Goal: Transaction & Acquisition: Purchase product/service

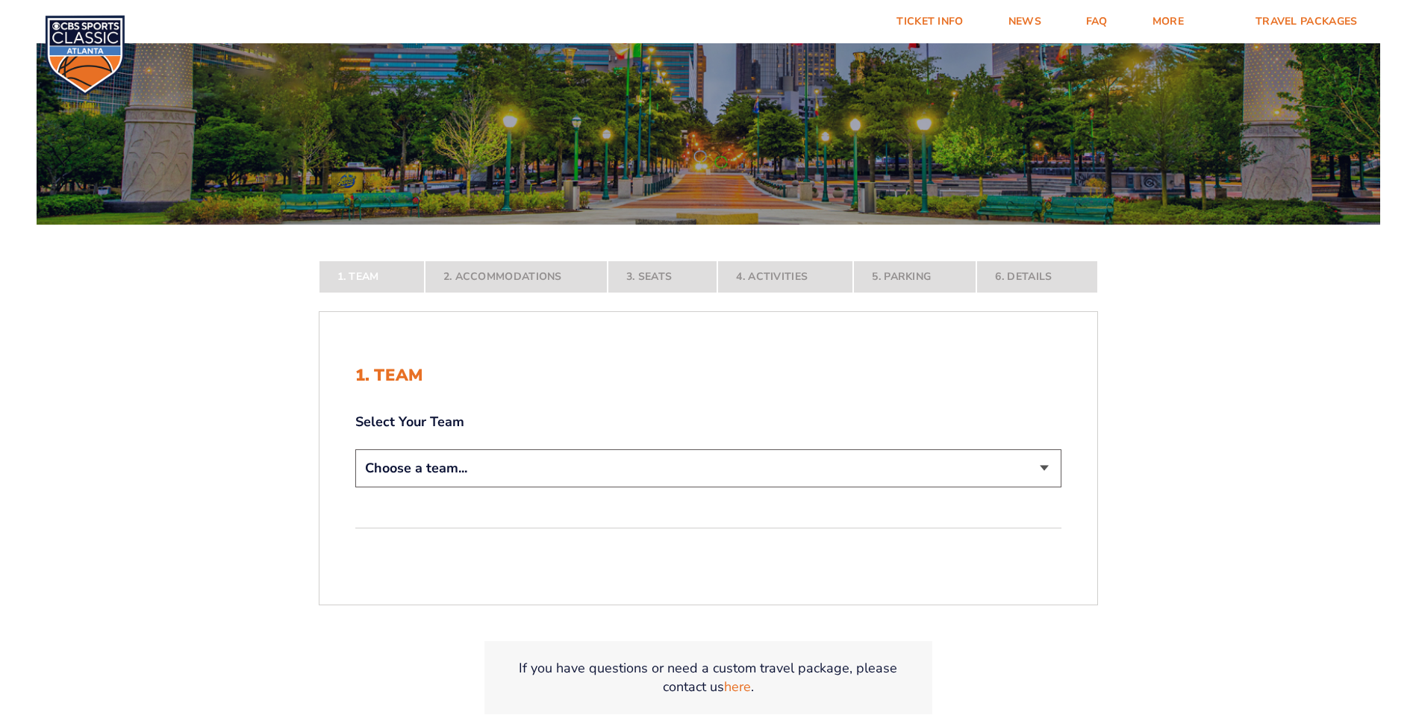
scroll to position [298, 0]
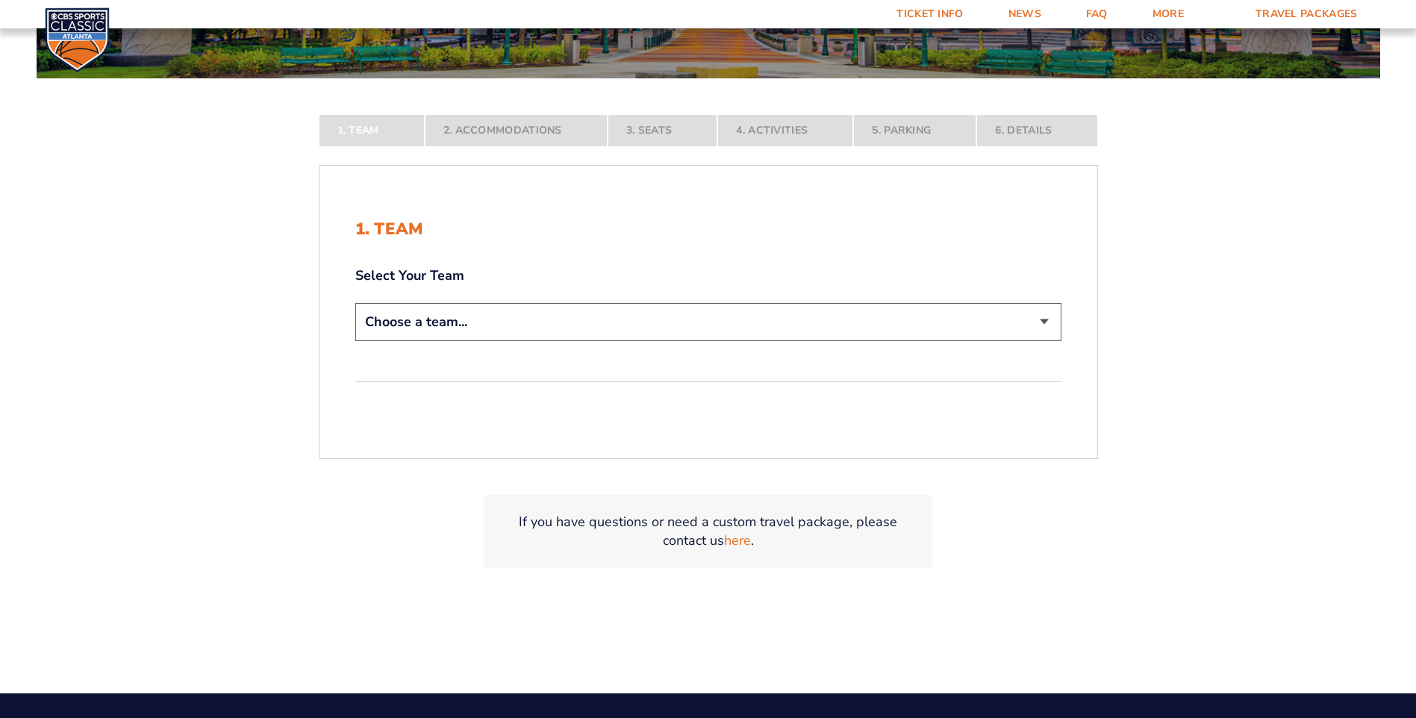
click at [525, 325] on select "Choose a team... [US_STATE] Wildcats [US_STATE] State Buckeyes [US_STATE] Tar H…" at bounding box center [708, 322] width 706 height 38
select select "12956"
click at [355, 341] on select "Choose a team... Kentucky Wildcats Ohio State Buckeyes North Carolina Tar Heels…" at bounding box center [708, 322] width 706 height 38
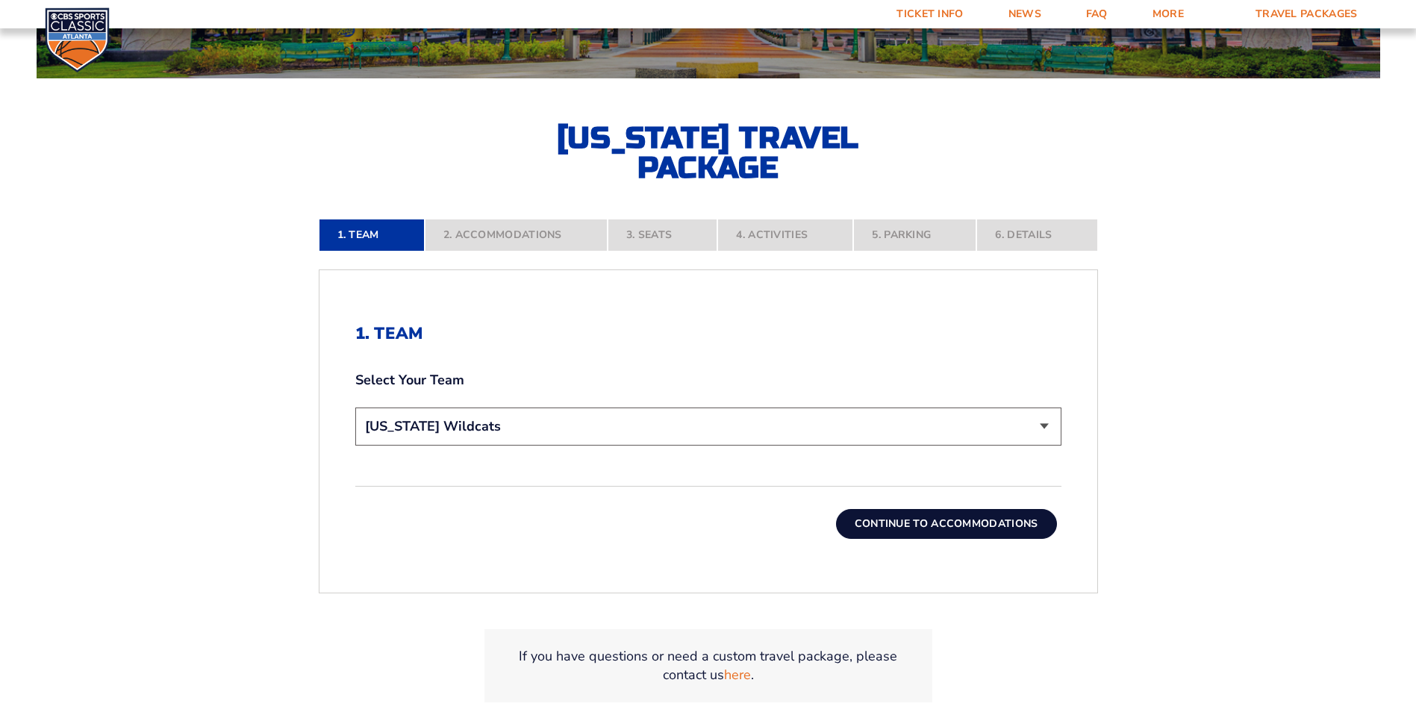
click at [971, 519] on button "Continue To Accommodations" at bounding box center [946, 524] width 221 height 30
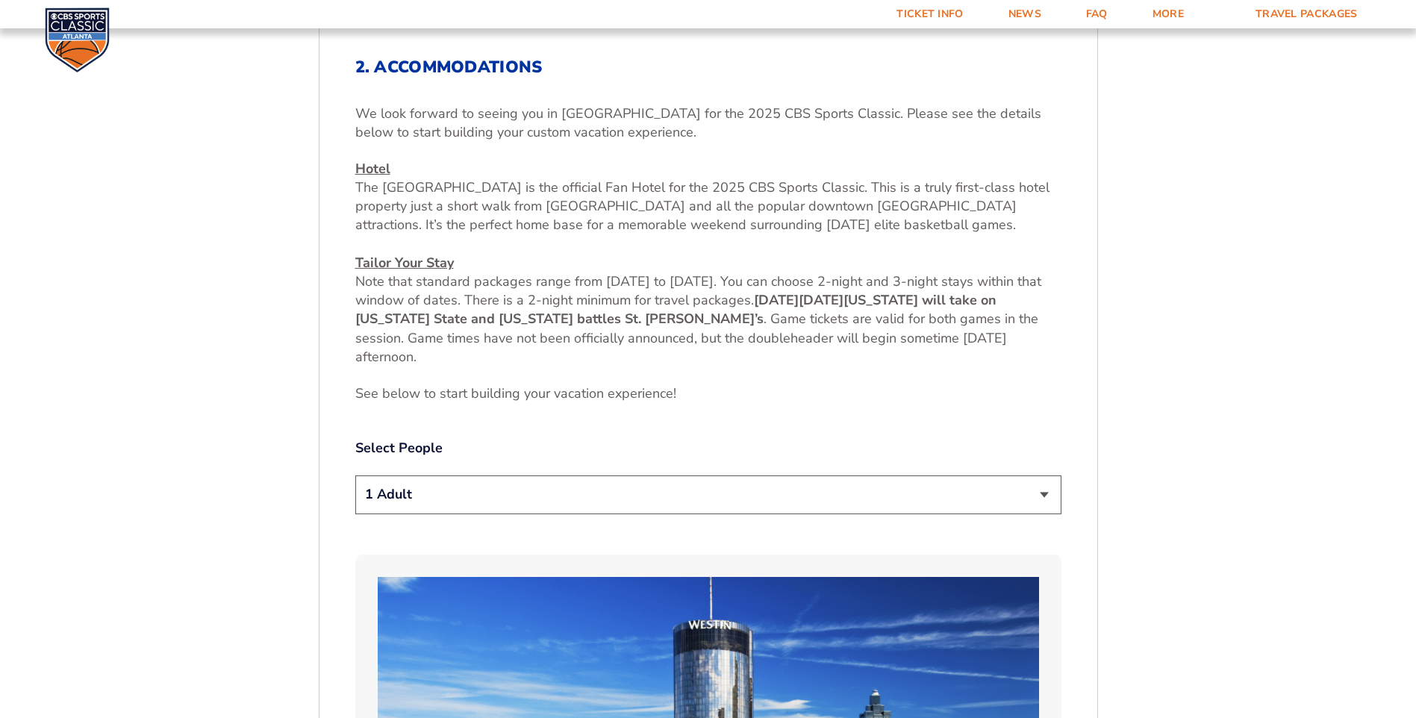
scroll to position [713, 0]
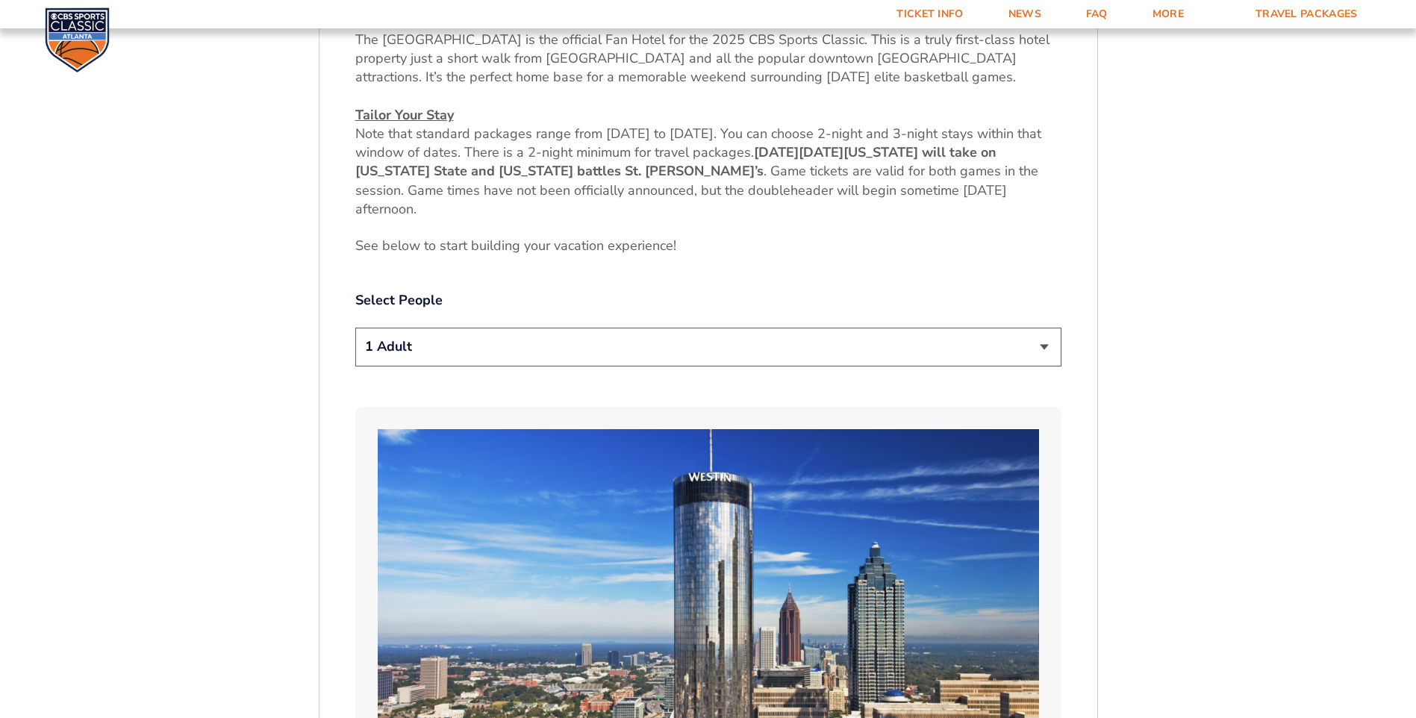
click at [470, 342] on select "1 Adult 2 Adults 3 Adults 4 Adults 2 Adults + 1 Child 2 Adults + 2 Children 2 A…" at bounding box center [708, 347] width 706 height 38
select select "4 Adults"
click at [355, 328] on select "1 Adult 2 Adults 3 Adults 4 Adults 2 Adults + 1 Child 2 Adults + 2 Children 2 A…" at bounding box center [708, 347] width 706 height 38
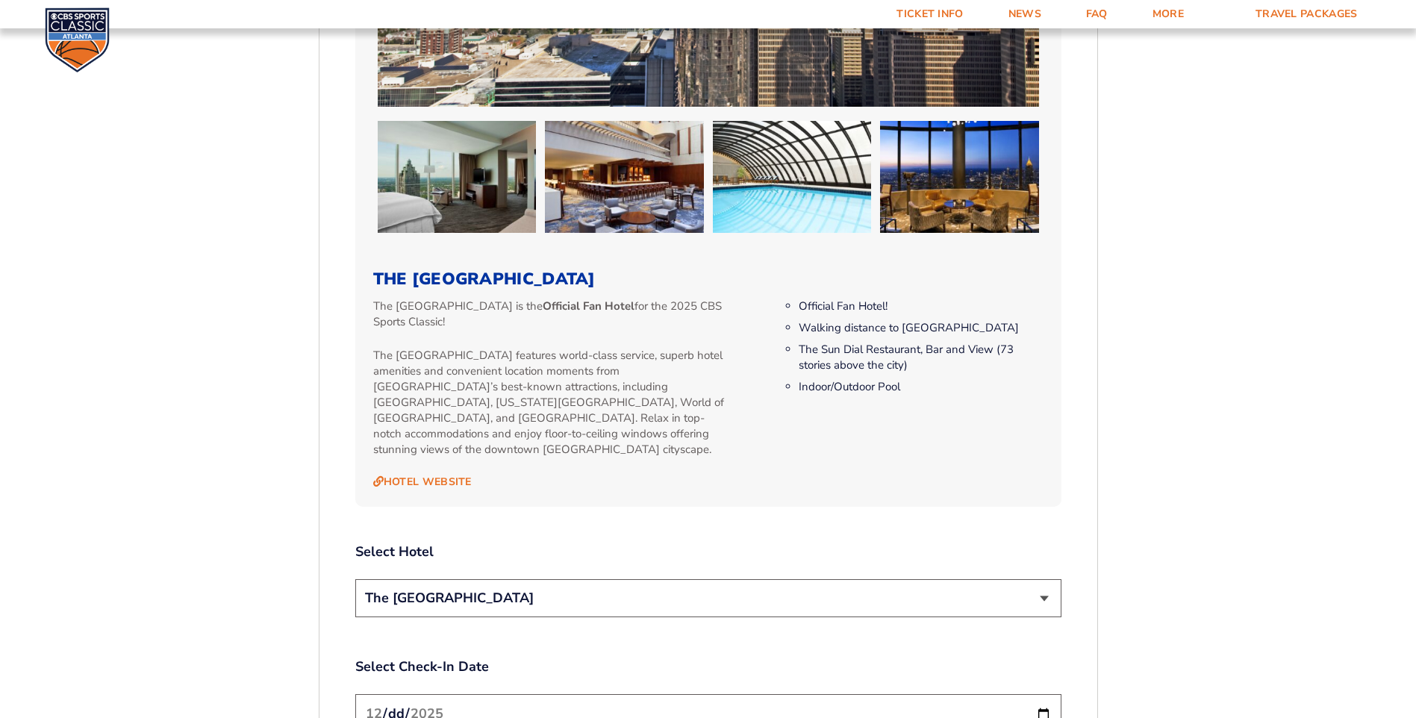
scroll to position [1608, 0]
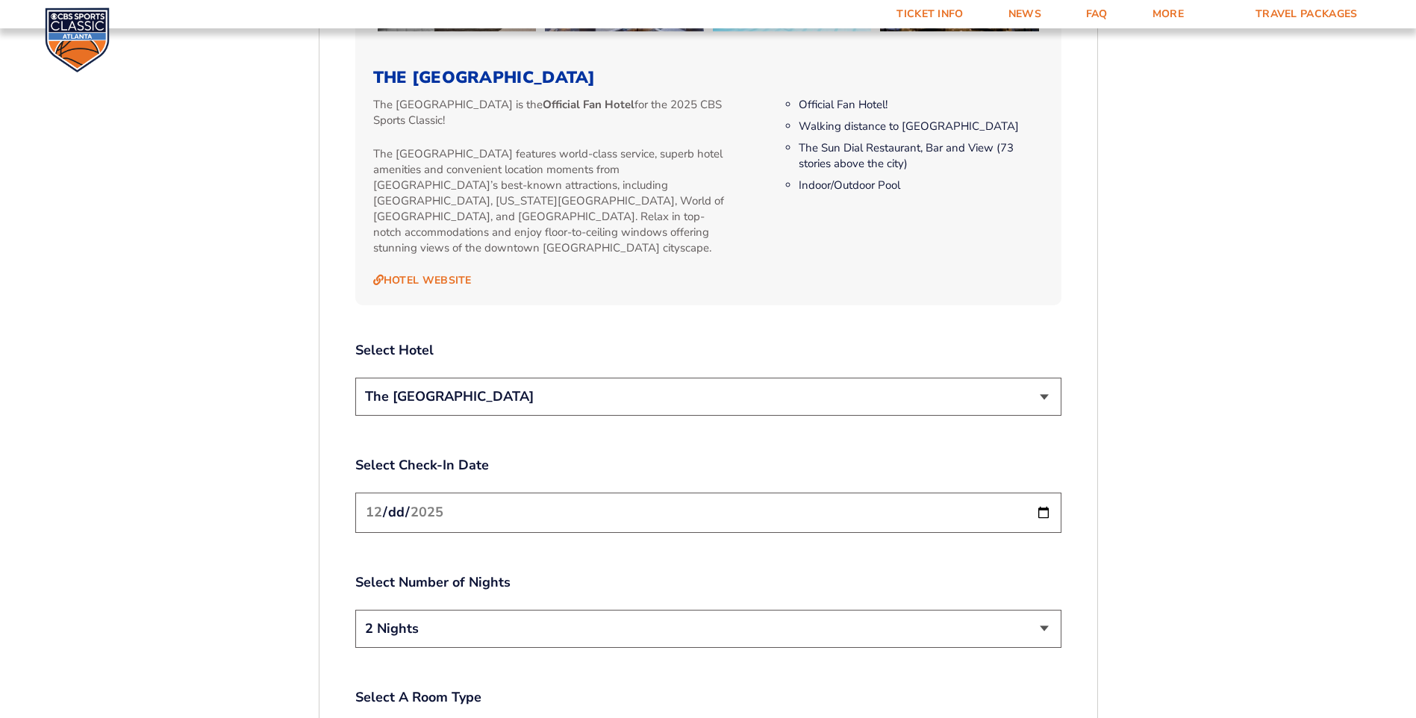
click at [1048, 378] on select "The [GEOGRAPHIC_DATA]" at bounding box center [708, 397] width 706 height 38
click at [884, 395] on select "The [GEOGRAPHIC_DATA]" at bounding box center [708, 397] width 706 height 38
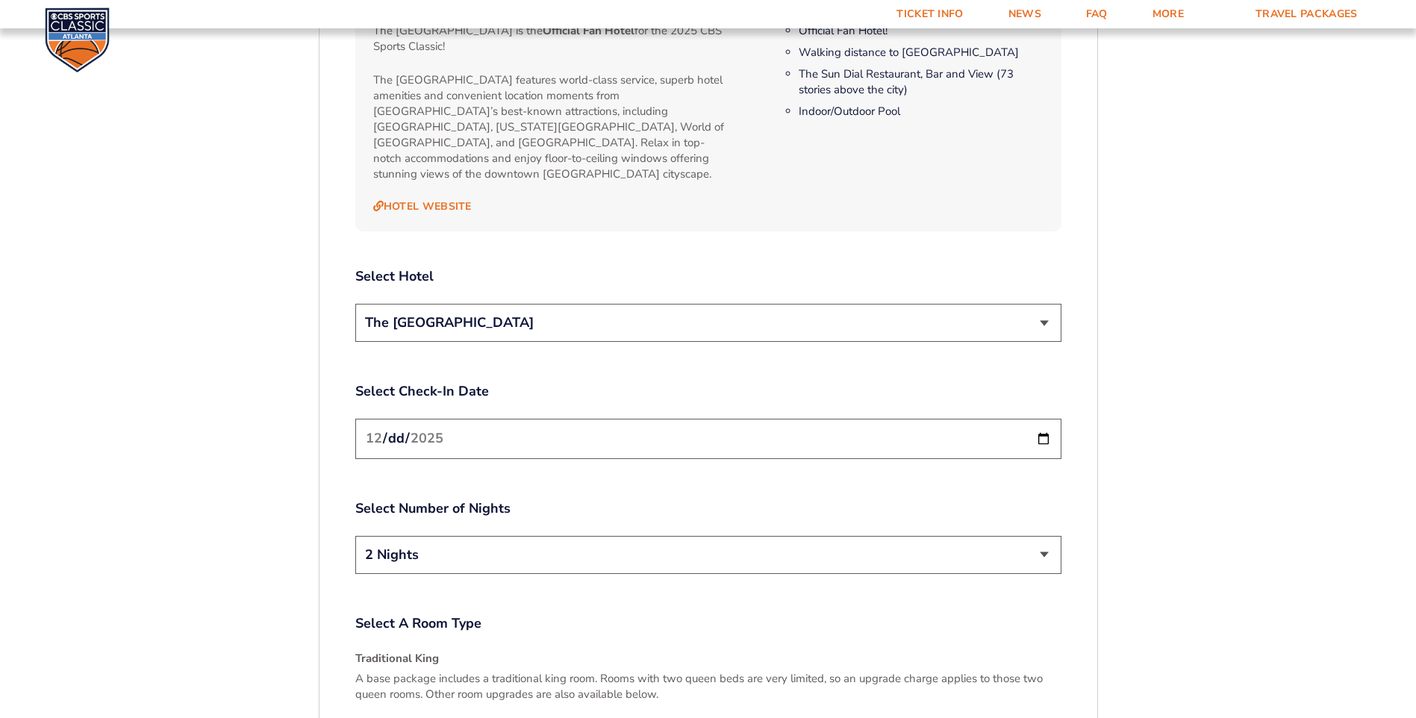
scroll to position [1683, 0]
click at [521, 418] on input "2025-12-19" at bounding box center [708, 438] width 706 height 40
click at [718, 498] on label "Select Number of Nights" at bounding box center [708, 507] width 706 height 19
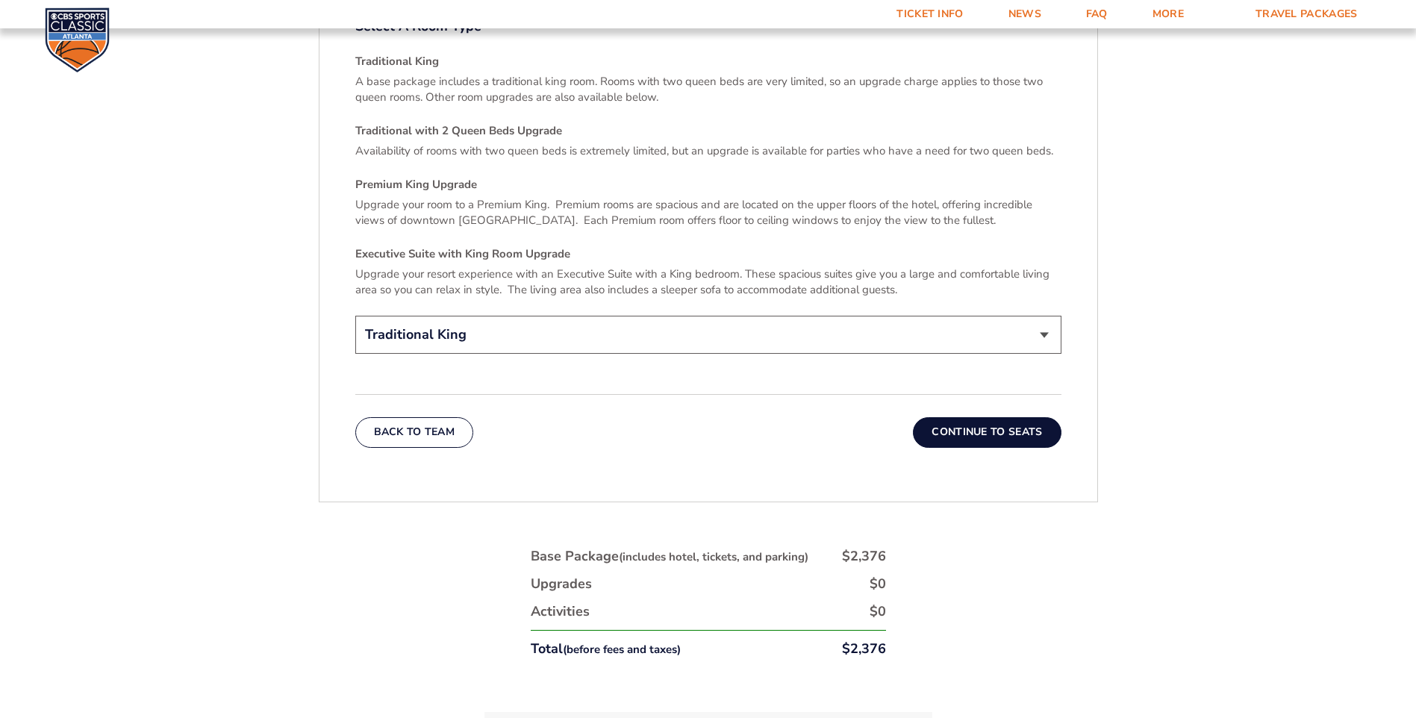
scroll to position [2280, 0]
click at [994, 416] on button "Continue To Seats" at bounding box center [987, 431] width 148 height 30
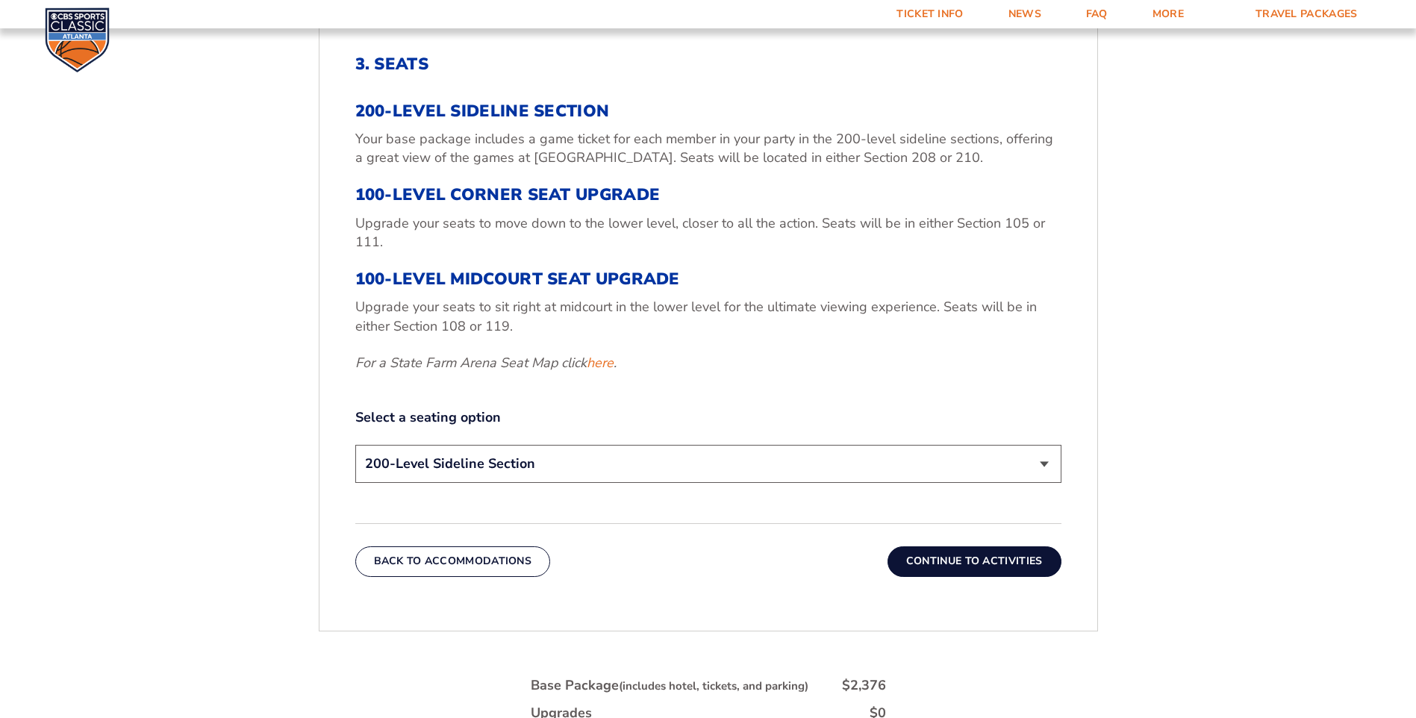
scroll to position [862, 0]
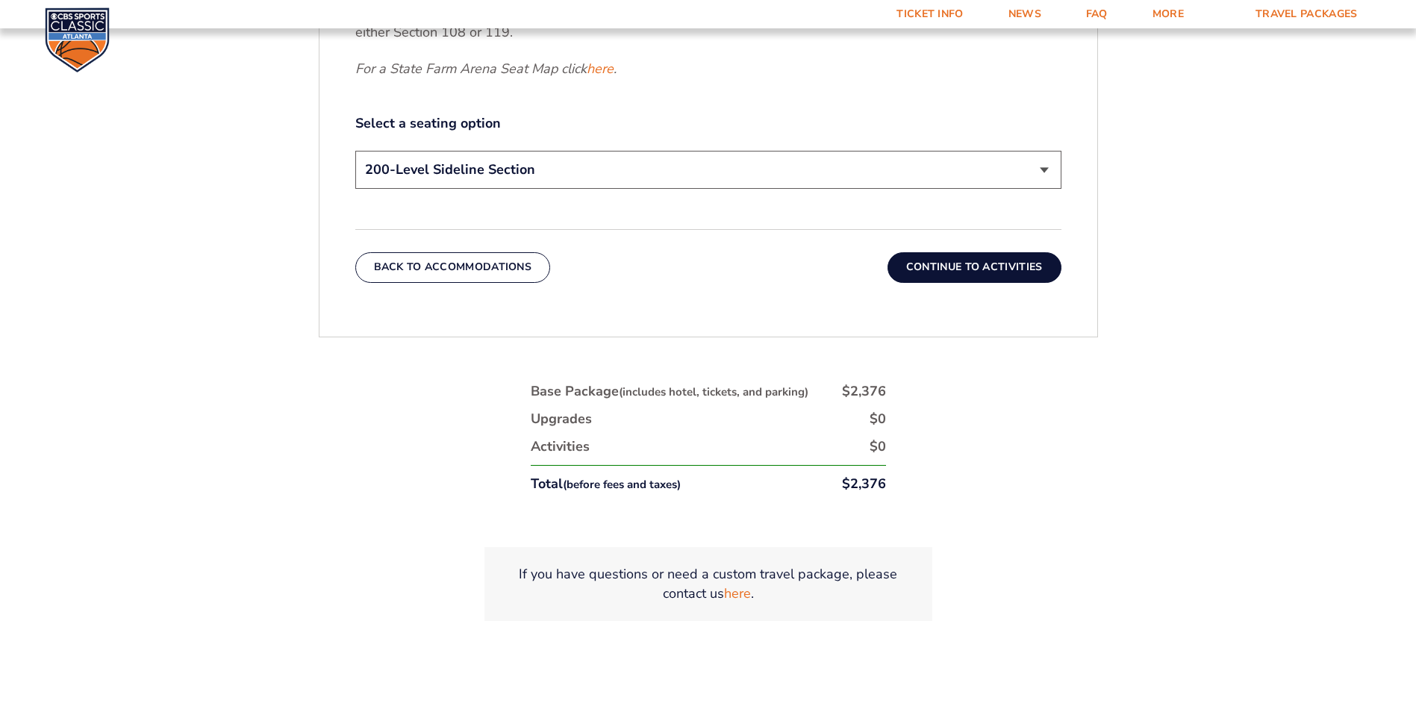
click at [526, 166] on select "200-Level Sideline Section 100-Level Corner Seat Upgrade (+$120 per person) 100…" at bounding box center [708, 170] width 706 height 38
click at [355, 151] on select "200-Level Sideline Section 100-Level Corner Seat Upgrade (+$120 per person) 100…" at bounding box center [708, 170] width 706 height 38
click at [998, 277] on button "Continue To Activities" at bounding box center [974, 267] width 174 height 30
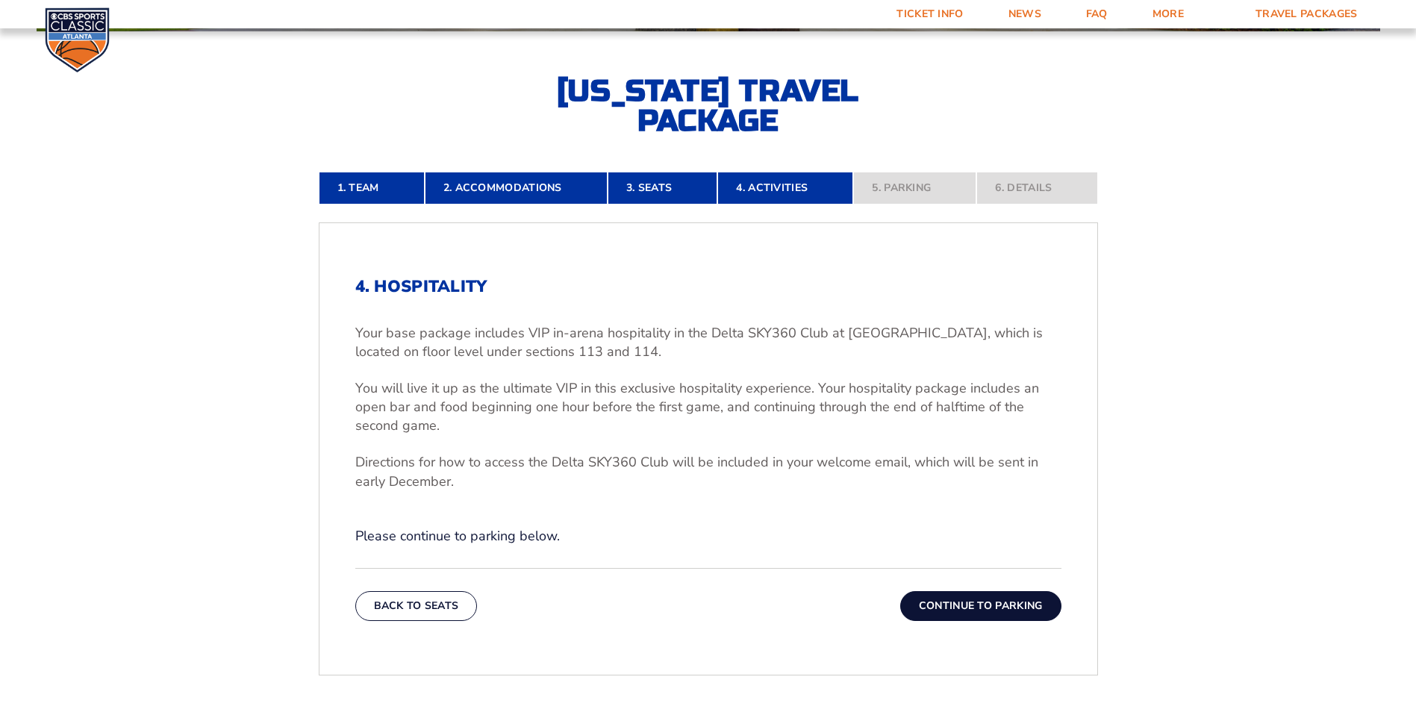
scroll to position [489, 0]
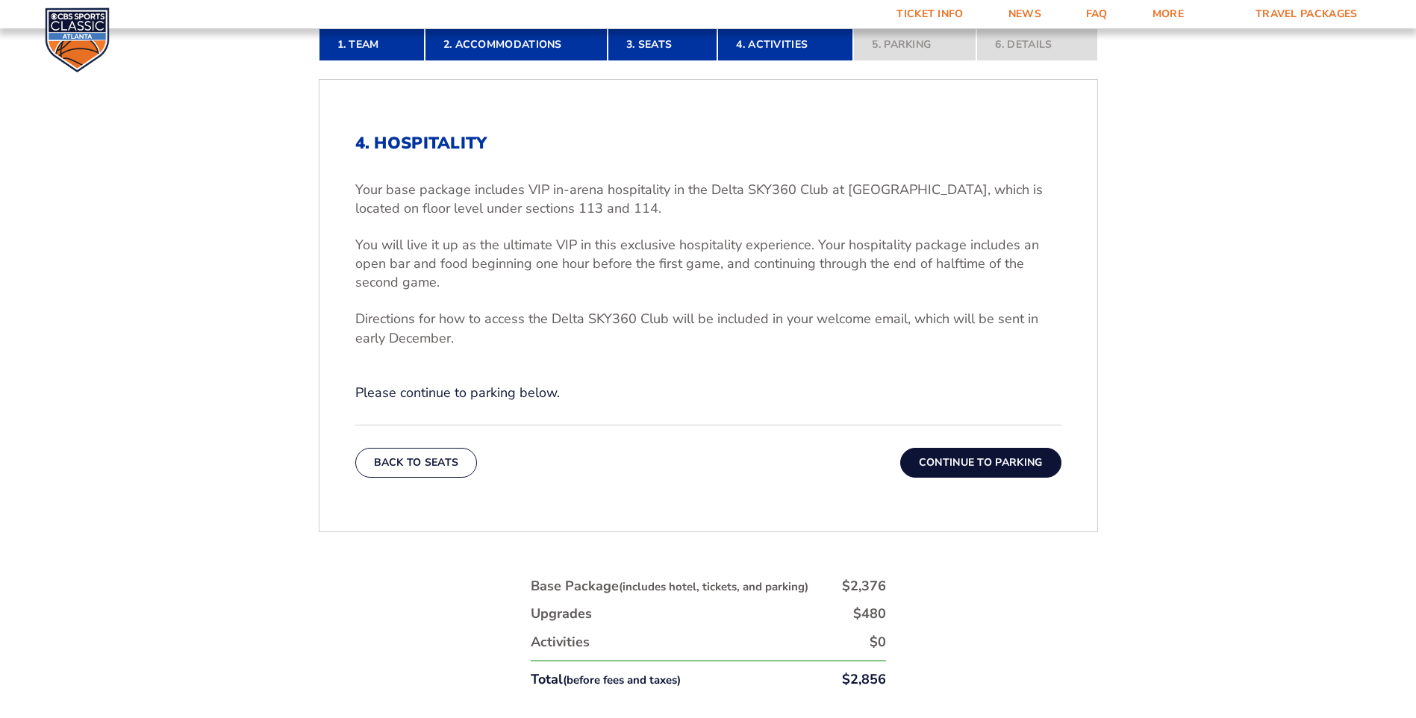
click at [405, 459] on button "Back To Seats" at bounding box center [416, 463] width 122 height 30
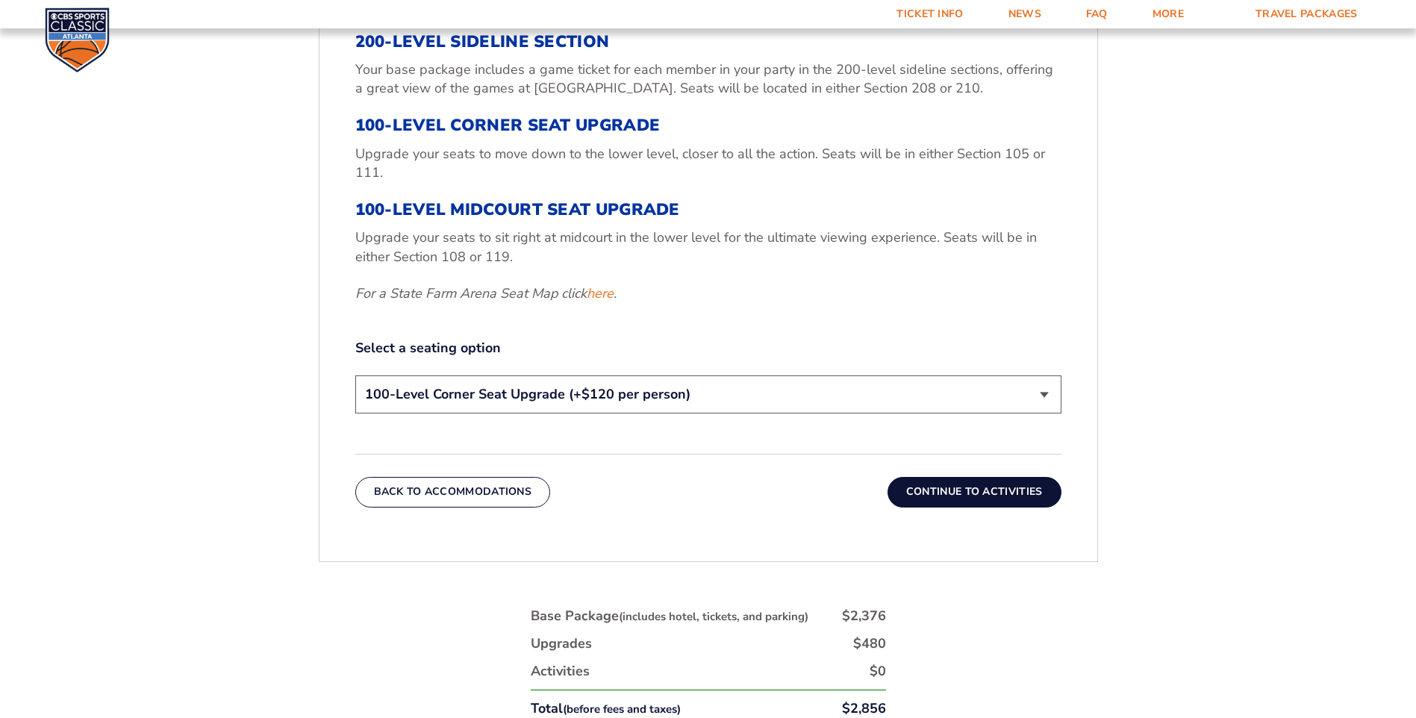
scroll to position [638, 0]
click at [527, 392] on select "200-Level Sideline Section 100-Level Corner Seat Upgrade (+$120 per person) 100…" at bounding box center [708, 394] width 706 height 38
click at [355, 375] on select "200-Level Sideline Section 100-Level Corner Seat Upgrade (+$120 per person) 100…" at bounding box center [708, 394] width 706 height 38
click at [629, 386] on select "200-Level Sideline Section 100-Level Corner Seat Upgrade (+$120 per person) 100…" at bounding box center [708, 394] width 706 height 38
click at [1043, 545] on div "1. Team Select Your Team Choose a team... Kentucky Wildcats Ohio State Buckeyes…" at bounding box center [708, 245] width 779 height 631
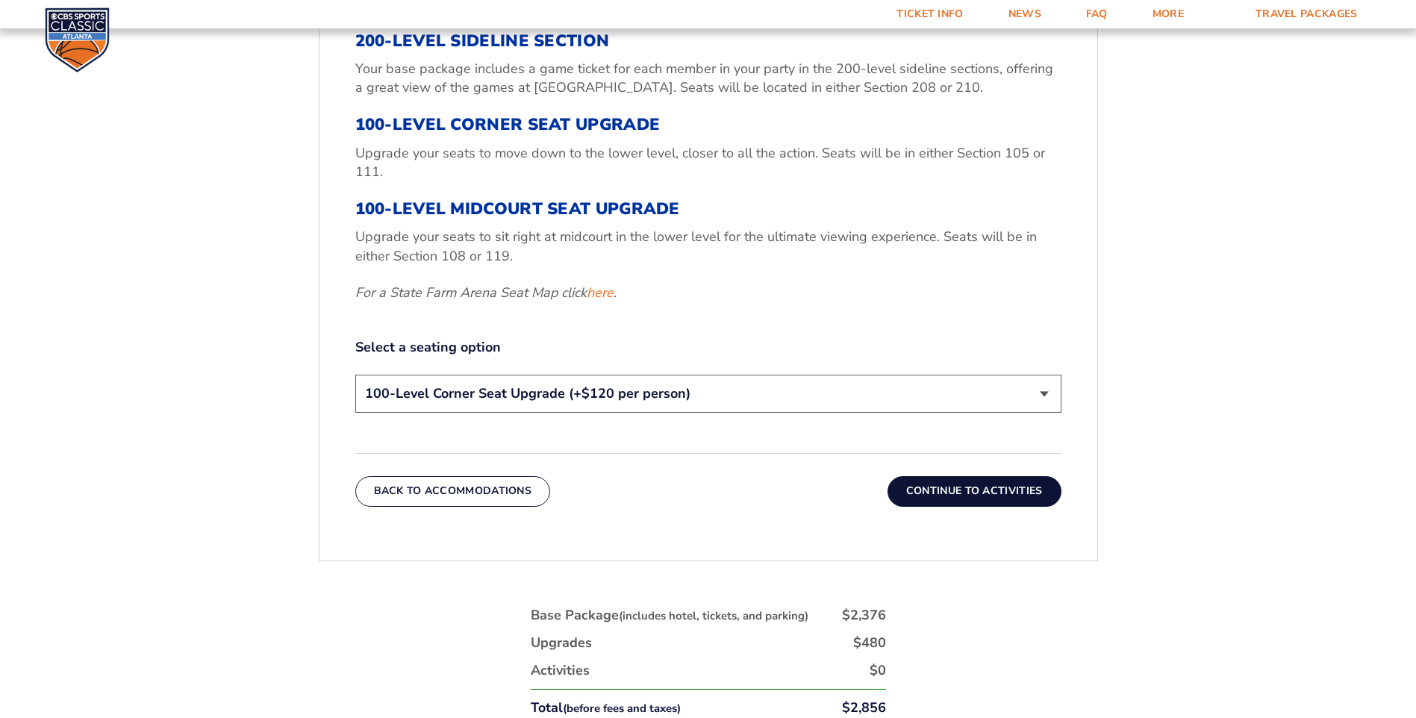
click at [998, 497] on button "Continue To Activities" at bounding box center [974, 491] width 174 height 30
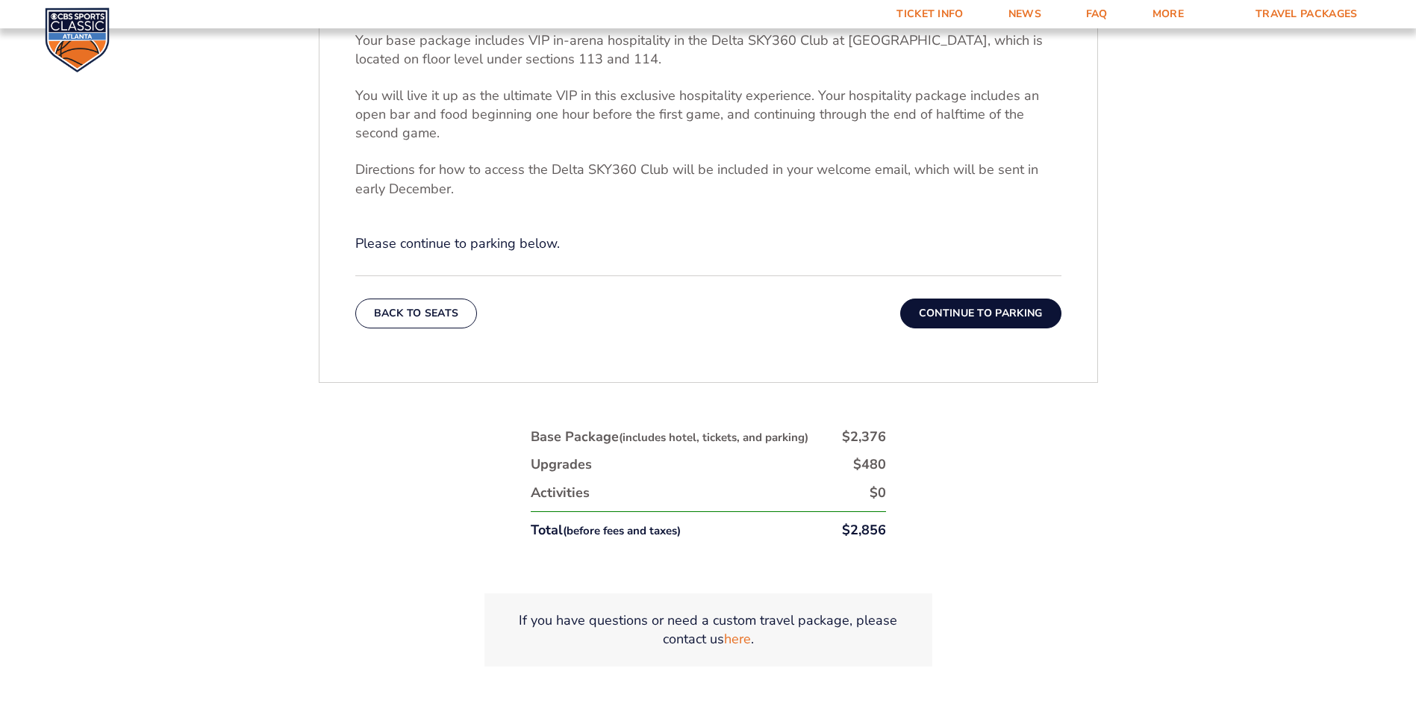
click at [975, 310] on button "Continue To Parking" at bounding box center [980, 313] width 161 height 30
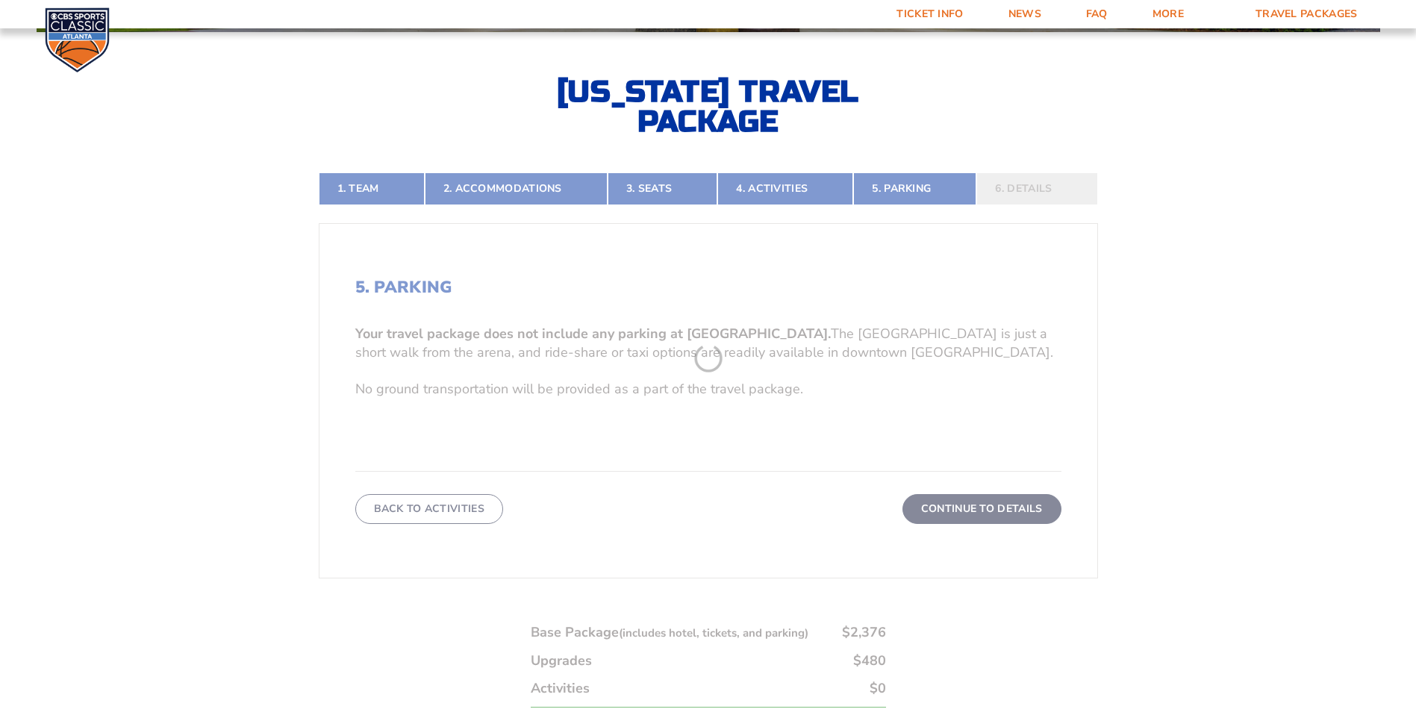
scroll to position [340, 0]
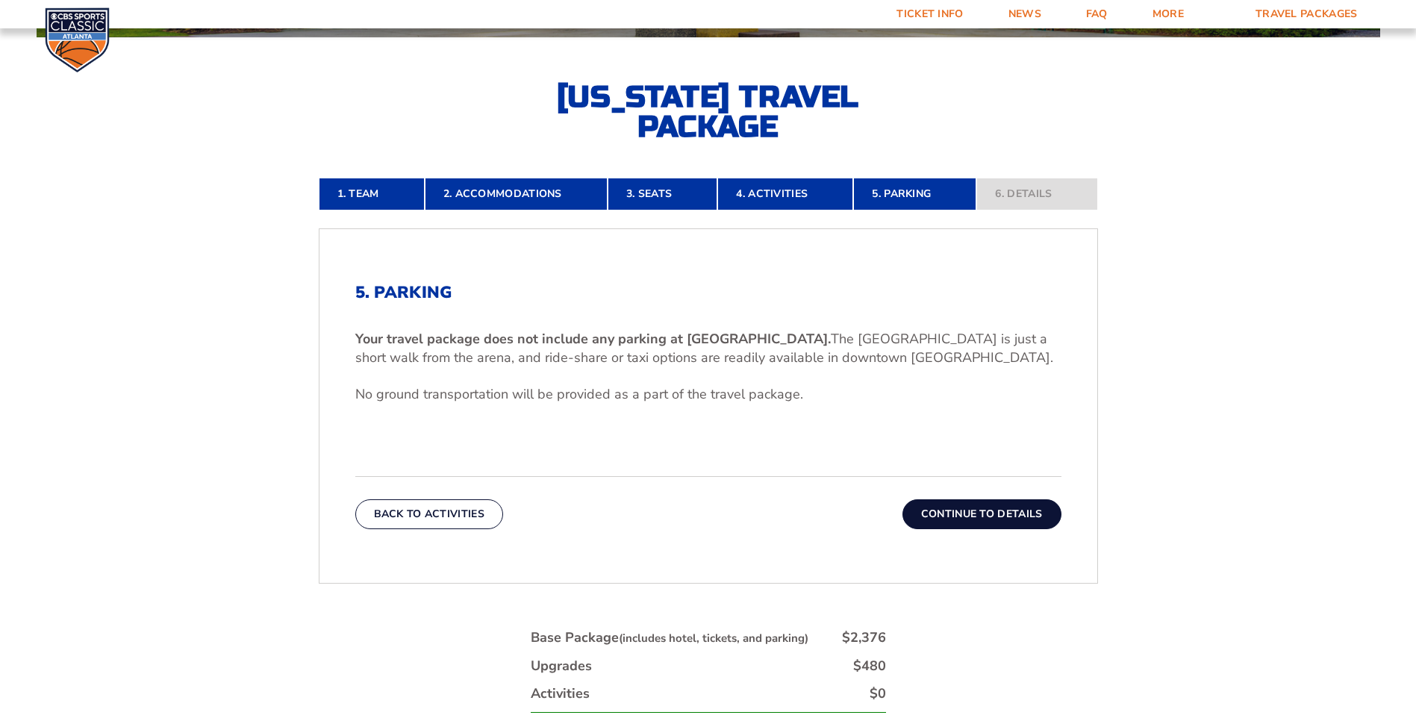
click at [1015, 516] on button "Continue To Details" at bounding box center [981, 514] width 159 height 30
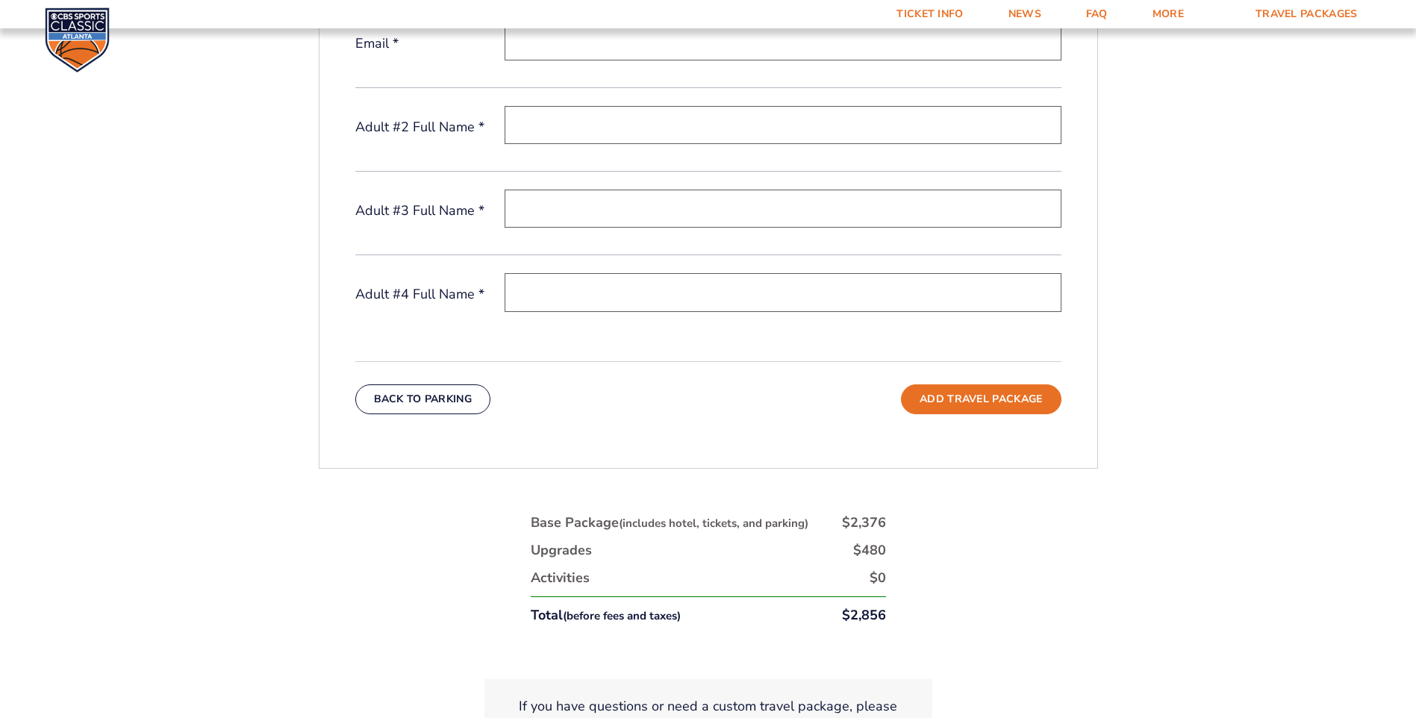
scroll to position [713, 0]
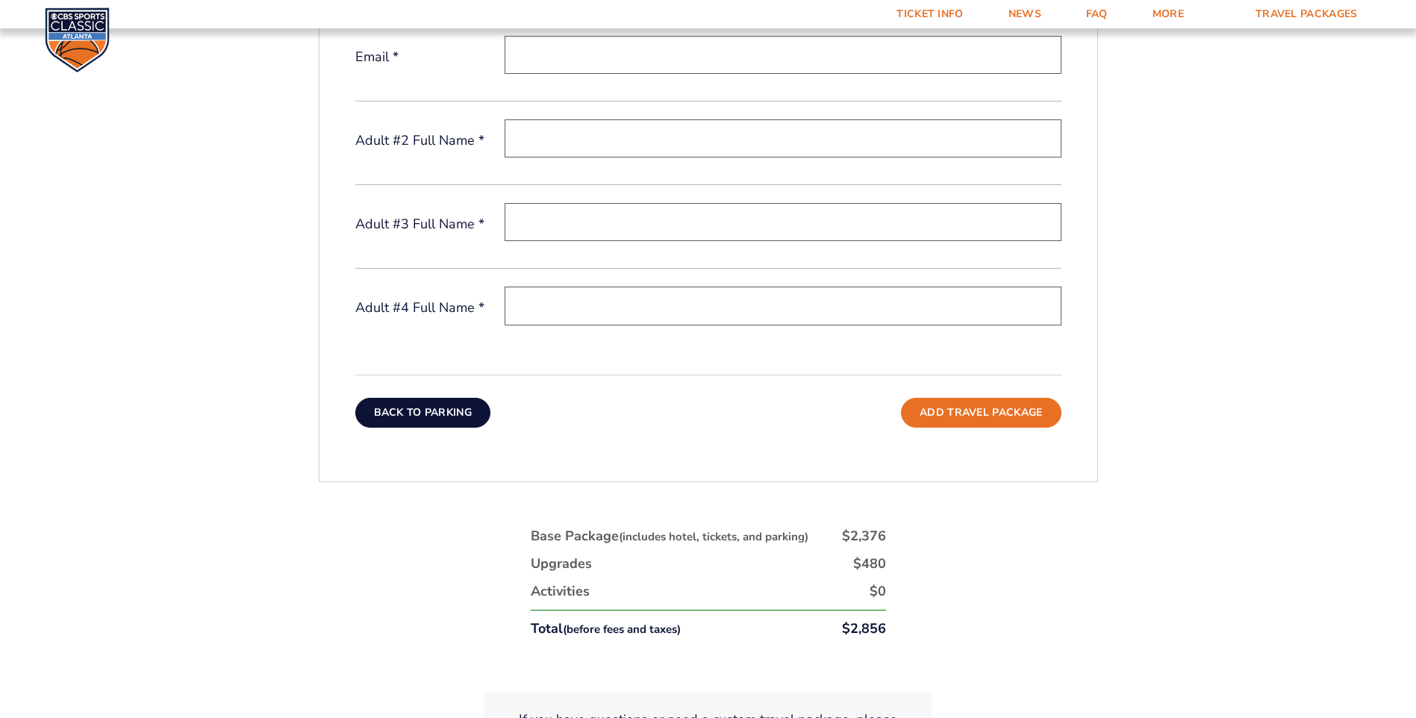
click at [431, 422] on button "Back To Parking" at bounding box center [423, 413] width 136 height 30
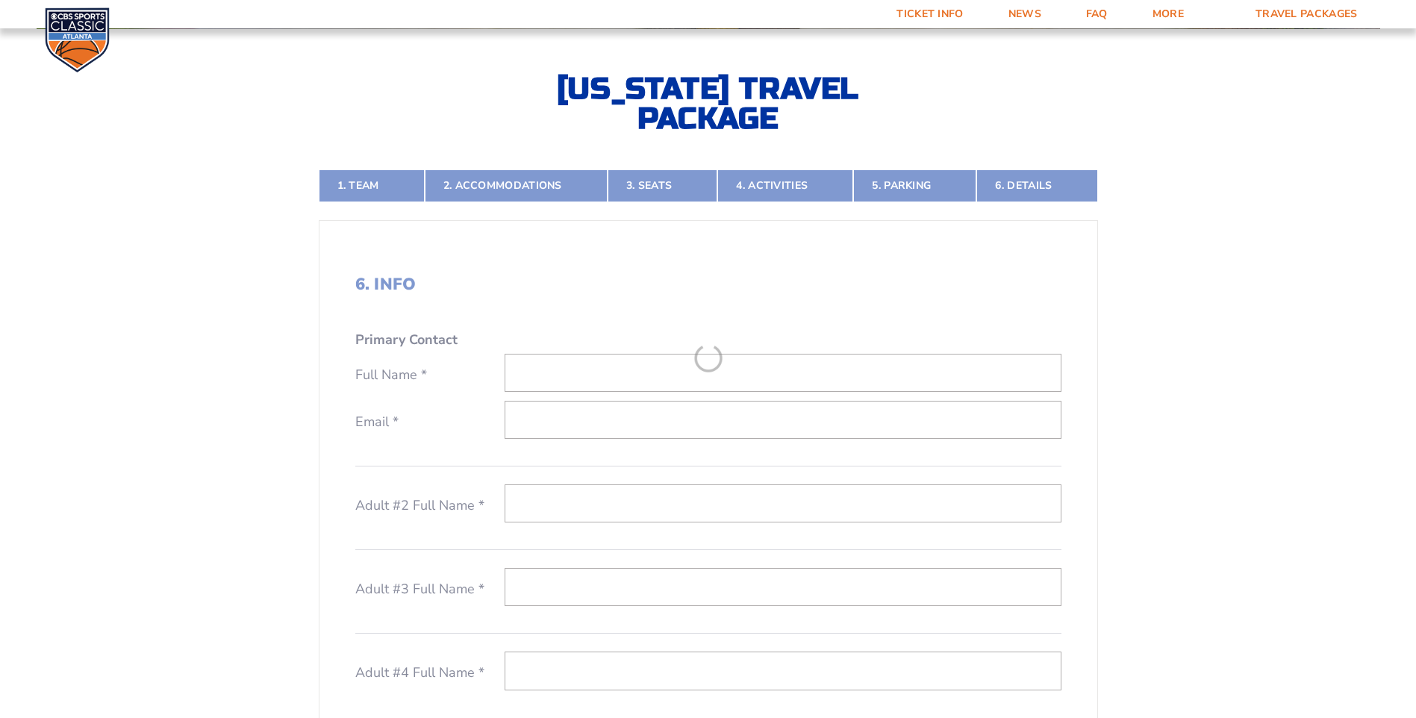
scroll to position [340, 0]
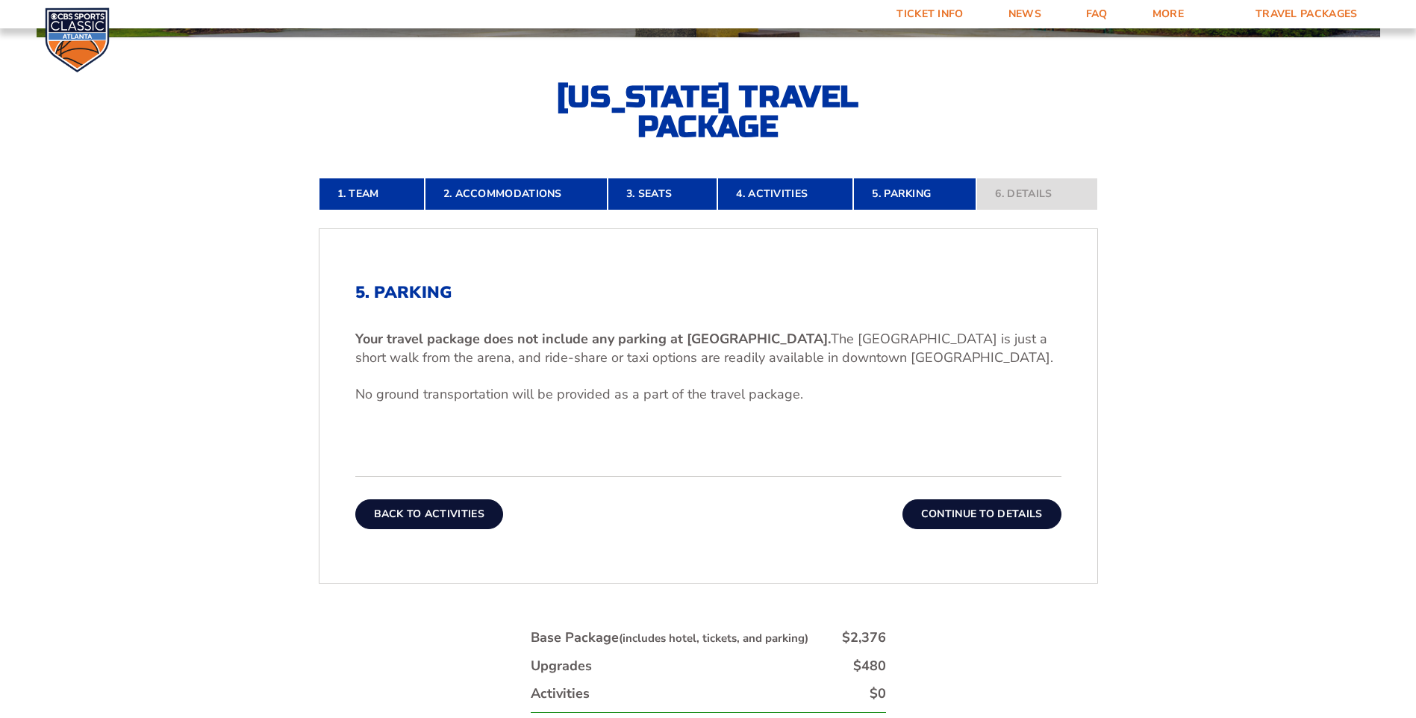
click at [444, 518] on button "Back To Activities" at bounding box center [429, 514] width 148 height 30
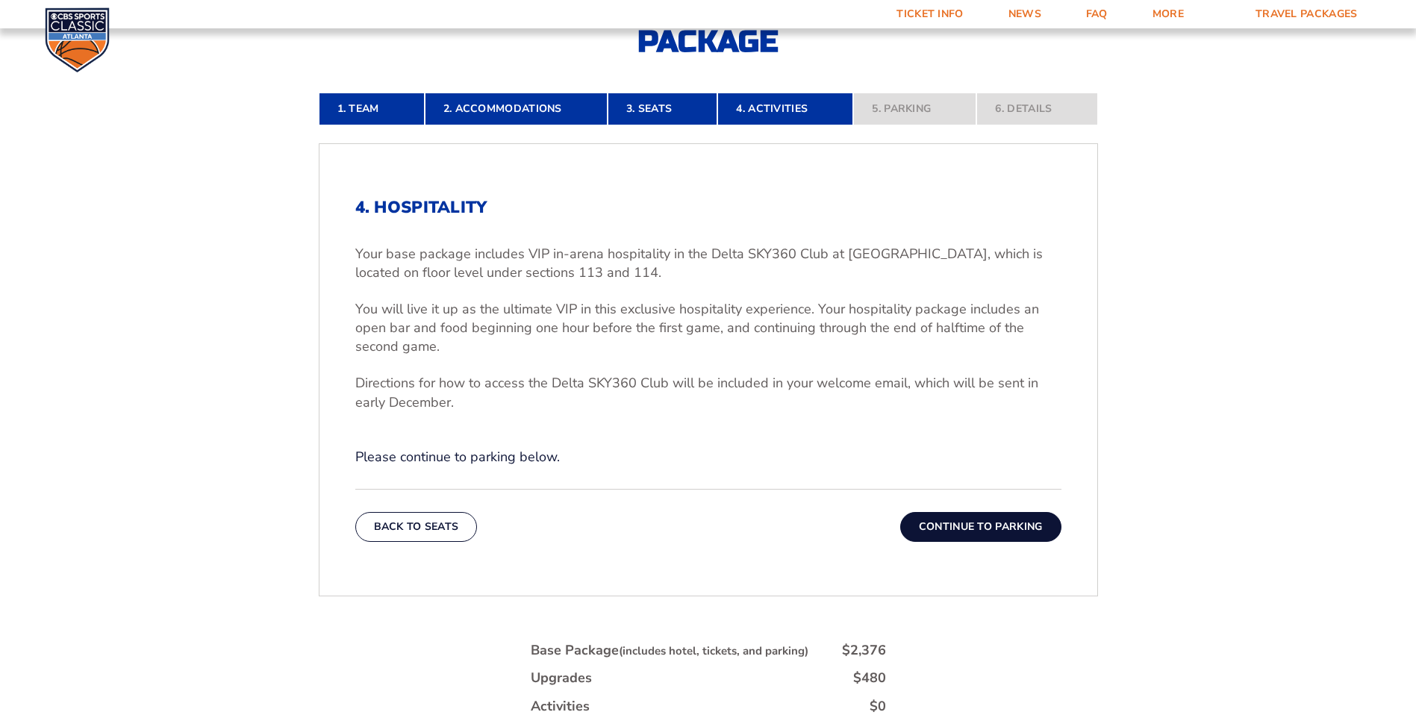
scroll to position [563, 0]
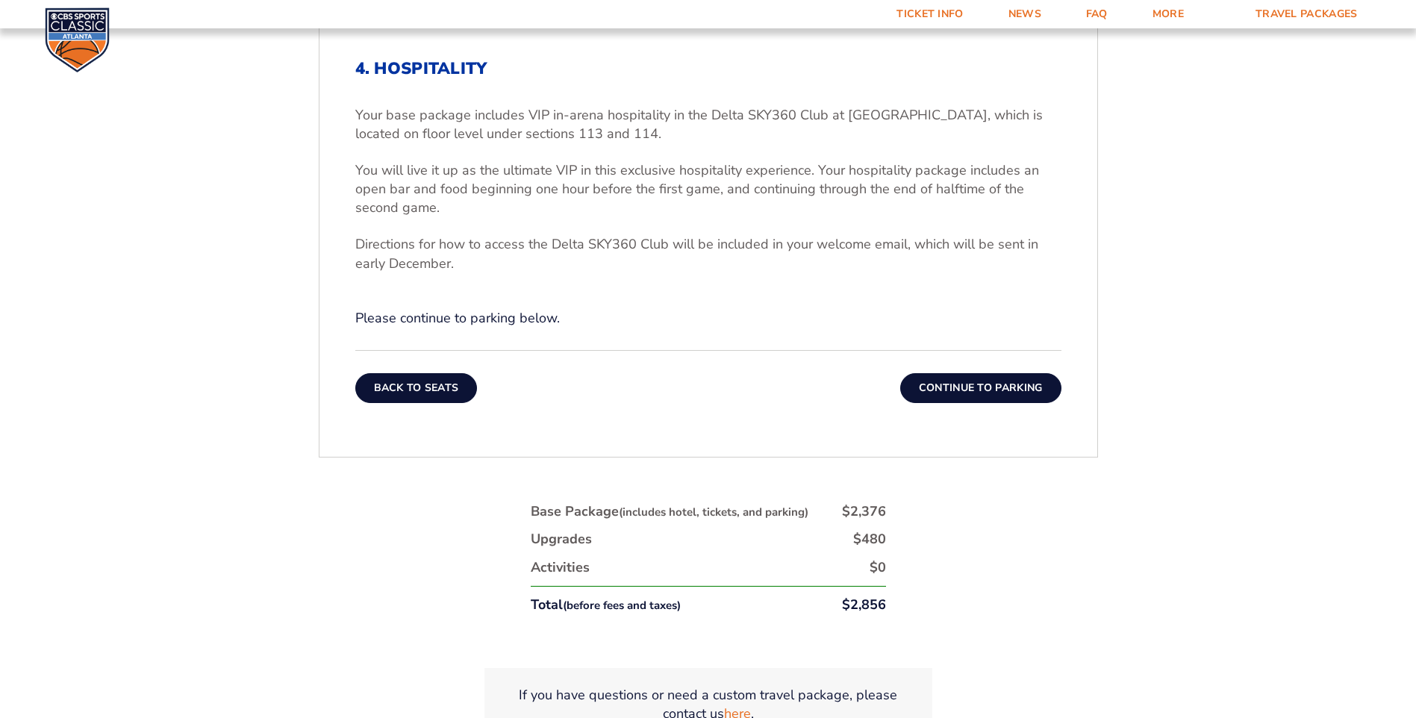
click at [434, 396] on button "Back To Seats" at bounding box center [416, 388] width 122 height 30
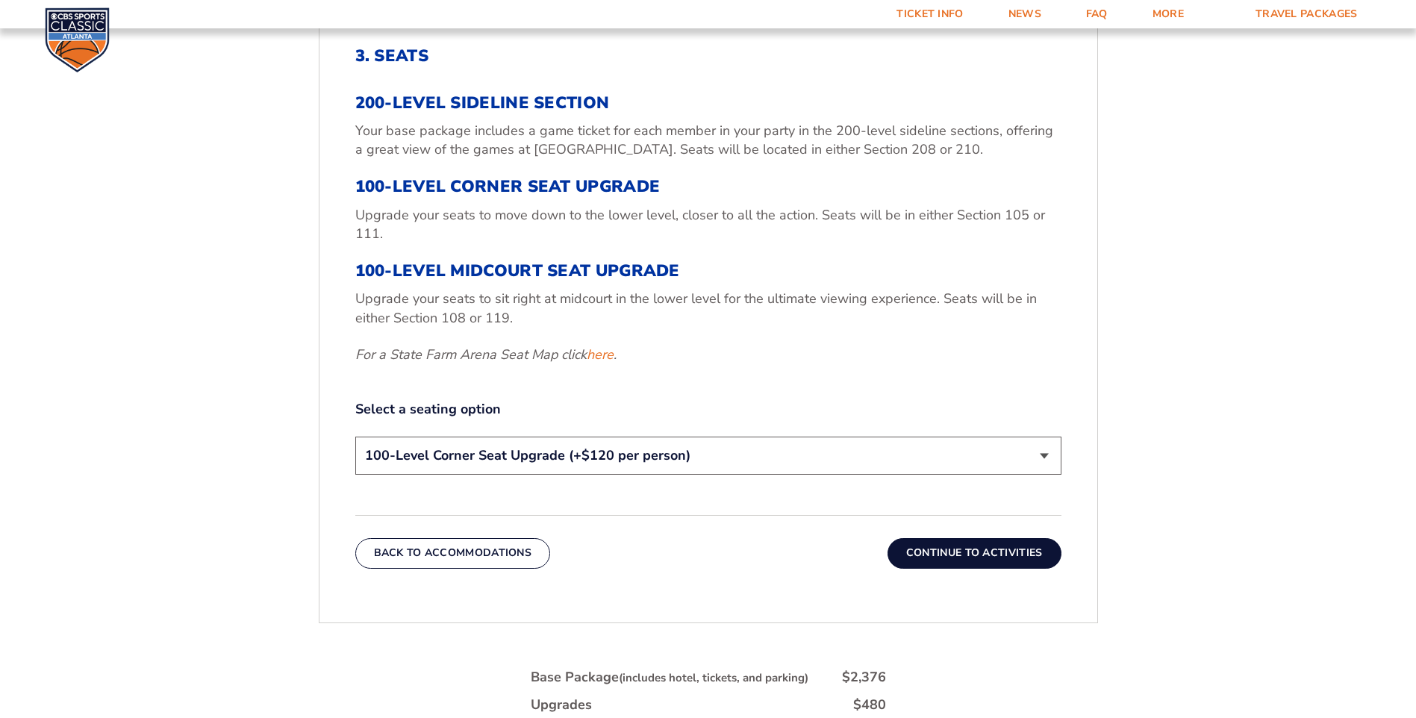
scroll to position [713, 0]
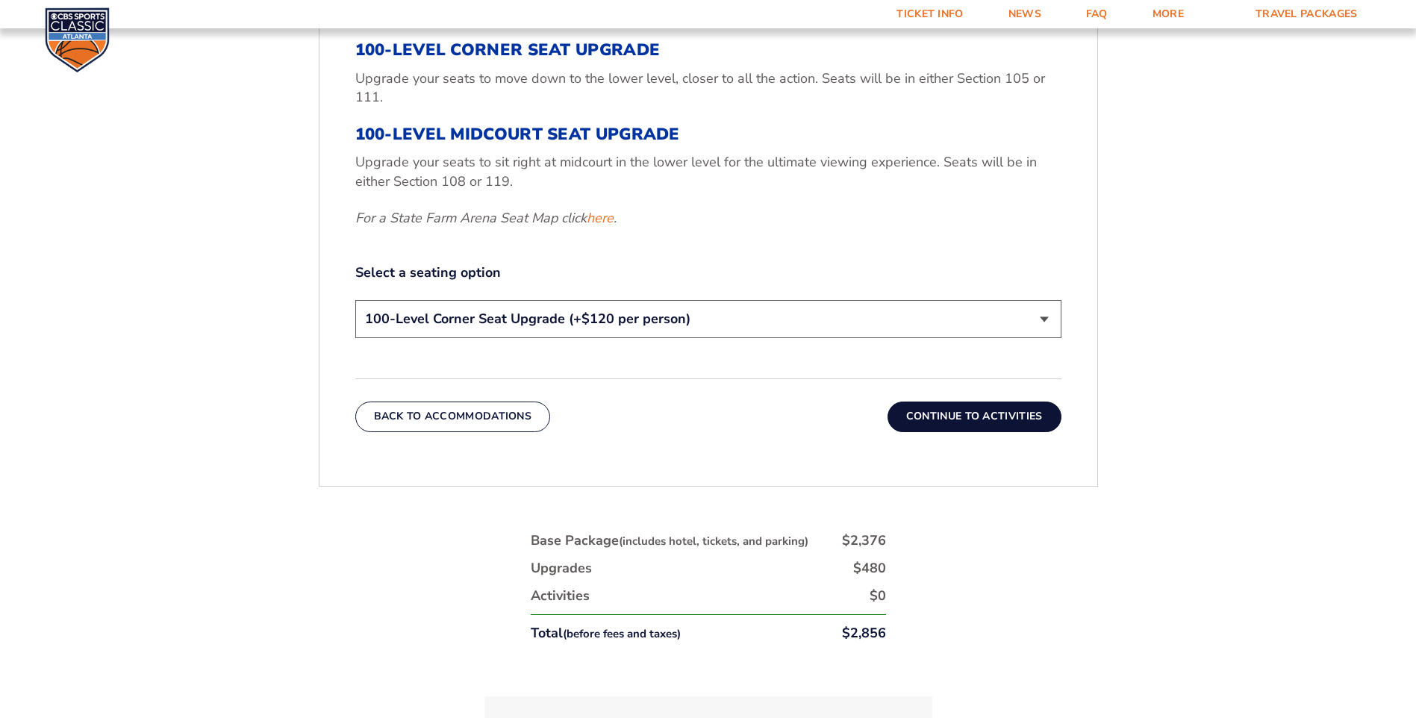
click at [811, 309] on select "200-Level Sideline Section 100-Level Corner Seat Upgrade (+$120 per person) 100…" at bounding box center [708, 319] width 706 height 38
click at [355, 300] on select "200-Level Sideline Section 100-Level Corner Seat Upgrade (+$120 per person) 100…" at bounding box center [708, 319] width 706 height 38
click at [534, 316] on select "200-Level Sideline Section 100-Level Corner Seat Upgrade (+$120 per person) 100…" at bounding box center [708, 319] width 706 height 38
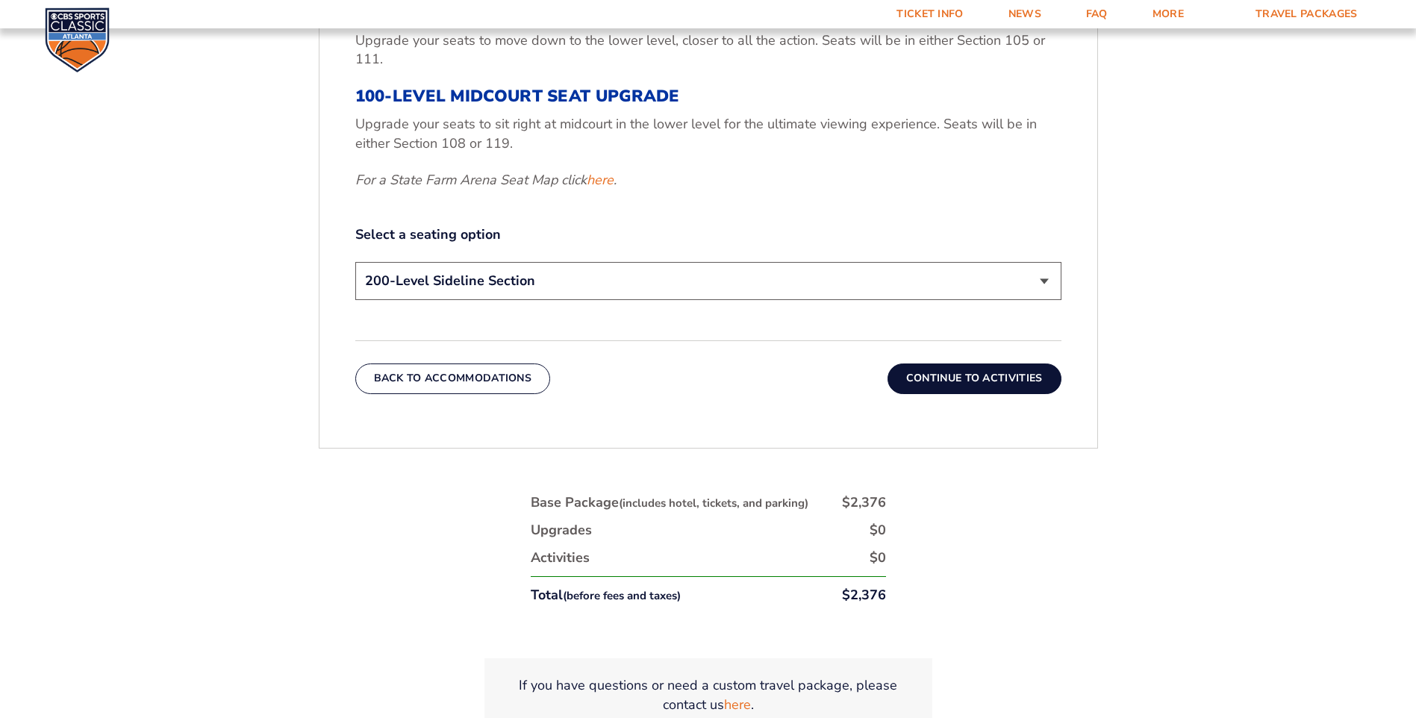
scroll to position [787, 0]
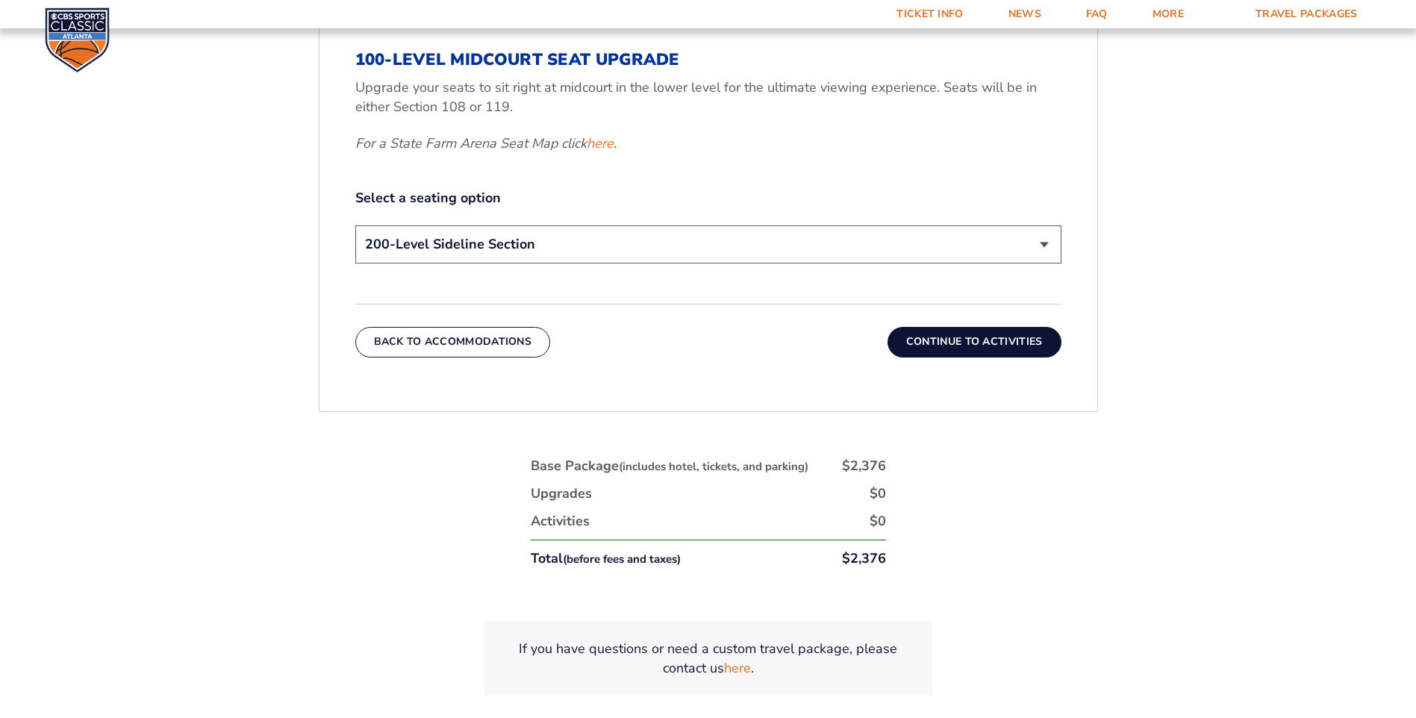
click at [755, 245] on select "200-Level Sideline Section 100-Level Corner Seat Upgrade (+$120 per person) 100…" at bounding box center [708, 244] width 706 height 38
select select "100-Level Corner Seat Upgrade"
click at [355, 225] on select "200-Level Sideline Section 100-Level Corner Seat Upgrade (+$120 per person) 100…" at bounding box center [708, 244] width 706 height 38
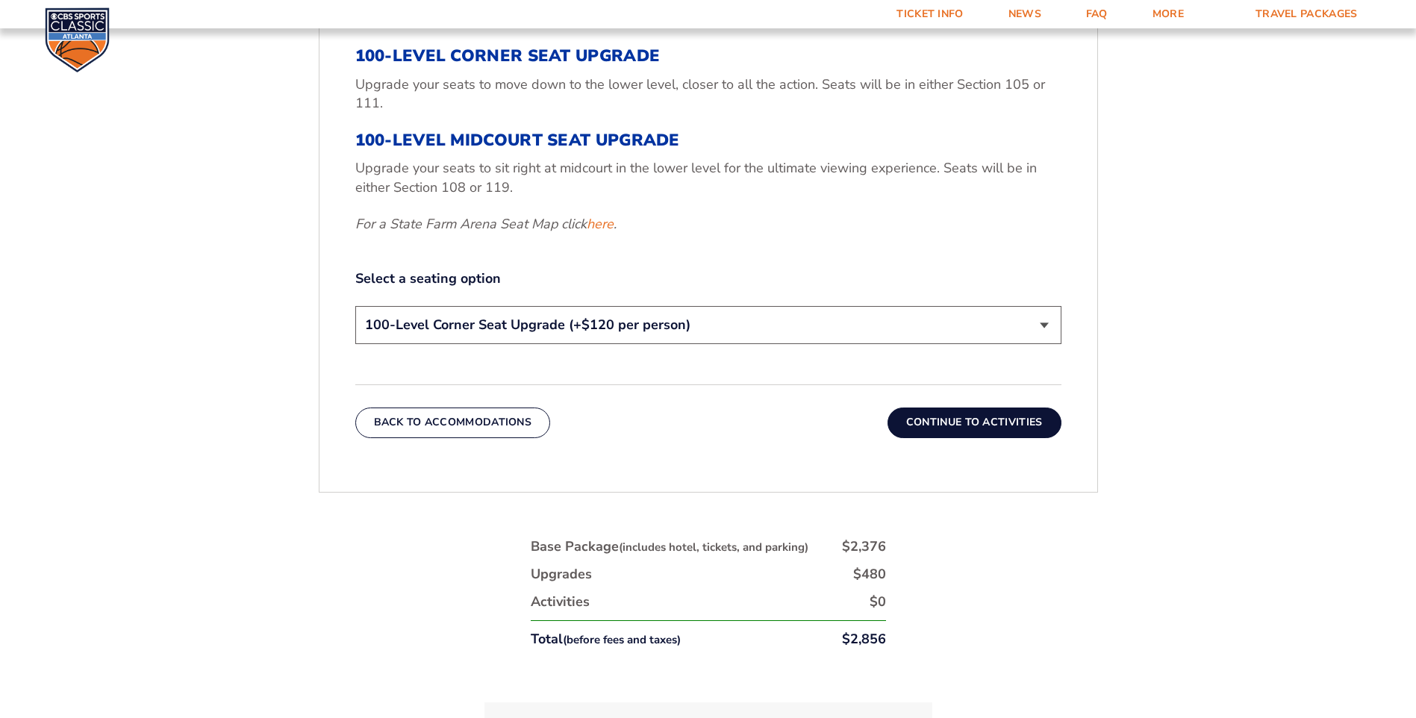
scroll to position [713, 0]
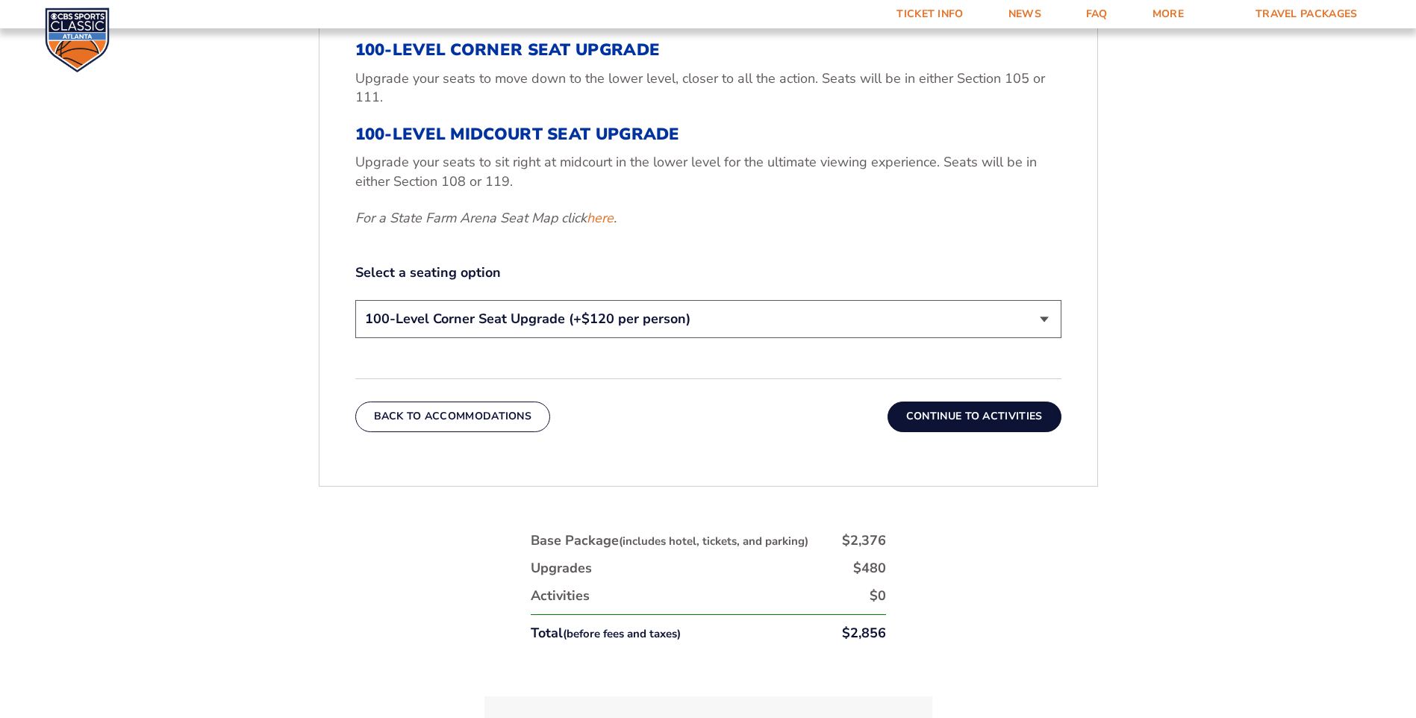
click at [974, 409] on button "Continue To Activities" at bounding box center [974, 416] width 174 height 30
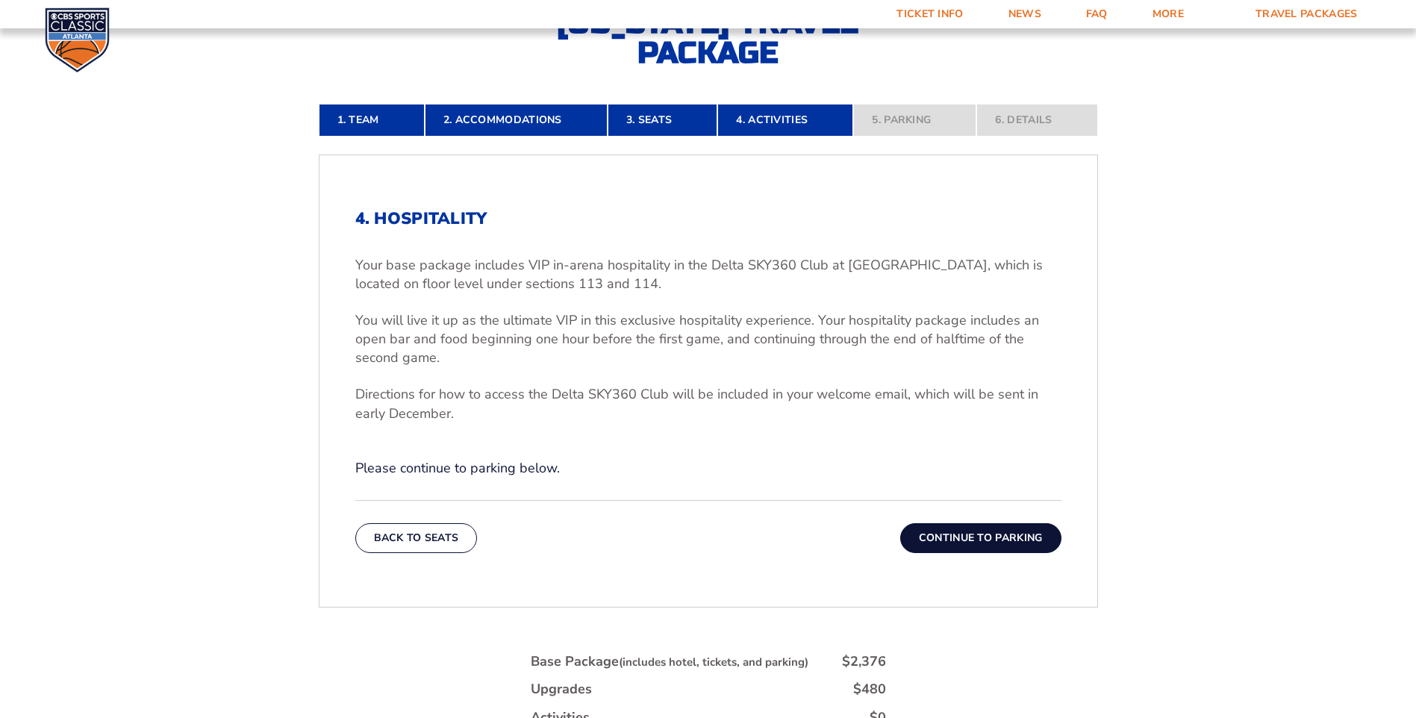
scroll to position [489, 0]
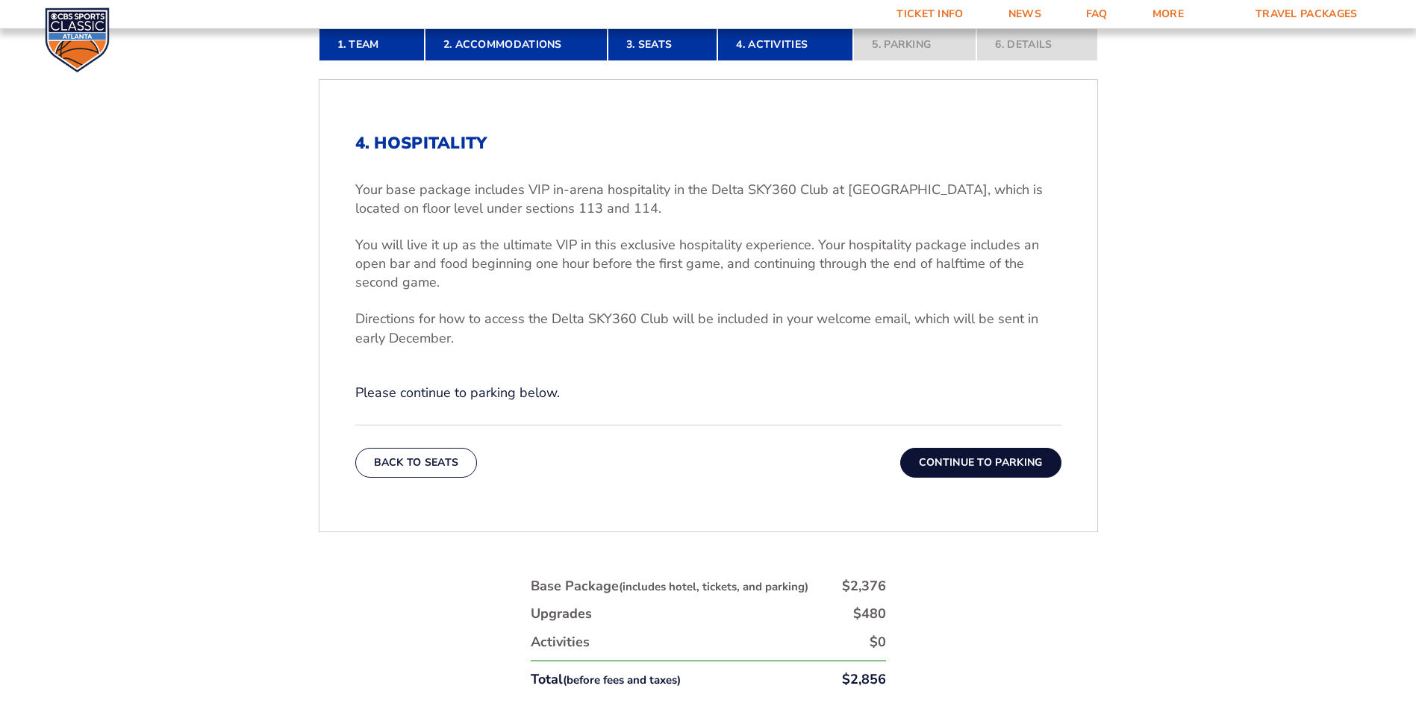
click at [993, 469] on button "Continue To Parking" at bounding box center [980, 463] width 161 height 30
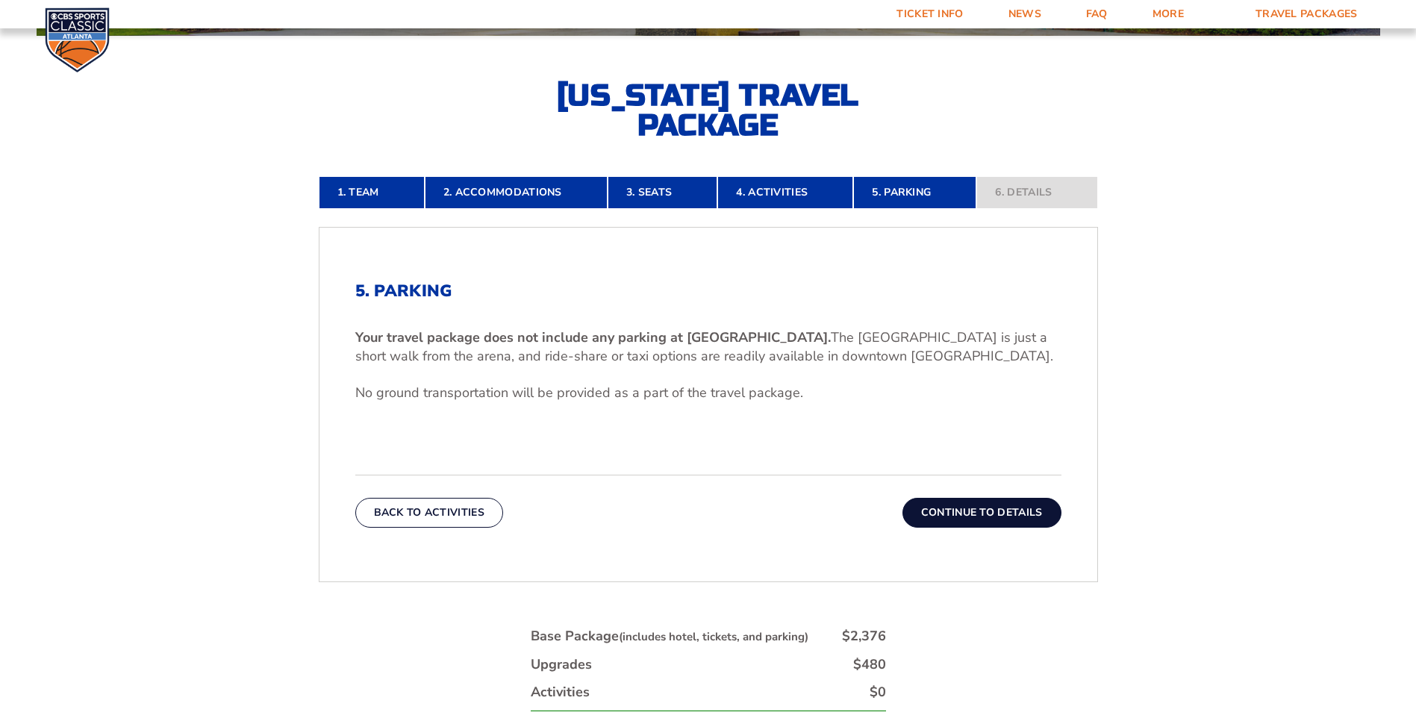
scroll to position [340, 0]
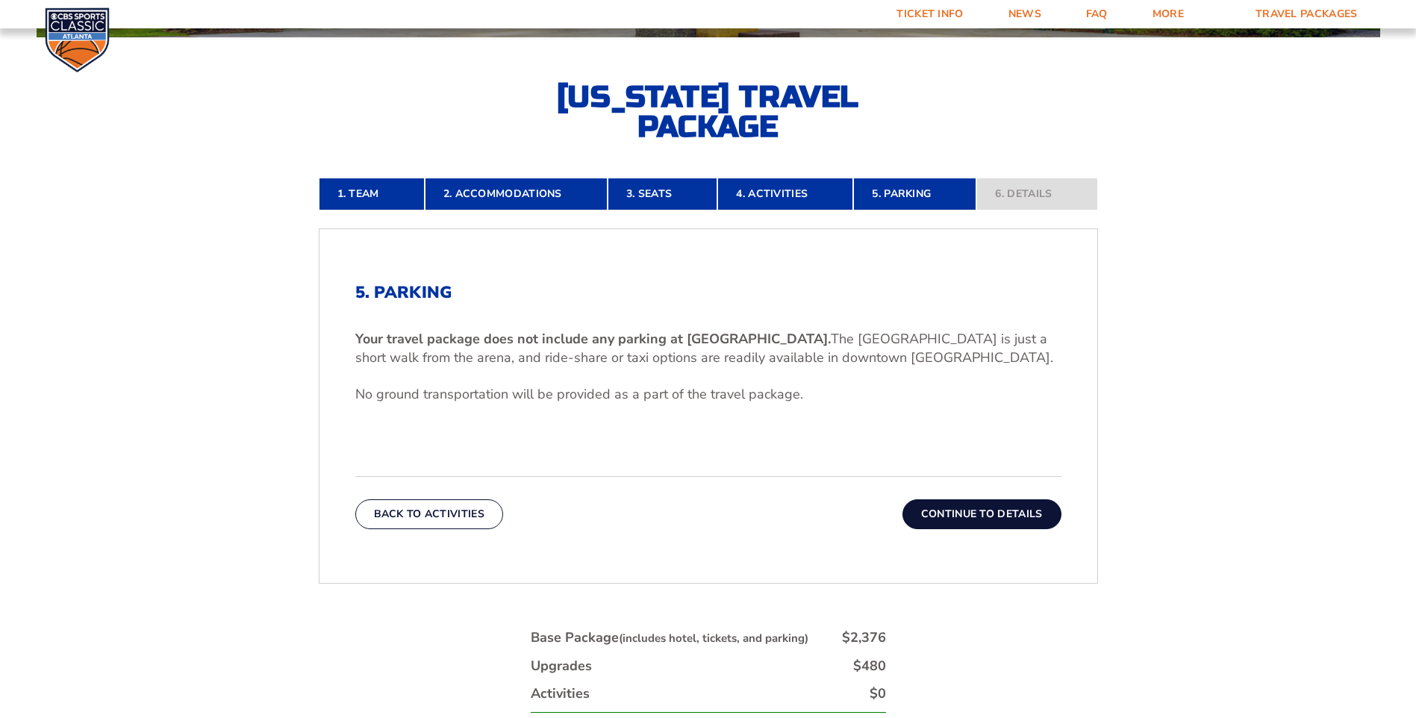
click at [1025, 515] on button "Continue To Details" at bounding box center [981, 514] width 159 height 30
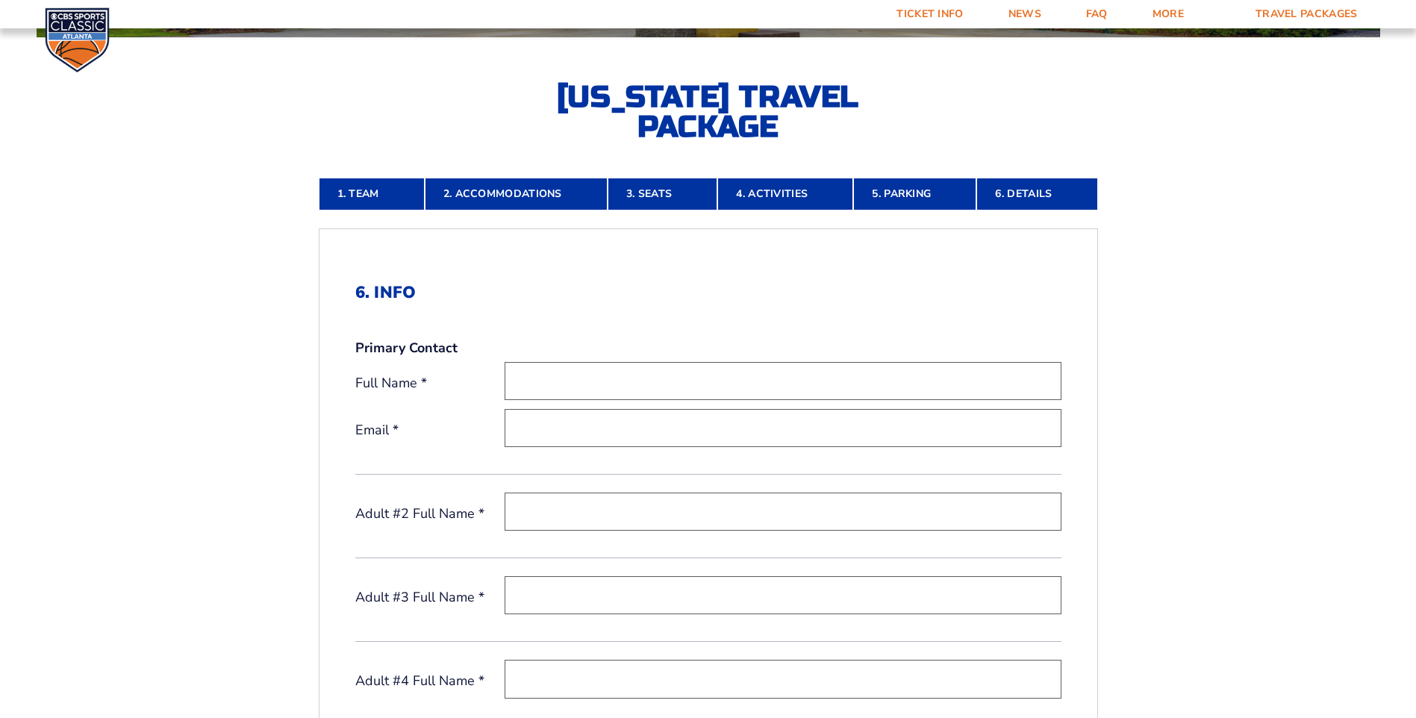
click at [604, 369] on input "text" at bounding box center [782, 381] width 557 height 38
type input "timothy bilbro"
click at [638, 428] on input "email" at bounding box center [782, 428] width 557 height 38
type input "[EMAIL_ADDRESS][DOMAIN_NAME]"
click at [579, 513] on input "text" at bounding box center [782, 511] width 557 height 38
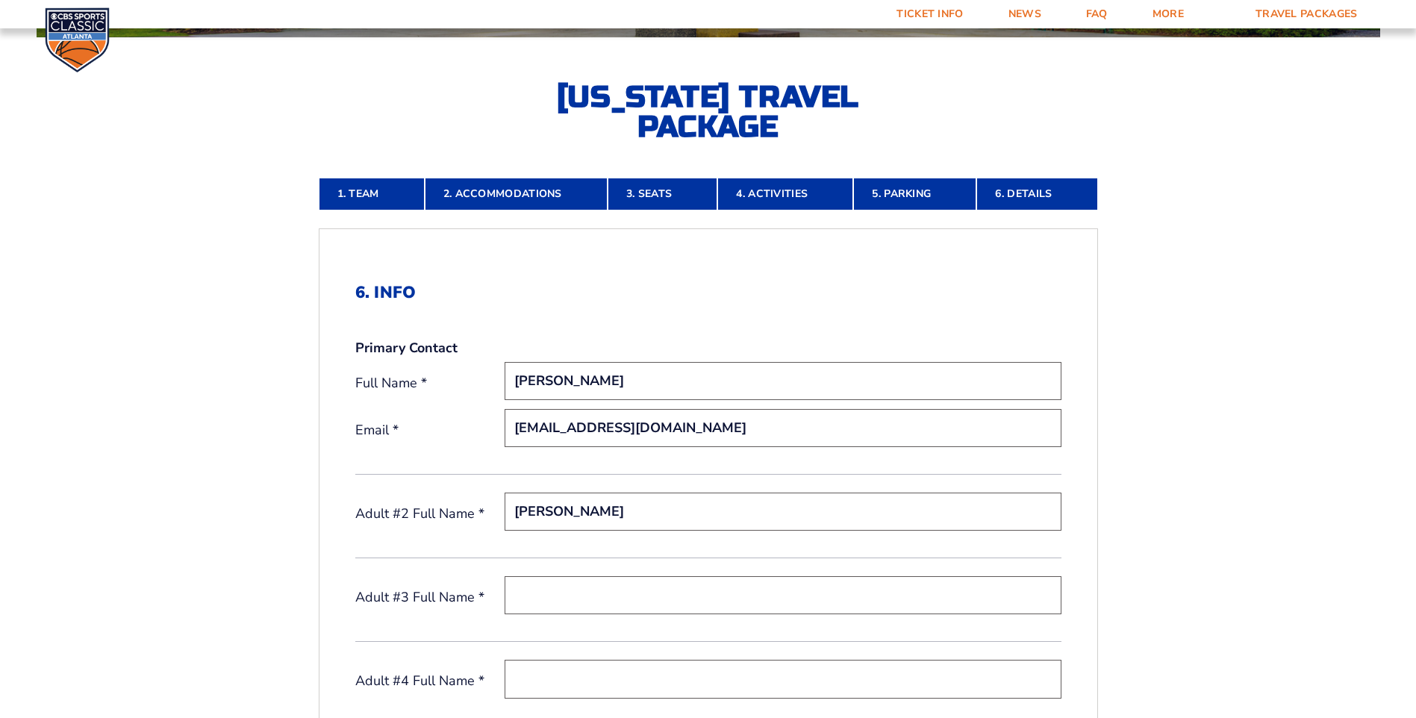
type input "[PERSON_NAME]"
click at [577, 584] on input "text" at bounding box center [782, 595] width 557 height 38
type input "[PERSON_NAME]"
click at [568, 683] on input "text" at bounding box center [782, 679] width 557 height 38
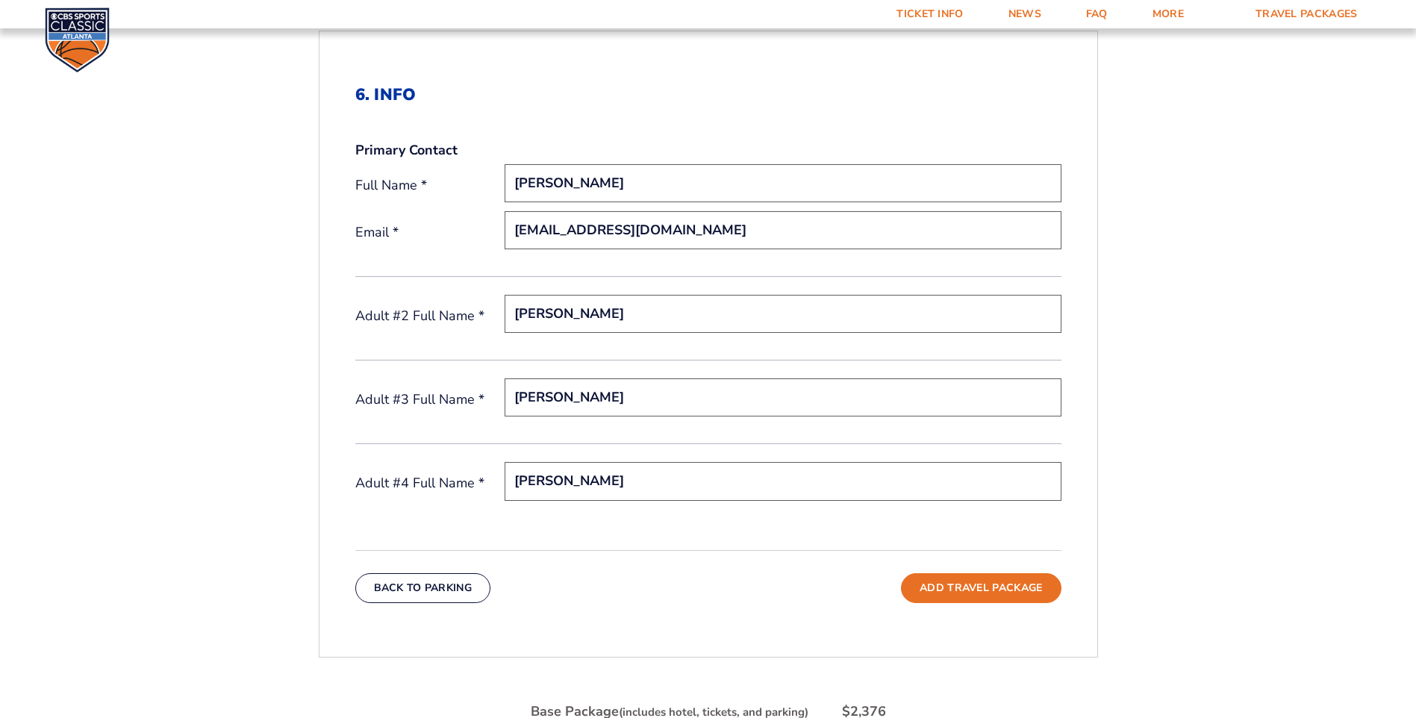
scroll to position [563, 0]
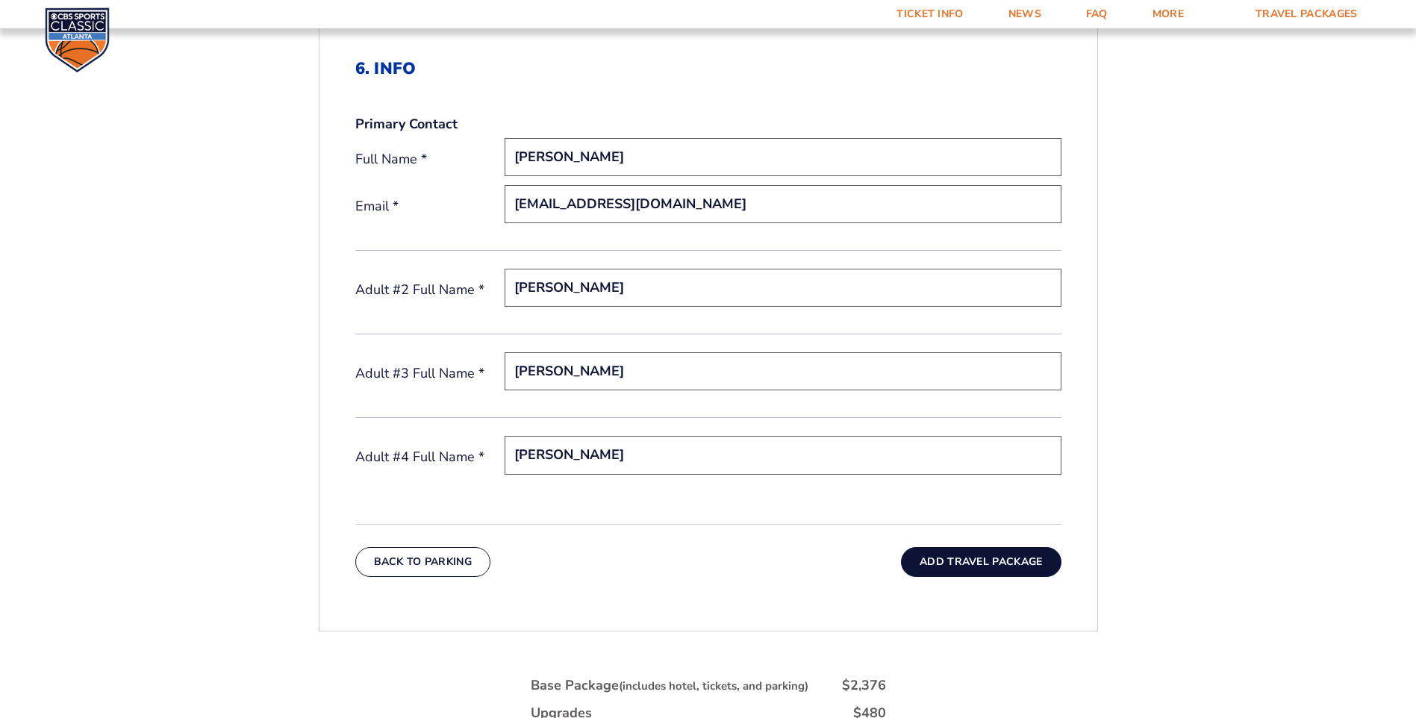
type input "[PERSON_NAME]"
click at [985, 558] on button "Add Travel Package" at bounding box center [981, 562] width 160 height 30
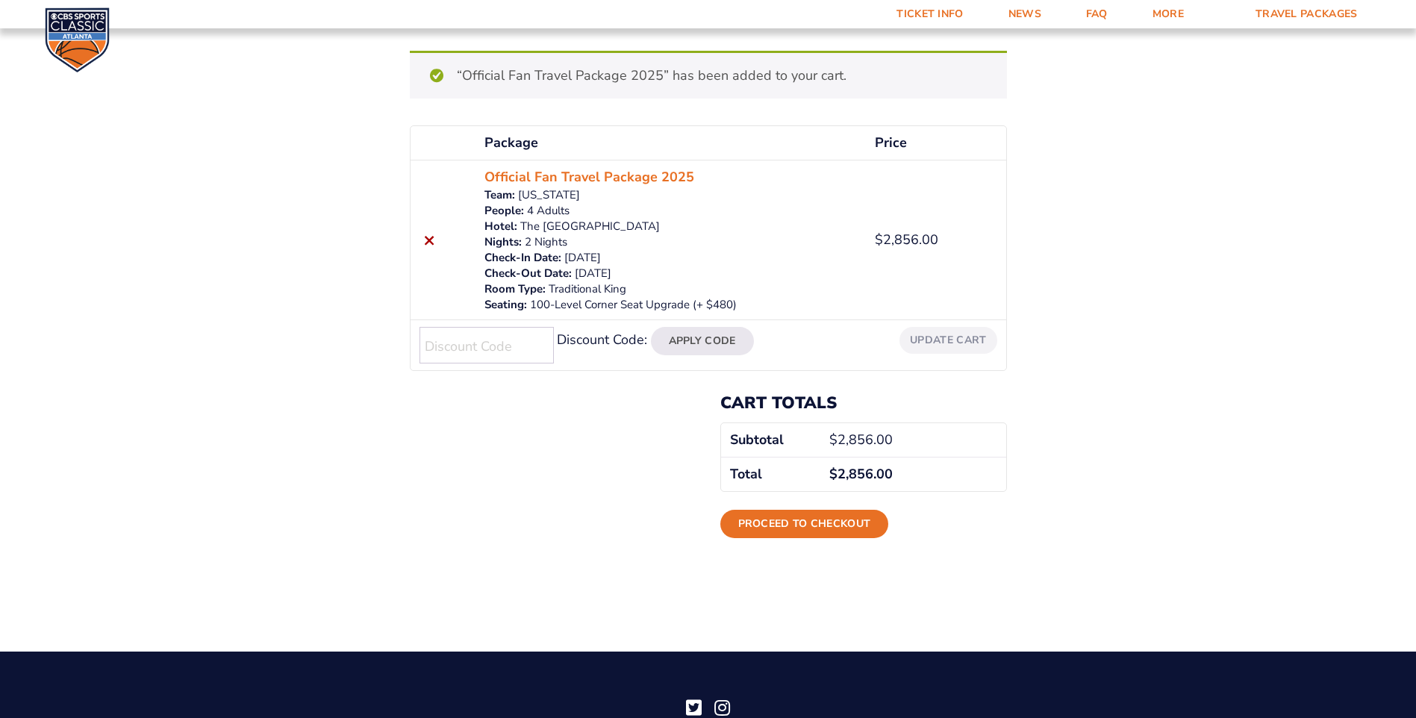
scroll to position [149, 0]
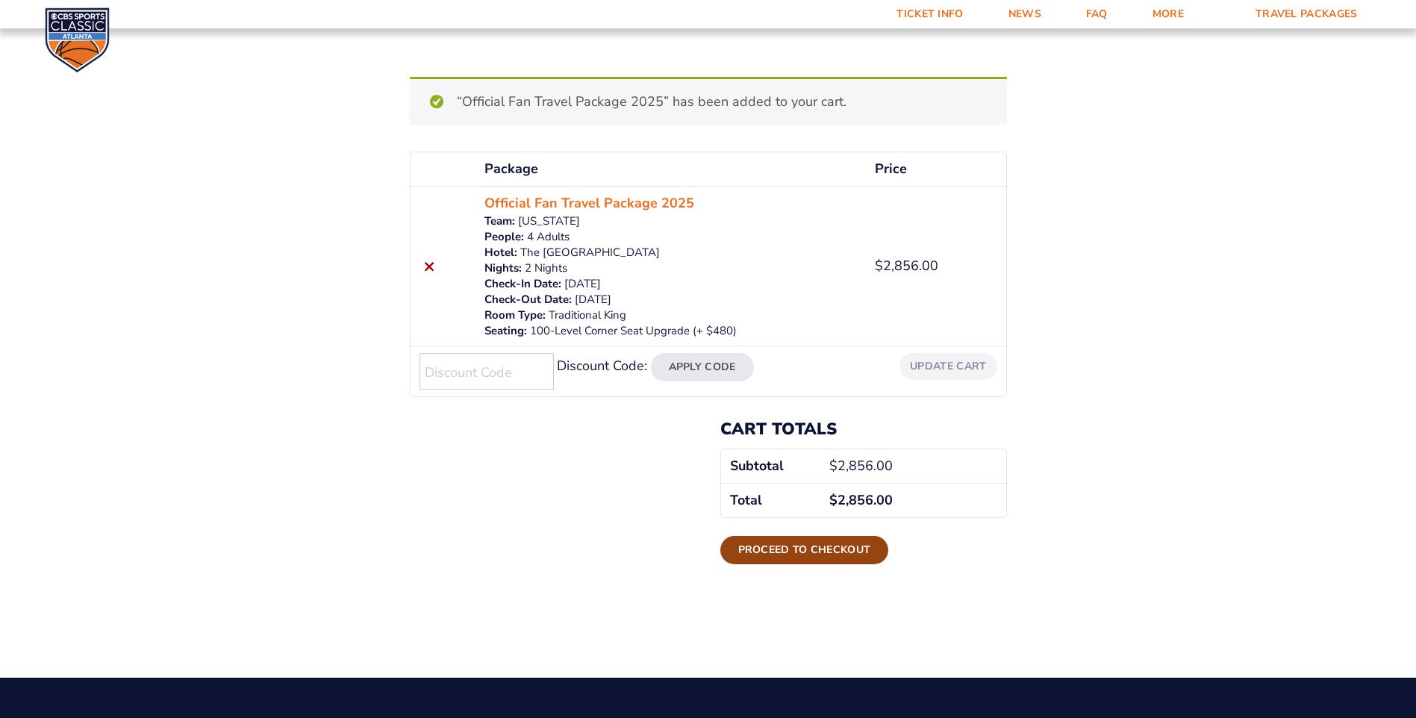
click at [819, 554] on link "Proceed to checkout" at bounding box center [804, 550] width 169 height 28
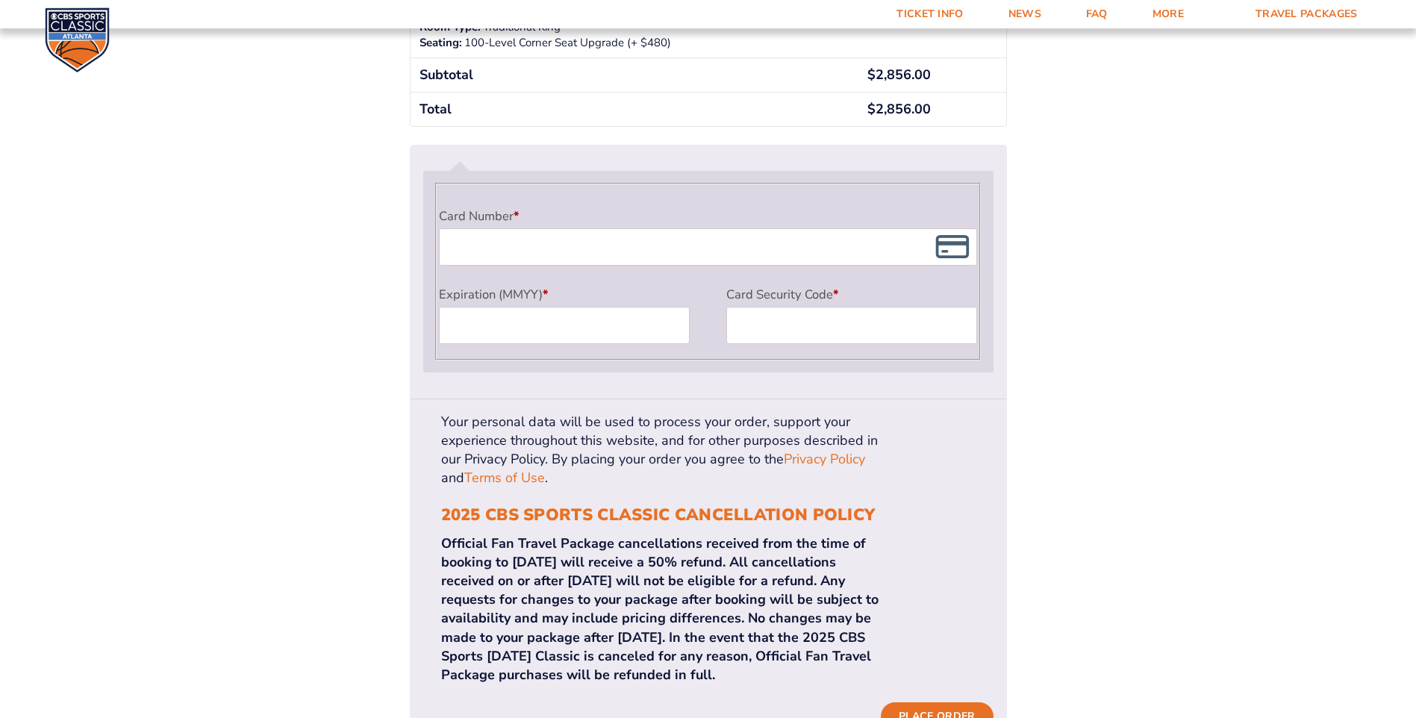
scroll to position [1492, 0]
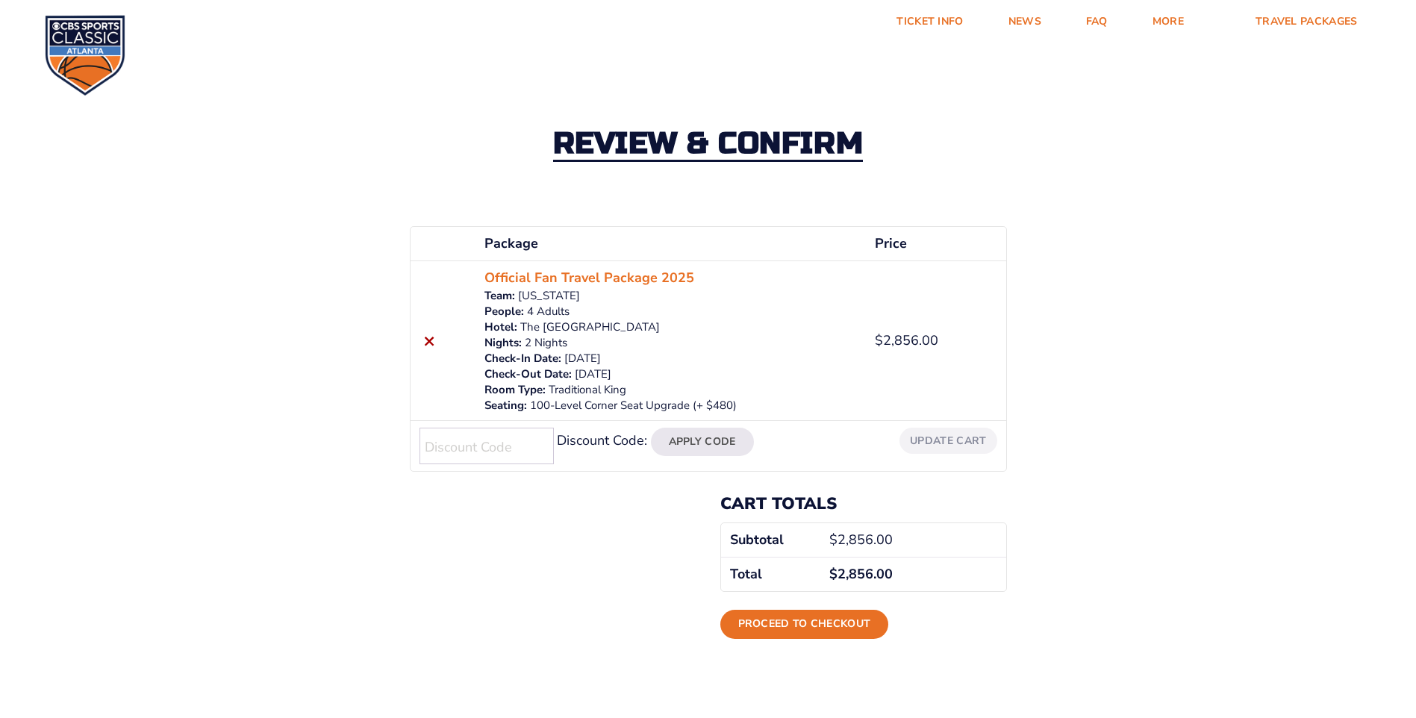
scroll to position [152, 0]
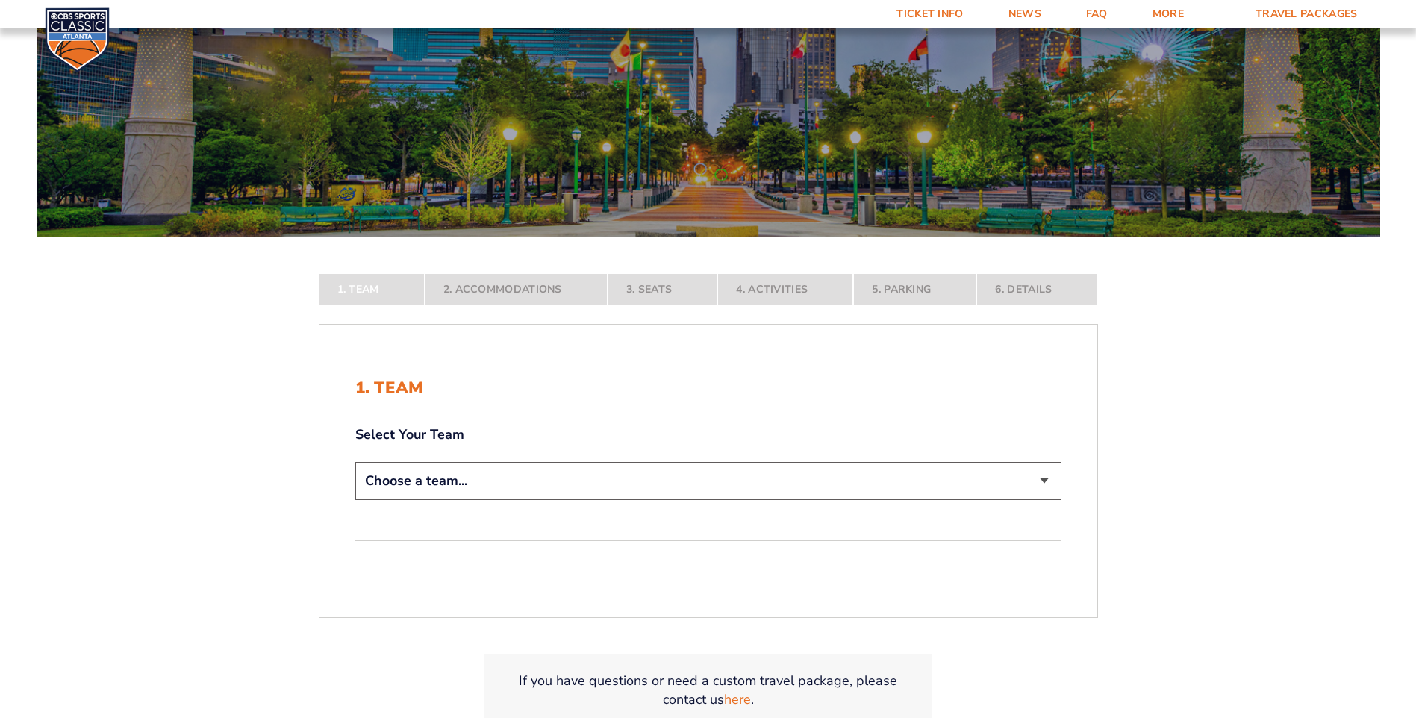
scroll to position [149, 0]
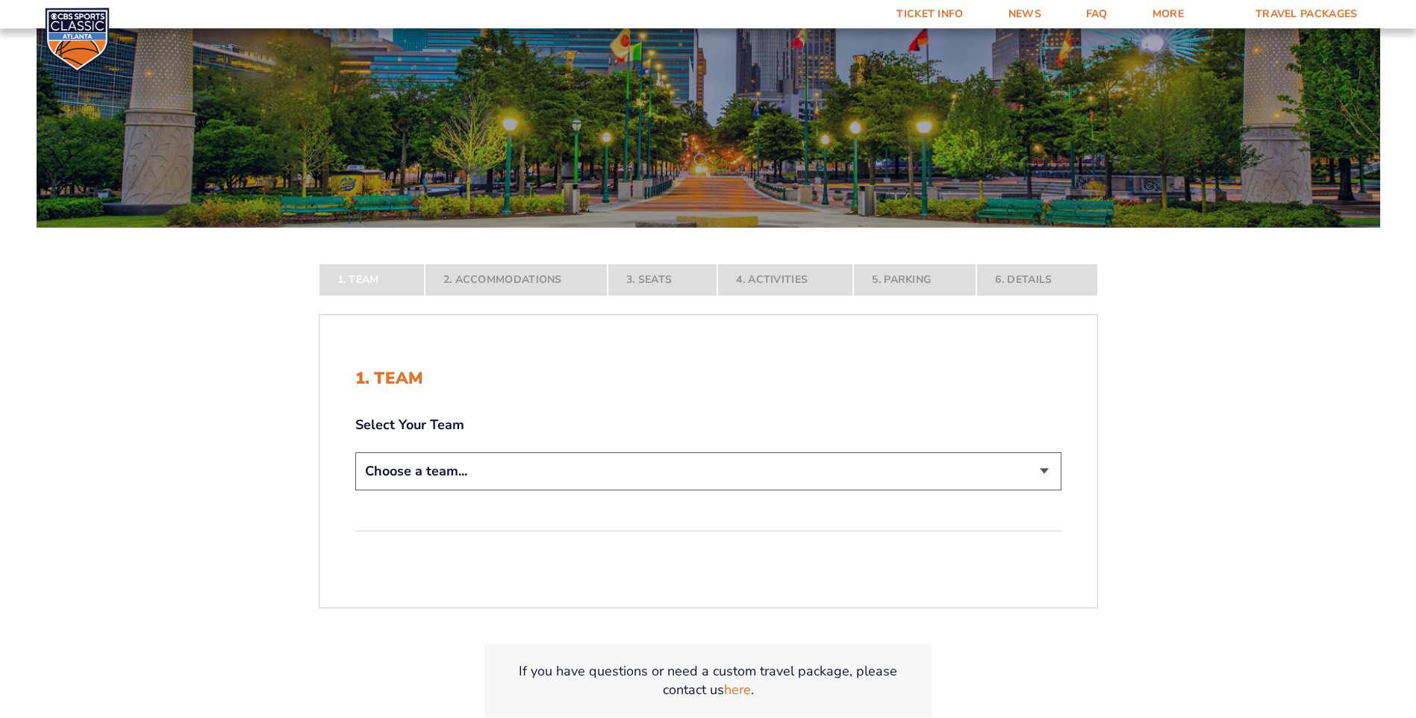
click at [1053, 470] on select "Choose a team... [US_STATE] Wildcats [US_STATE] State Buckeyes [US_STATE] Tar H…" at bounding box center [708, 471] width 706 height 38
select select "12956"
click at [355, 490] on select "Choose a team... [US_STATE] Wildcats [US_STATE] State Buckeyes [US_STATE] Tar H…" at bounding box center [708, 471] width 706 height 38
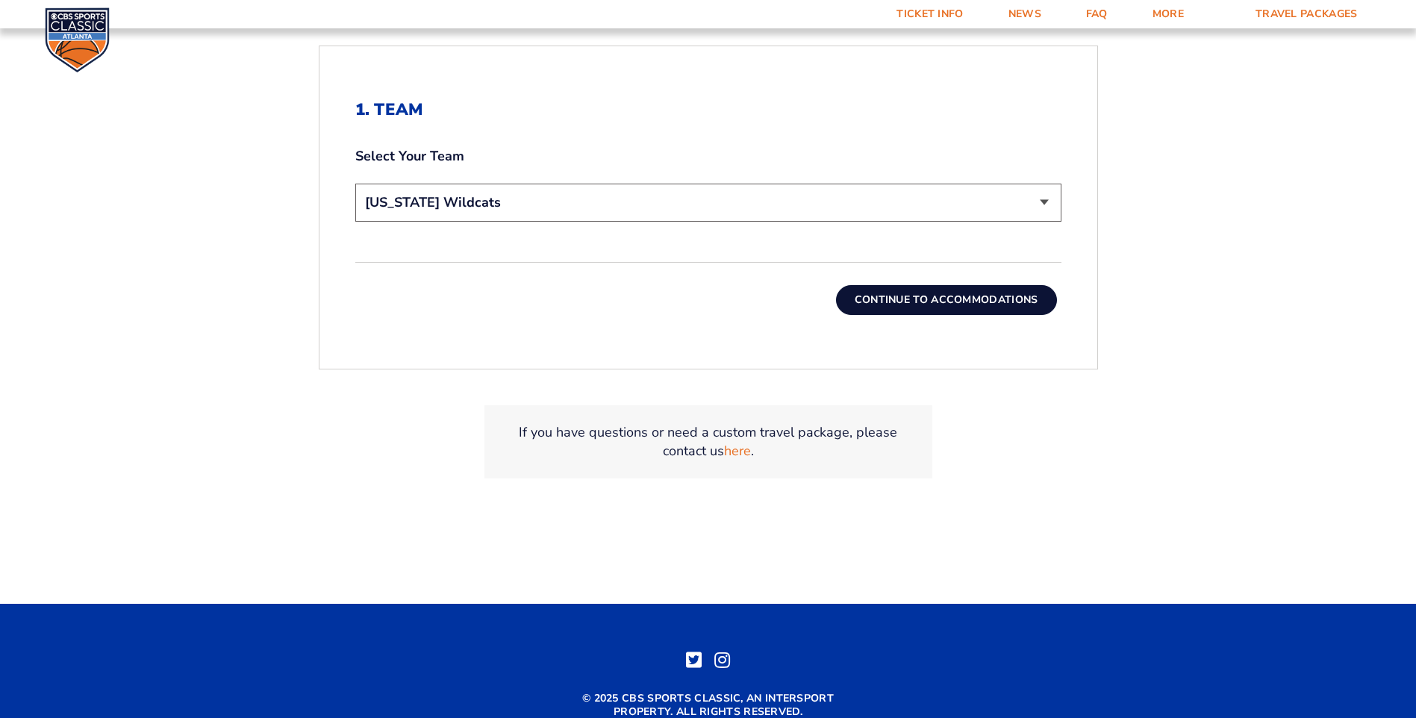
click at [959, 290] on button "Continue To Accommodations" at bounding box center [946, 300] width 221 height 30
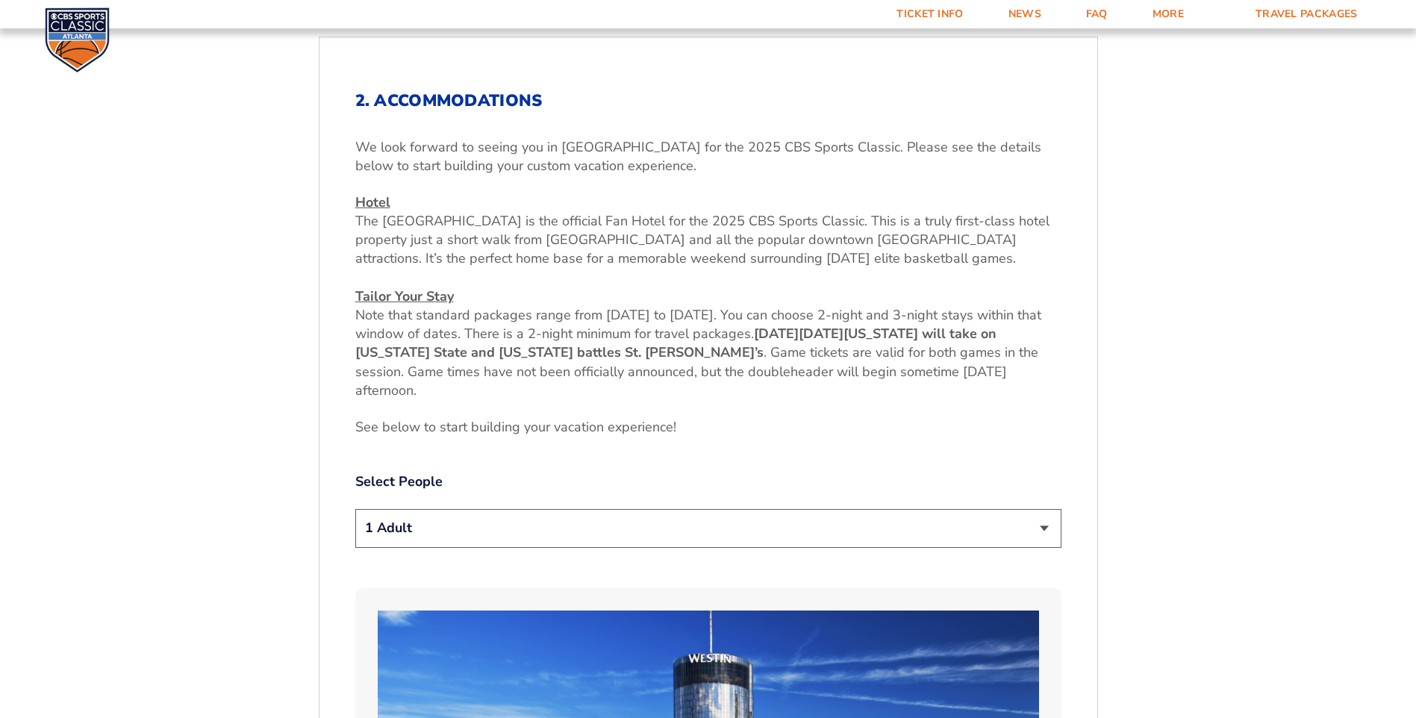
scroll to position [638, 0]
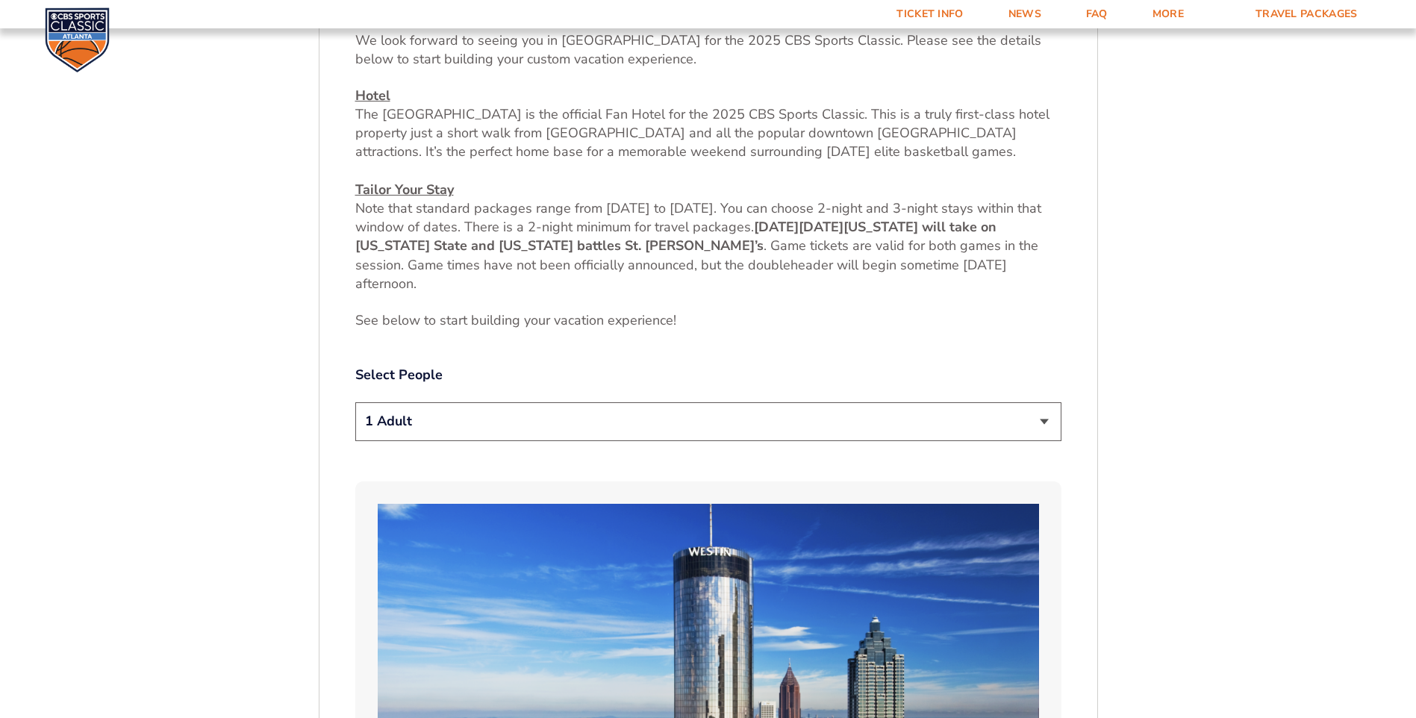
click at [474, 428] on select "1 Adult 2 Adults 3 Adults 4 Adults 2 Adults + 1 Child 2 Adults + 2 Children 2 A…" at bounding box center [708, 421] width 706 height 38
click at [355, 402] on select "1 Adult 2 Adults 3 Adults 4 Adults 2 Adults + 1 Child 2 Adults + 2 Children 2 A…" at bounding box center [708, 421] width 706 height 38
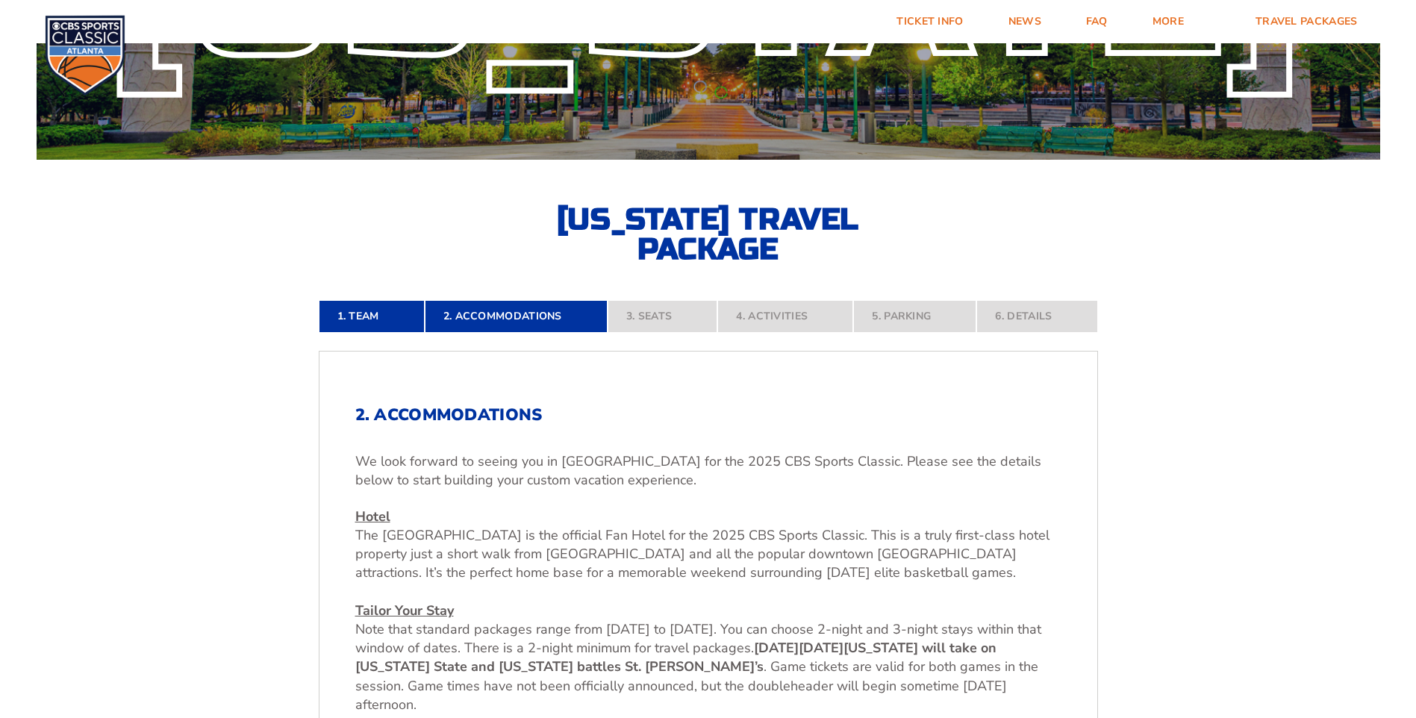
scroll to position [373, 0]
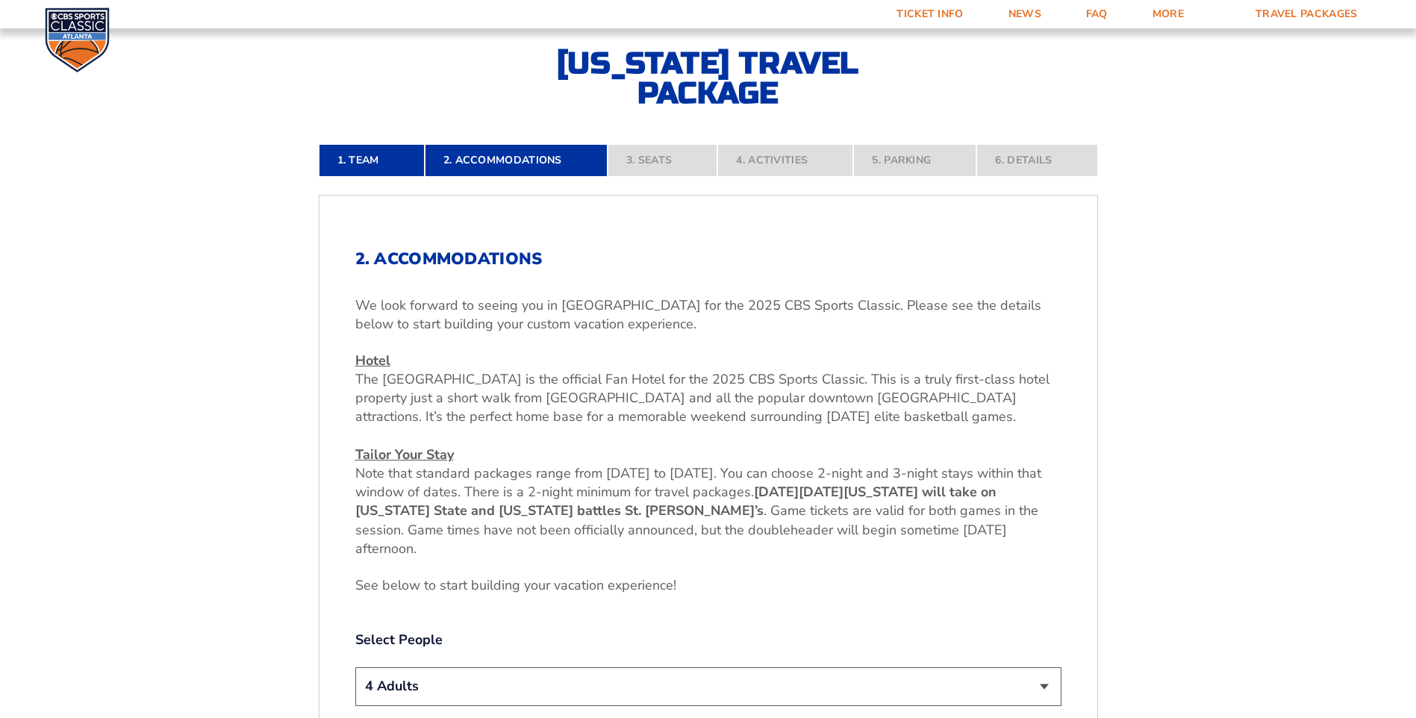
click at [534, 166] on nav "1. Team 2. Accommodations 3. Seats 4. Activities 5. Parking 6. Details" at bounding box center [708, 160] width 779 height 33
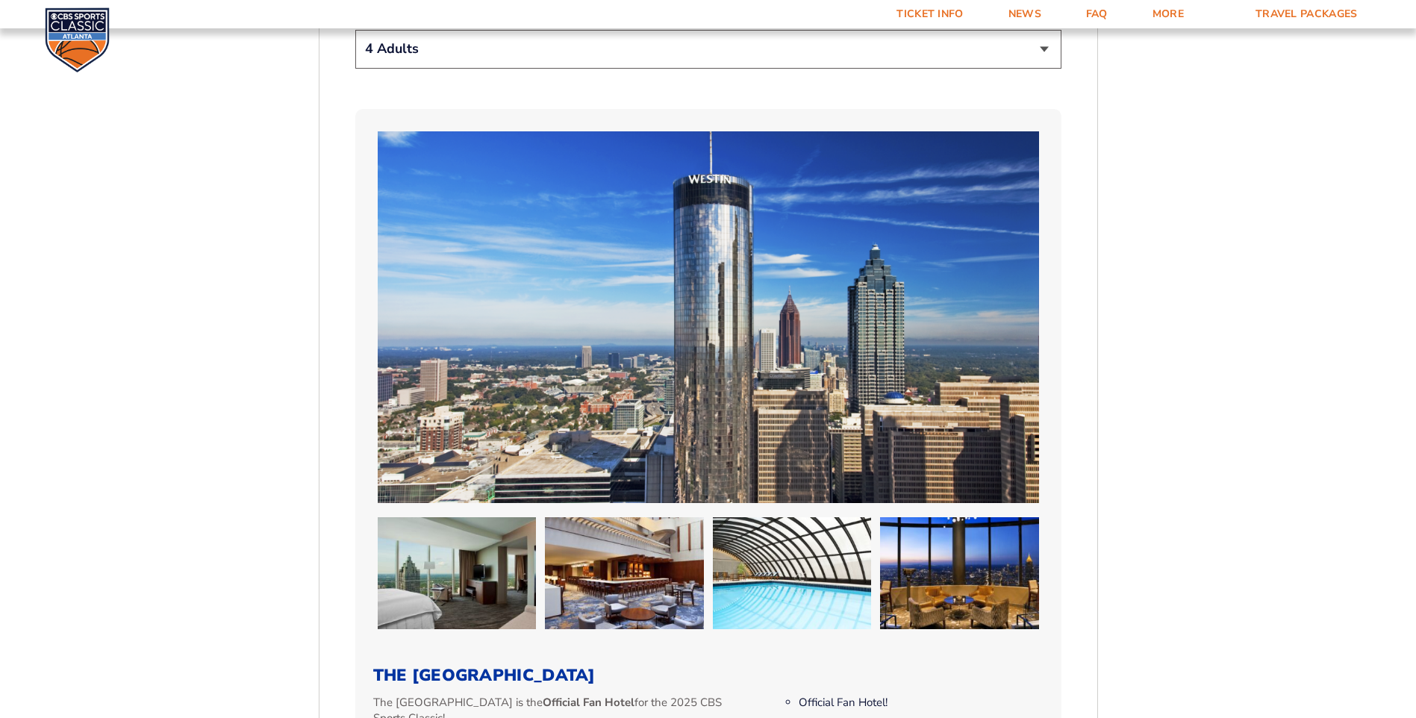
scroll to position [746, 0]
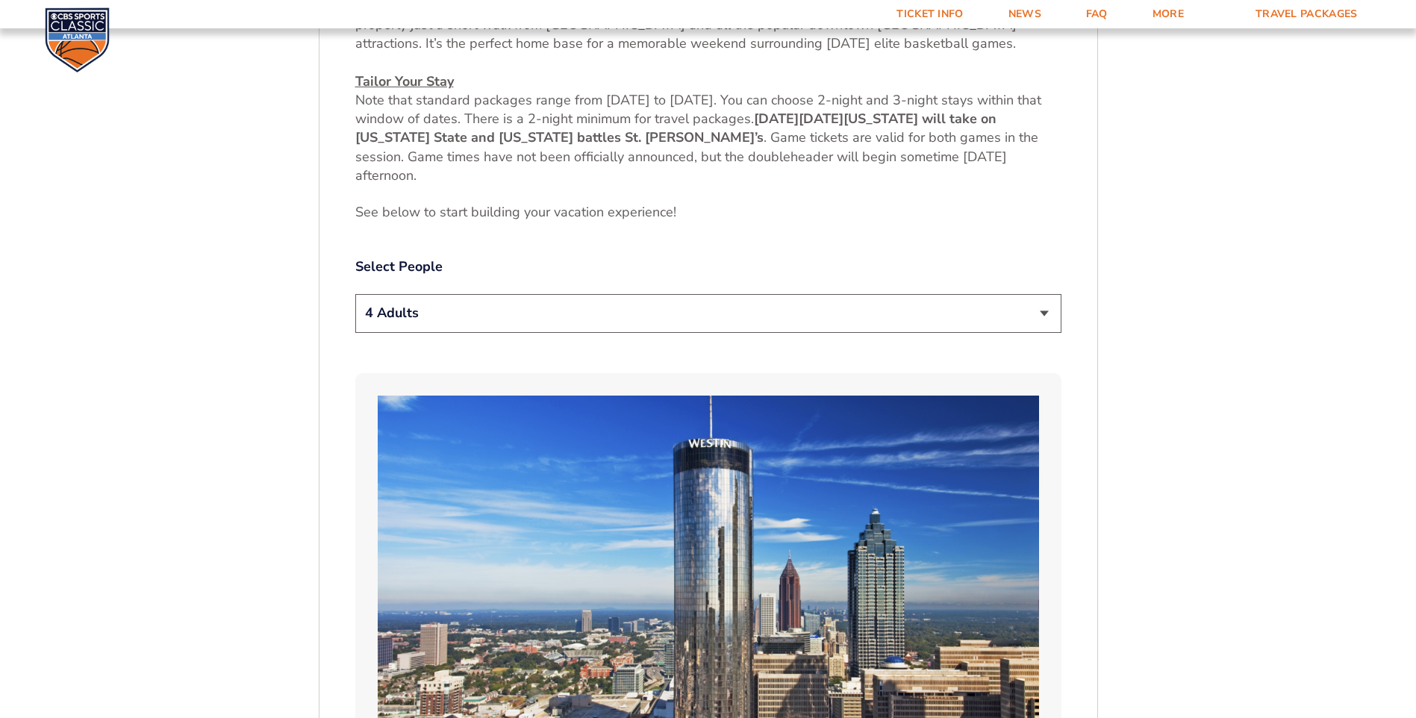
click at [558, 323] on select "1 Adult 2 Adults 3 Adults 4 Adults 2 Adults + 1 Child 2 Adults + 2 Children 2 A…" at bounding box center [708, 313] width 706 height 38
click at [355, 294] on select "1 Adult 2 Adults 3 Adults 4 Adults 2 Adults + 1 Child 2 Adults + 2 Children 2 A…" at bounding box center [708, 313] width 706 height 38
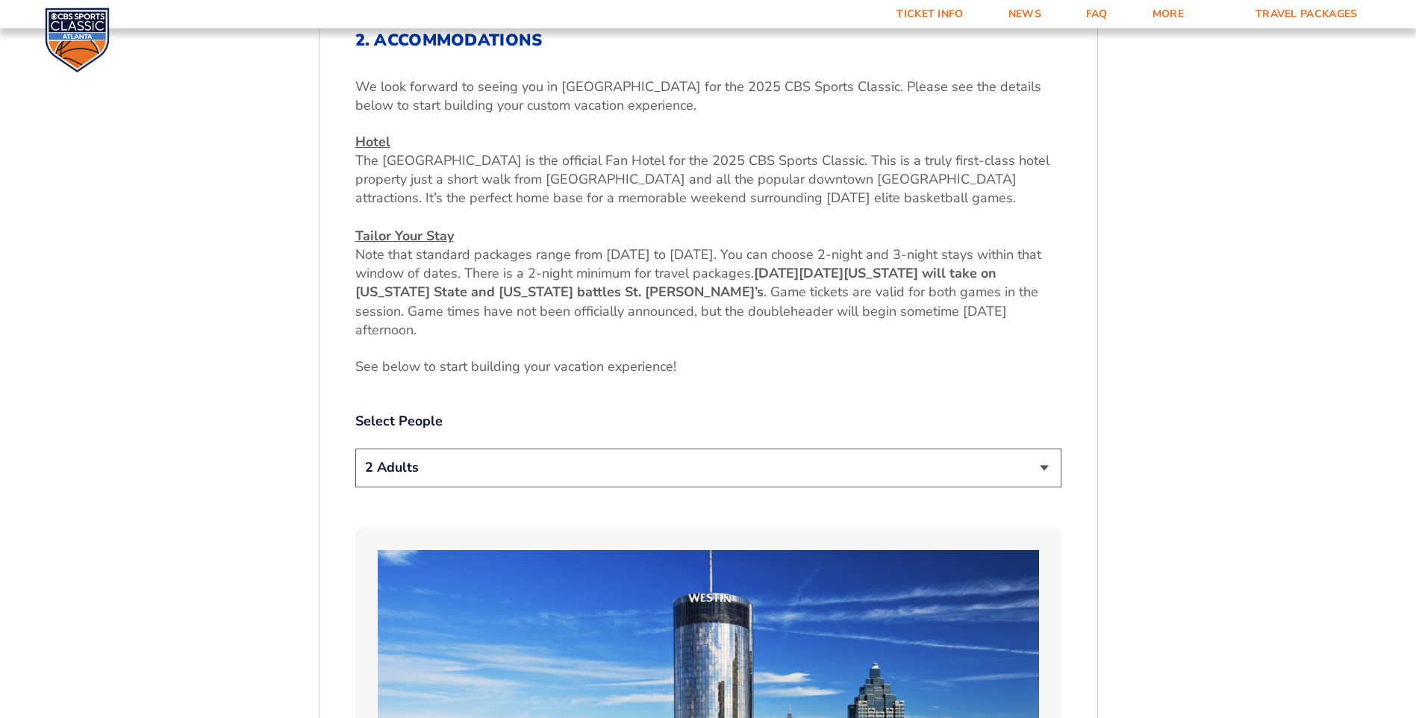
scroll to position [672, 0]
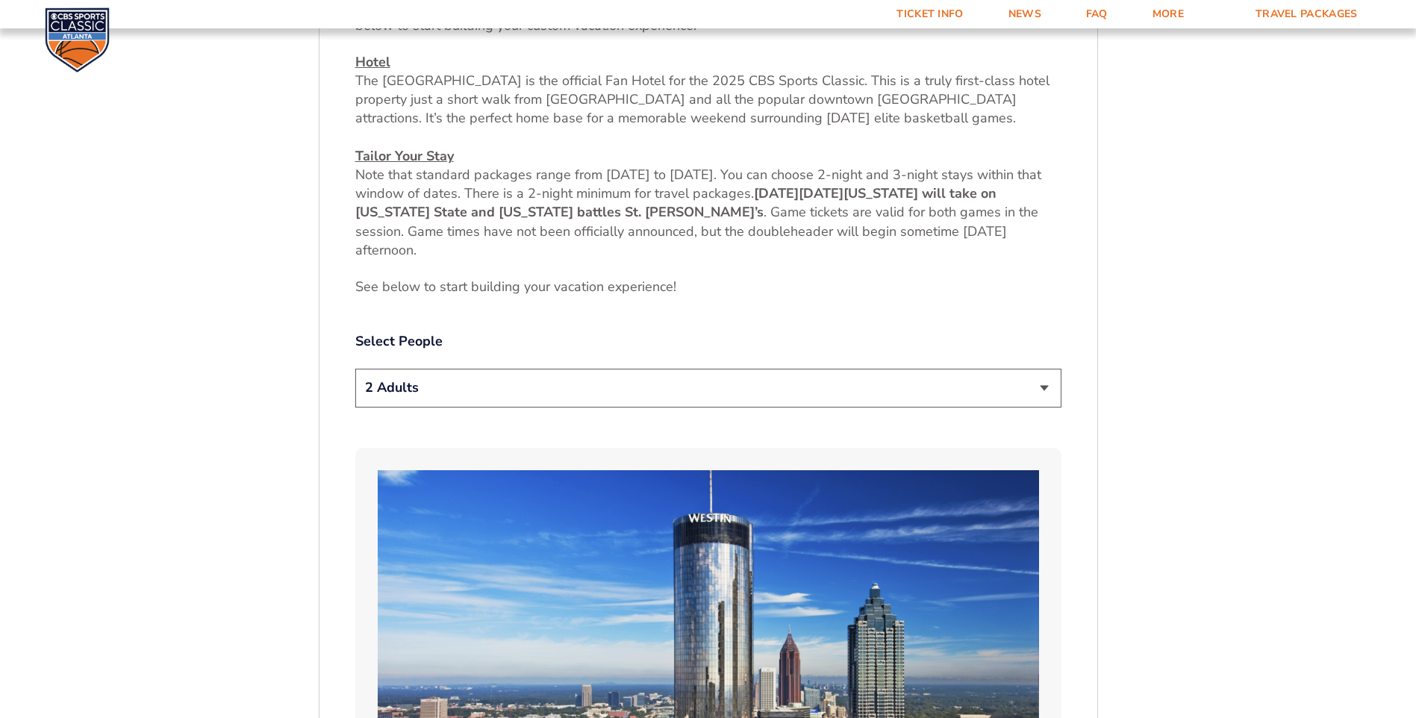
click at [463, 378] on select "1 Adult 2 Adults 3 Adults 4 Adults 2 Adults + 1 Child 2 Adults + 2 Children 2 A…" at bounding box center [708, 388] width 706 height 38
click at [475, 393] on select "1 Adult 2 Adults 3 Adults 4 Adults 2 Adults + 1 Child 2 Adults + 2 Children 2 A…" at bounding box center [708, 388] width 706 height 38
click at [355, 369] on select "1 Adult 2 Adults 3 Adults 4 Adults 2 Adults + 1 Child 2 Adults + 2 Children 2 A…" at bounding box center [708, 388] width 706 height 38
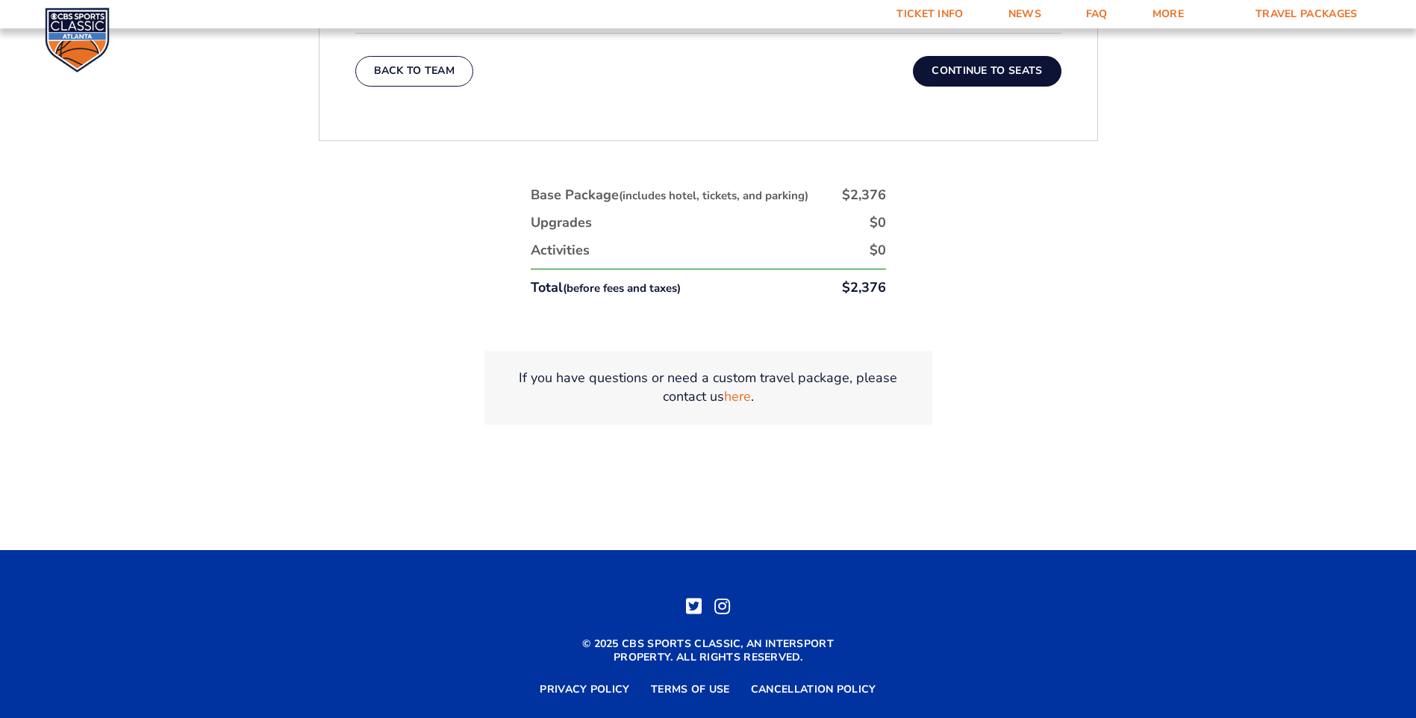
scroll to position [2656, 0]
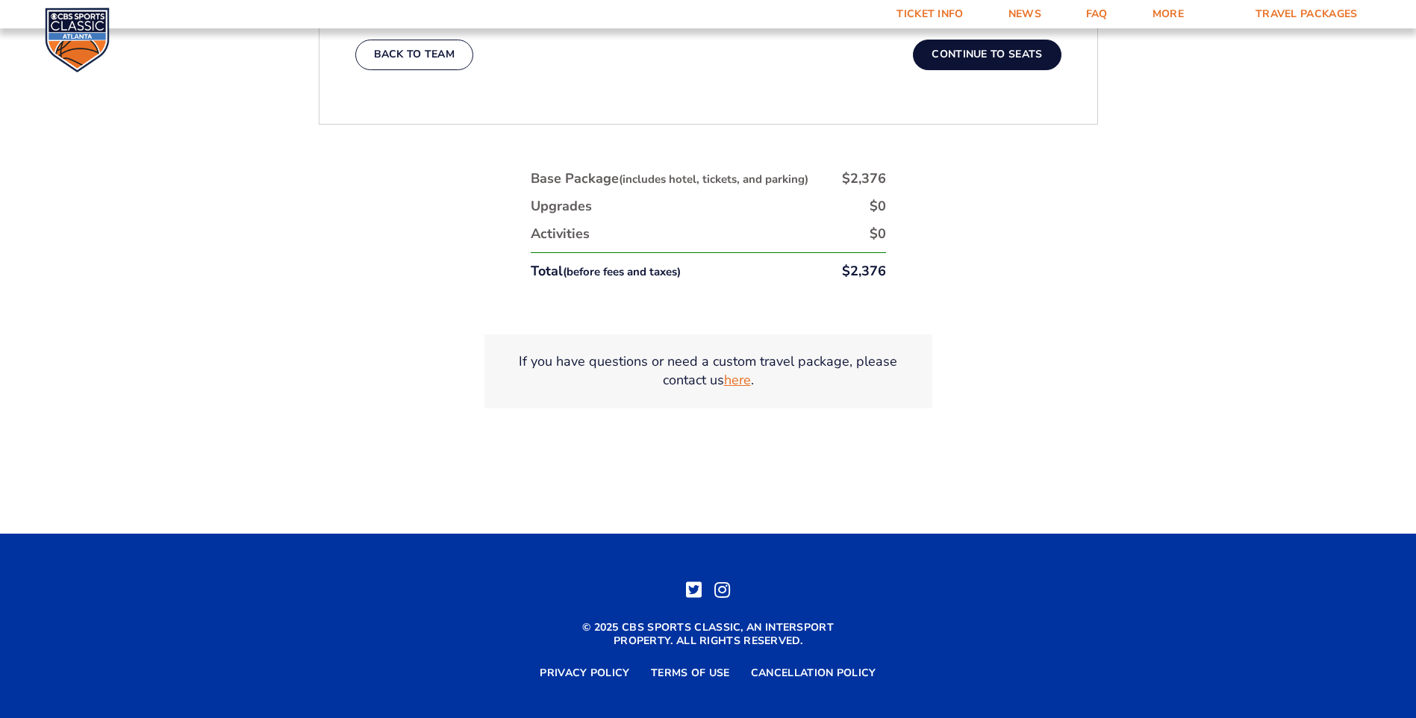
click at [734, 371] on link "here" at bounding box center [737, 380] width 27 height 19
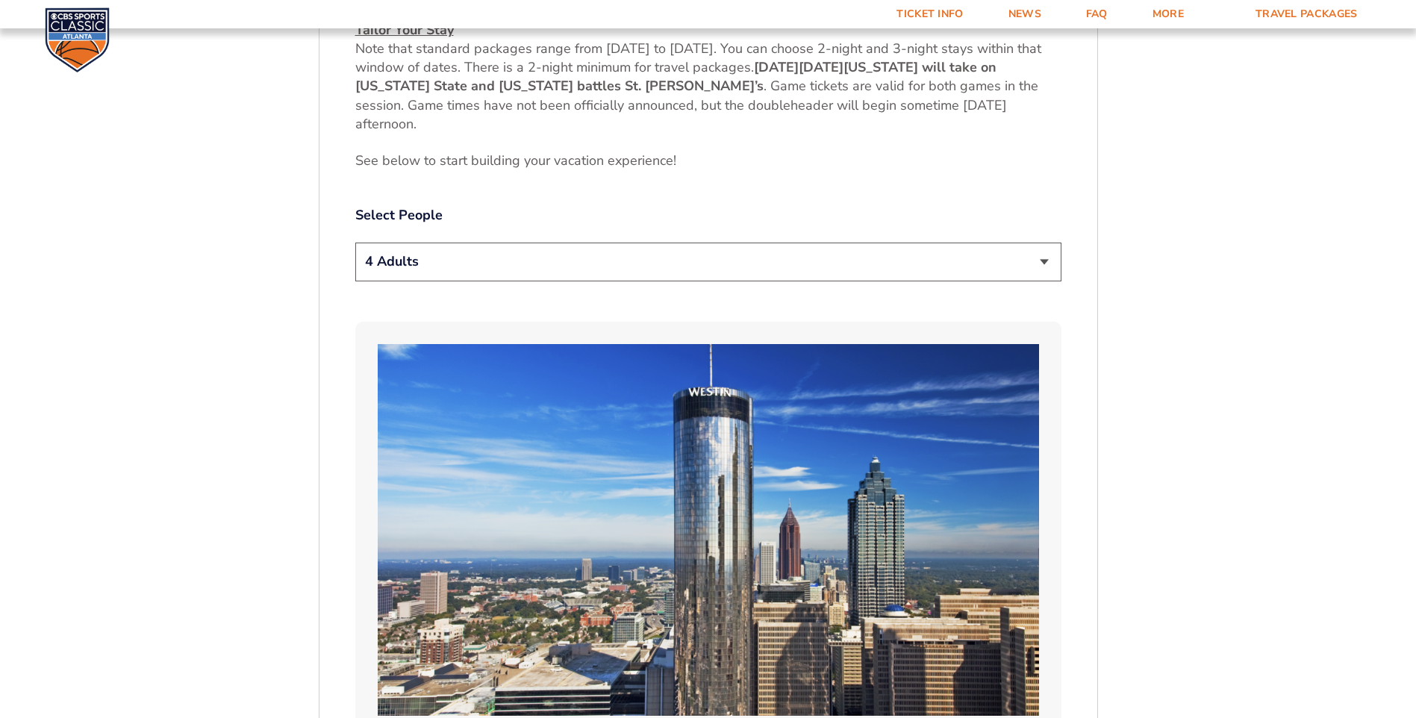
scroll to position [791, 0]
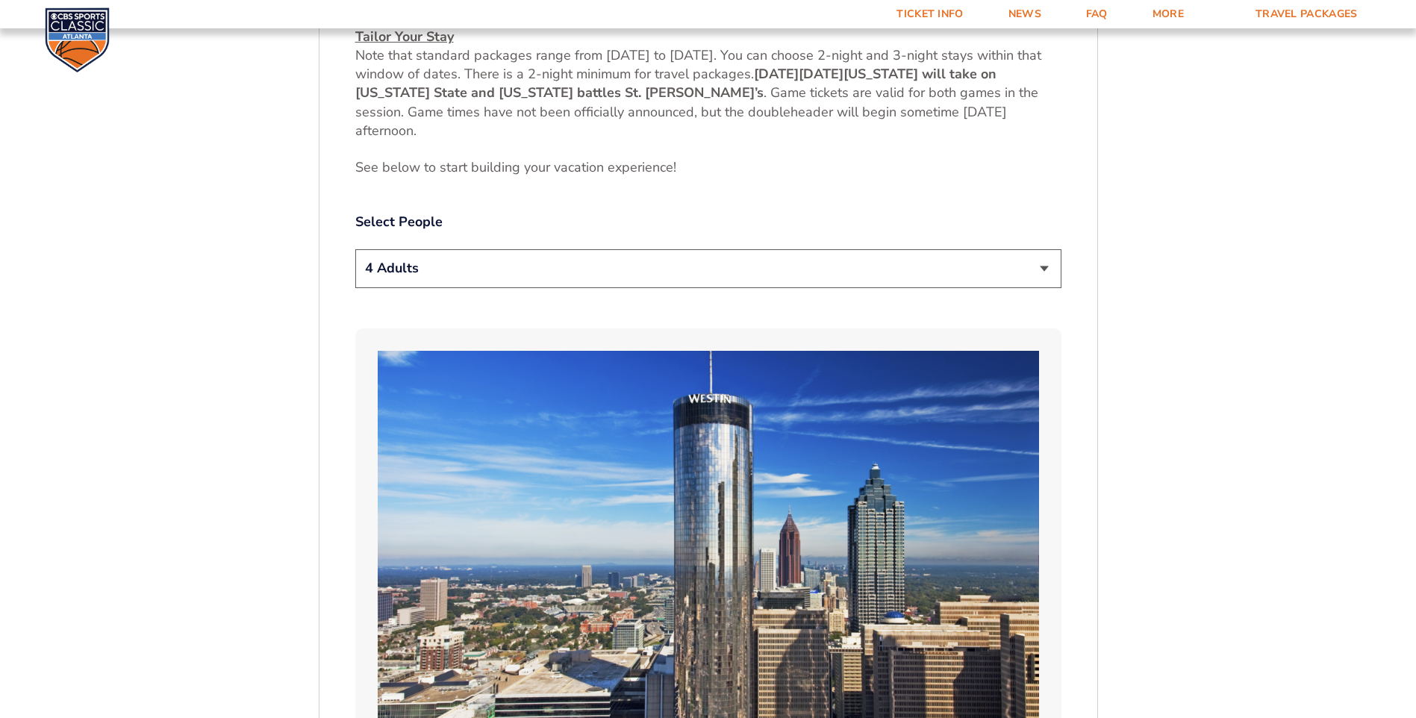
click at [517, 260] on select "1 Adult 2 Adults 3 Adults 4 Adults 2 Adults + 1 Child 2 Adults + 2 Children 2 A…" at bounding box center [708, 268] width 706 height 38
select select "2 Adults"
click at [355, 249] on select "1 Adult 2 Adults 3 Adults 4 Adults 2 Adults + 1 Child 2 Adults + 2 Children 2 A…" at bounding box center [708, 268] width 706 height 38
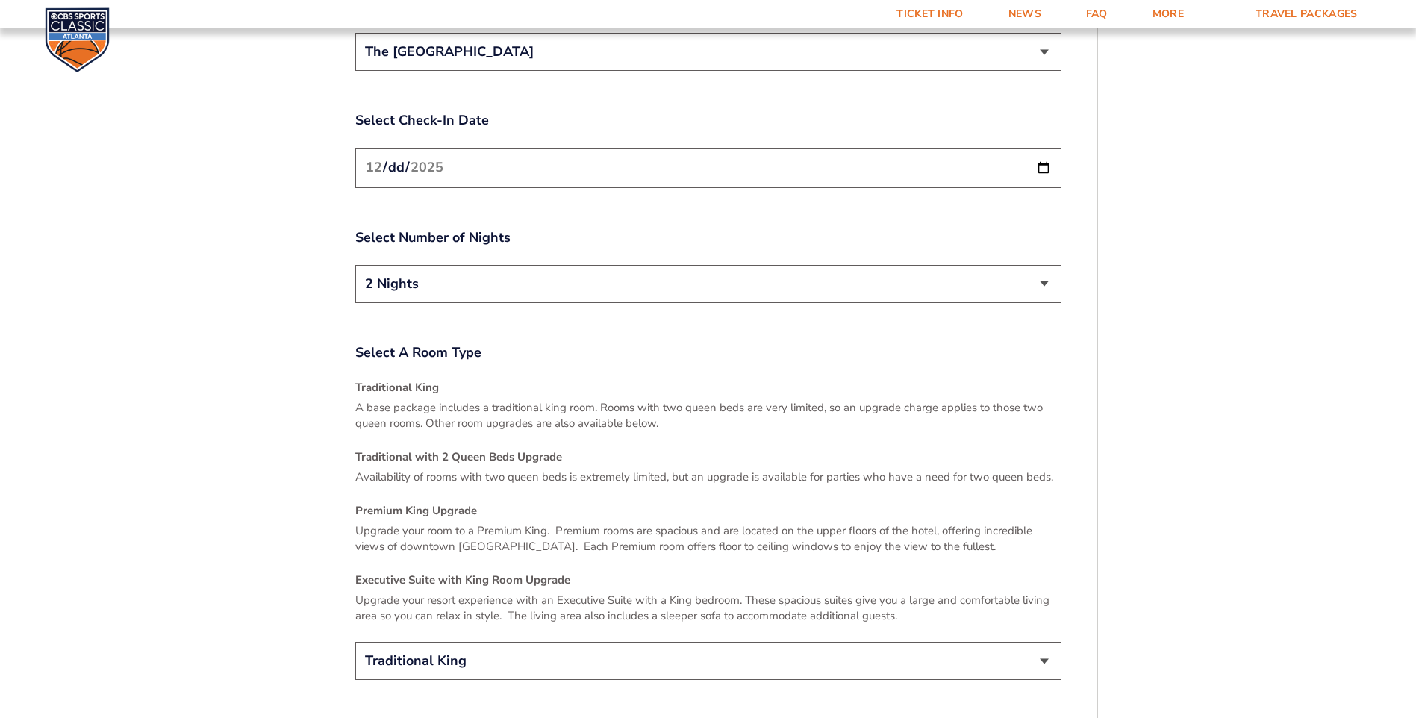
scroll to position [2134, 0]
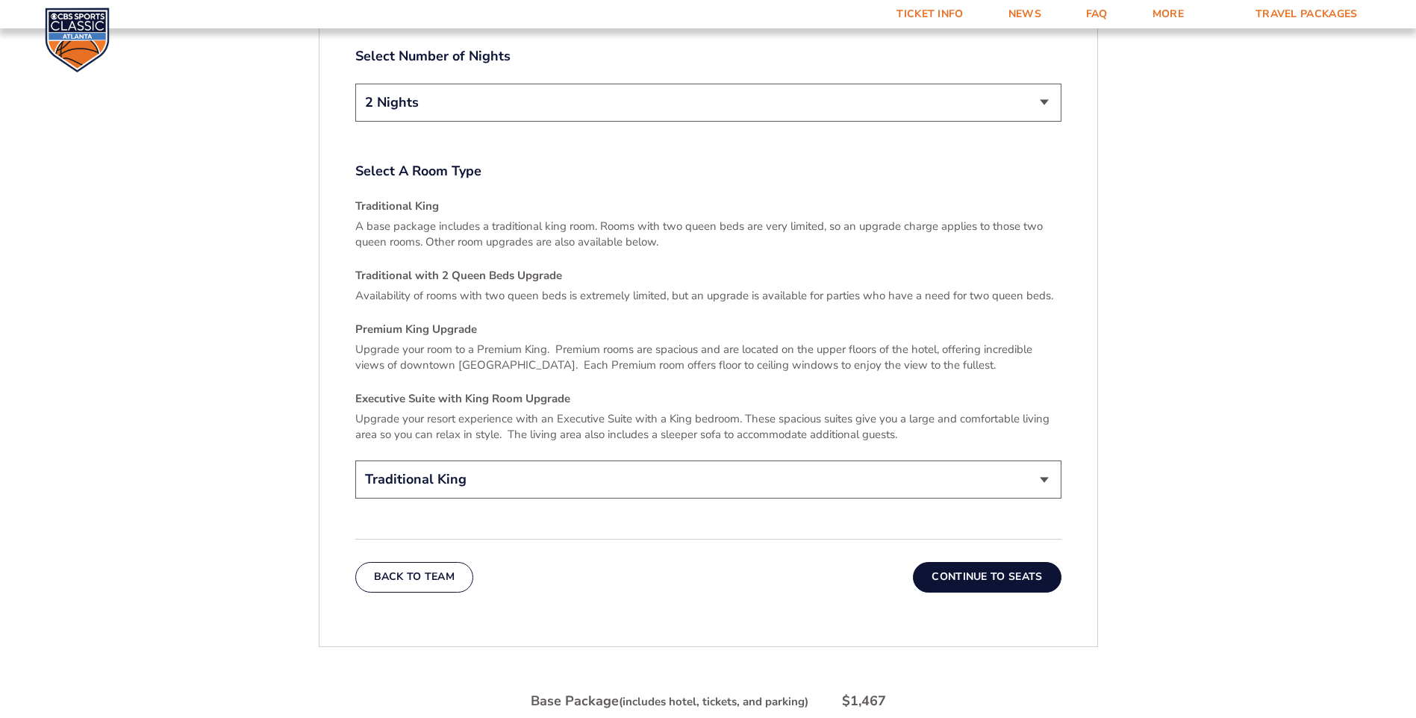
click at [1003, 562] on button "Continue To Seats" at bounding box center [987, 577] width 148 height 30
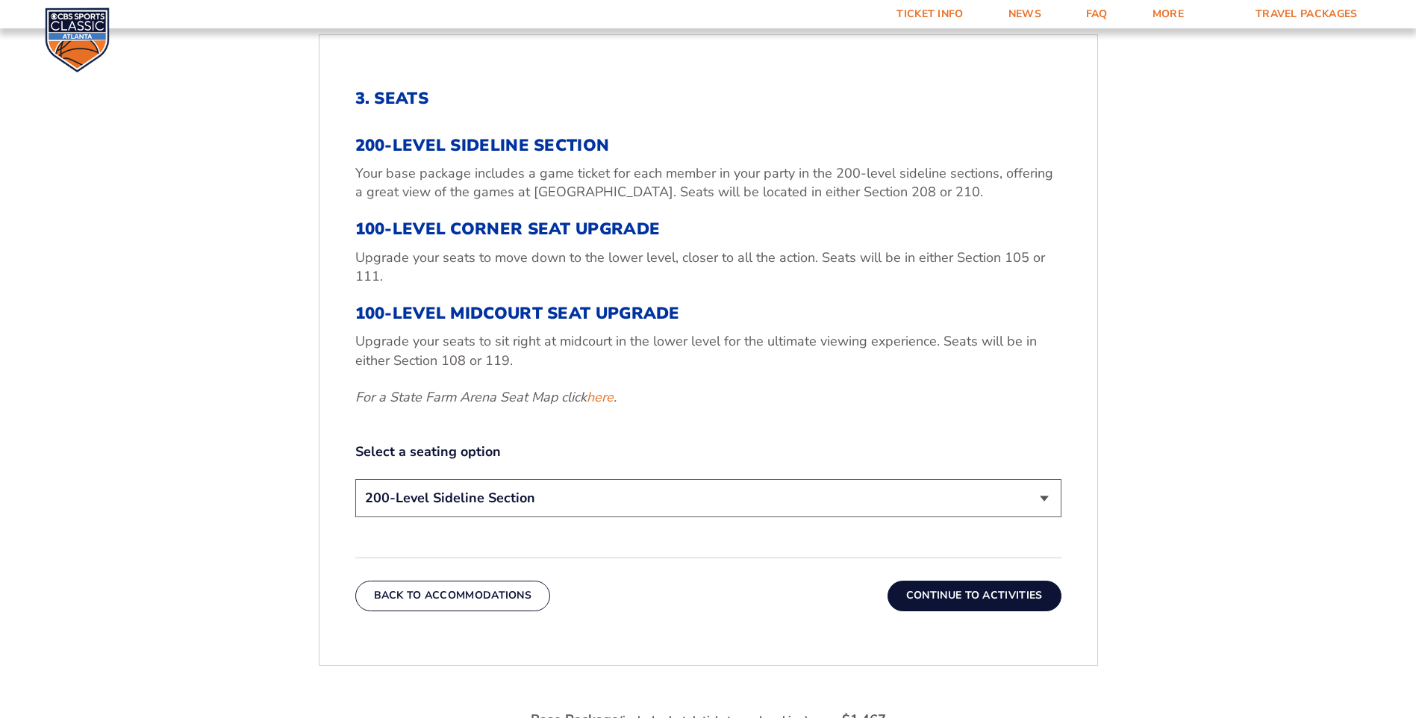
scroll to position [638, 0]
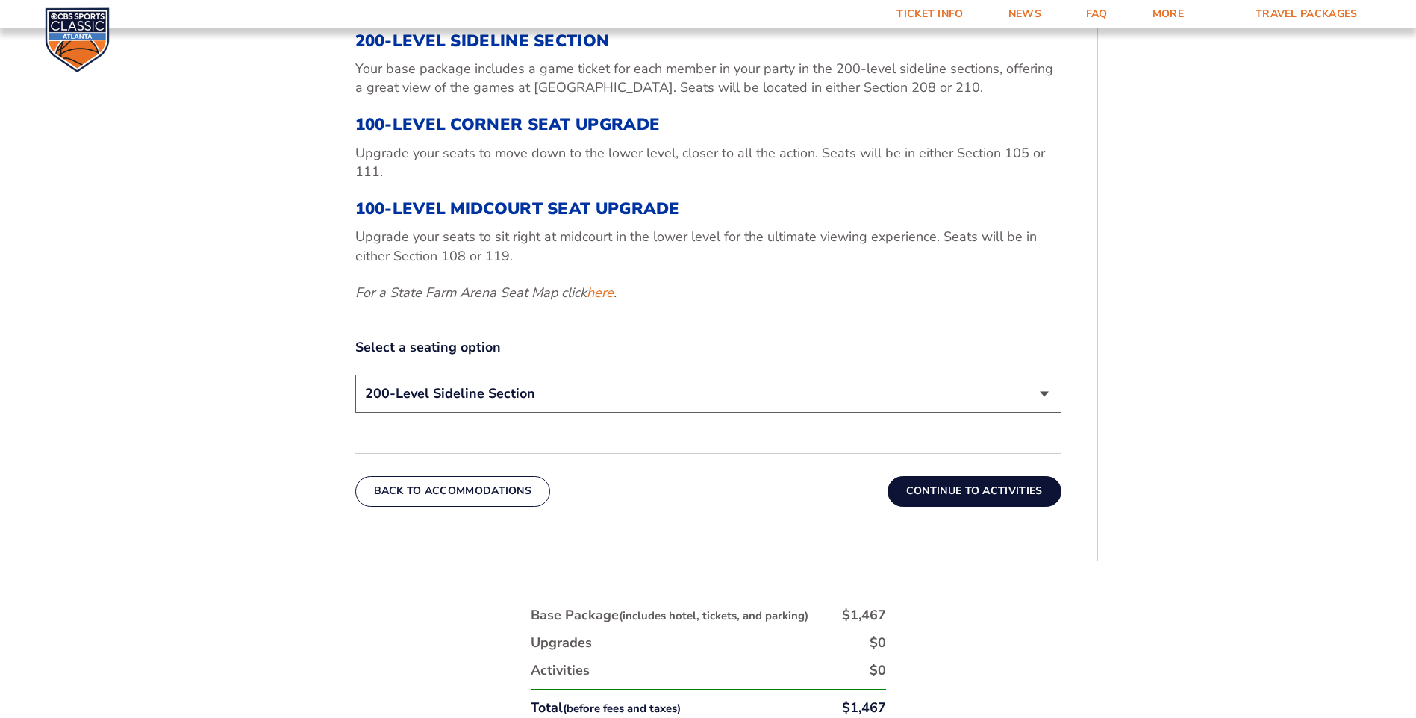
click at [618, 395] on select "200-Level Sideline Section 100-Level Corner Seat Upgrade (+$120 per person) 100…" at bounding box center [708, 394] width 706 height 38
select select "100-Level Corner Seat Upgrade"
click at [355, 375] on select "200-Level Sideline Section 100-Level Corner Seat Upgrade (+$120 per person) 100…" at bounding box center [708, 394] width 706 height 38
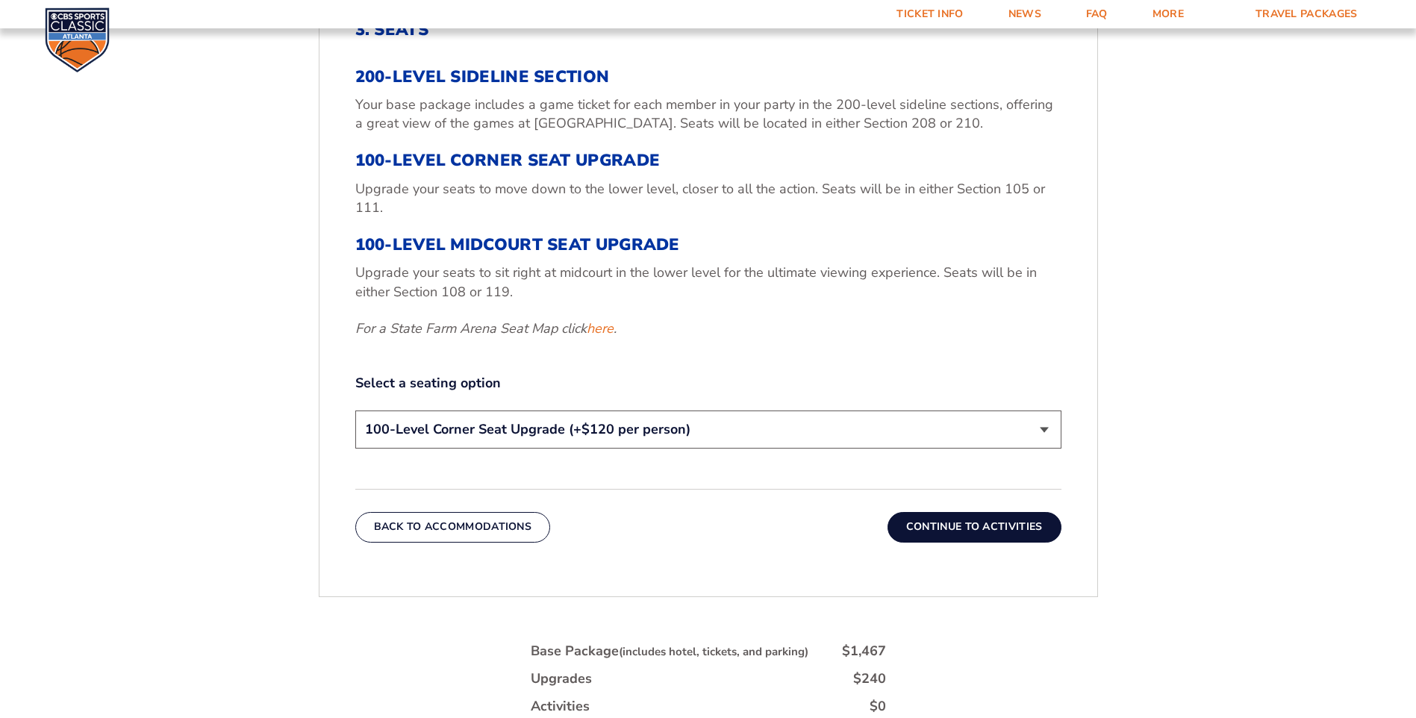
scroll to position [713, 0]
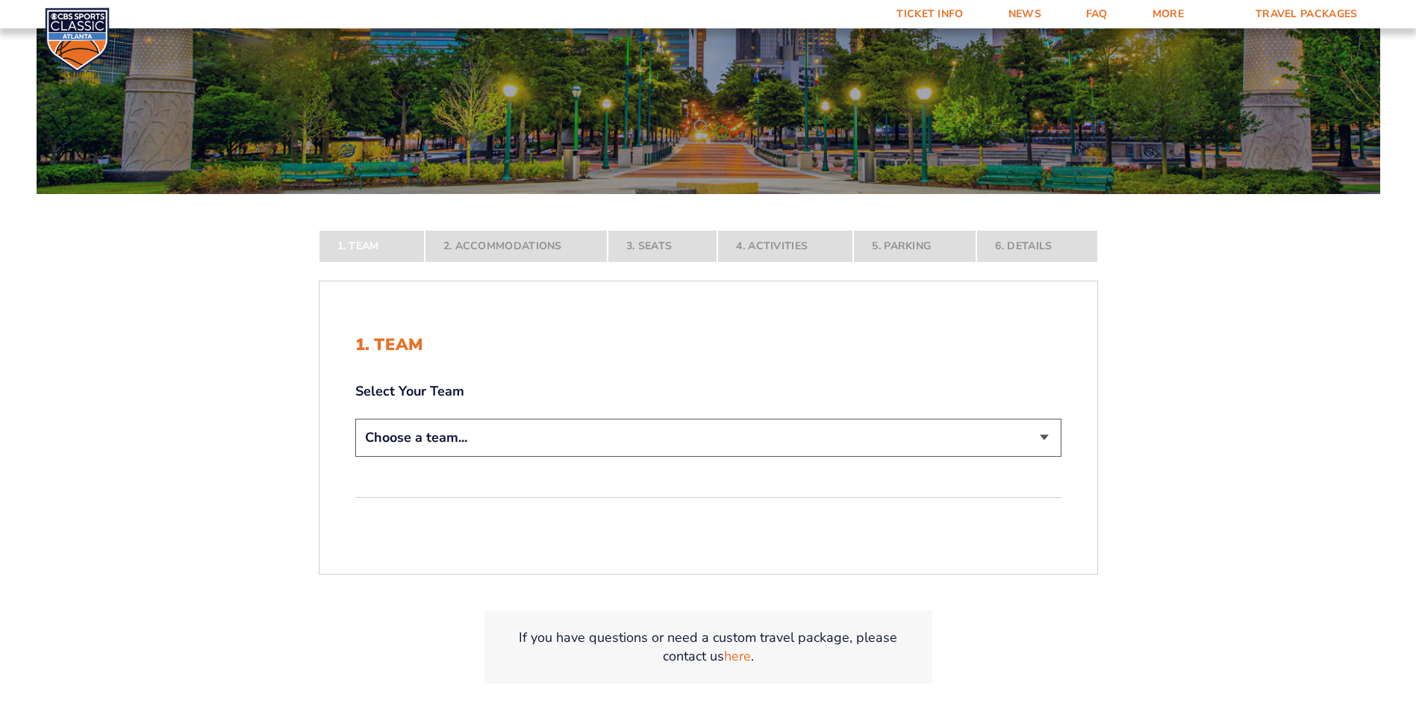
scroll to position [298, 0]
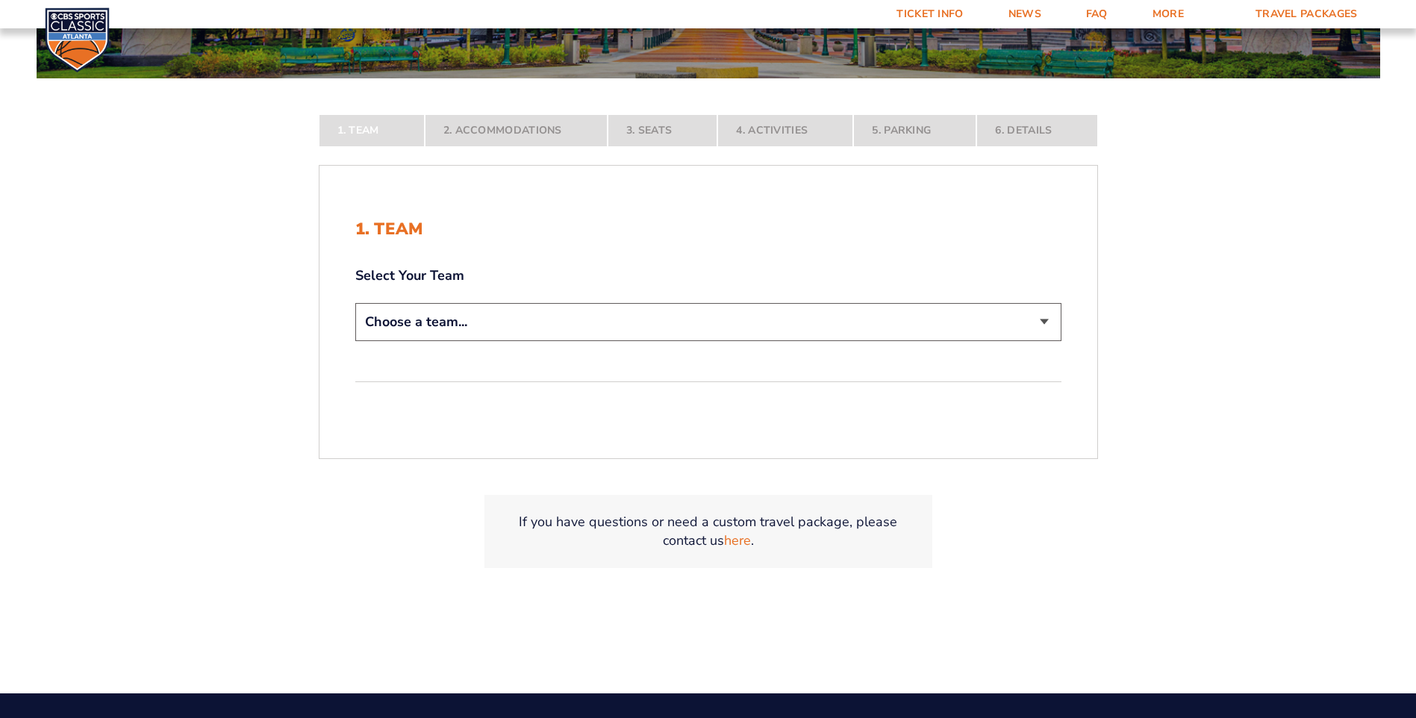
click at [507, 315] on select "Choose a team... Kentucky Wildcats Ohio State Buckeyes North Carolina Tar Heels…" at bounding box center [708, 322] width 706 height 38
select select "12956"
click at [355, 341] on select "Choose a team... Kentucky Wildcats Ohio State Buckeyes North Carolina Tar Heels…" at bounding box center [708, 322] width 706 height 38
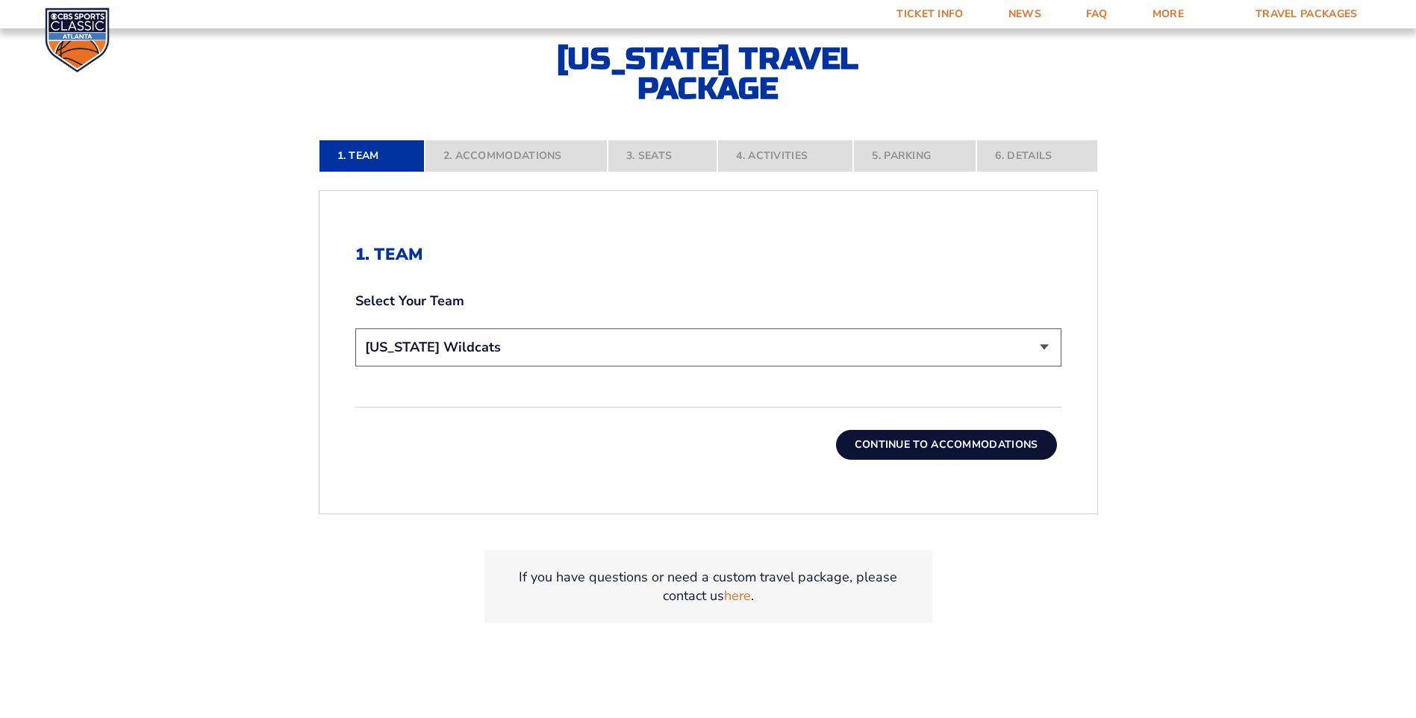
scroll to position [460, 0]
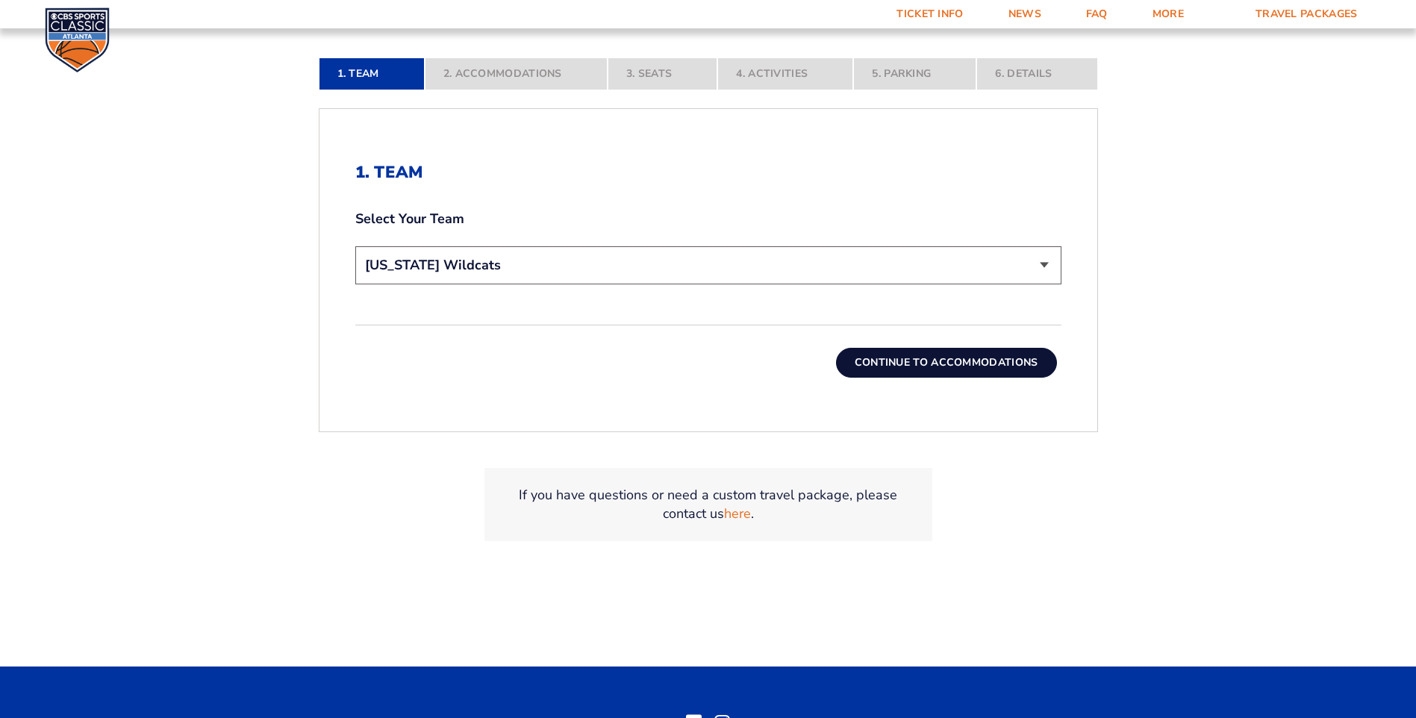
click at [968, 370] on button "Continue To Accommodations" at bounding box center [946, 363] width 221 height 30
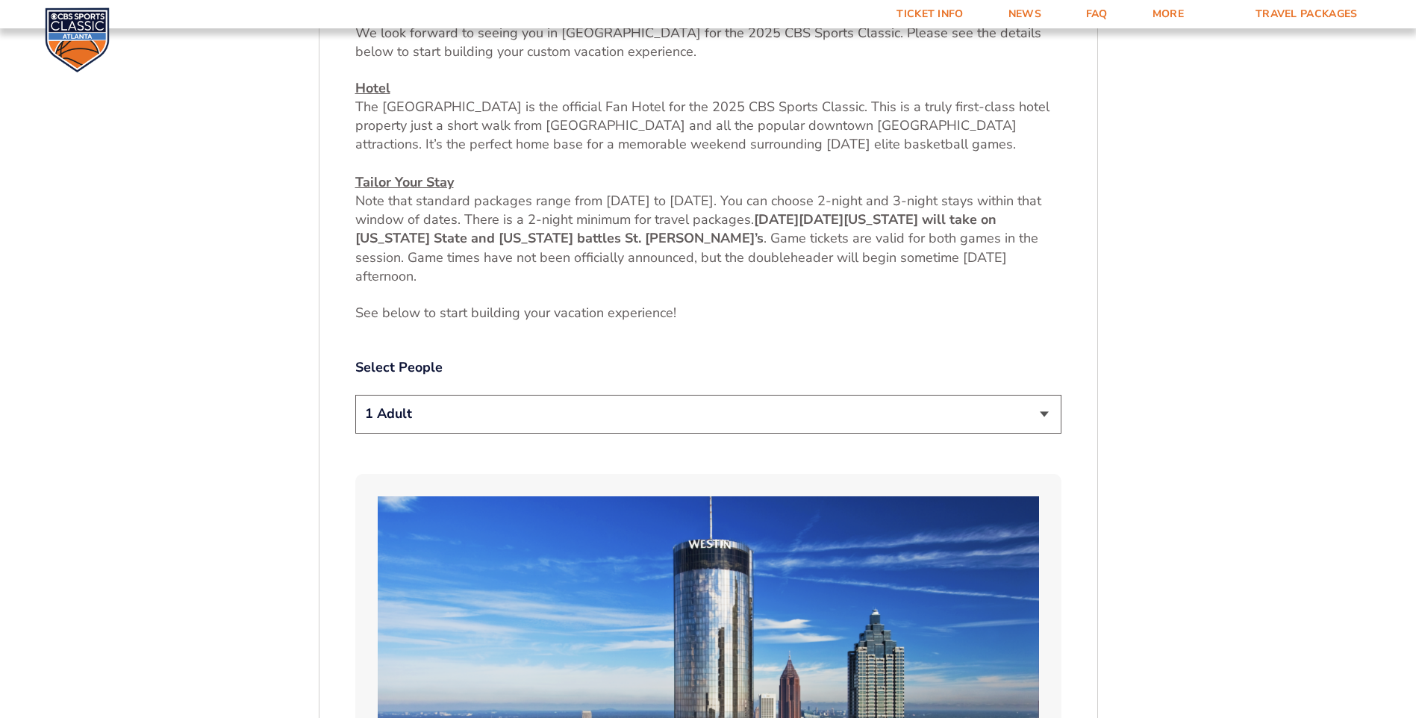
scroll to position [787, 0]
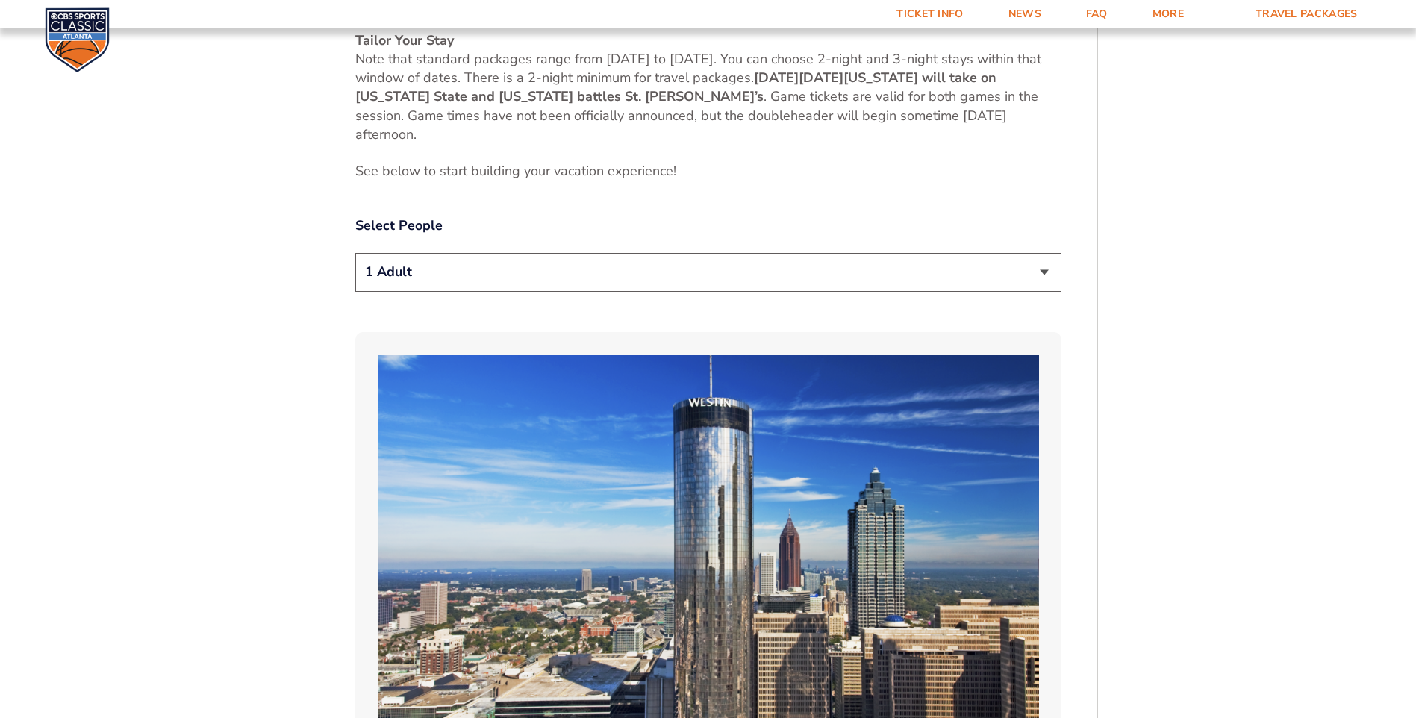
drag, startPoint x: 407, startPoint y: 271, endPoint x: 418, endPoint y: 272, distance: 11.3
click at [412, 272] on select "1 Adult 2 Adults 3 Adults 4 Adults 2 Adults + 1 Child 2 Adults + 2 Children 2 A…" at bounding box center [708, 272] width 706 height 38
select select "2 Adults"
click at [355, 253] on select "1 Adult 2 Adults 3 Adults 4 Adults 2 Adults + 1 Child 2 Adults + 2 Children 2 A…" at bounding box center [708, 272] width 706 height 38
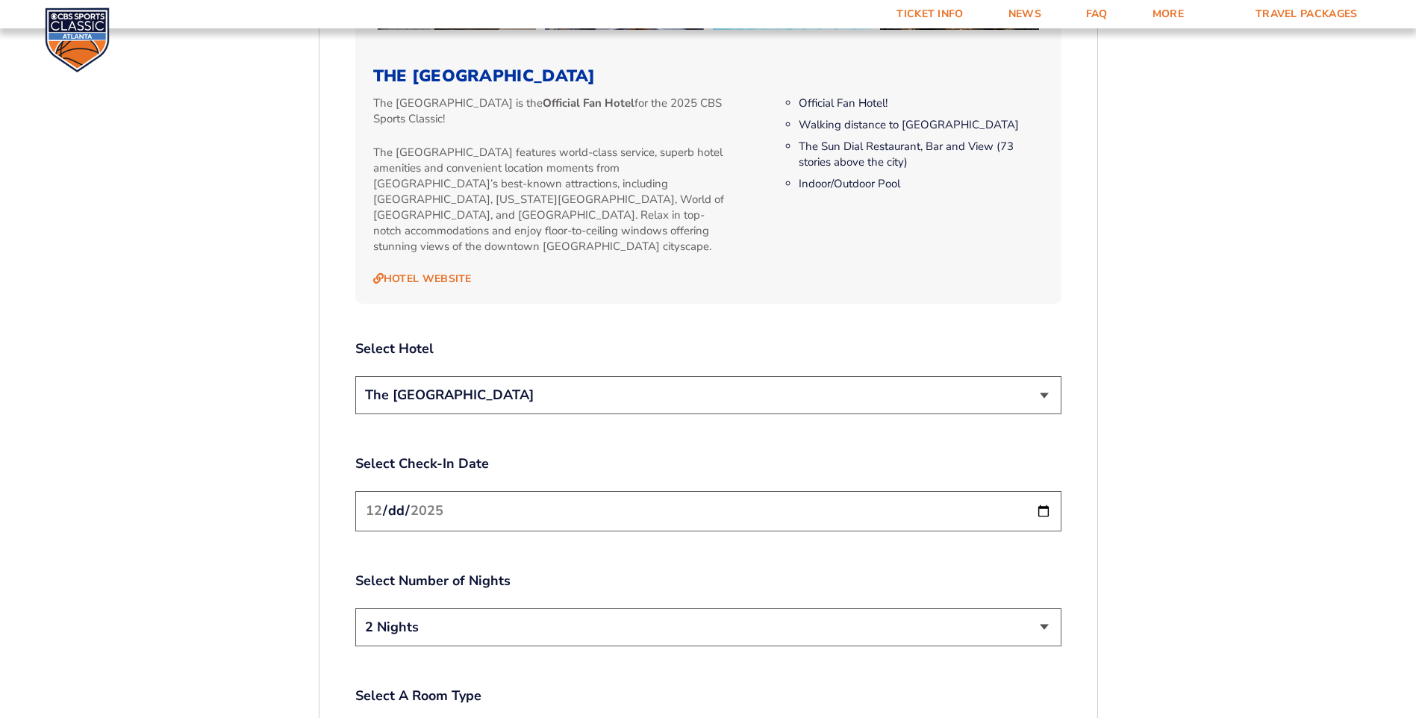
scroll to position [1683, 0]
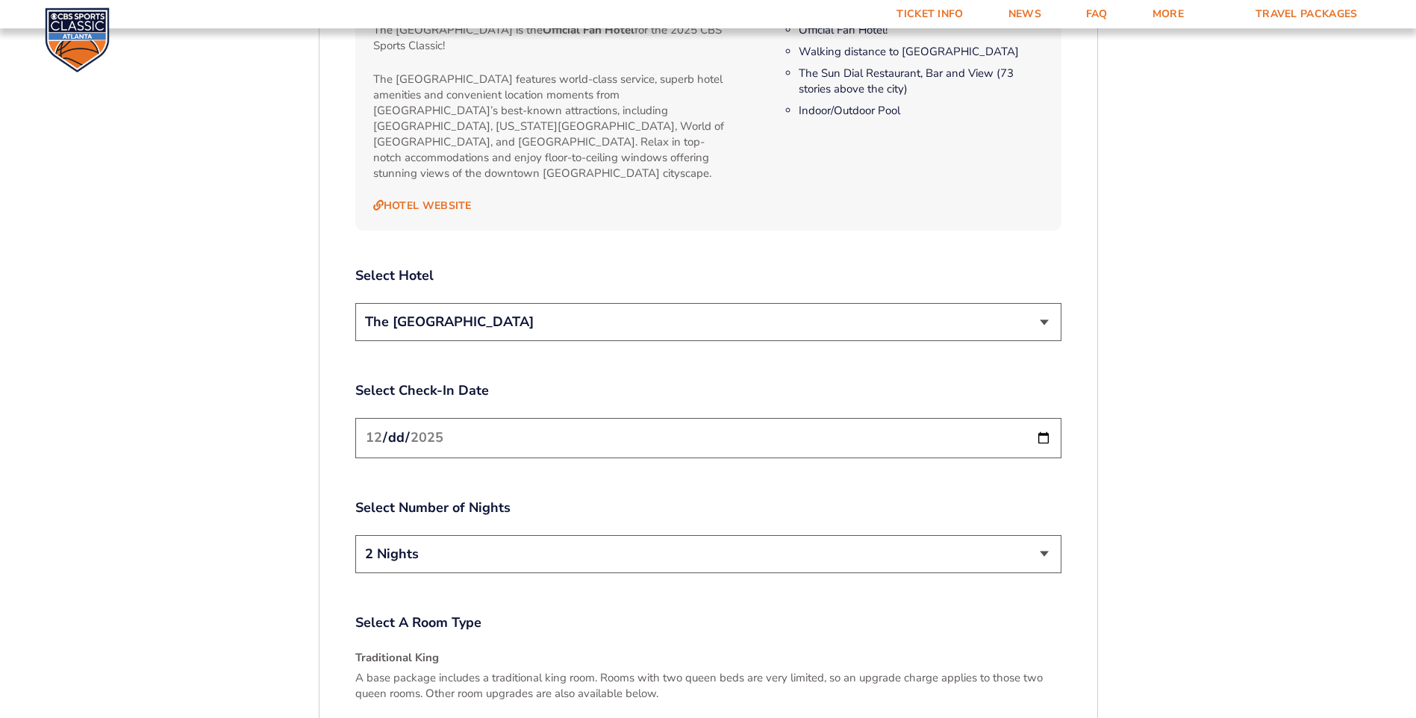
click at [503, 311] on select "The [GEOGRAPHIC_DATA]" at bounding box center [708, 322] width 706 height 38
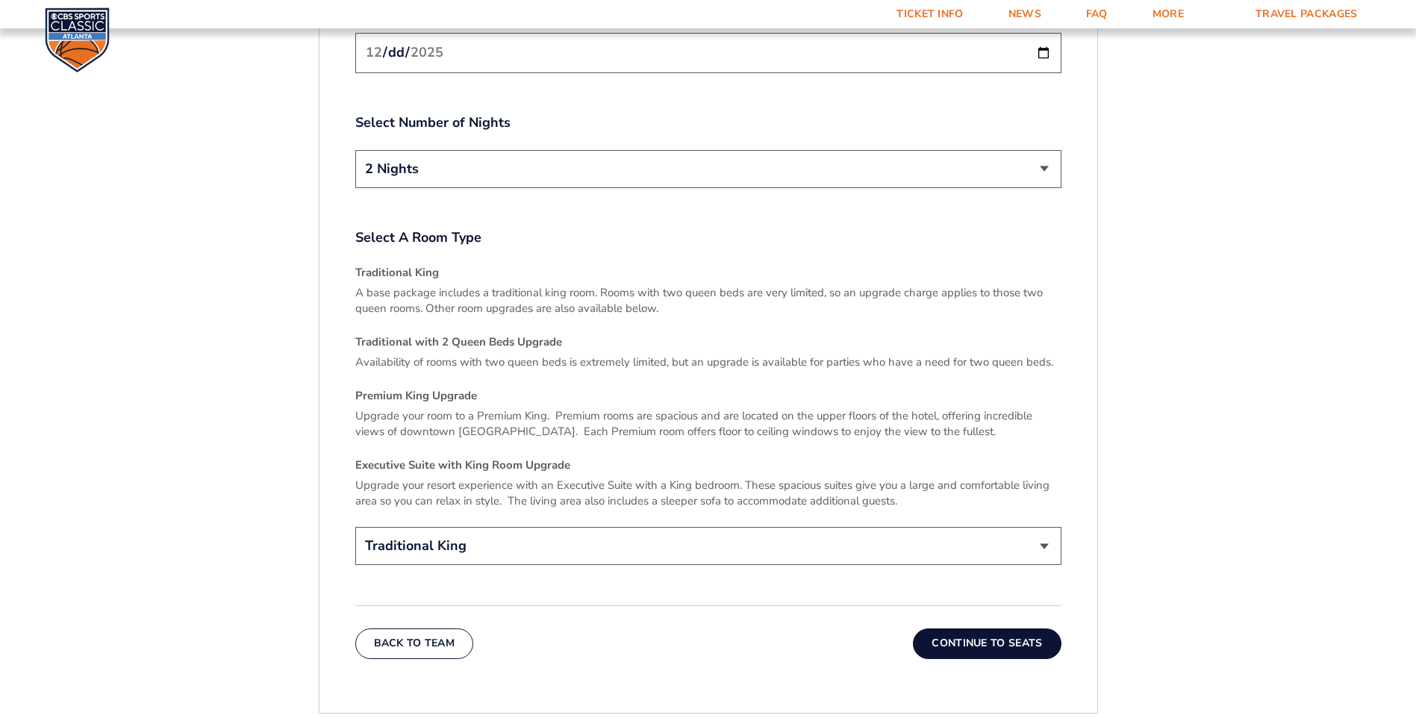
scroll to position [2205, 0]
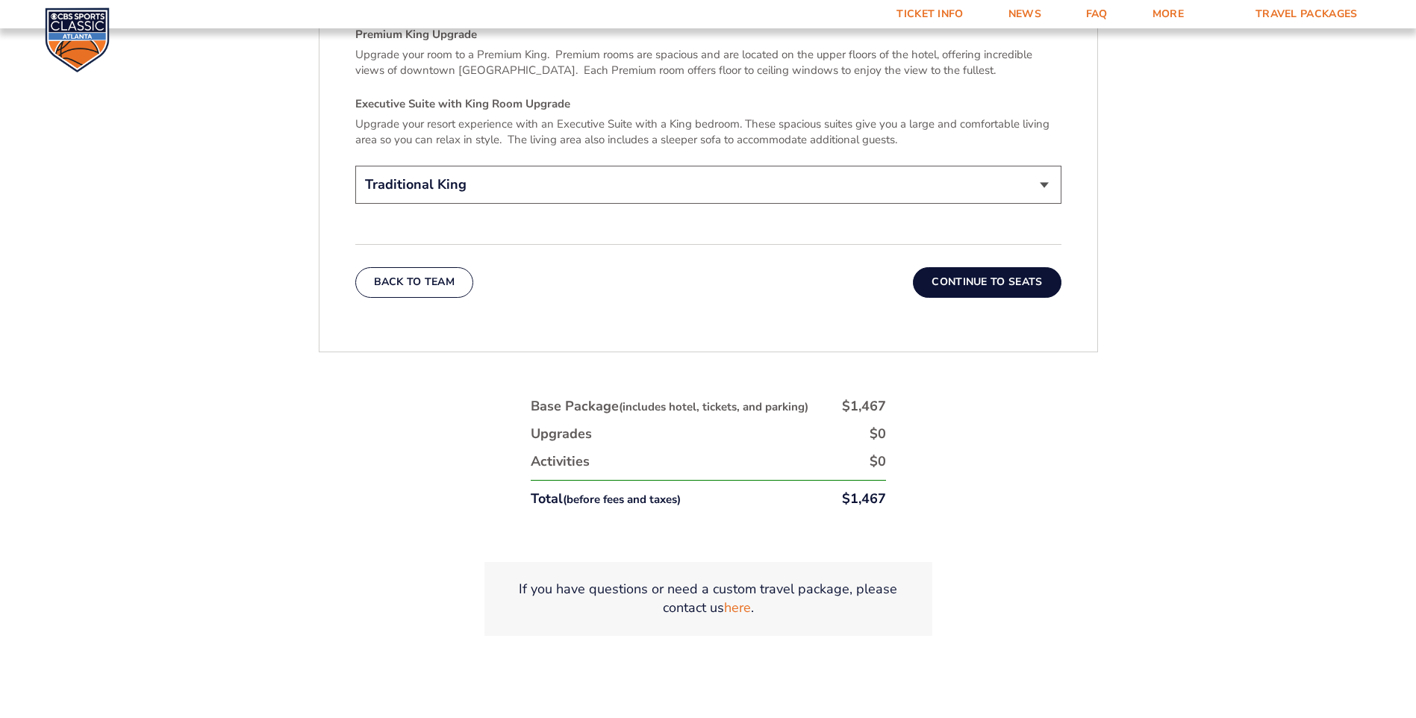
click at [996, 267] on button "Continue To Seats" at bounding box center [987, 282] width 148 height 30
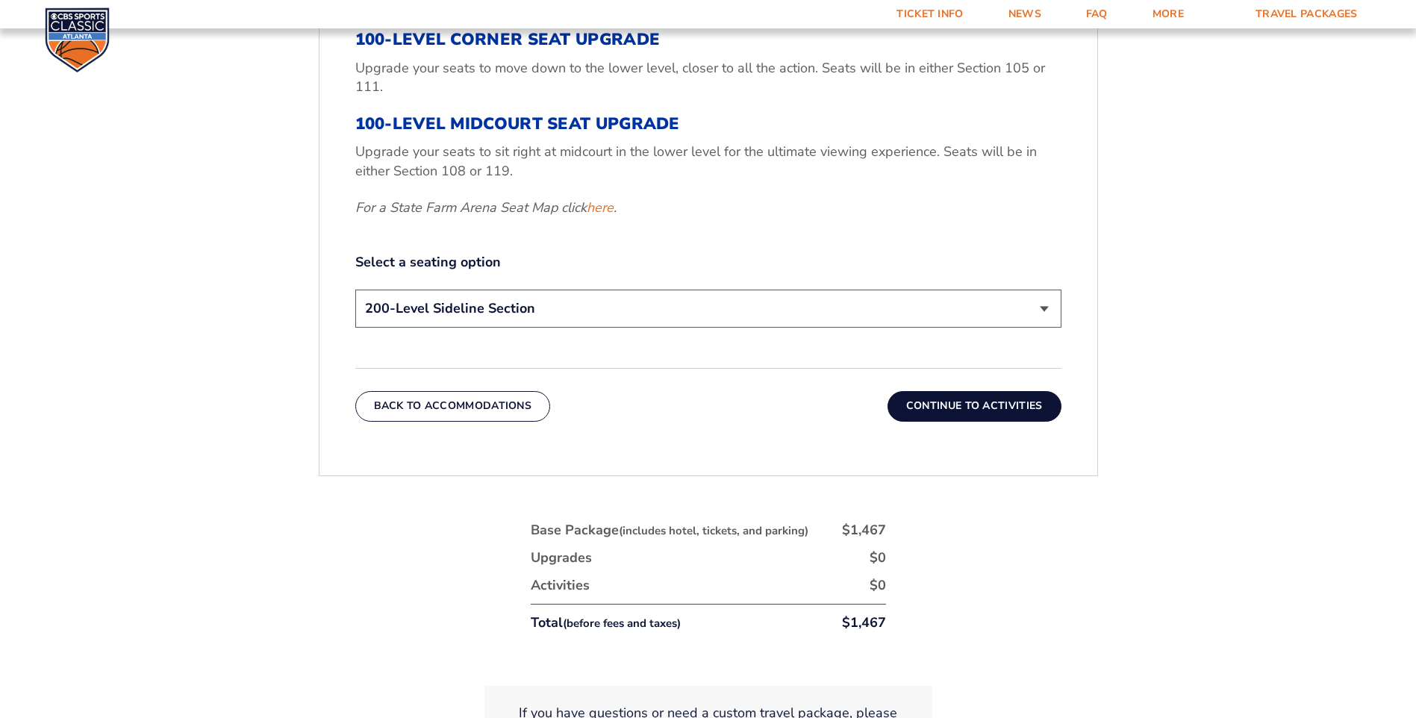
scroll to position [862, 0]
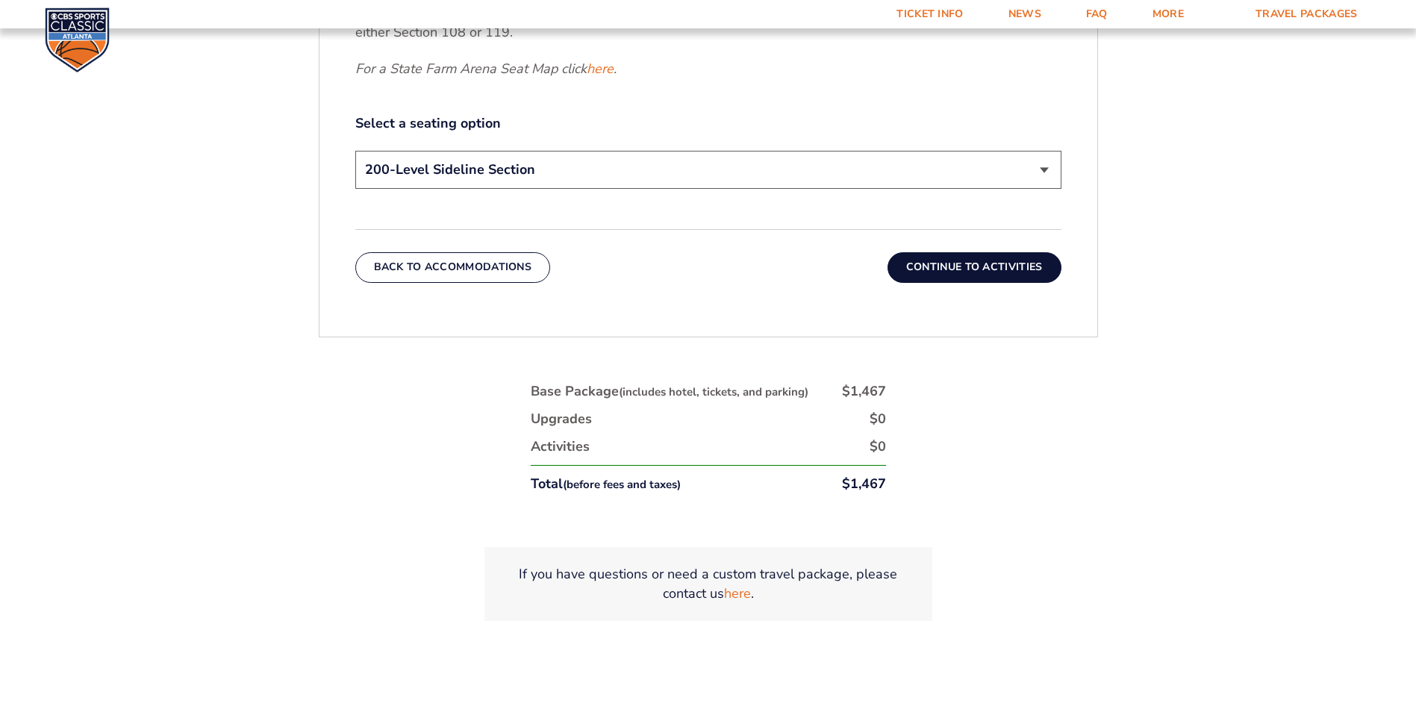
click at [766, 161] on select "200-Level Sideline Section 100-Level Corner Seat Upgrade (+$120 per person) 100…" at bounding box center [708, 170] width 706 height 38
select select "100-Level Corner Seat Upgrade"
click at [355, 151] on select "200-Level Sideline Section 100-Level Corner Seat Upgrade (+$120 per person) 100…" at bounding box center [708, 170] width 706 height 38
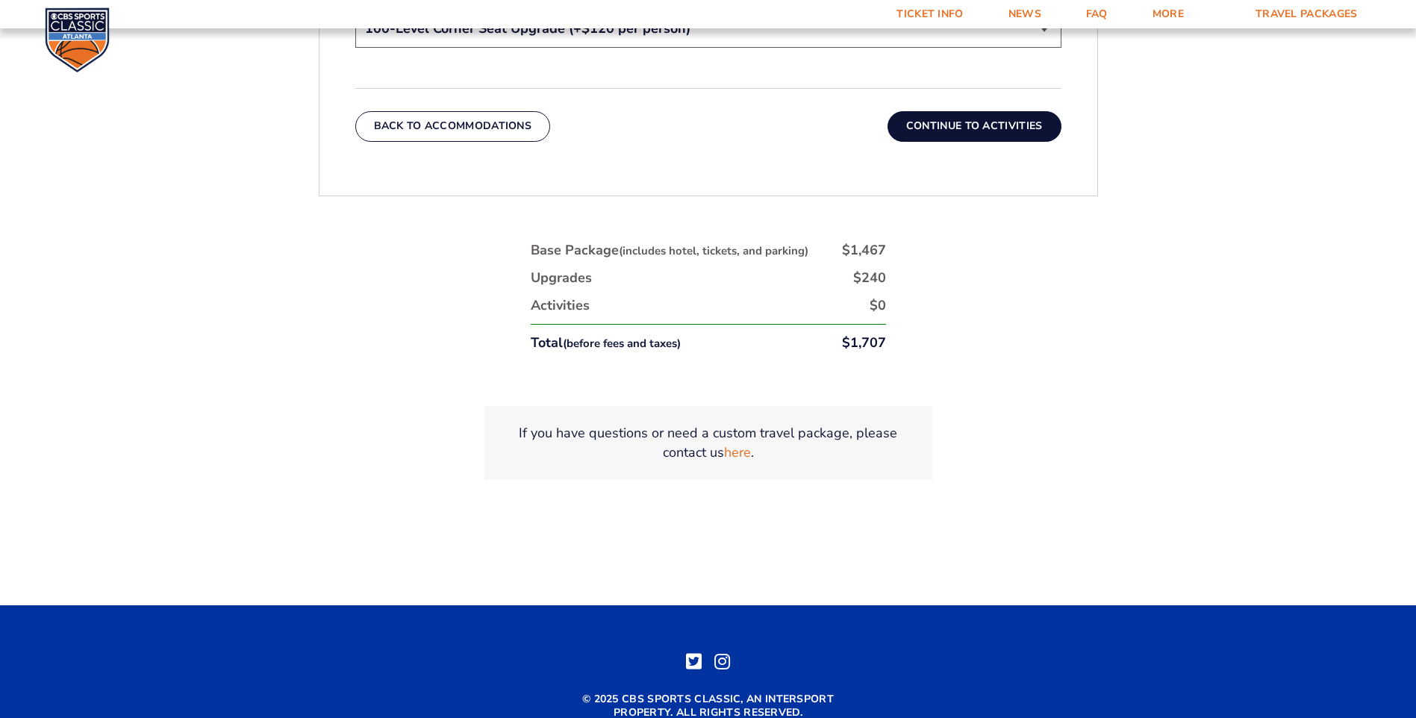
scroll to position [866, 0]
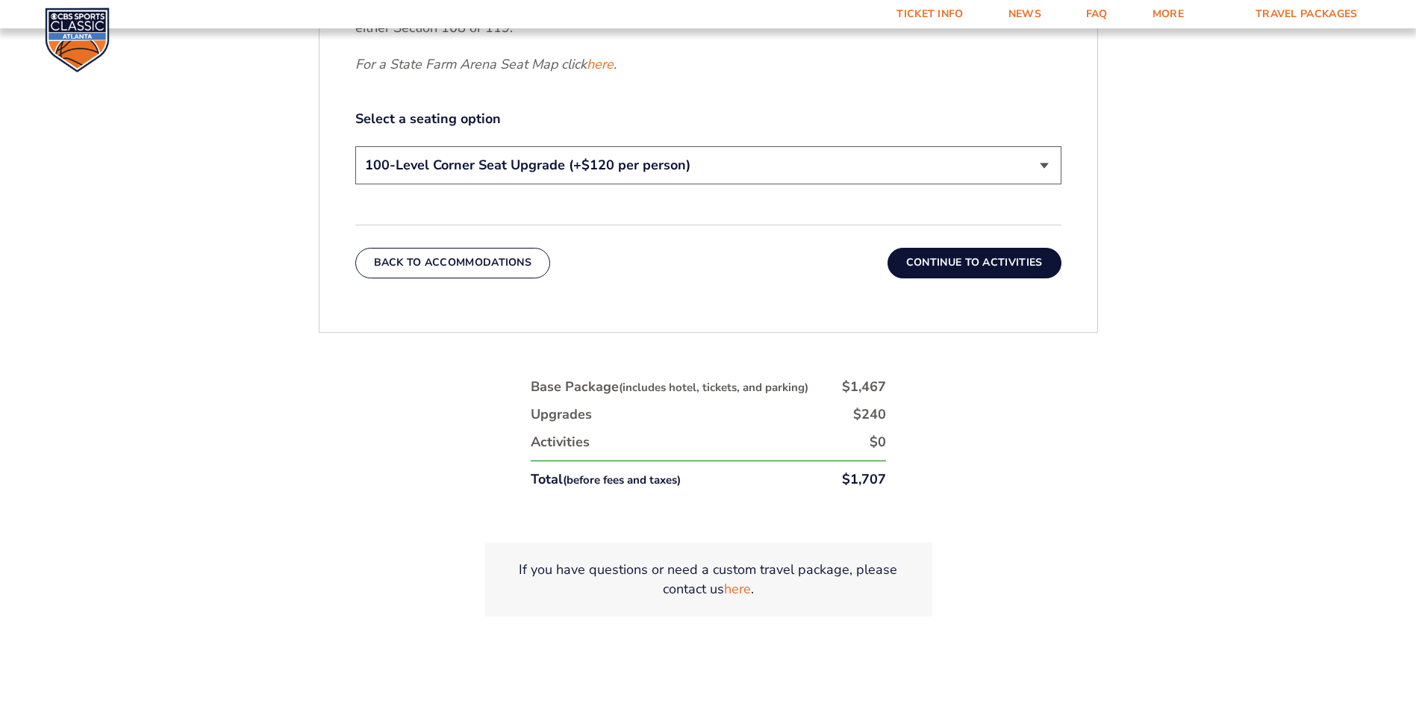
click at [967, 264] on button "Continue To Activities" at bounding box center [974, 263] width 174 height 30
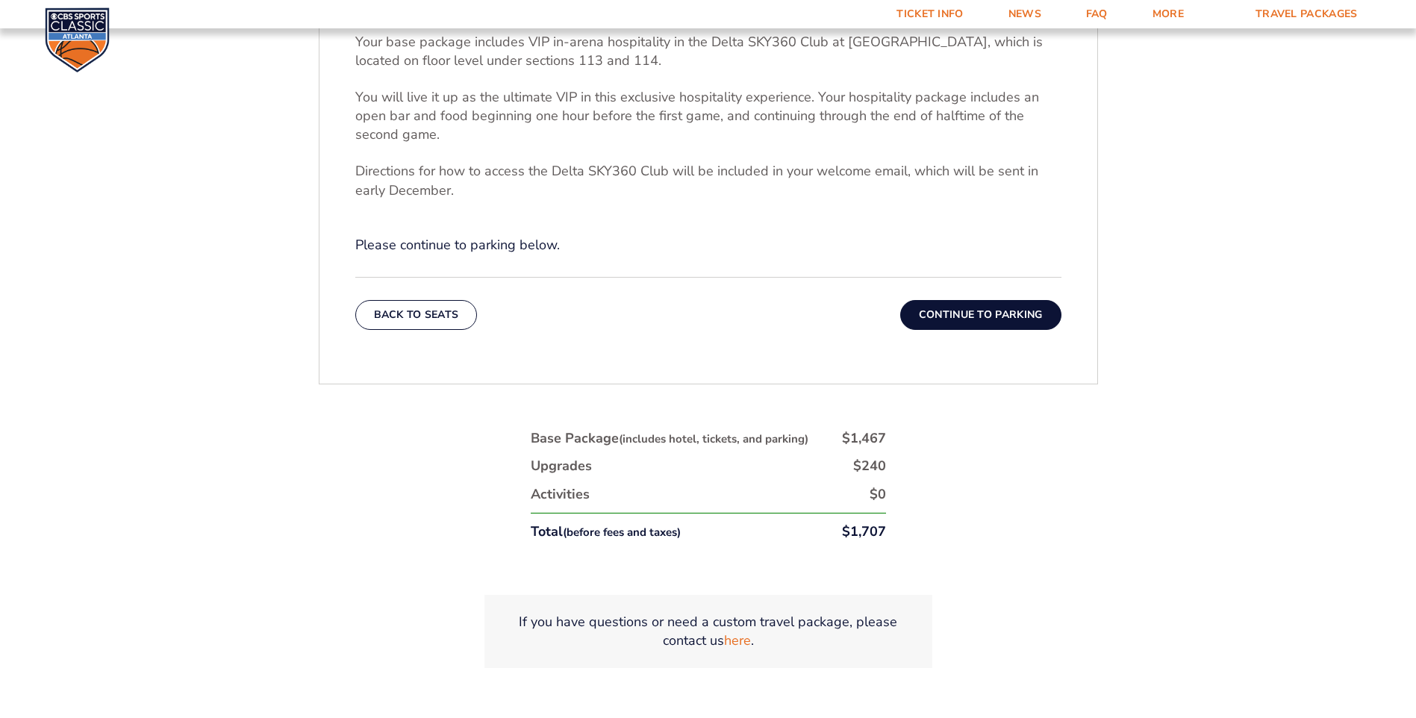
scroll to position [638, 0]
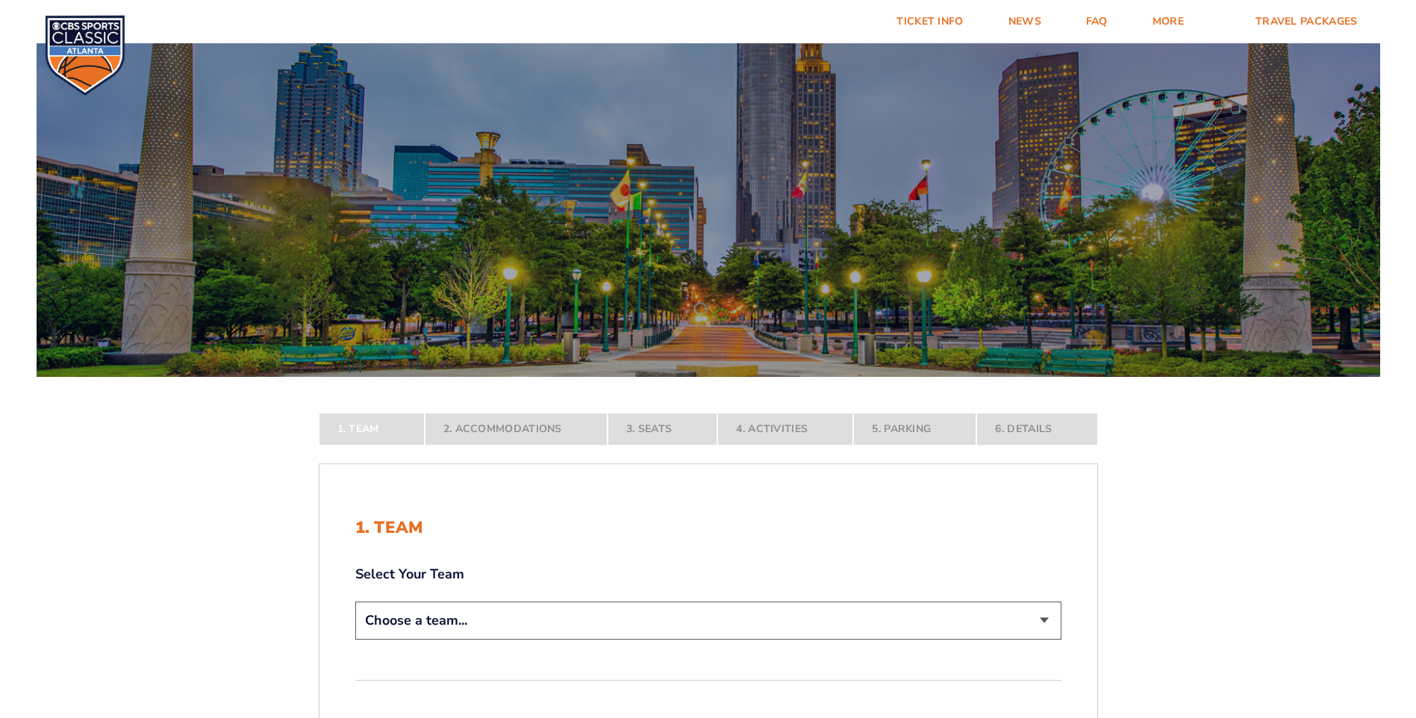
scroll to position [298, 0]
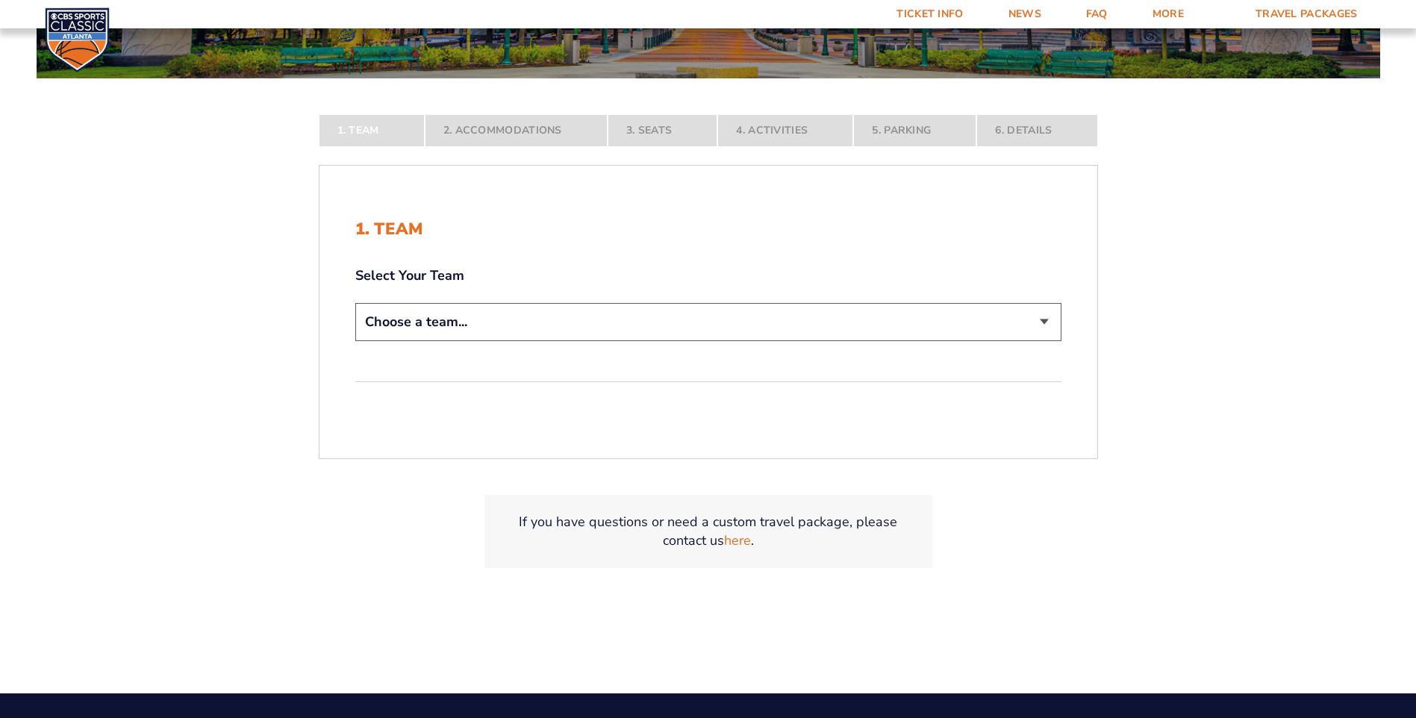
click at [742, 333] on select "Choose a team... [US_STATE] Wildcats [US_STATE] State Buckeyes [US_STATE] Tar H…" at bounding box center [708, 322] width 706 height 38
select select "12956"
click at [355, 341] on select "Choose a team... [US_STATE] Wildcats [US_STATE] State Buckeyes [US_STATE] Tar H…" at bounding box center [708, 322] width 706 height 38
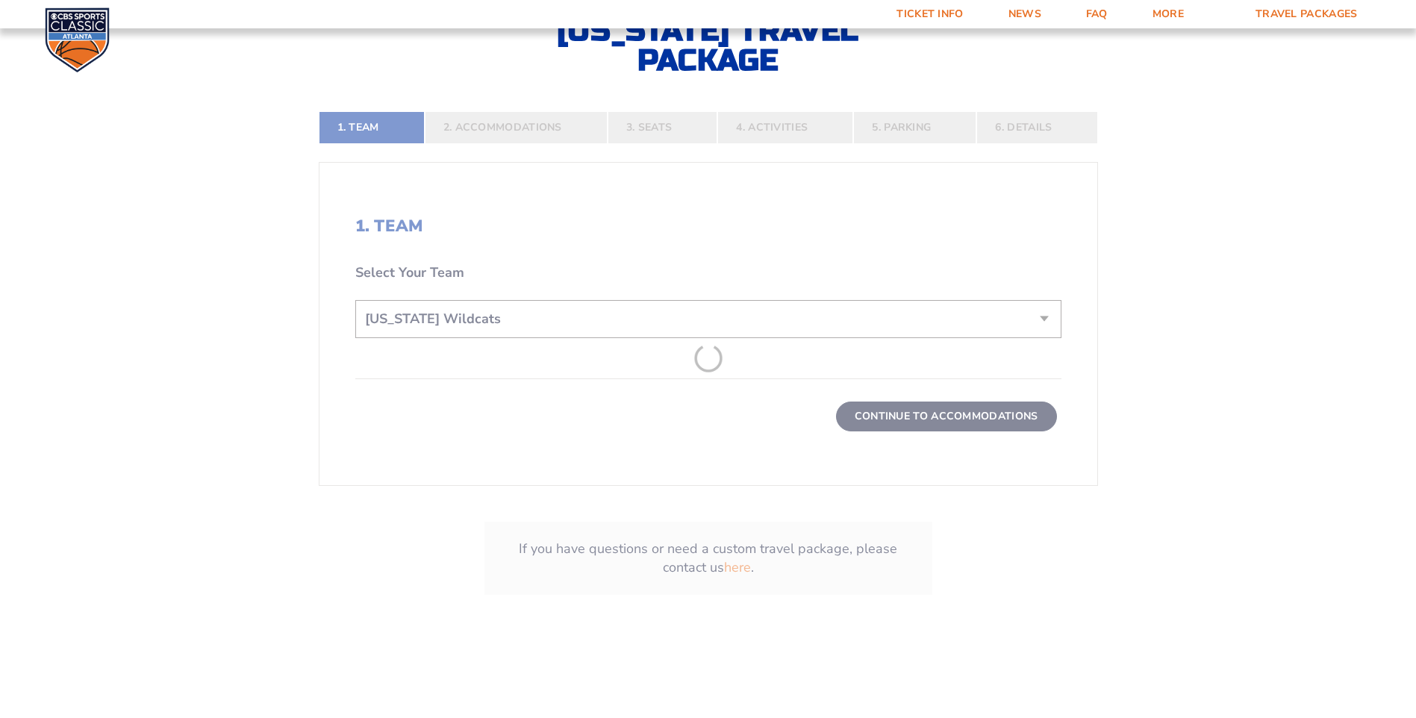
scroll to position [522, 0]
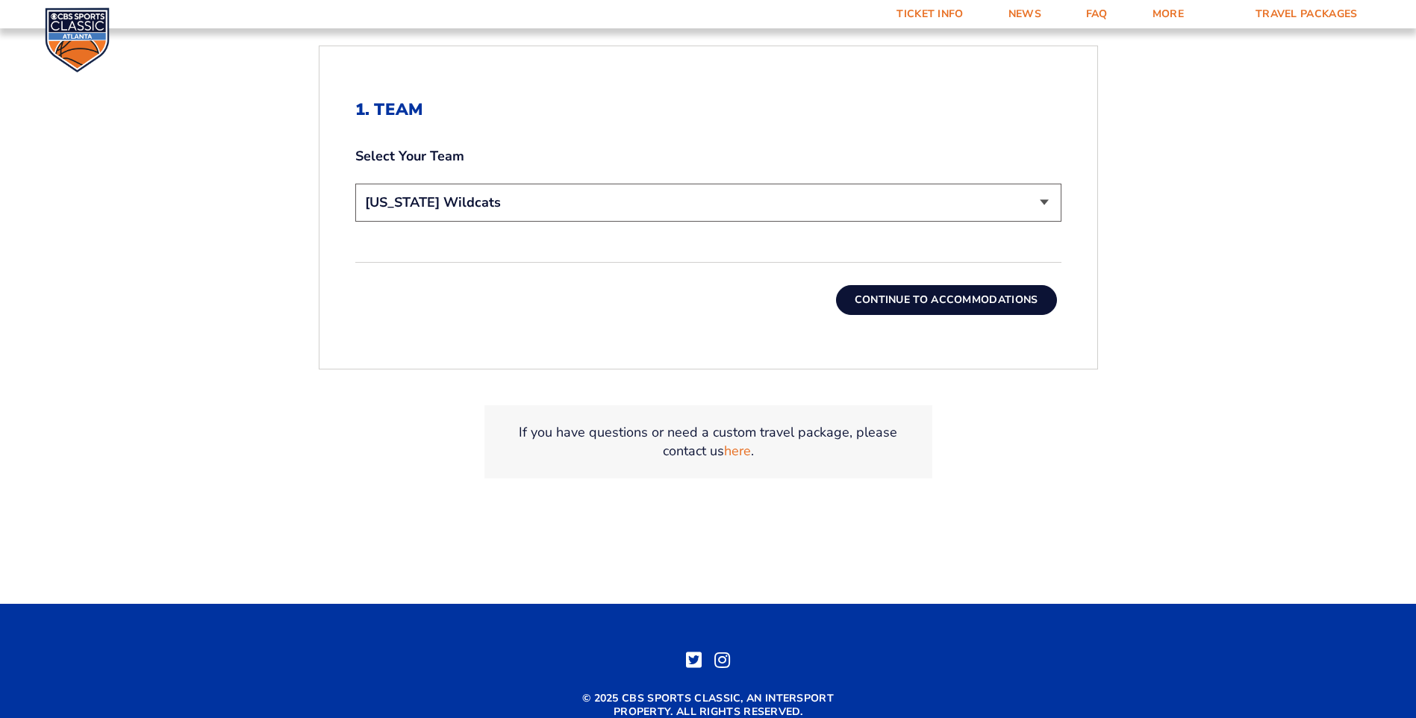
click at [936, 301] on button "Continue To Accommodations" at bounding box center [946, 300] width 221 height 30
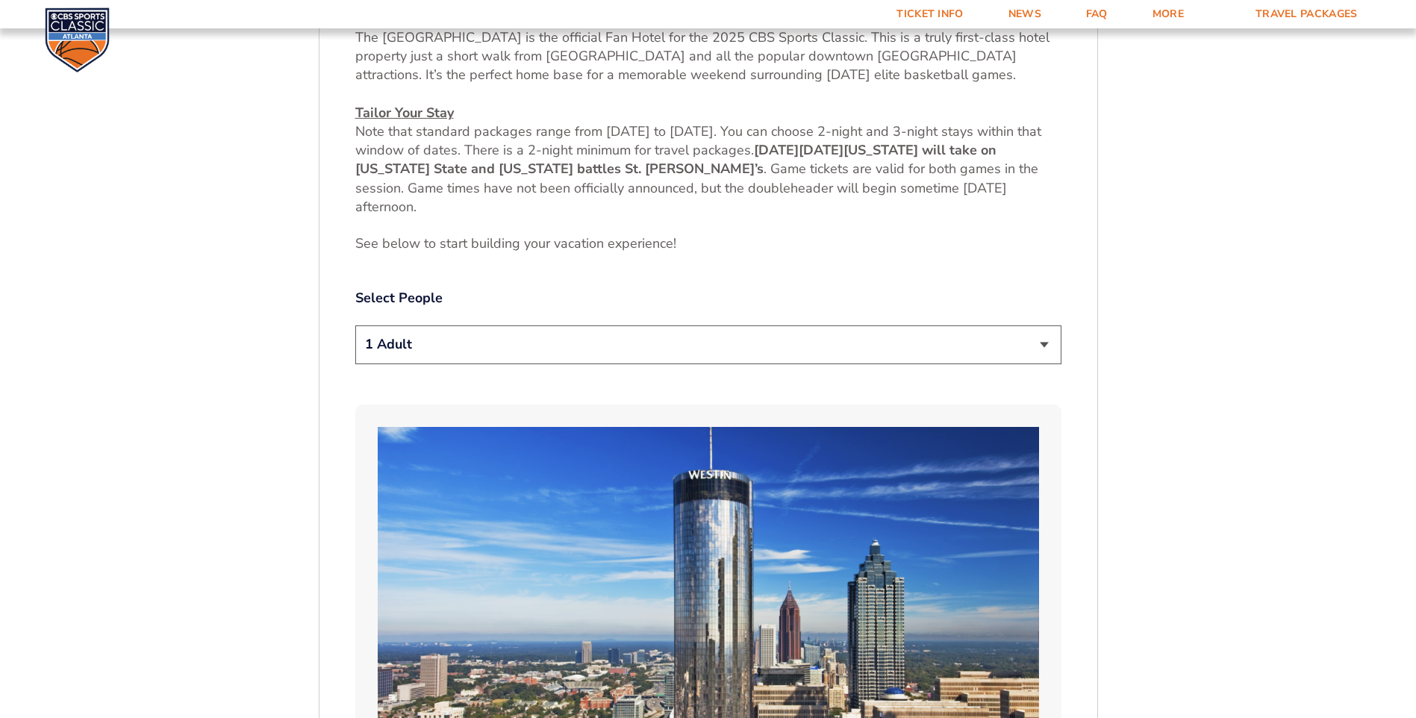
scroll to position [862, 0]
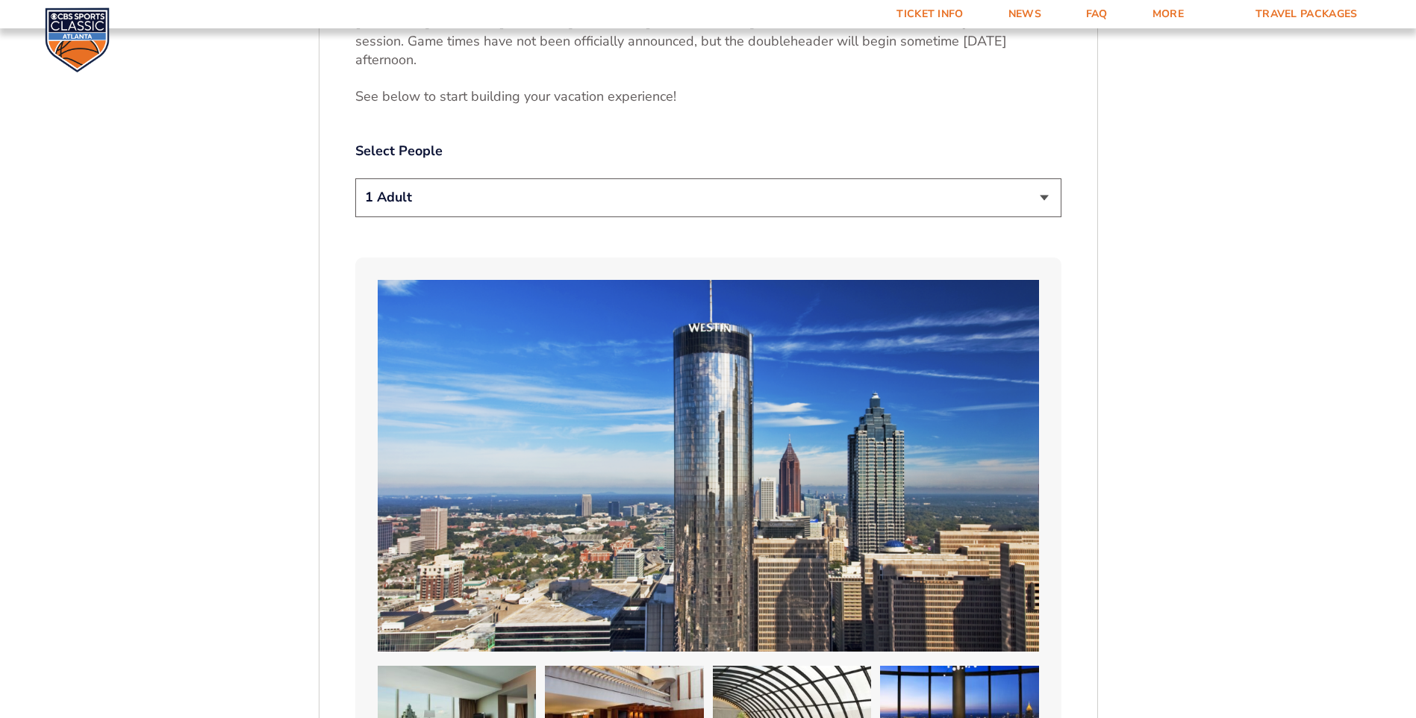
click at [568, 180] on select "1 Adult 2 Adults 3 Adults 4 Adults 2 Adults + 1 Child 2 Adults + 2 Children 2 A…" at bounding box center [708, 197] width 706 height 38
select select "4 Adults"
click at [355, 178] on select "1 Adult 2 Adults 3 Adults 4 Adults 2 Adults + 1 Child 2 Adults + 2 Children 2 A…" at bounding box center [708, 197] width 706 height 38
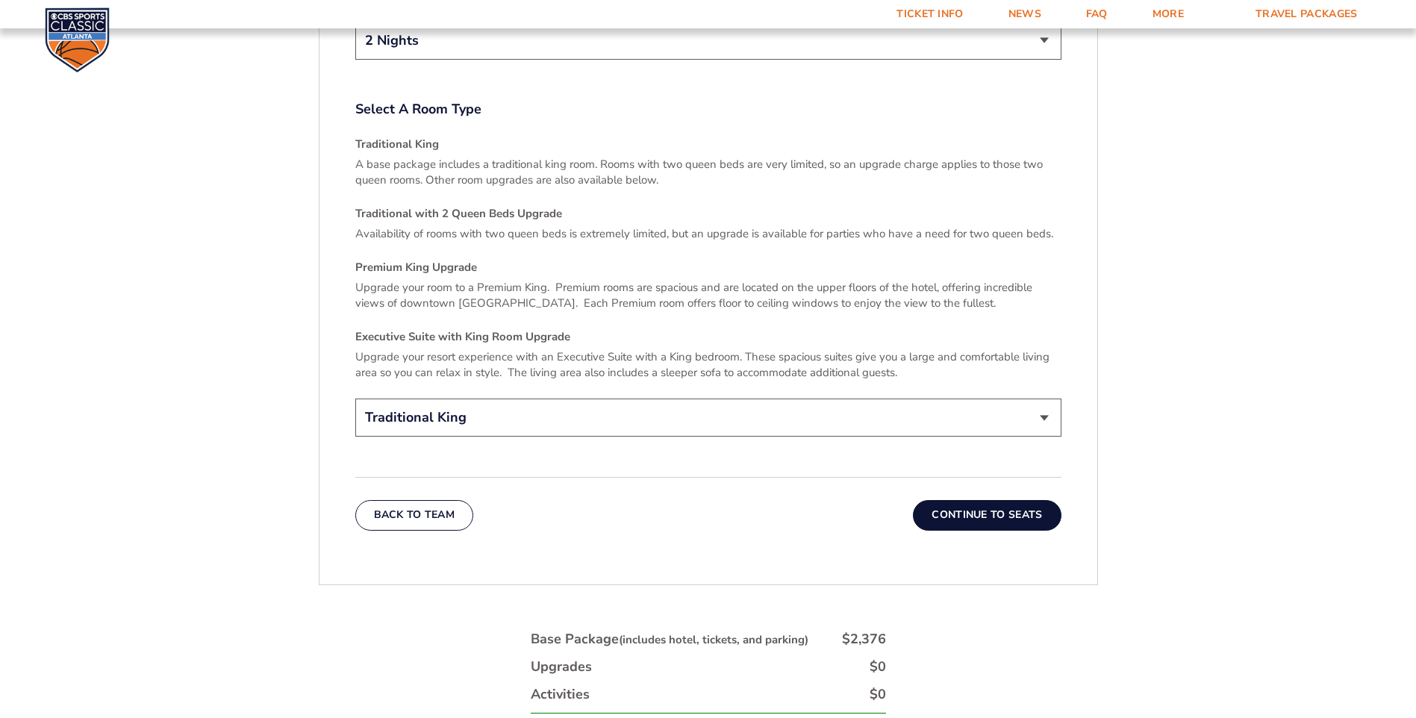
scroll to position [2205, 0]
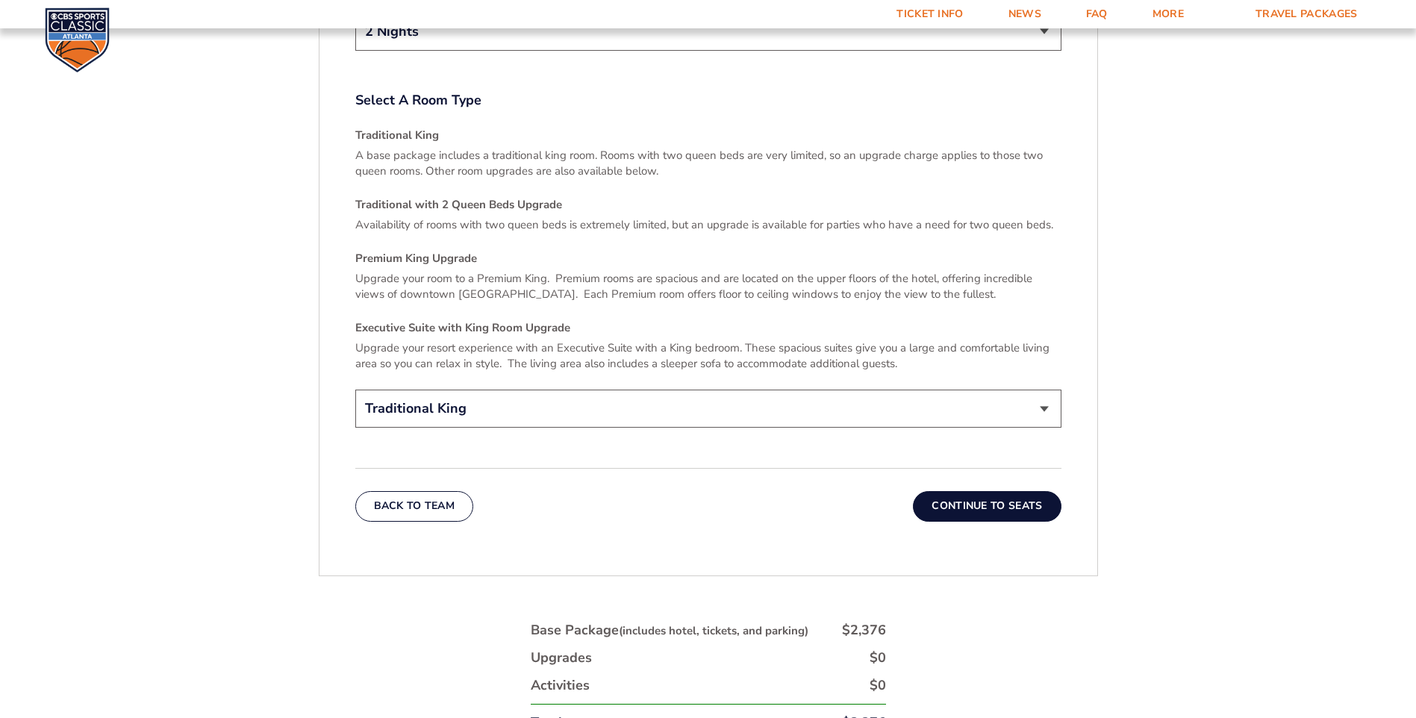
click at [735, 394] on select "Traditional King Traditional with 2 Queen Beds Upgrade (+$45 per night) Premium…" at bounding box center [708, 409] width 706 height 38
click at [744, 402] on select "Traditional King Traditional with 2 Queen Beds Upgrade (+$45 per night) Premium…" at bounding box center [708, 409] width 706 height 38
click at [475, 404] on select "Traditional King Traditional with 2 Queen Beds Upgrade (+$45 per night) Premium…" at bounding box center [708, 409] width 706 height 38
click at [478, 401] on select "Traditional King Traditional with 2 Queen Beds Upgrade (+$45 per night) Premium…" at bounding box center [708, 409] width 706 height 38
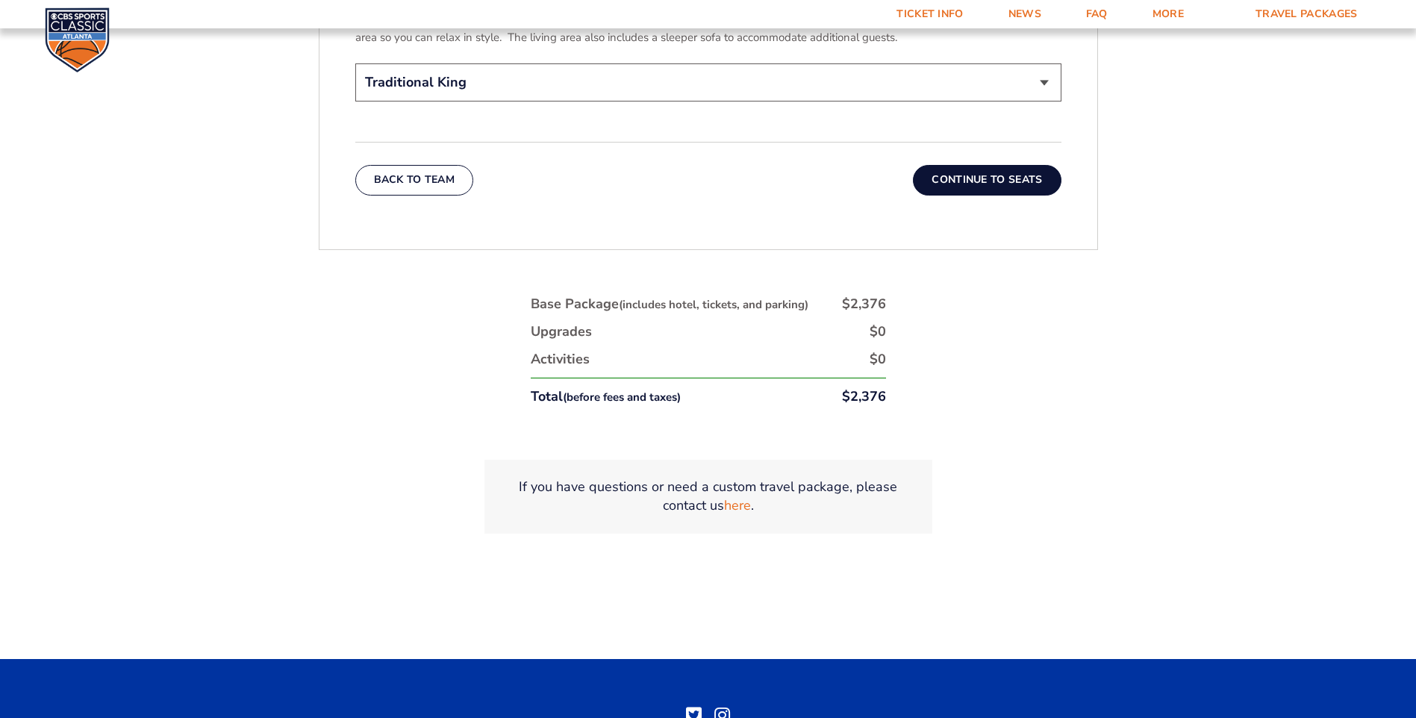
scroll to position [2578, 0]
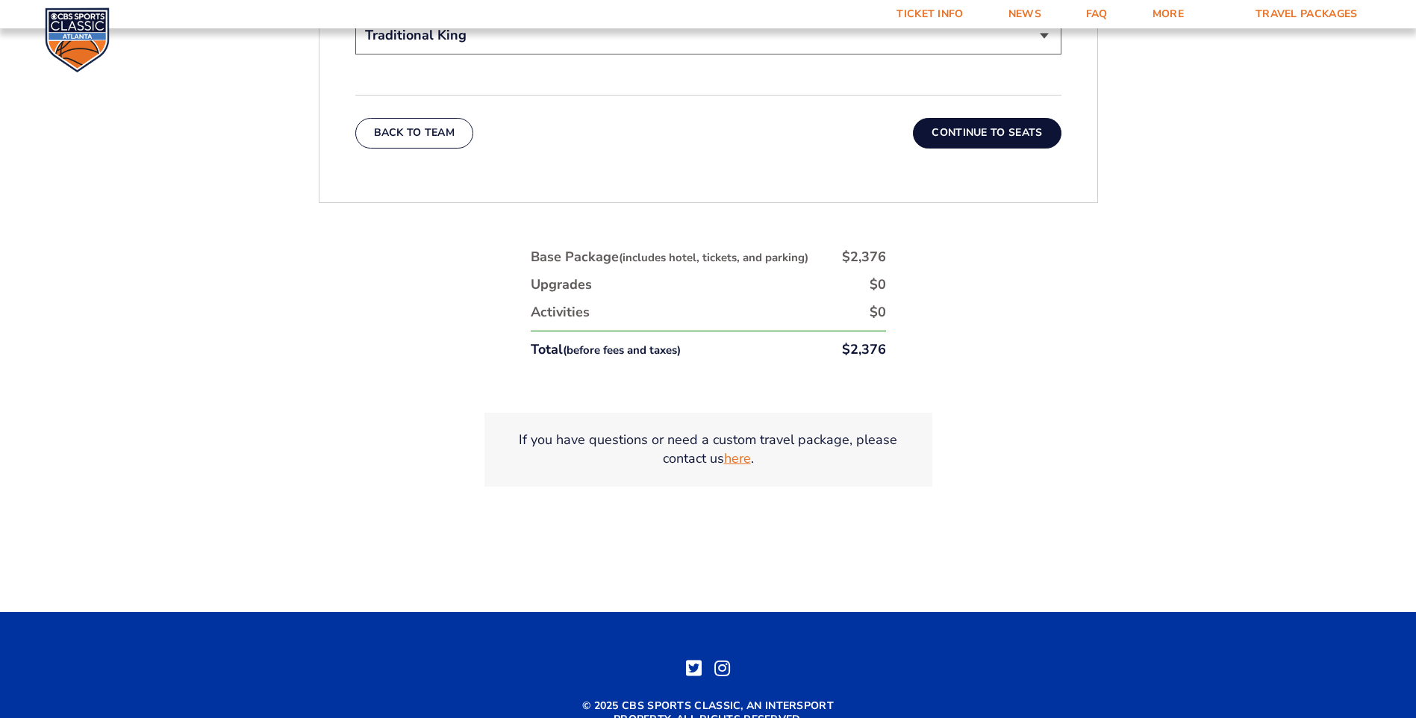
click at [731, 449] on link "here" at bounding box center [737, 458] width 27 height 19
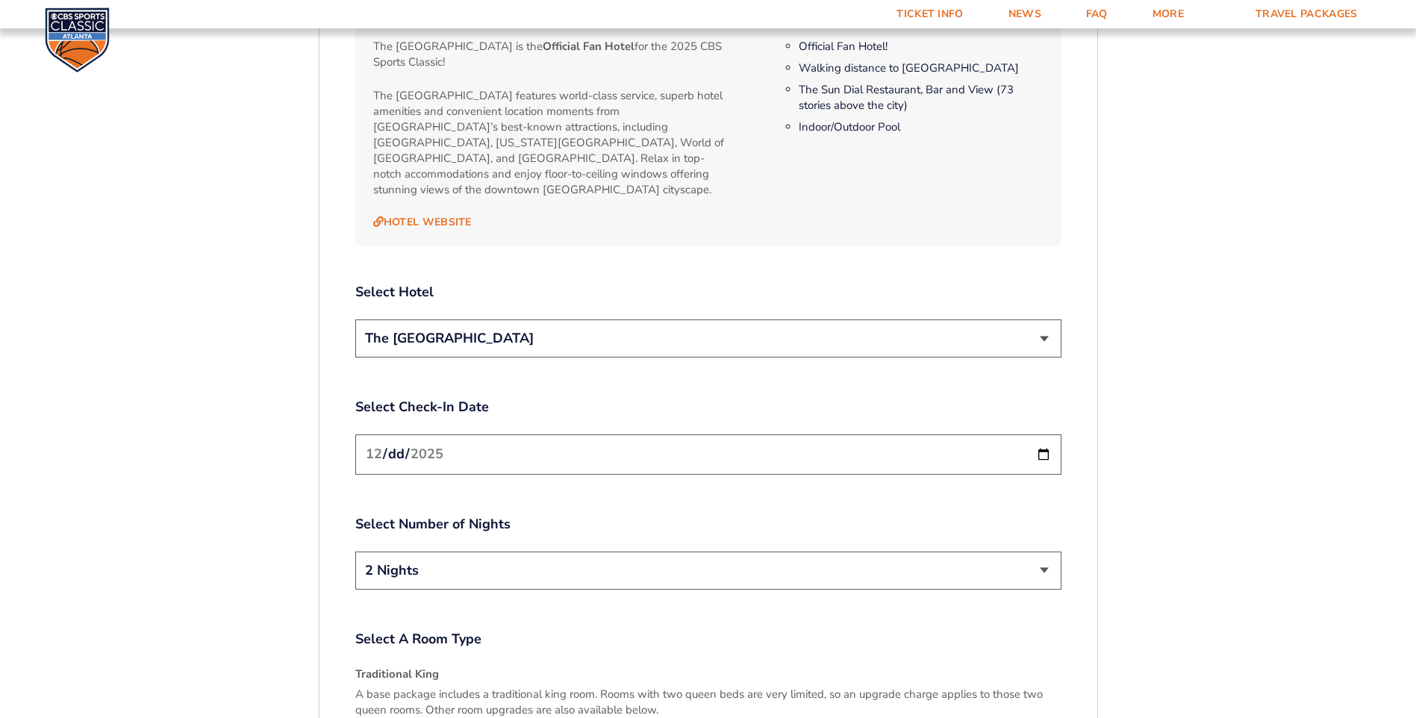
scroll to position [1757, 0]
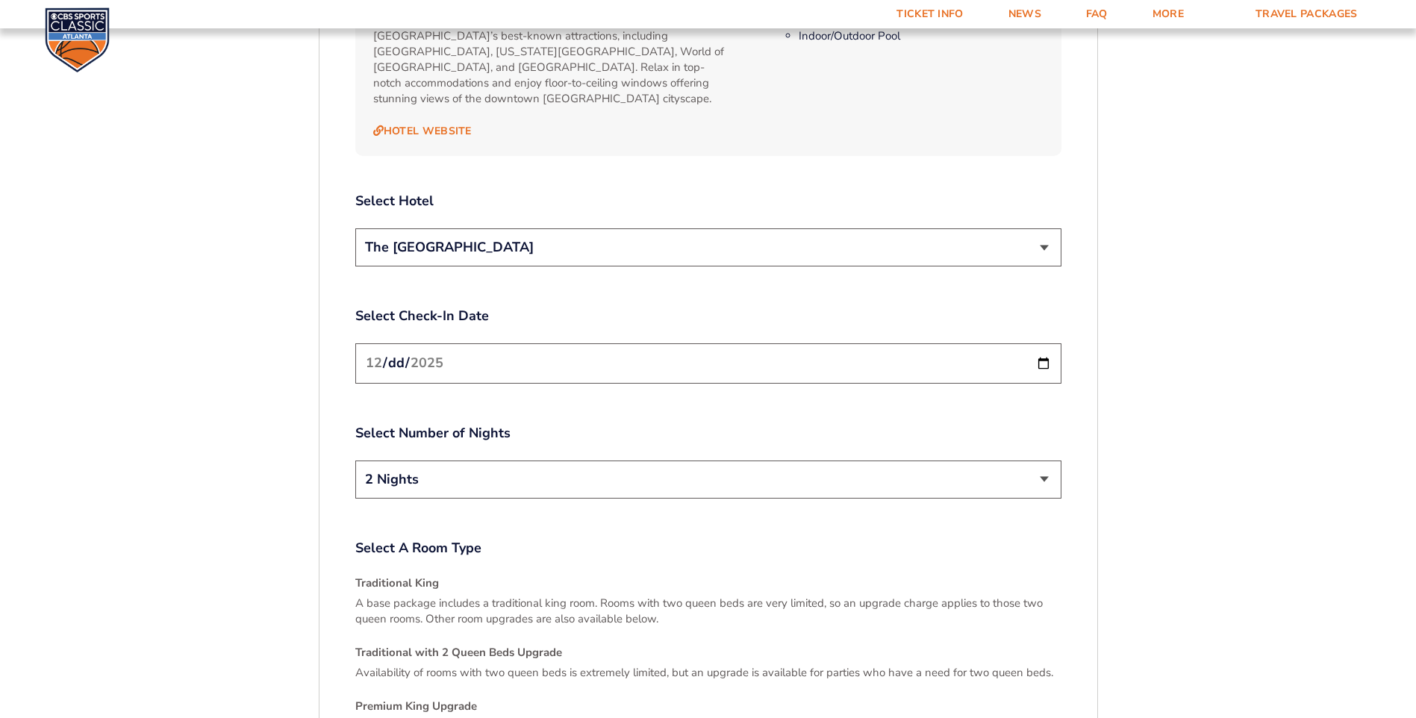
click at [623, 228] on select "The [GEOGRAPHIC_DATA]" at bounding box center [708, 247] width 706 height 38
click at [355, 228] on select "The [GEOGRAPHIC_DATA]" at bounding box center [708, 247] width 706 height 38
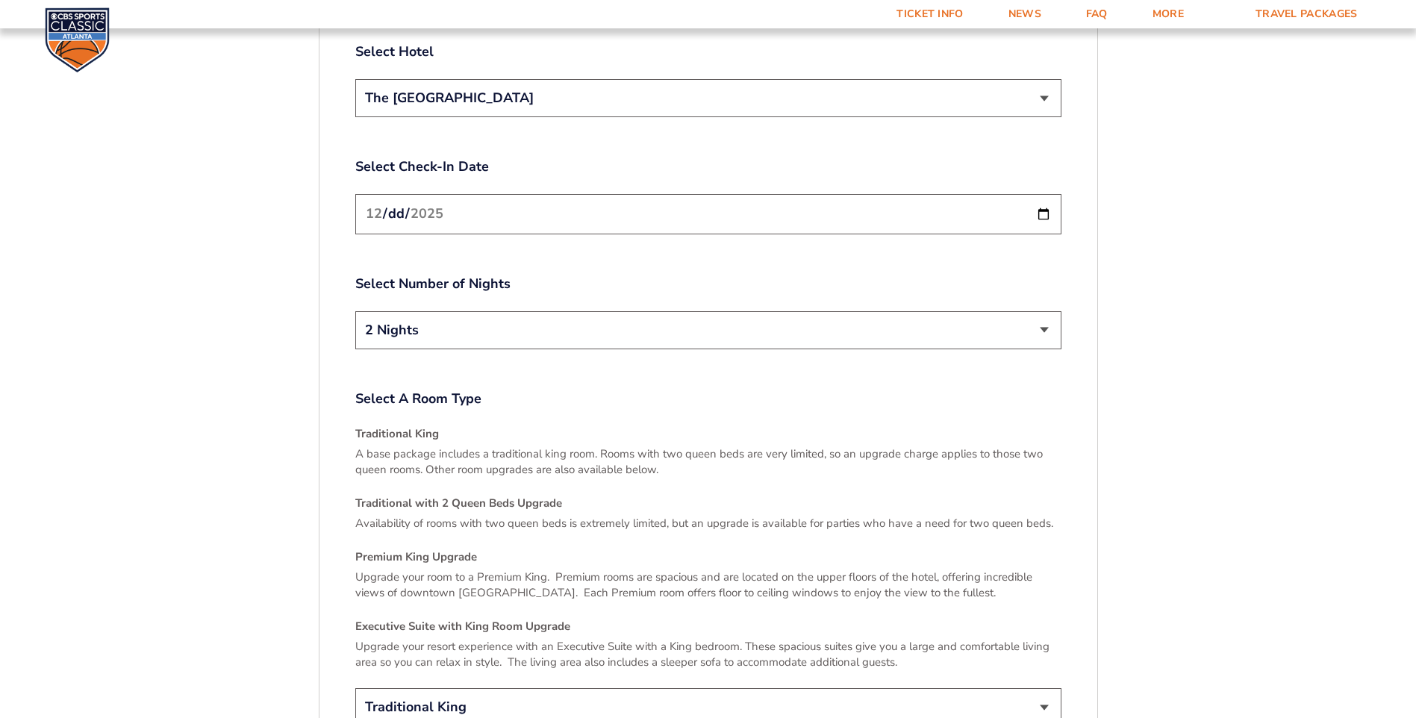
scroll to position [2205, 0]
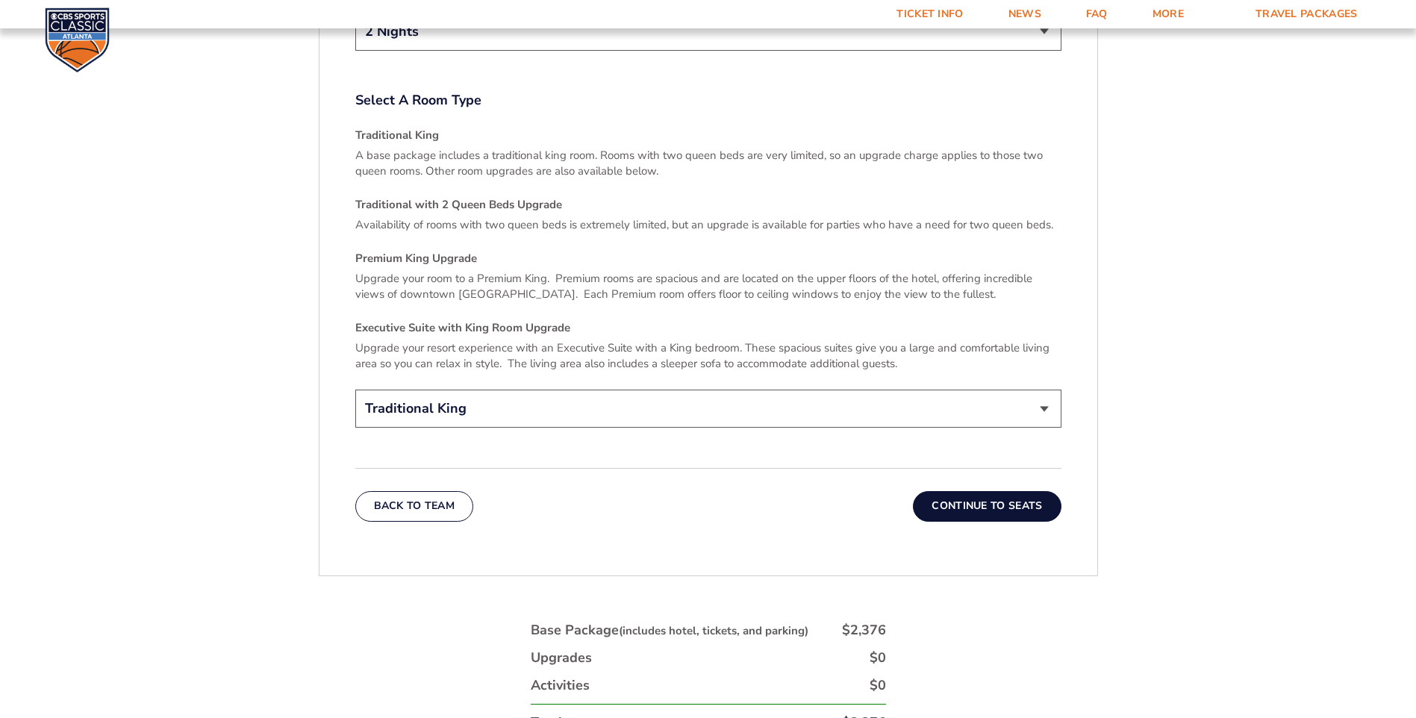
click at [966, 491] on button "Continue To Seats" at bounding box center [987, 506] width 148 height 30
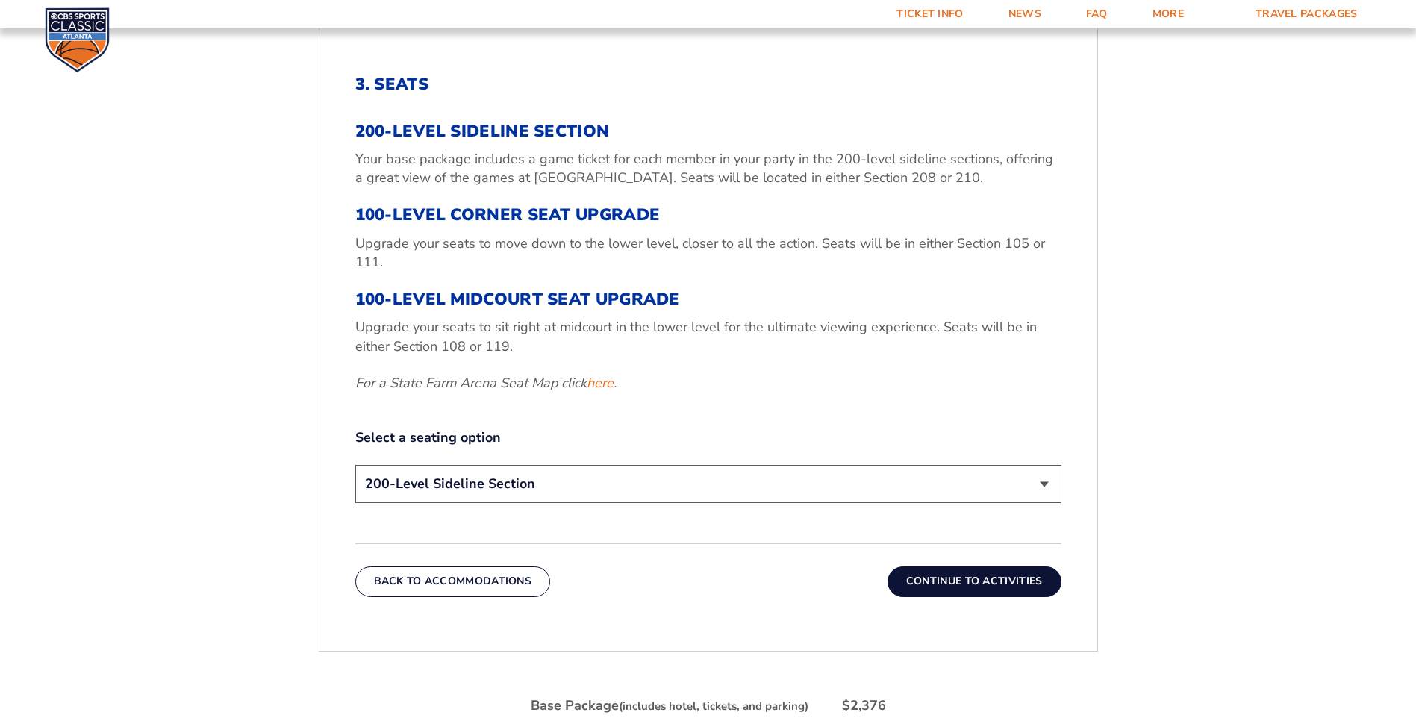
scroll to position [638, 0]
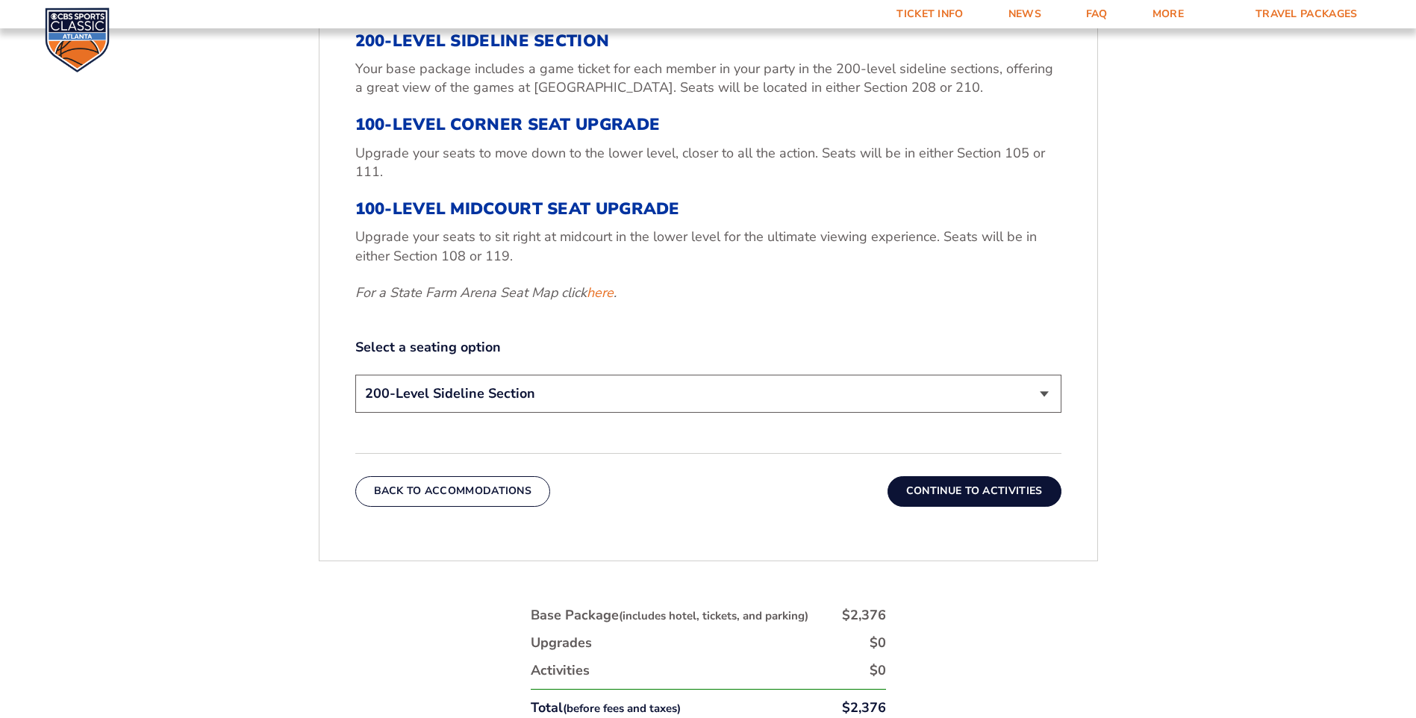
click at [672, 407] on select "200-Level Sideline Section 100-Level Corner Seat Upgrade (+$120 per person) 100…" at bounding box center [708, 394] width 706 height 38
select select "100-Level Corner Seat Upgrade"
click at [355, 375] on select "200-Level Sideline Section 100-Level Corner Seat Upgrade (+$120 per person) 100…" at bounding box center [708, 394] width 706 height 38
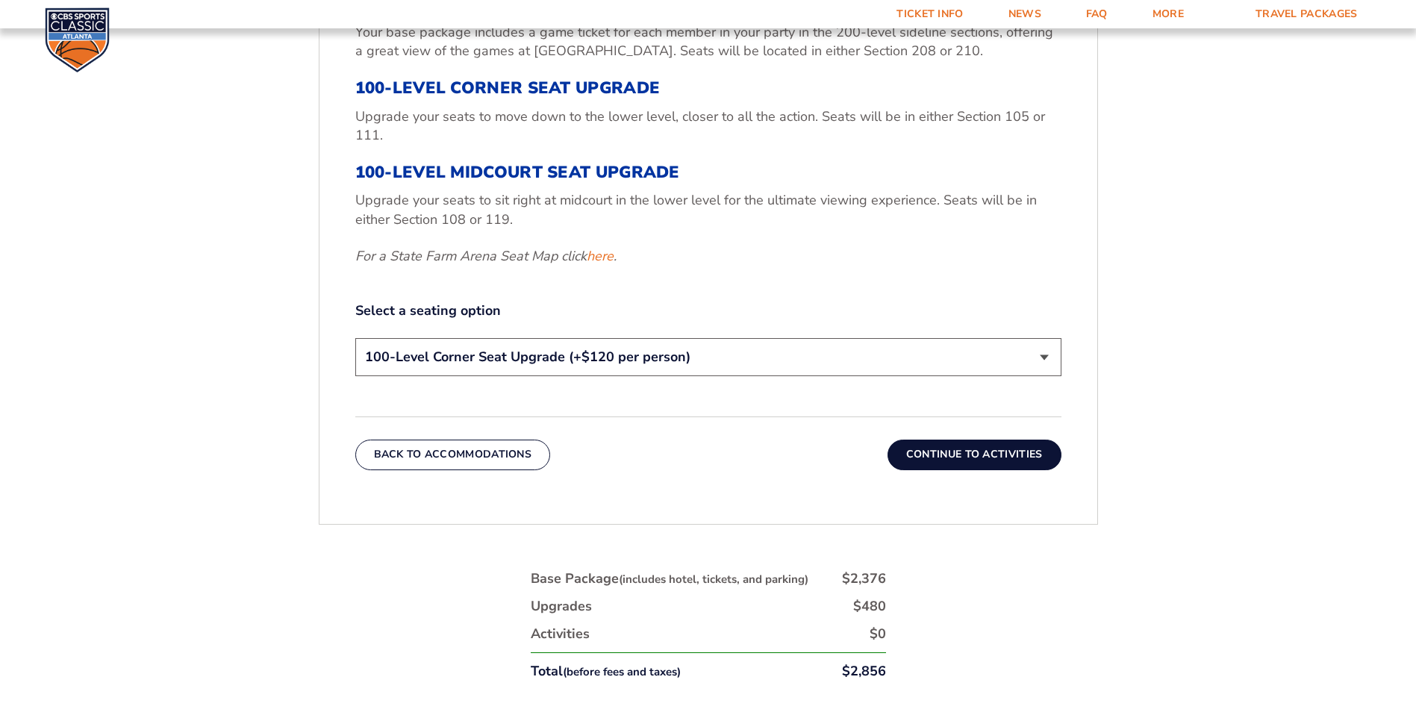
scroll to position [563, 0]
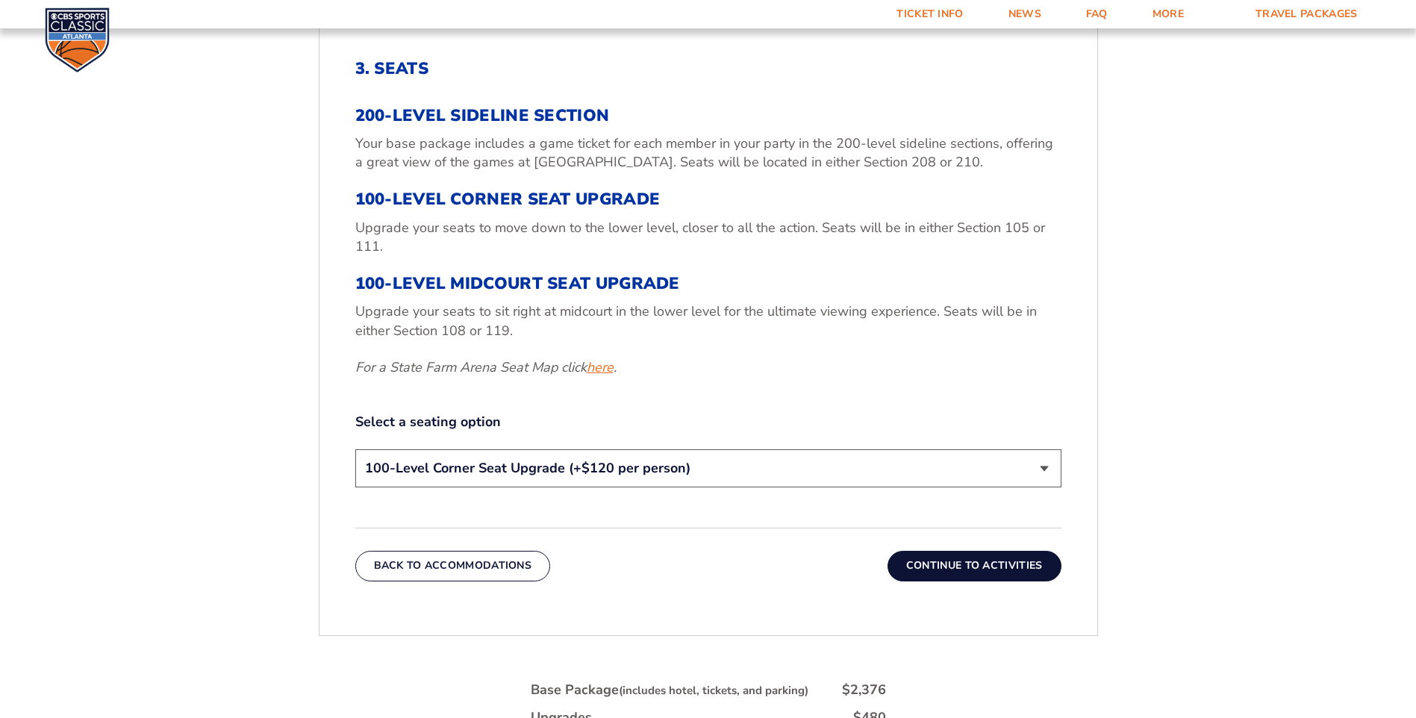
click at [601, 369] on link "here" at bounding box center [599, 367] width 27 height 19
click at [835, 459] on select "200-Level Sideline Section 100-Level Corner Seat Upgrade (+$120 per person) 100…" at bounding box center [708, 468] width 706 height 38
click at [842, 328] on p "Upgrade your seats to sit right at midcourt in the lower level for the ultimate…" at bounding box center [708, 320] width 706 height 37
click at [605, 370] on link "here" at bounding box center [599, 367] width 27 height 19
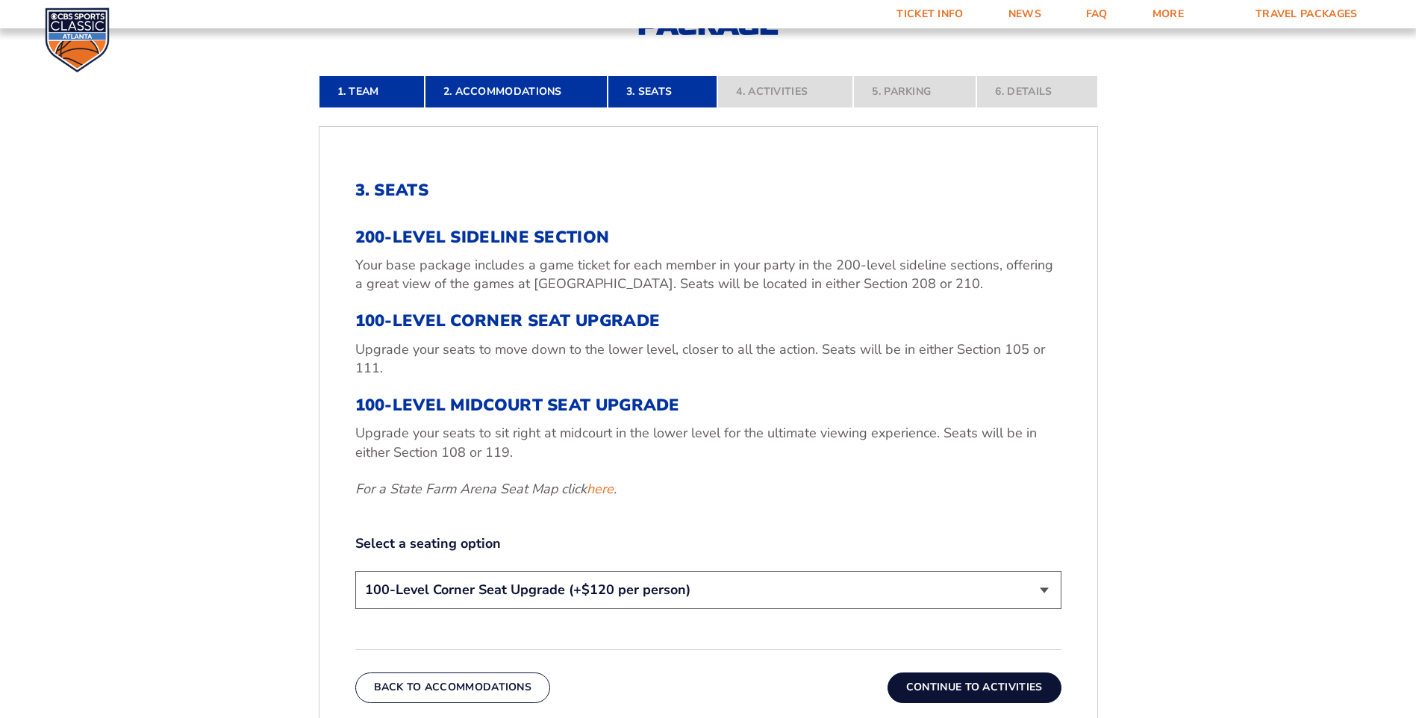
scroll to position [489, 0]
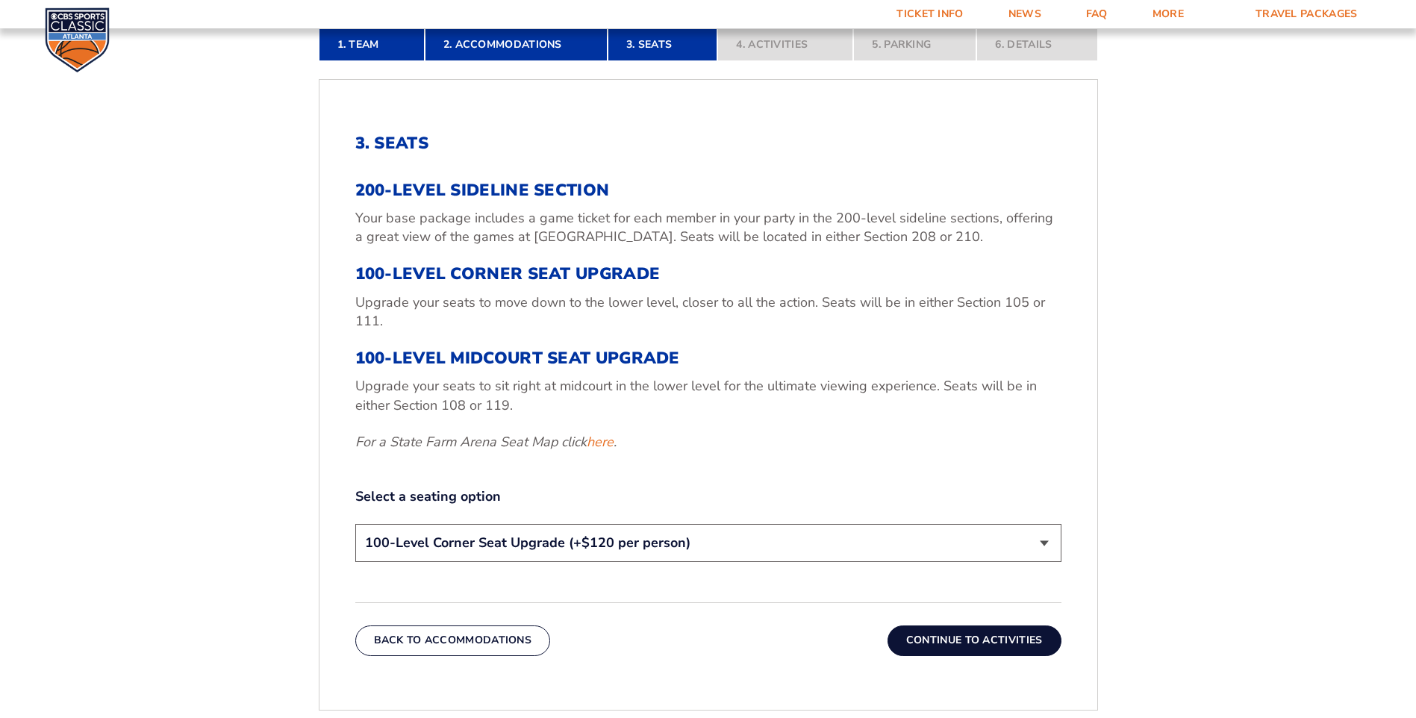
click at [1025, 643] on button "Continue To Activities" at bounding box center [974, 640] width 174 height 30
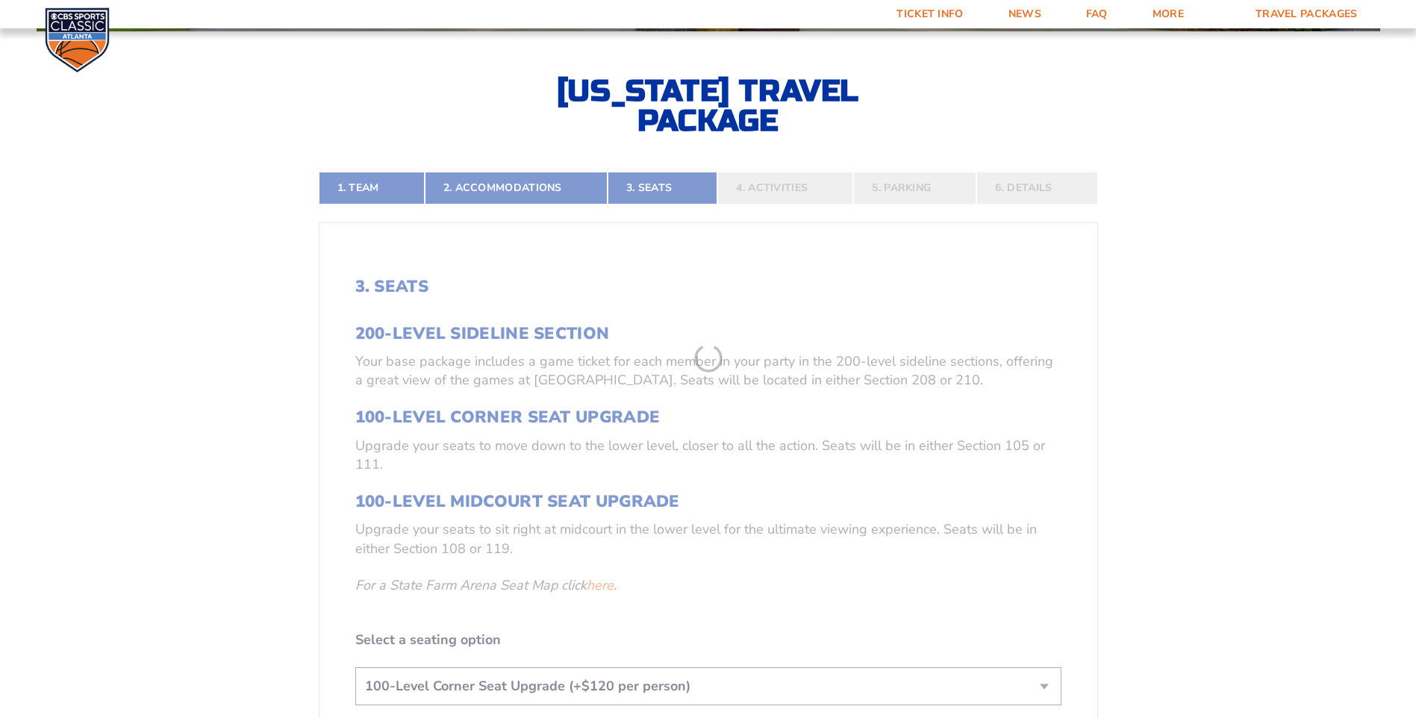
scroll to position [340, 0]
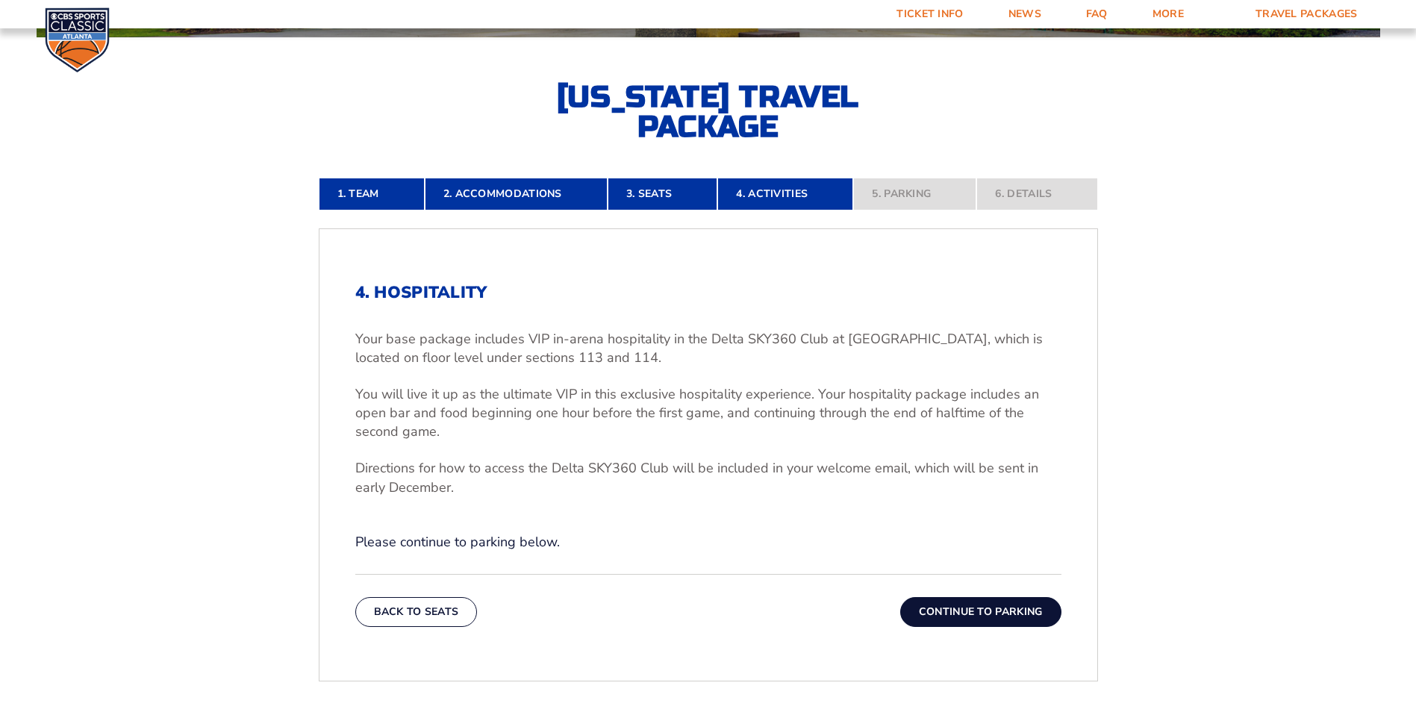
click at [996, 620] on button "Continue To Parking" at bounding box center [980, 612] width 161 height 30
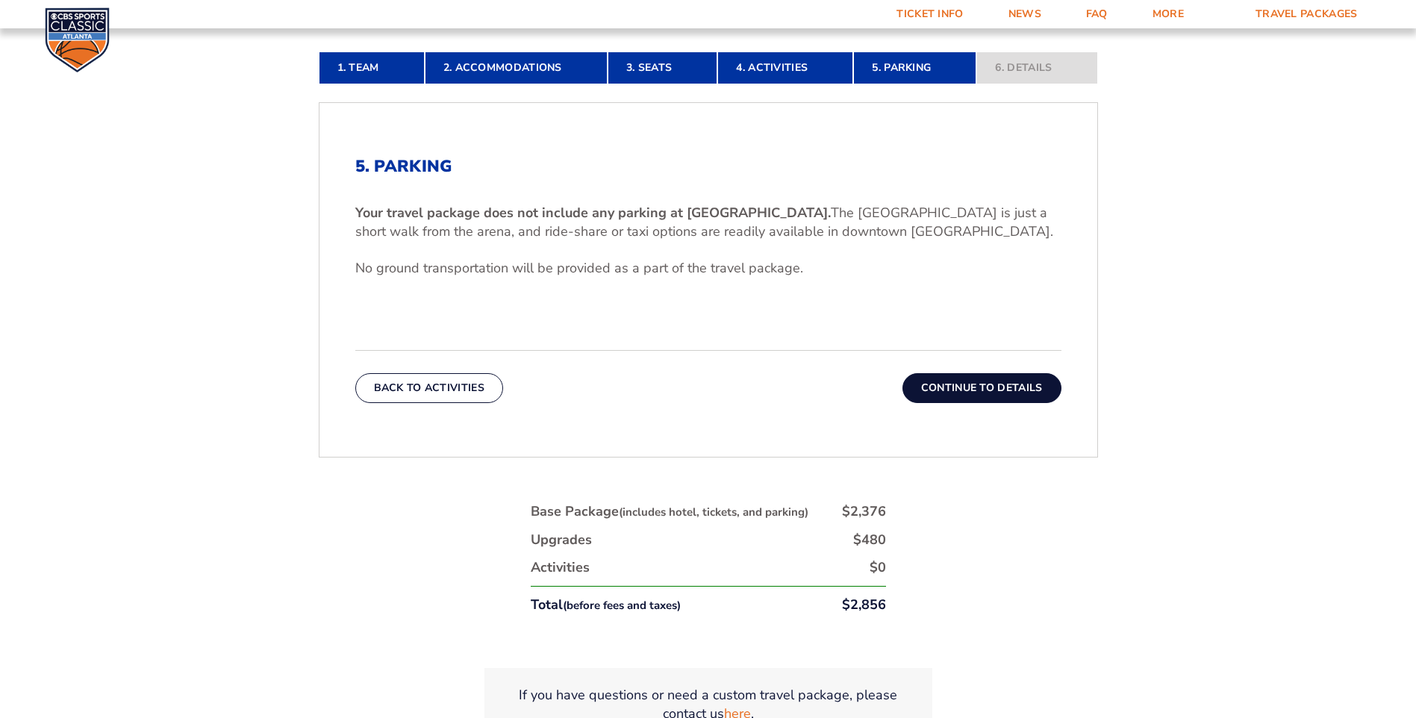
scroll to position [563, 0]
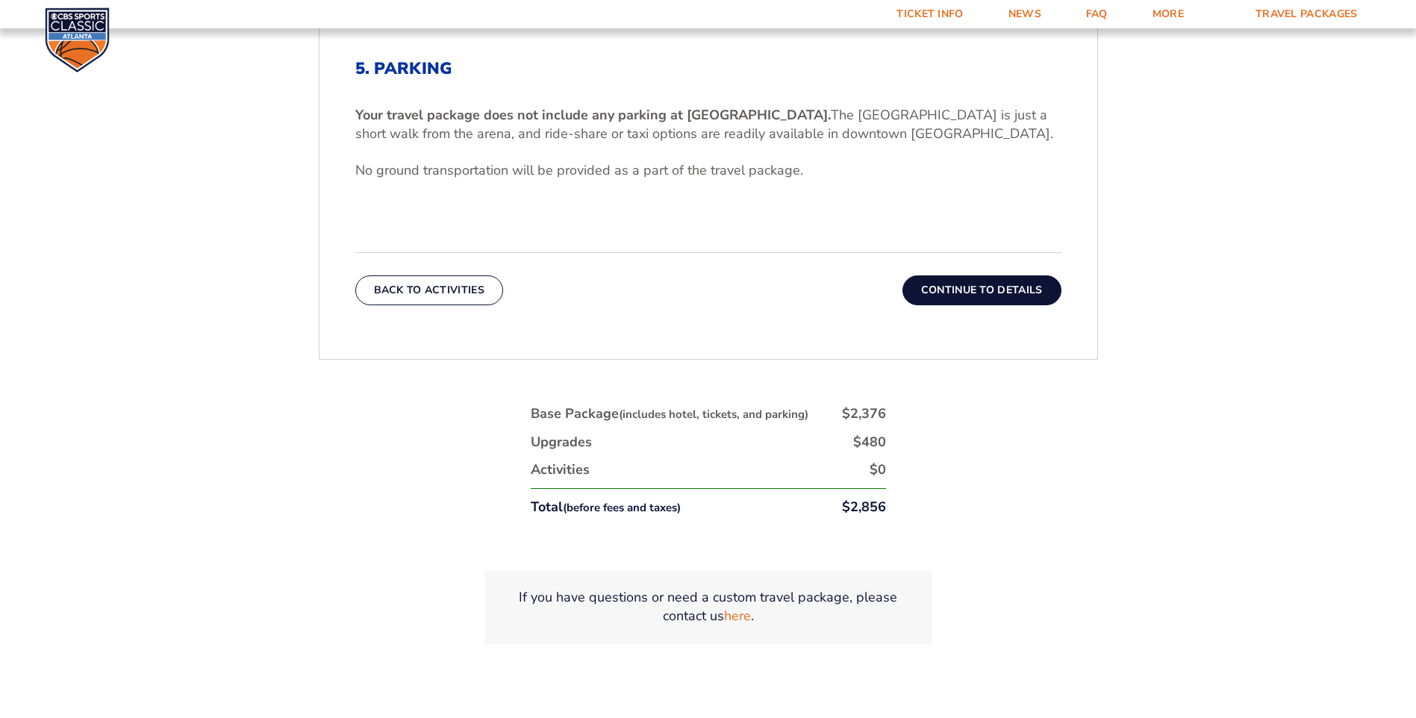
click at [1045, 277] on button "Continue To Details" at bounding box center [981, 290] width 159 height 30
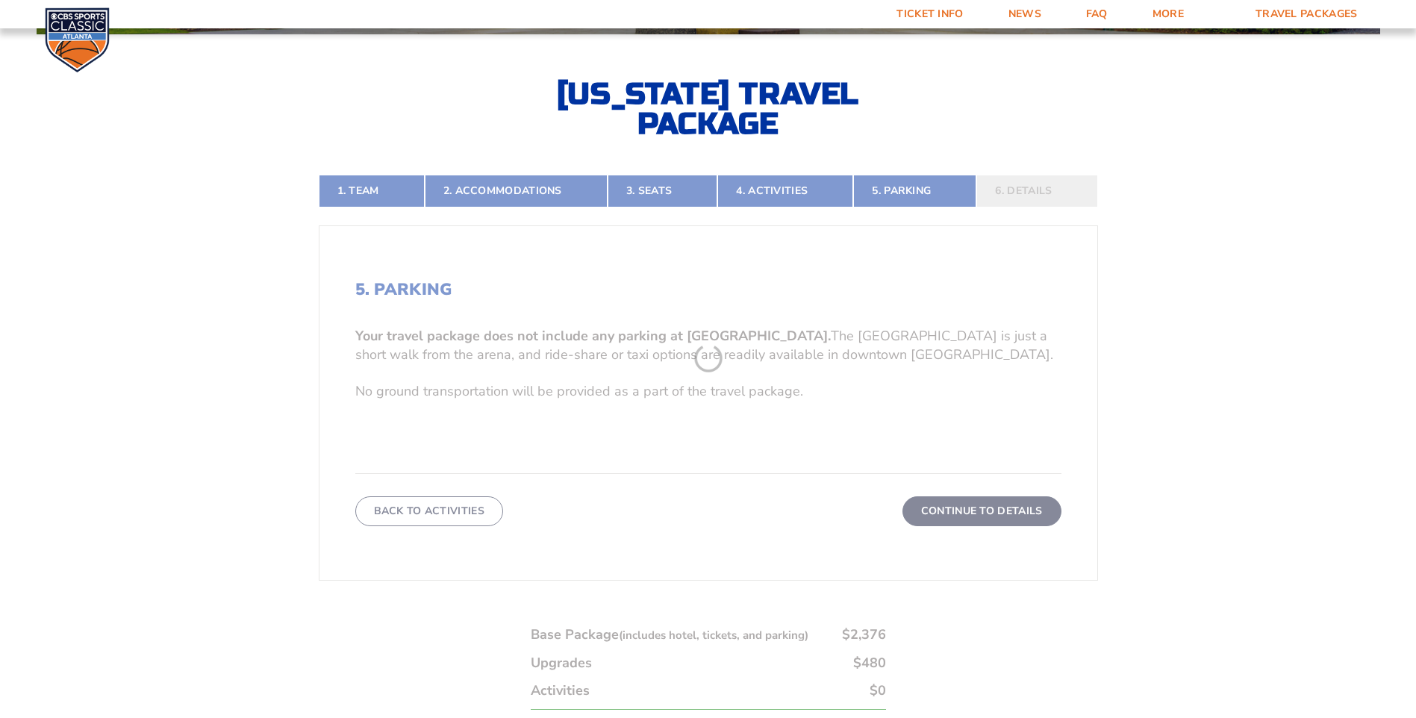
scroll to position [340, 0]
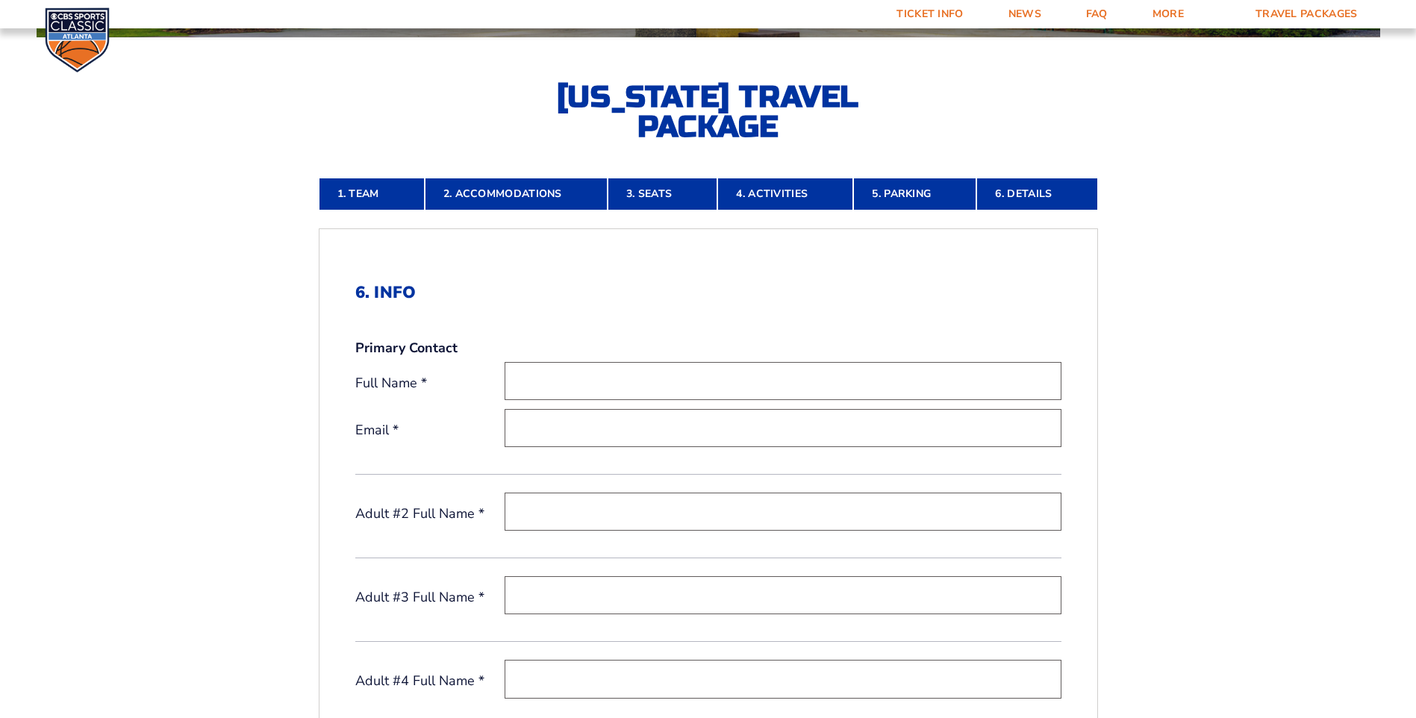
click at [607, 366] on input "text" at bounding box center [782, 381] width 557 height 38
type input "tim bilbro"
click at [602, 437] on input "email" at bounding box center [782, 428] width 557 height 38
type input "tbilbro73@hotmail.com"
click at [610, 502] on input "text" at bounding box center [782, 511] width 557 height 38
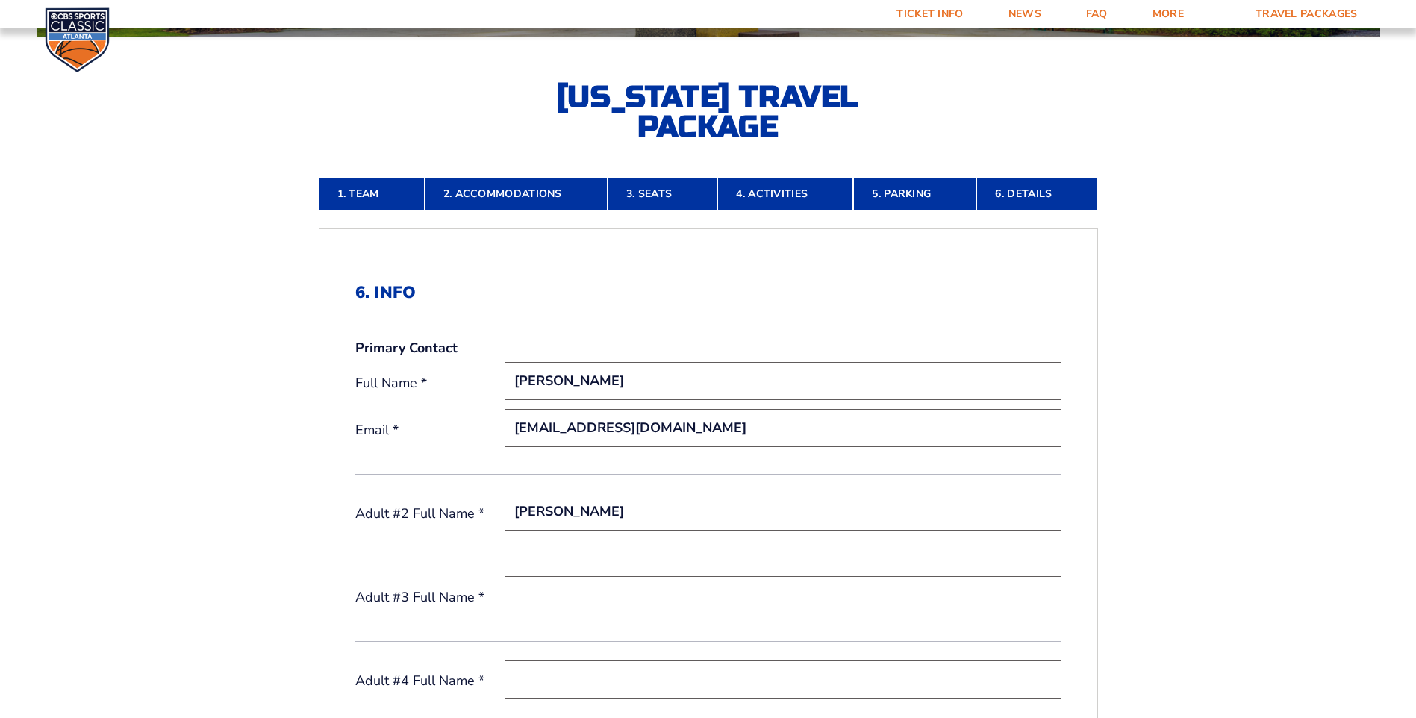
type input "kayla arnold"
click at [565, 587] on input "text" at bounding box center [782, 595] width 557 height 38
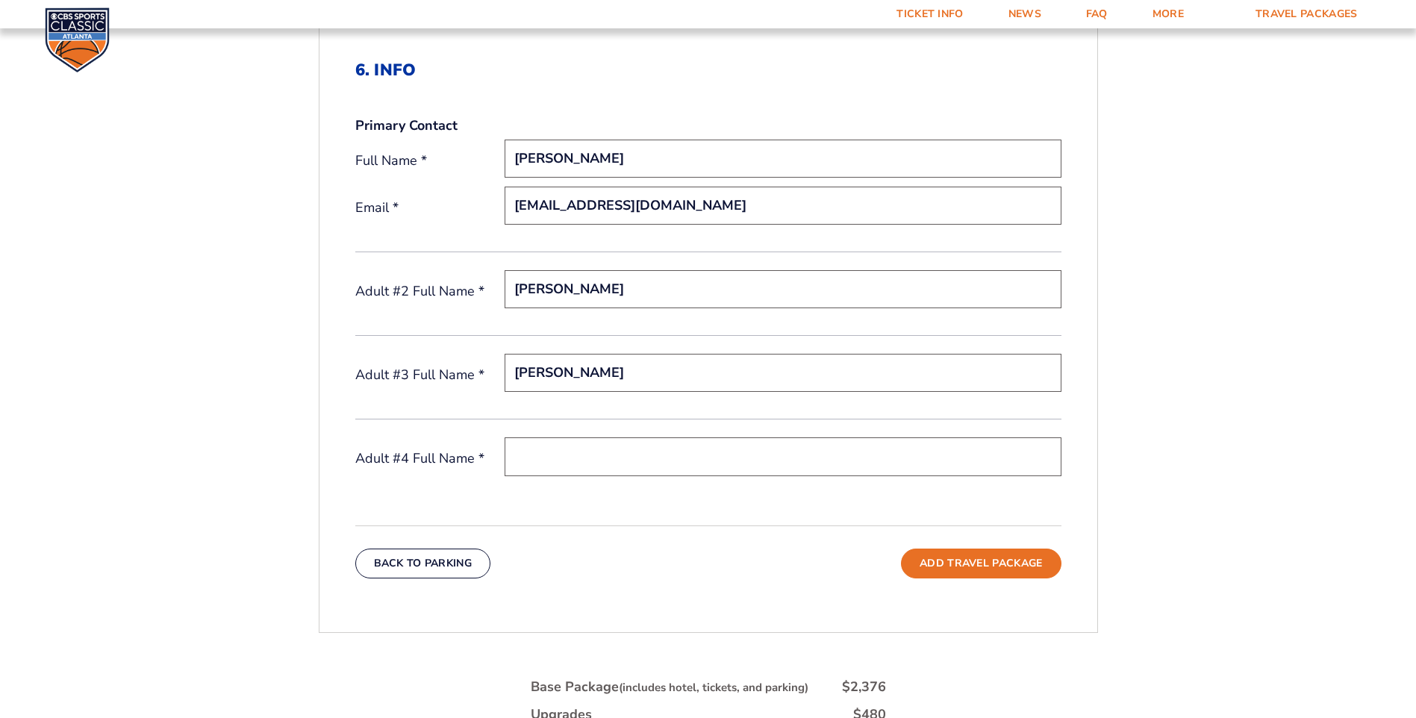
scroll to position [638, 0]
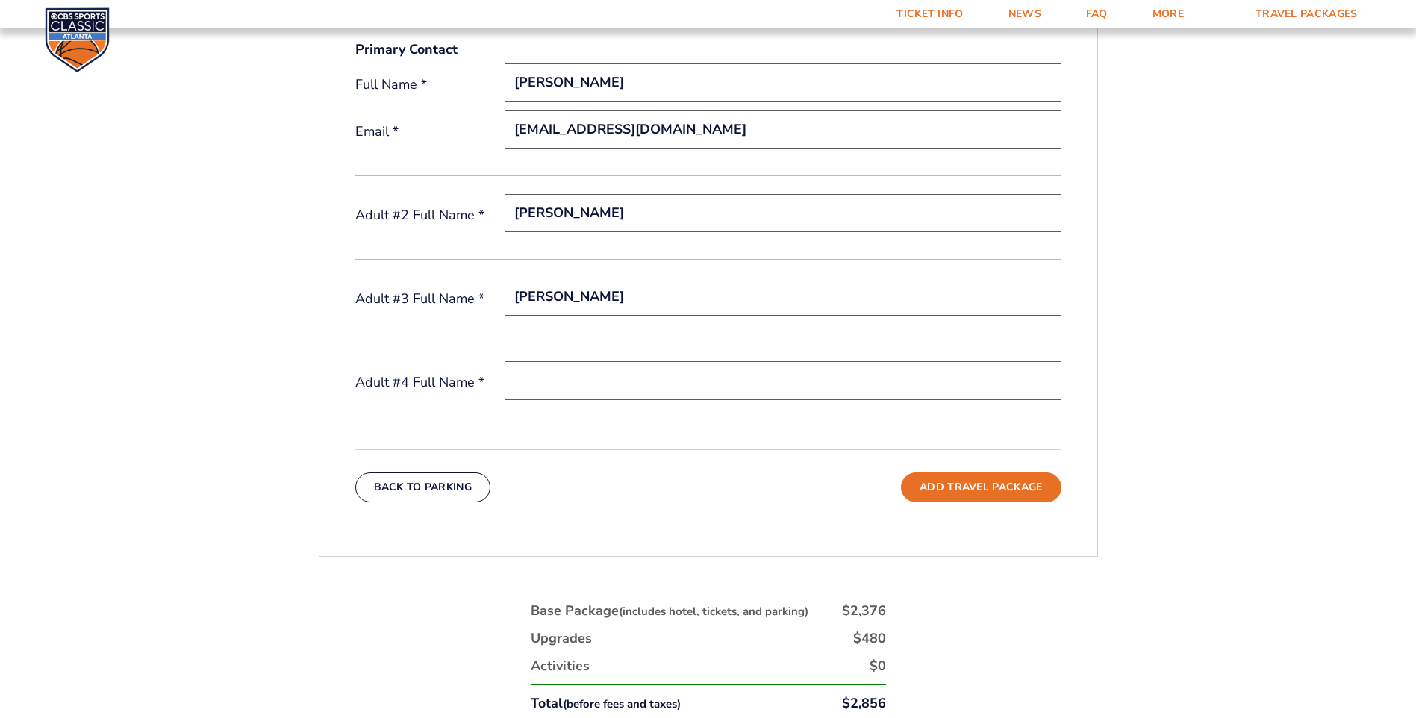
type input "troy stovall"
click at [637, 387] on input "text" at bounding box center [782, 380] width 557 height 38
type input "tonia stovall"
click at [1000, 481] on button "Add Travel Package" at bounding box center [981, 487] width 160 height 30
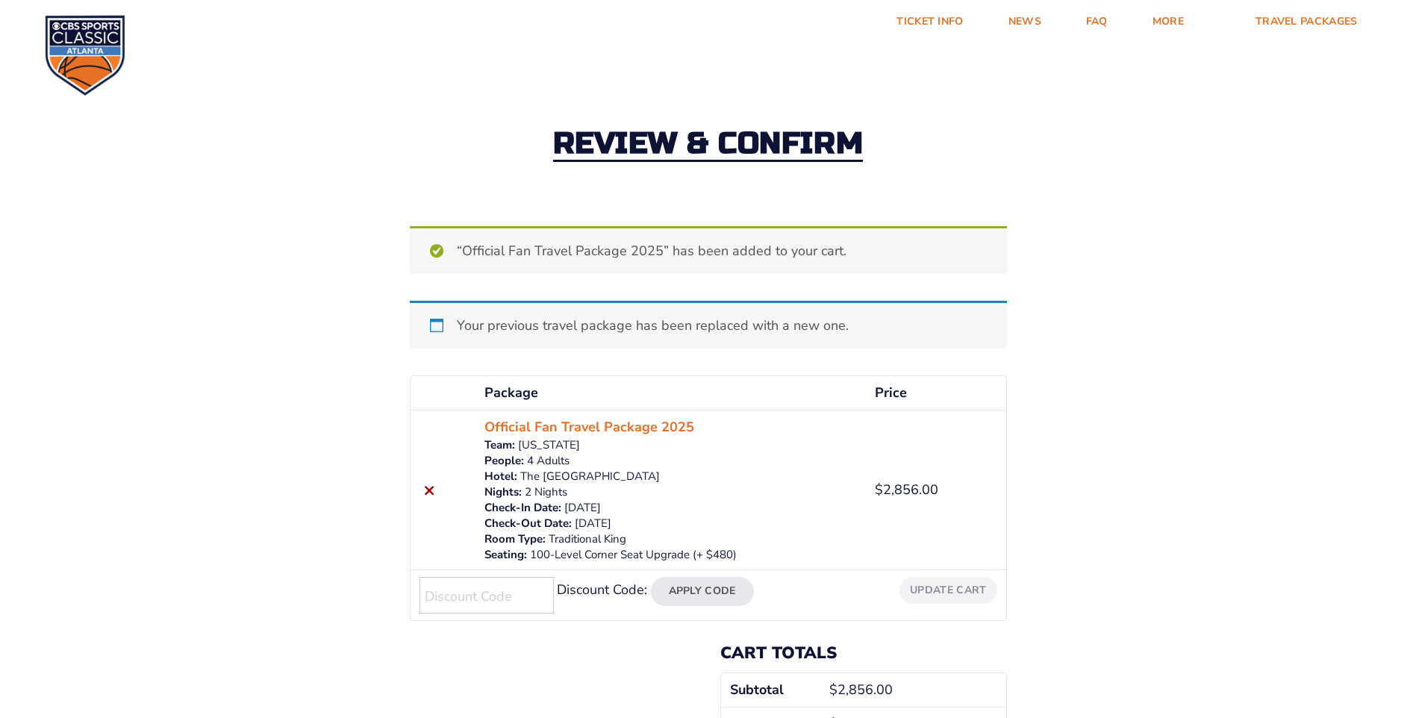
scroll to position [224, 0]
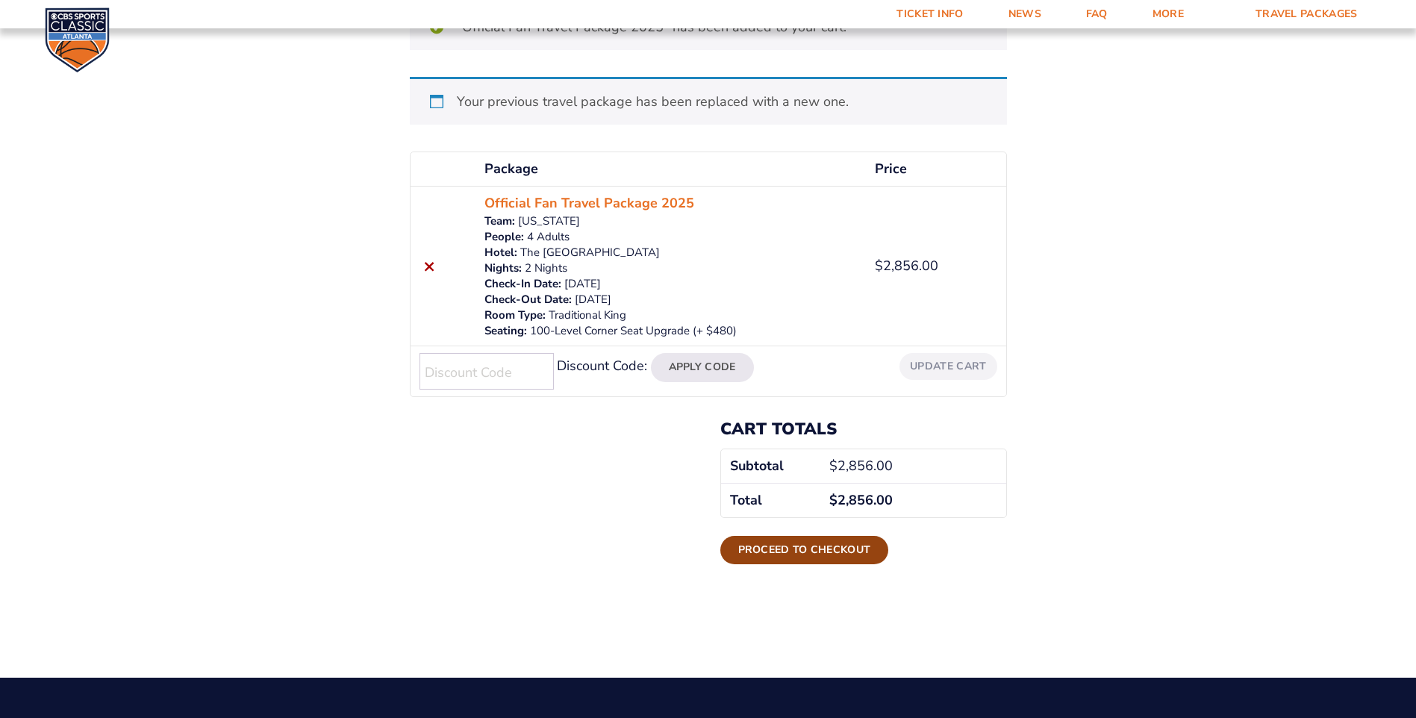
click at [825, 551] on link "Proceed to checkout" at bounding box center [804, 550] width 169 height 28
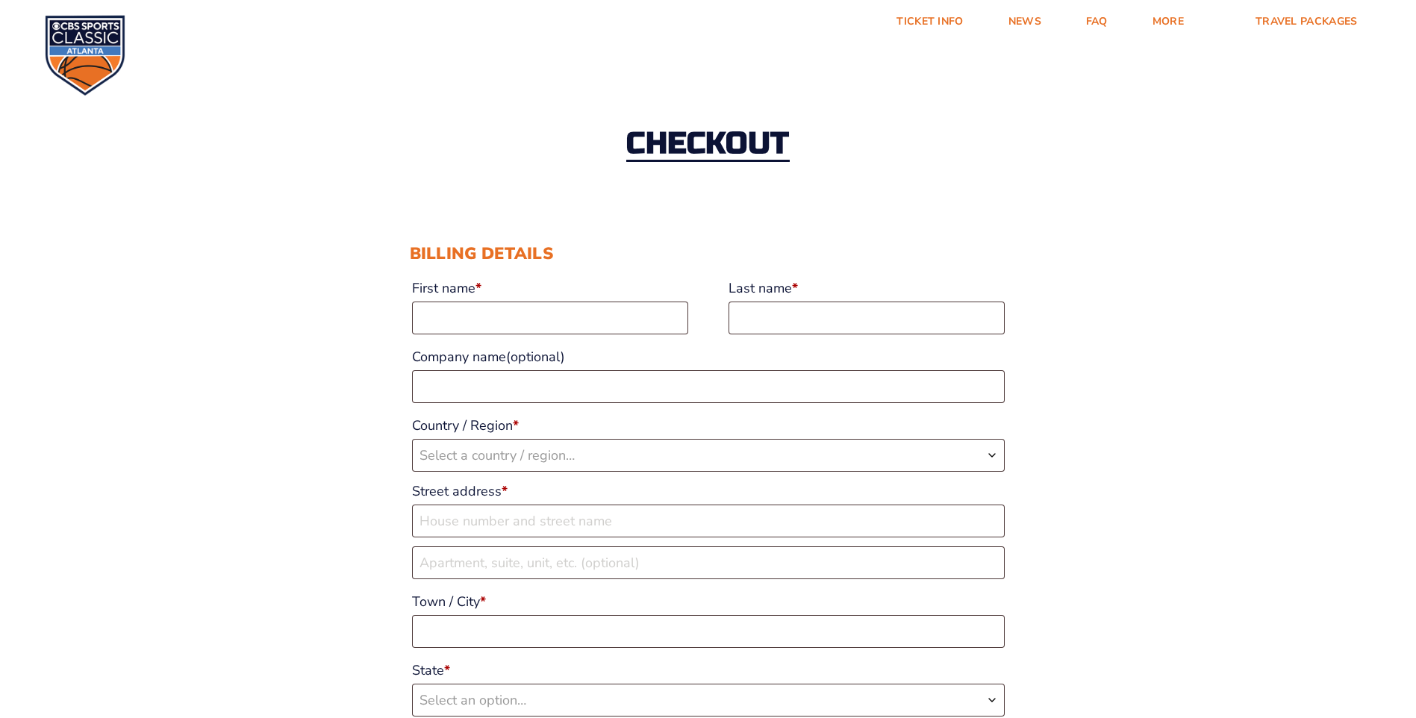
drag, startPoint x: 599, startPoint y: 285, endPoint x: 585, endPoint y: 313, distance: 31.0
click at [597, 287] on label "First name *" at bounding box center [550, 288] width 276 height 27
click at [597, 301] on input "First name *" at bounding box center [550, 317] width 276 height 33
click at [583, 316] on input "First name *" at bounding box center [550, 317] width 276 height 33
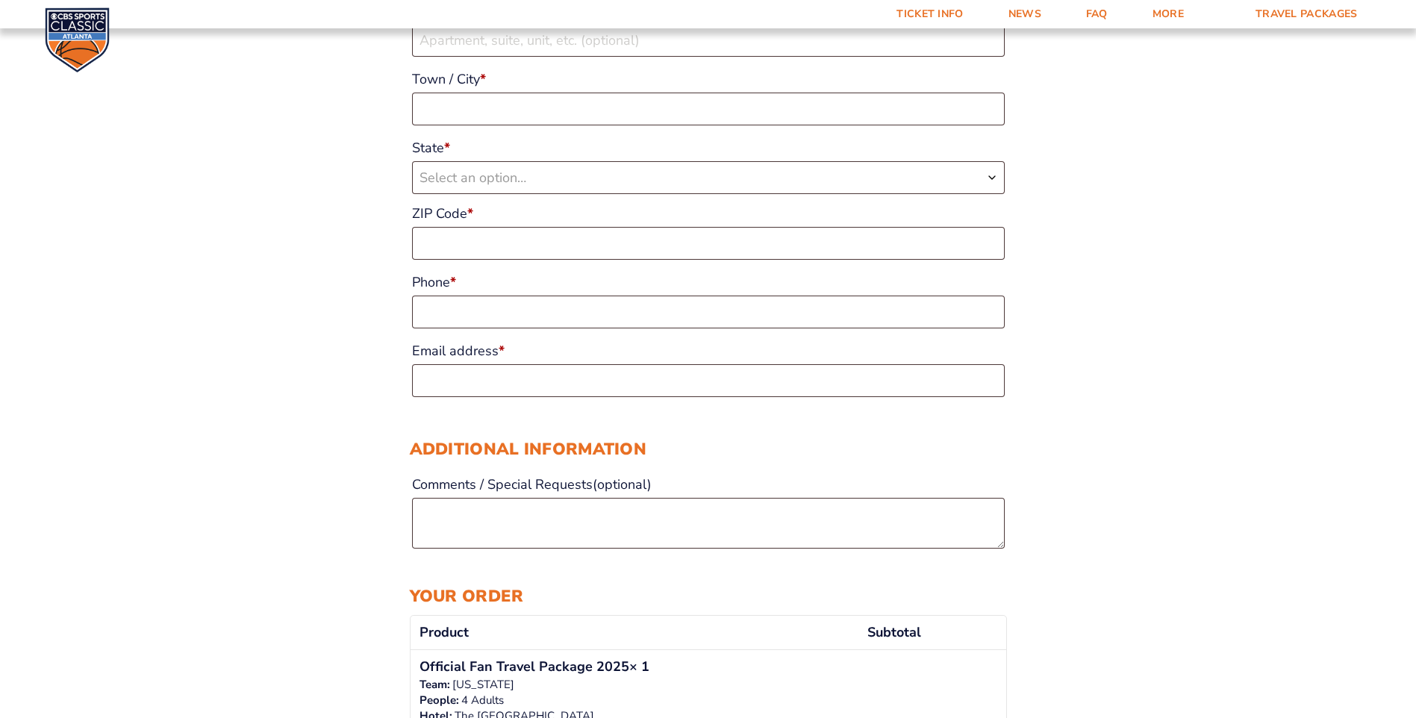
scroll to position [149, 0]
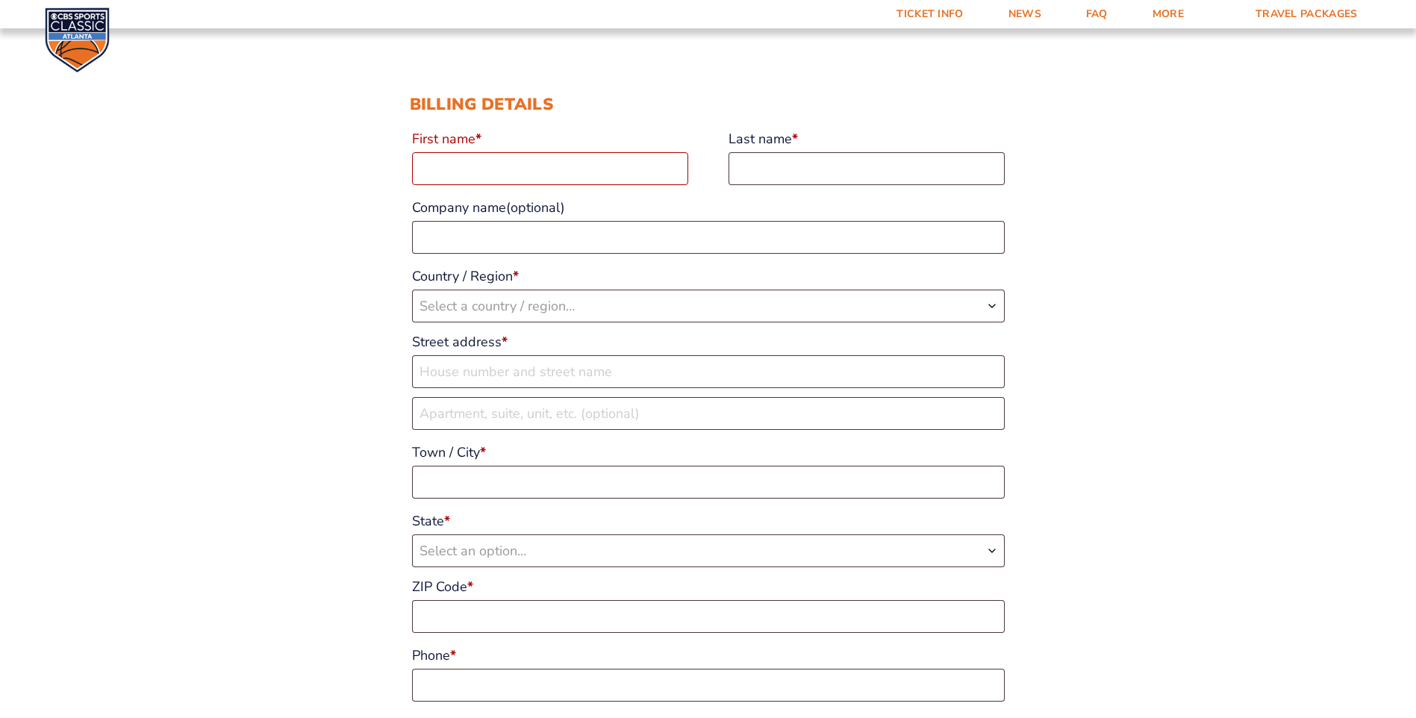
click at [538, 156] on input "First name *" at bounding box center [550, 168] width 276 height 33
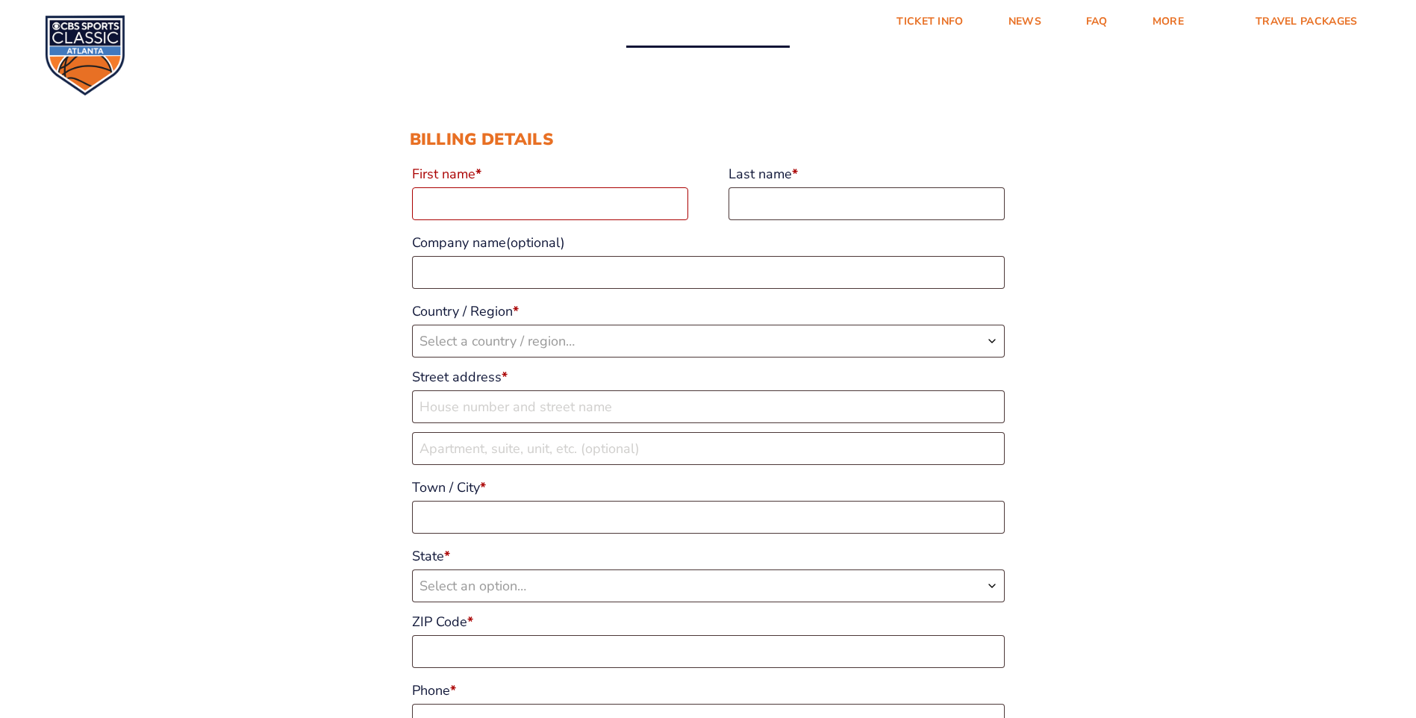
scroll to position [0, 0]
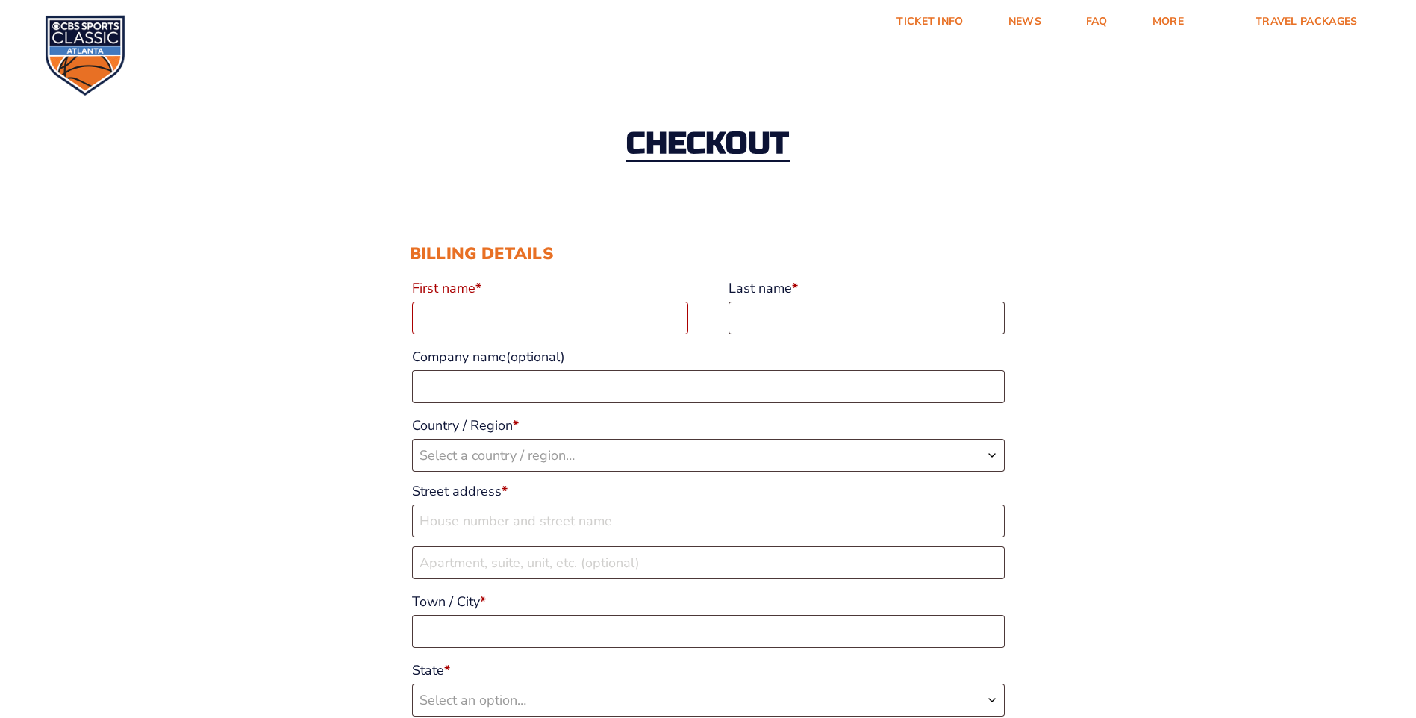
click at [476, 322] on input "First name *" at bounding box center [550, 317] width 276 height 33
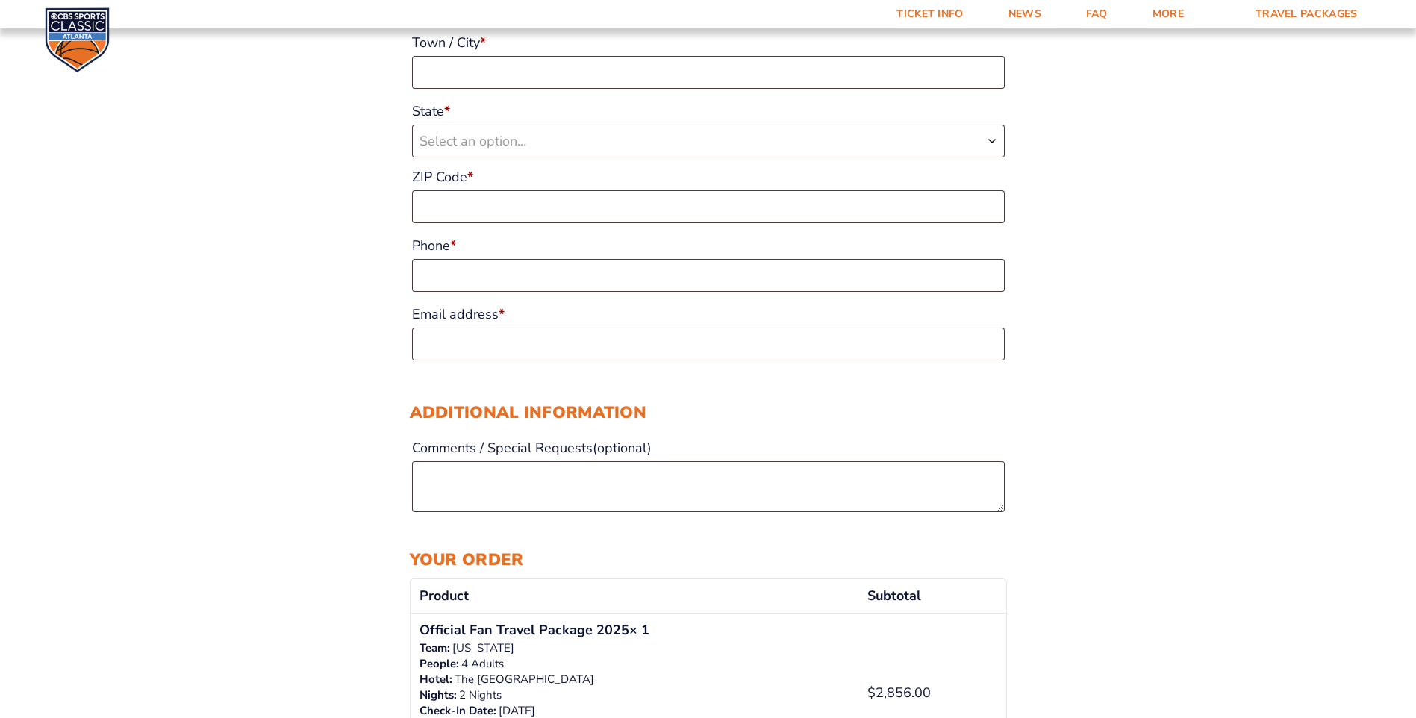
scroll to position [149, 0]
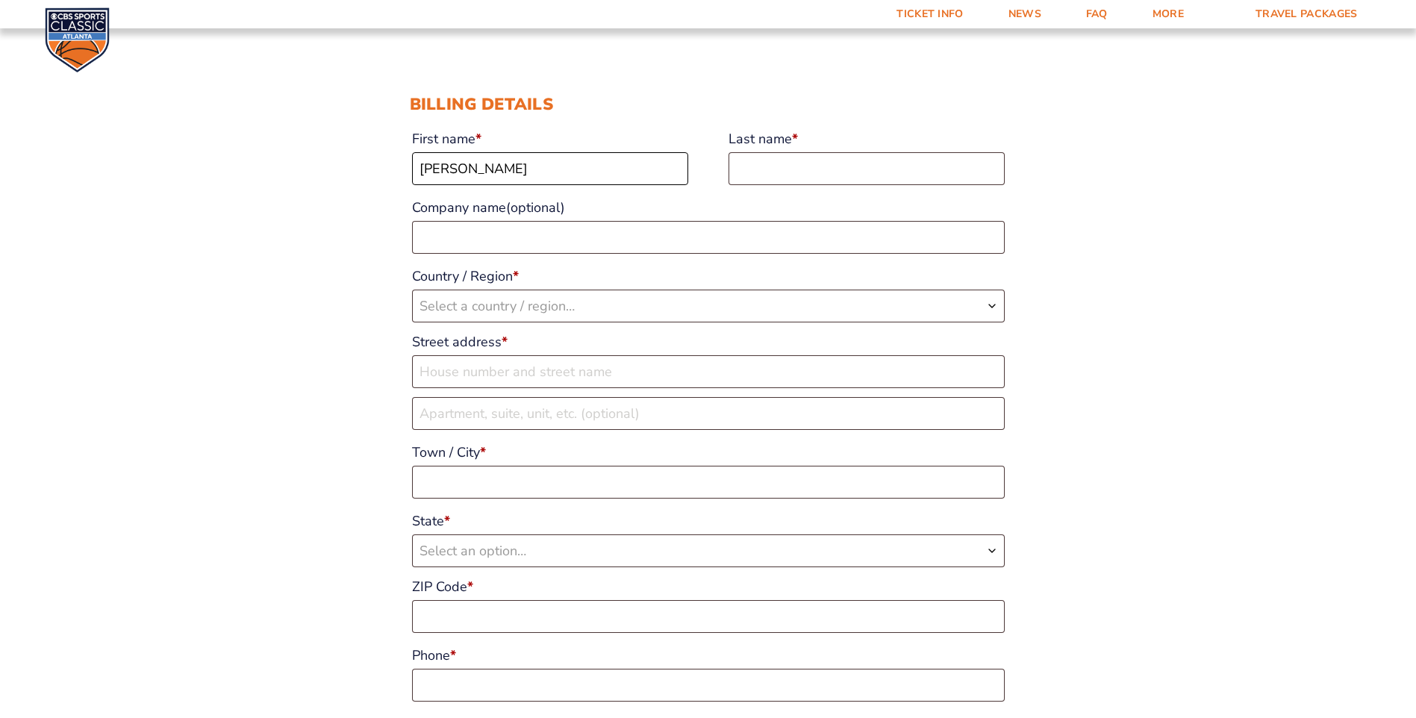
type input "tim"
click at [830, 157] on input "Last name *" at bounding box center [866, 168] width 276 height 33
type input "bilbro"
click at [518, 261] on p "Country / Region * Select a country / region… Afghanistan Åland Islands Albania…" at bounding box center [708, 290] width 597 height 61
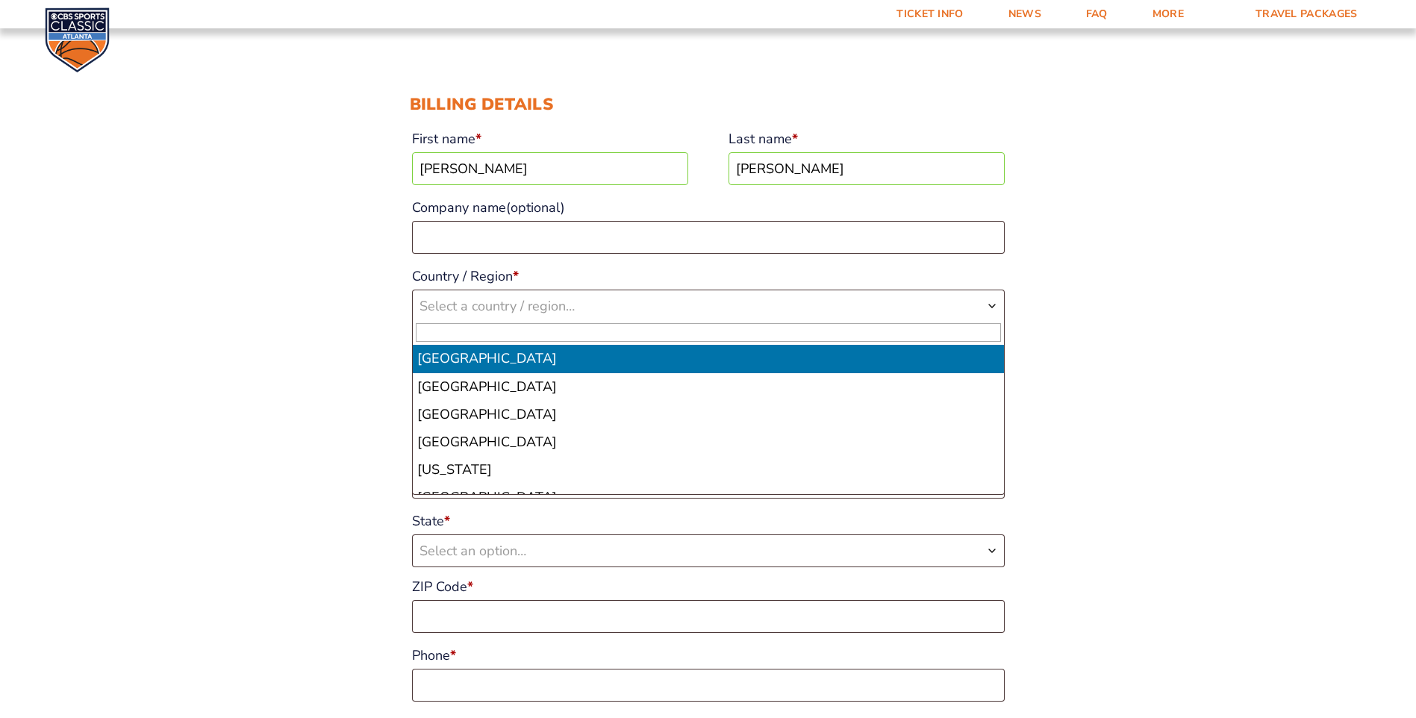
click at [535, 303] on span "Select a country / region…" at bounding box center [496, 306] width 155 height 18
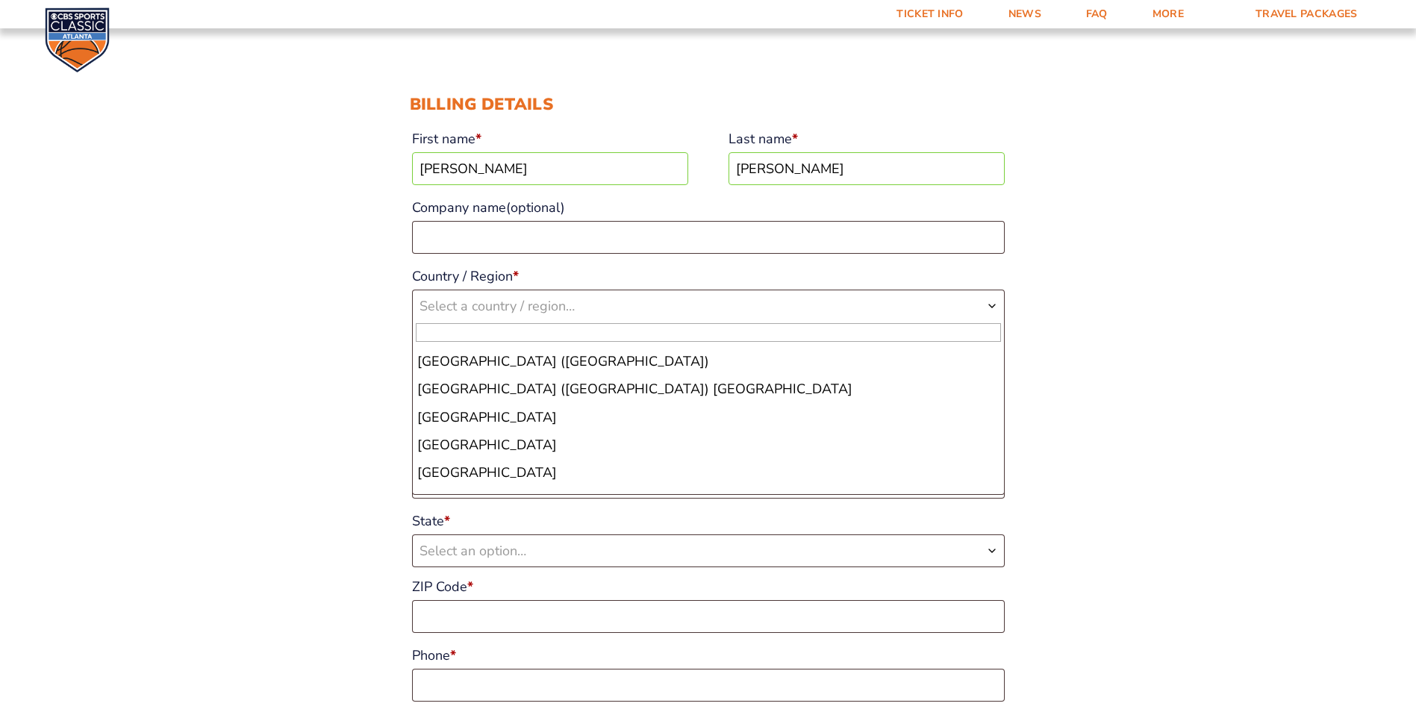
scroll to position [6492, 0]
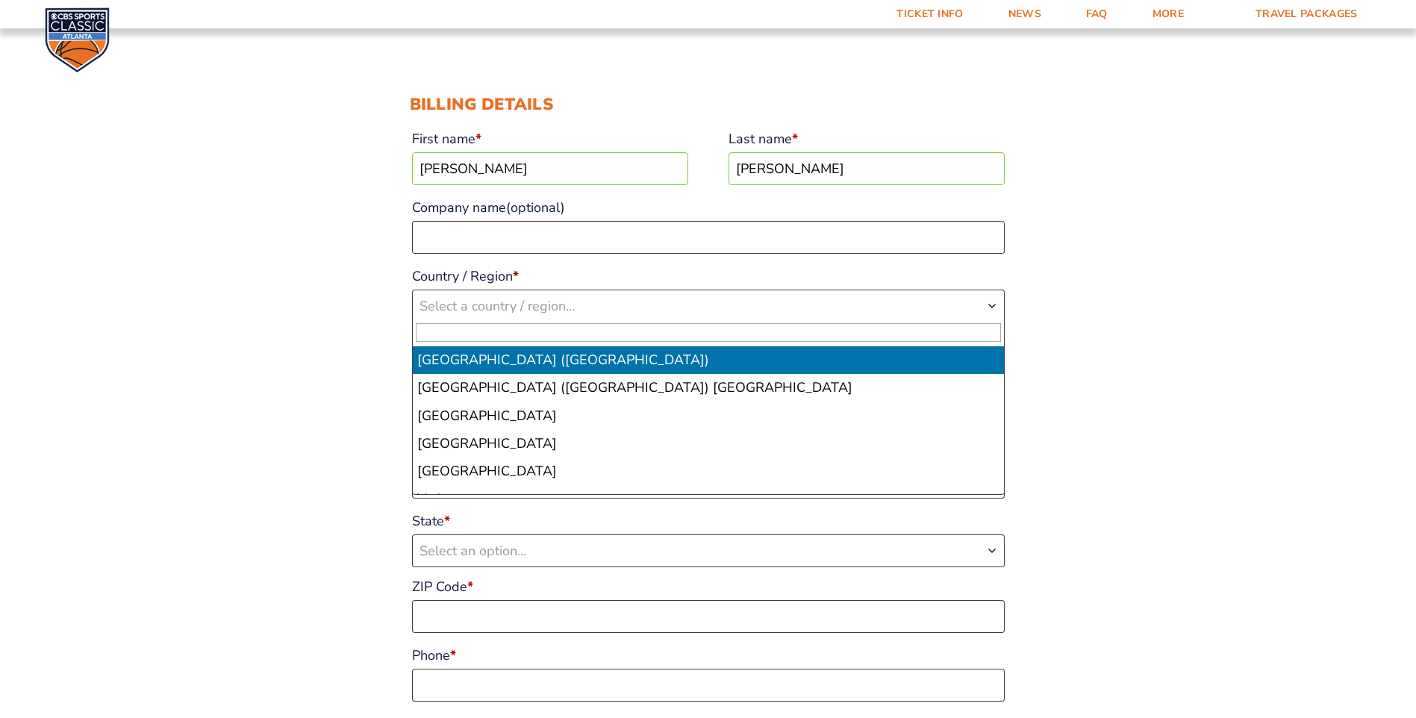
select select "US"
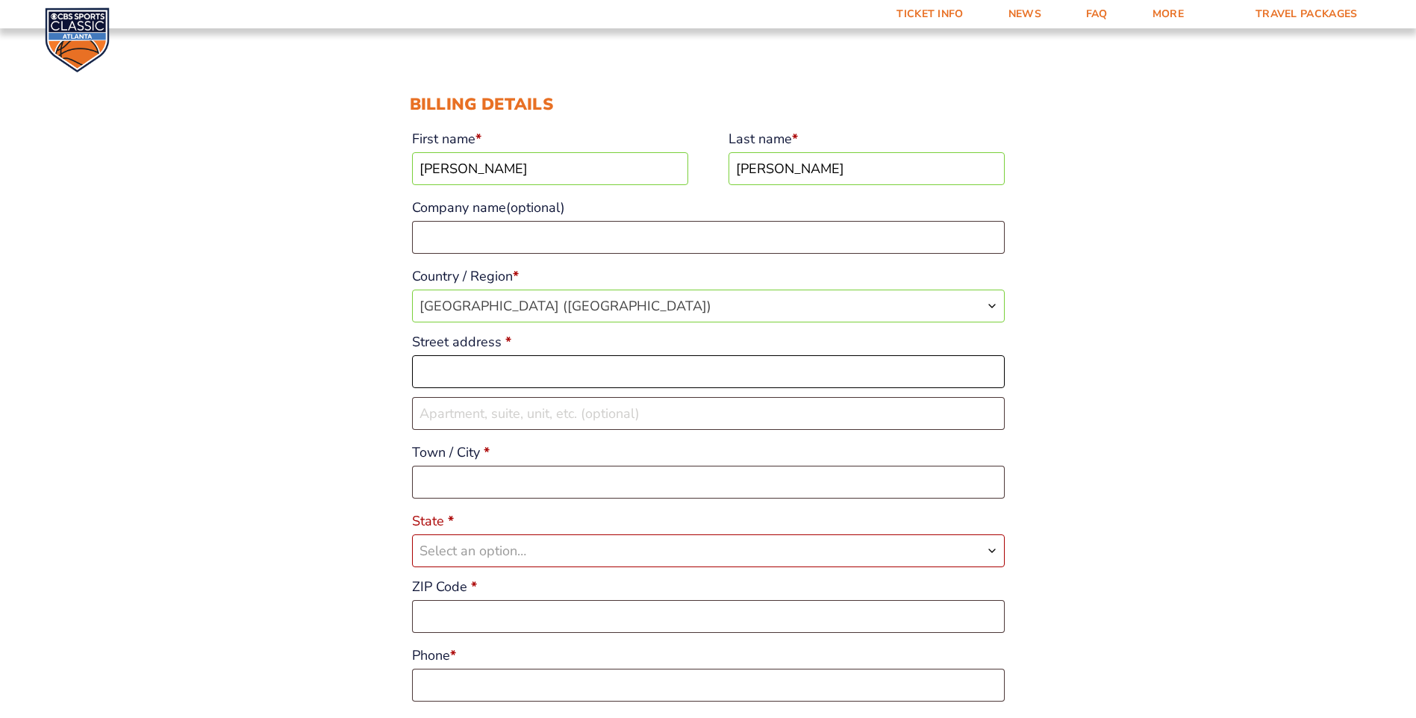
click at [458, 384] on input "Street address *" at bounding box center [708, 371] width 592 height 33
type input "[STREET_ADDRESS][PERSON_NAME]"
drag, startPoint x: 487, startPoint y: 454, endPoint x: 507, endPoint y: 471, distance: 26.5
click at [489, 454] on span "*" at bounding box center [487, 452] width 6 height 18
click at [489, 466] on input "Town / City *" at bounding box center [708, 482] width 592 height 33
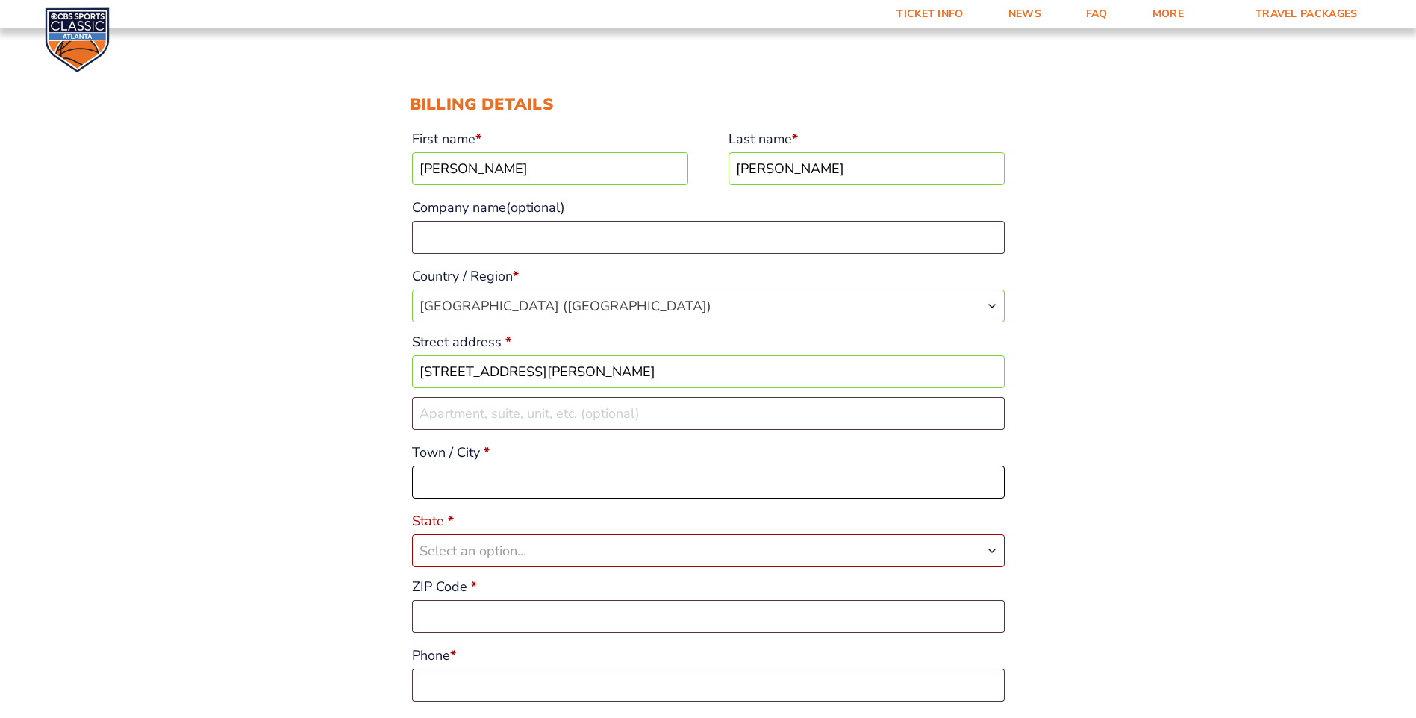
click at [507, 471] on input "Town / City *" at bounding box center [708, 482] width 592 height 33
click at [517, 560] on span "Select an option…" at bounding box center [708, 550] width 591 height 31
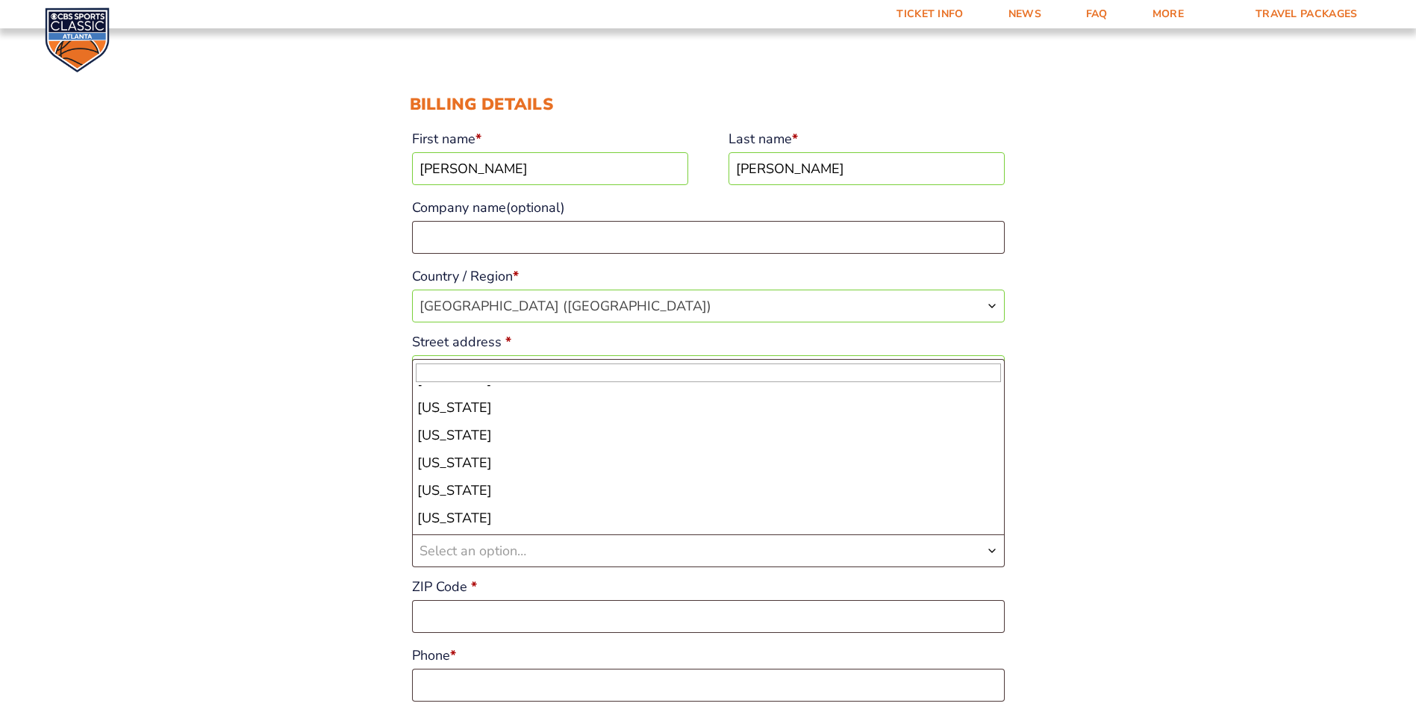
scroll to position [448, 0]
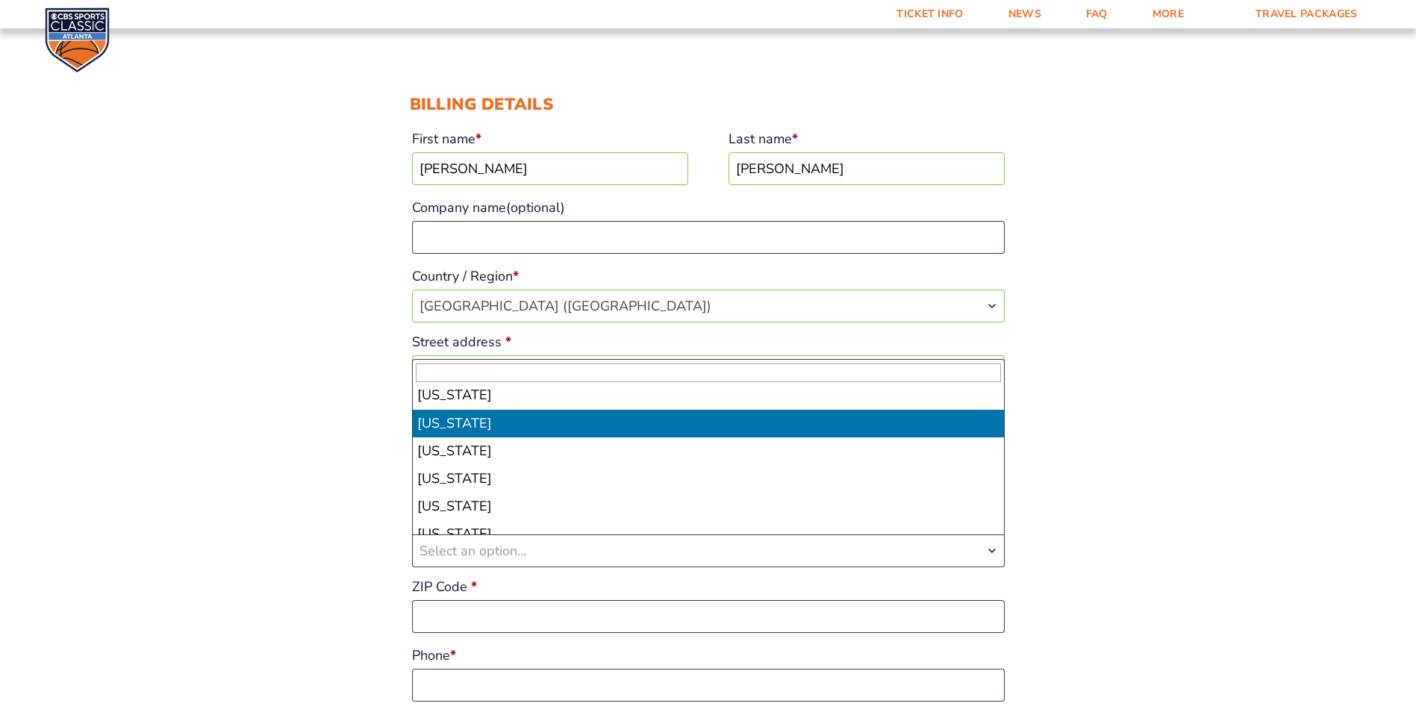
select select "KY"
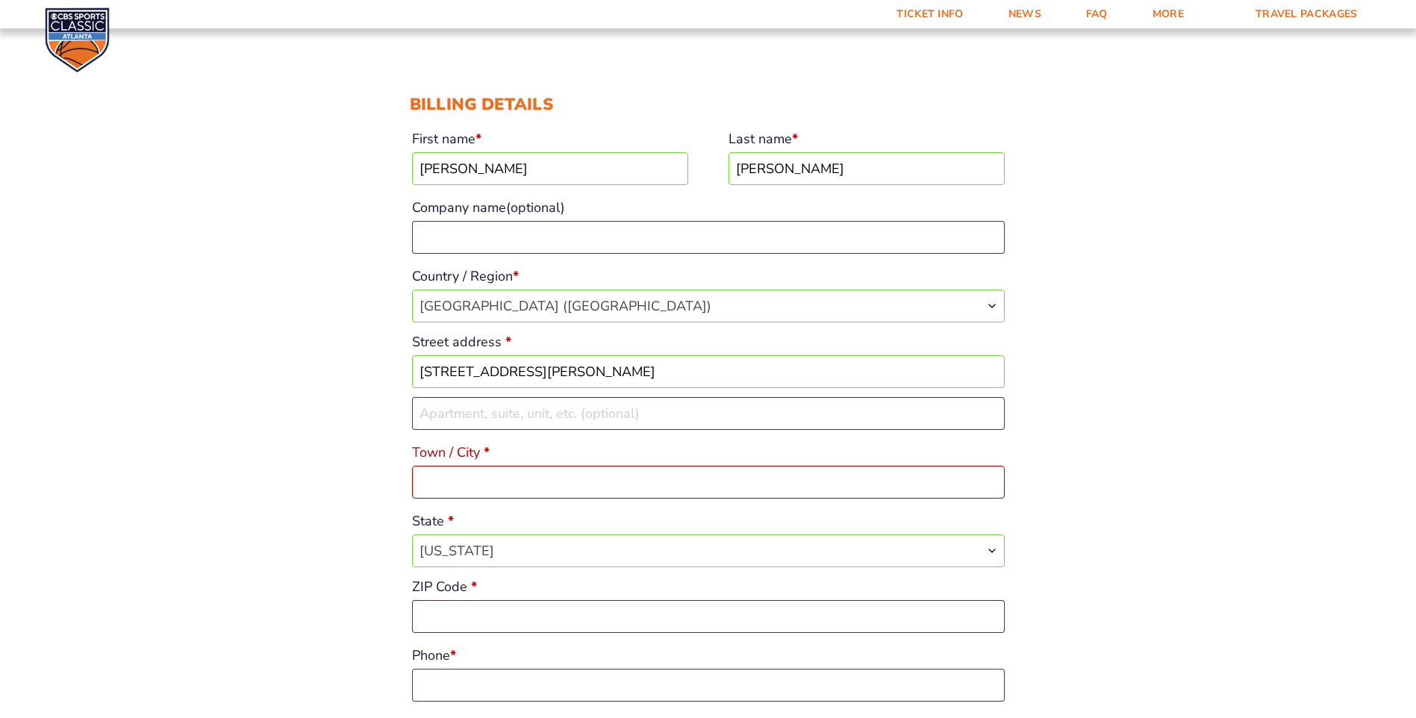
click at [446, 492] on input "Town / City *" at bounding box center [708, 482] width 592 height 33
type input "greenville"
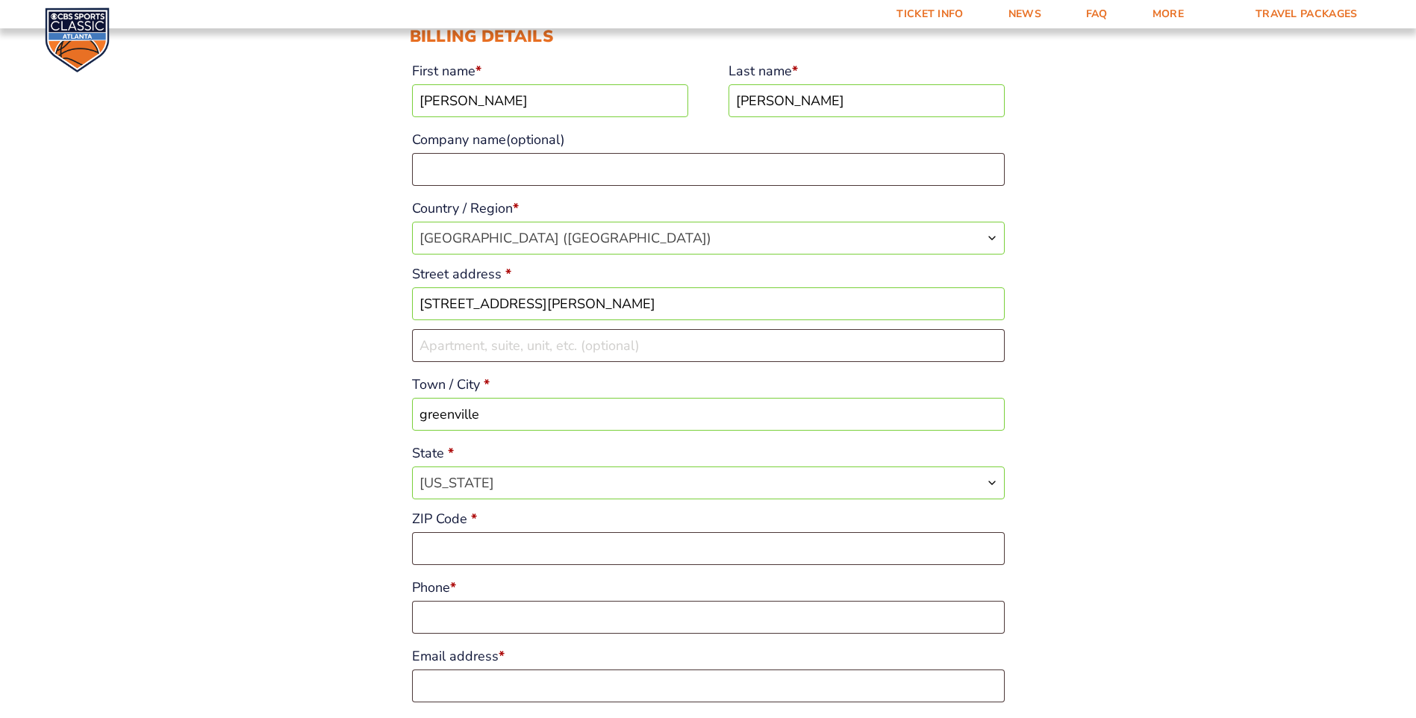
scroll to position [298, 0]
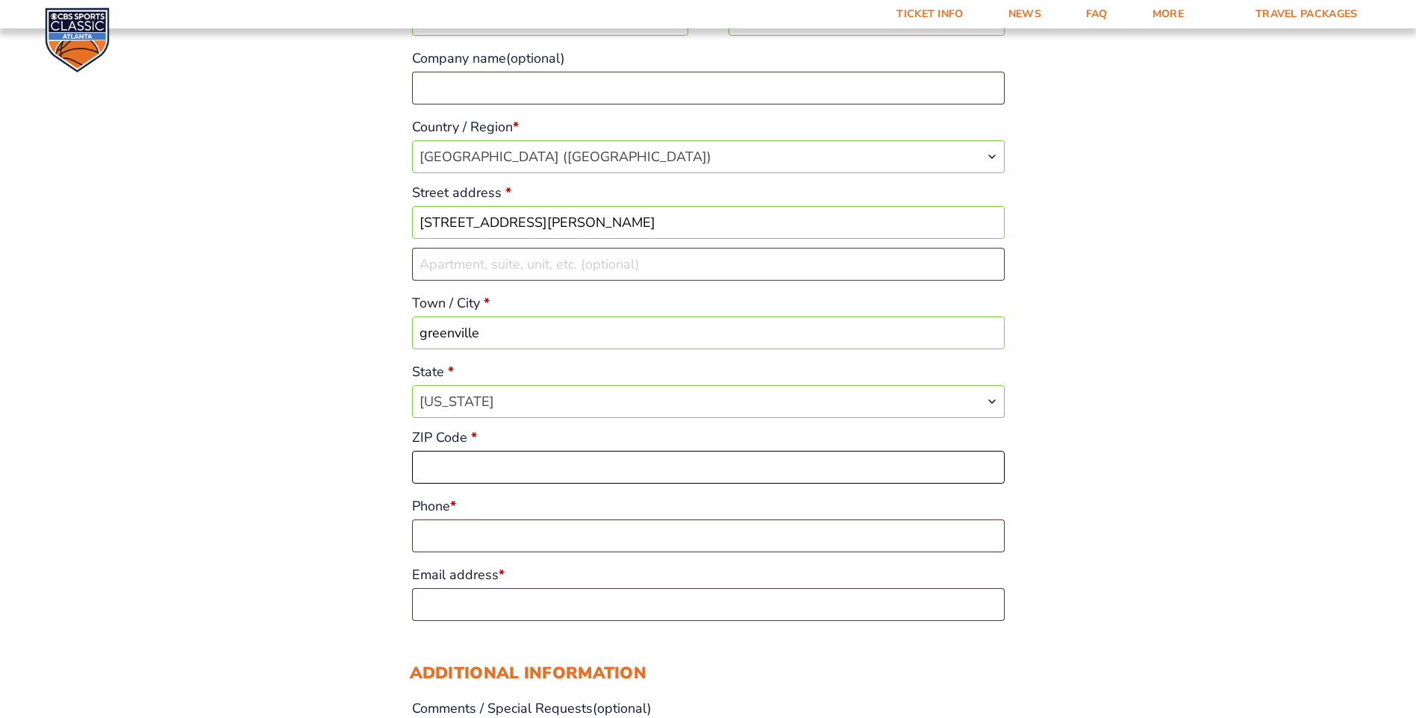
click at [439, 460] on input "ZIP Code *" at bounding box center [708, 467] width 592 height 33
type input "42345"
click at [490, 529] on input "Phone *" at bounding box center [708, 535] width 592 height 33
type input "2708204939"
click at [490, 600] on input "Email address *" at bounding box center [708, 604] width 592 height 33
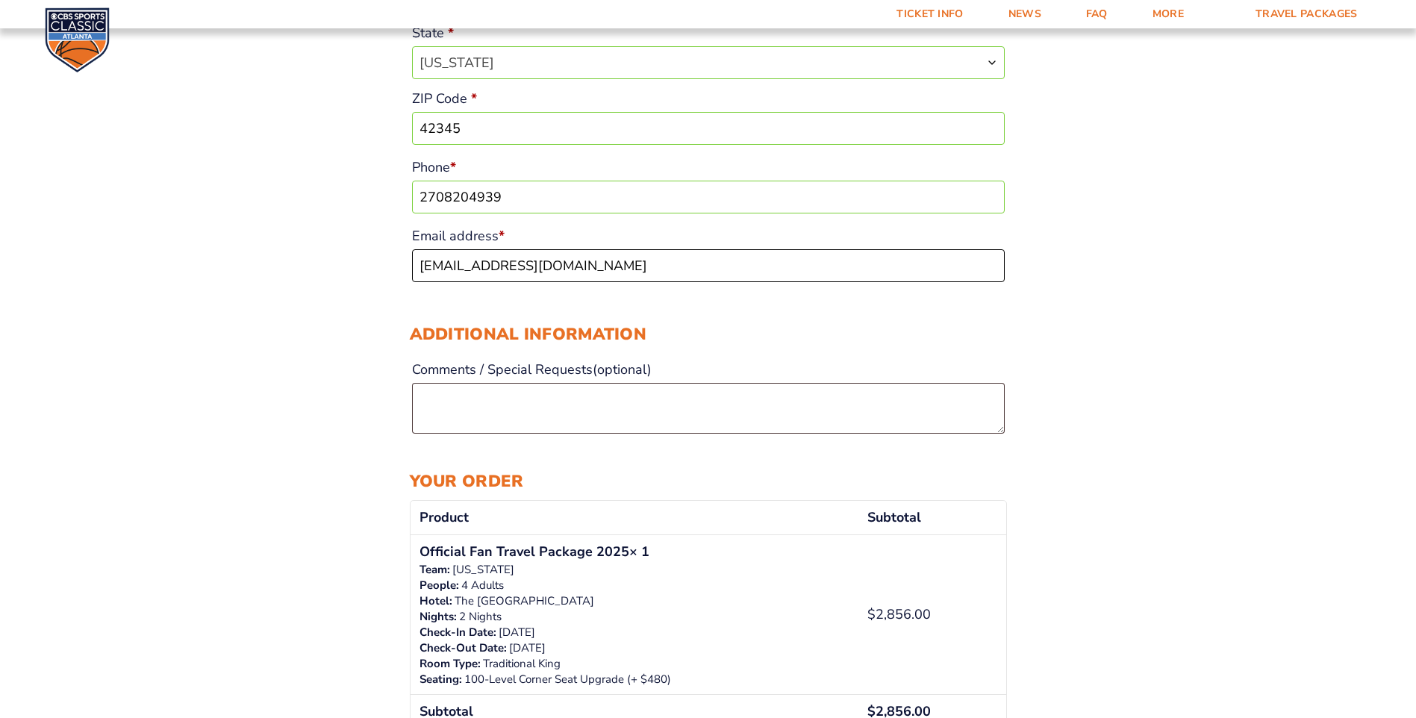
scroll to position [672, 0]
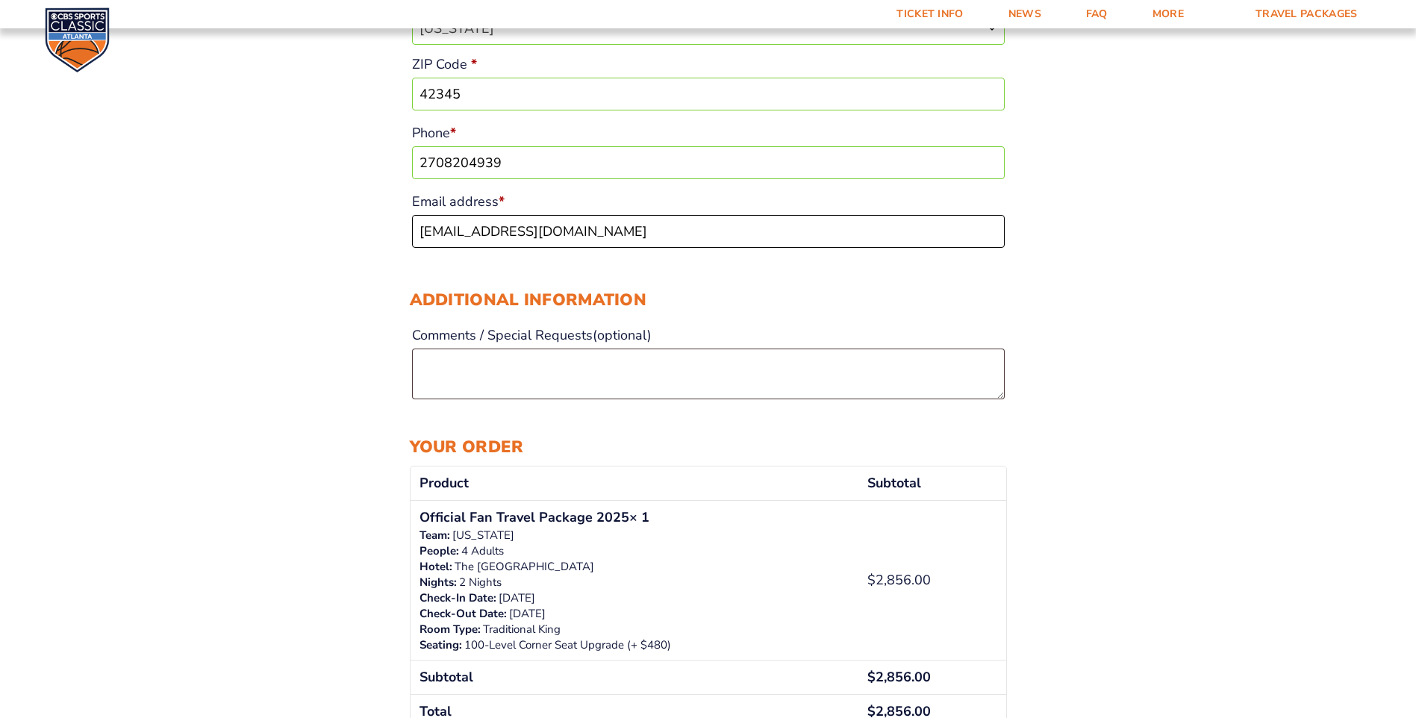
type input "[EMAIL_ADDRESS][DOMAIN_NAME]"
click at [291, 226] on div "Checkout Discount Code: Apply Code Billing details First name * tim Last name *…" at bounding box center [708, 369] width 1416 height 1953
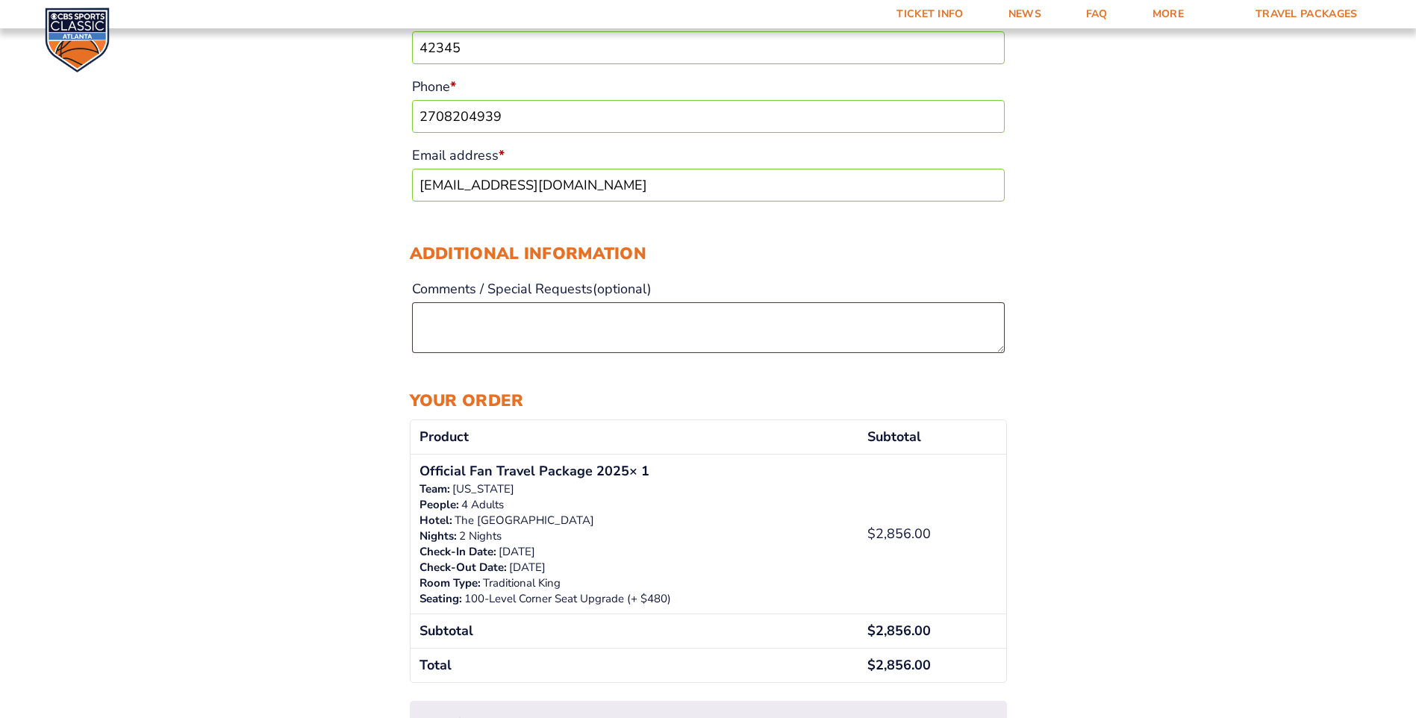
scroll to position [834, 0]
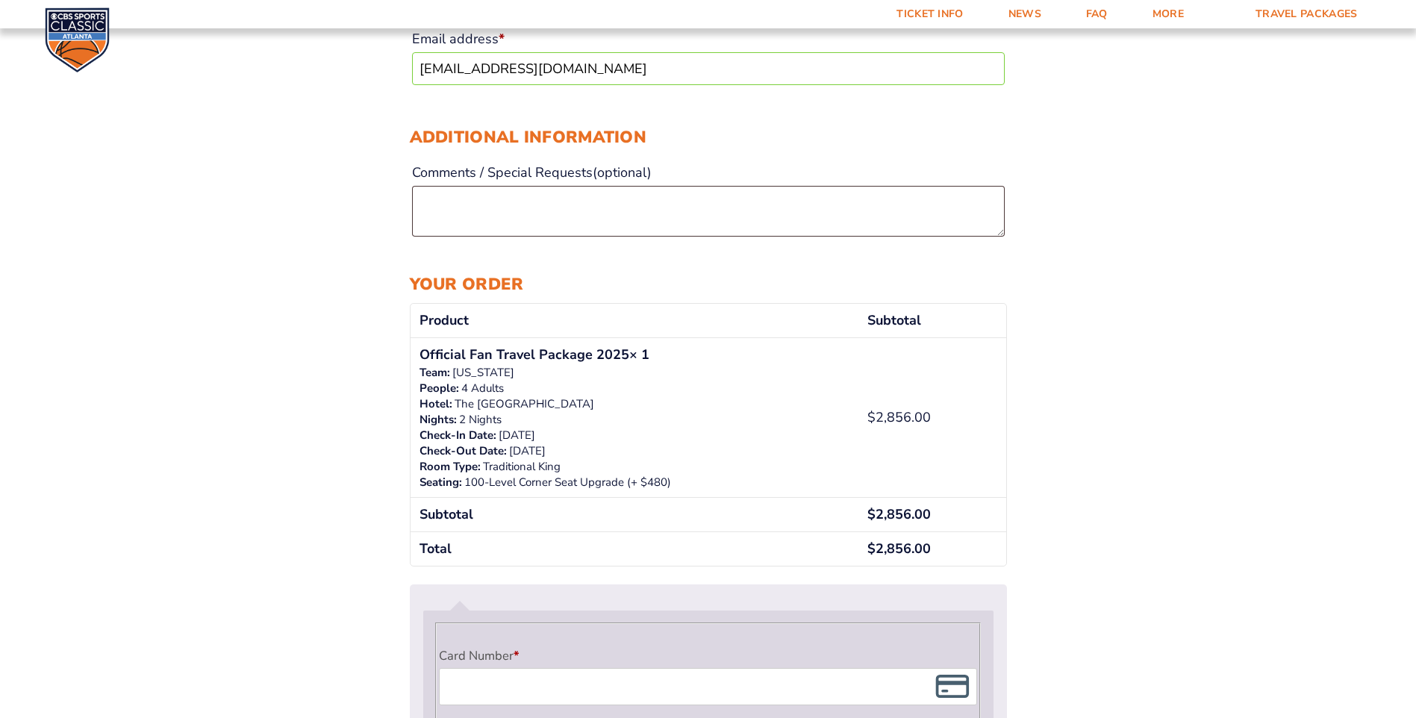
click at [328, 404] on div "Checkout Discount Code: Apply Code Billing details First name * tim Last name *…" at bounding box center [708, 206] width 1416 height 1953
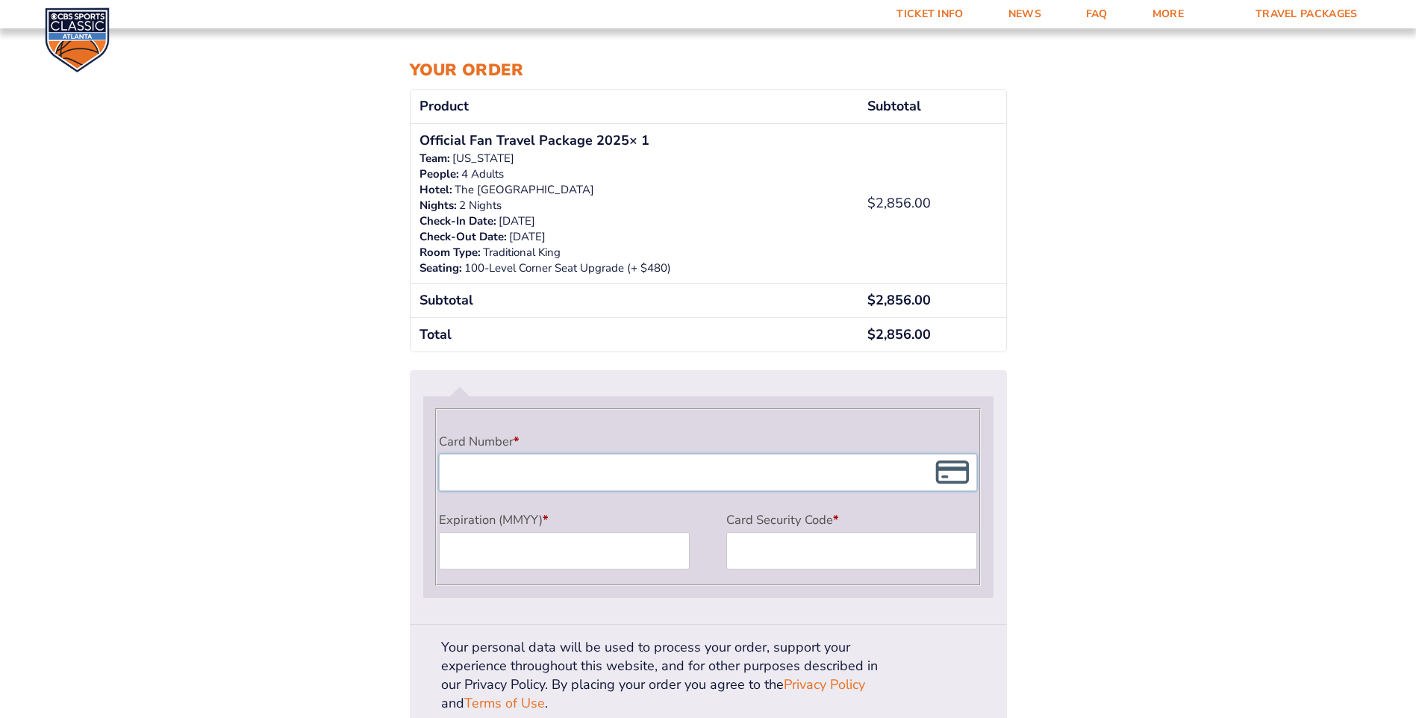
scroll to position [1119, 0]
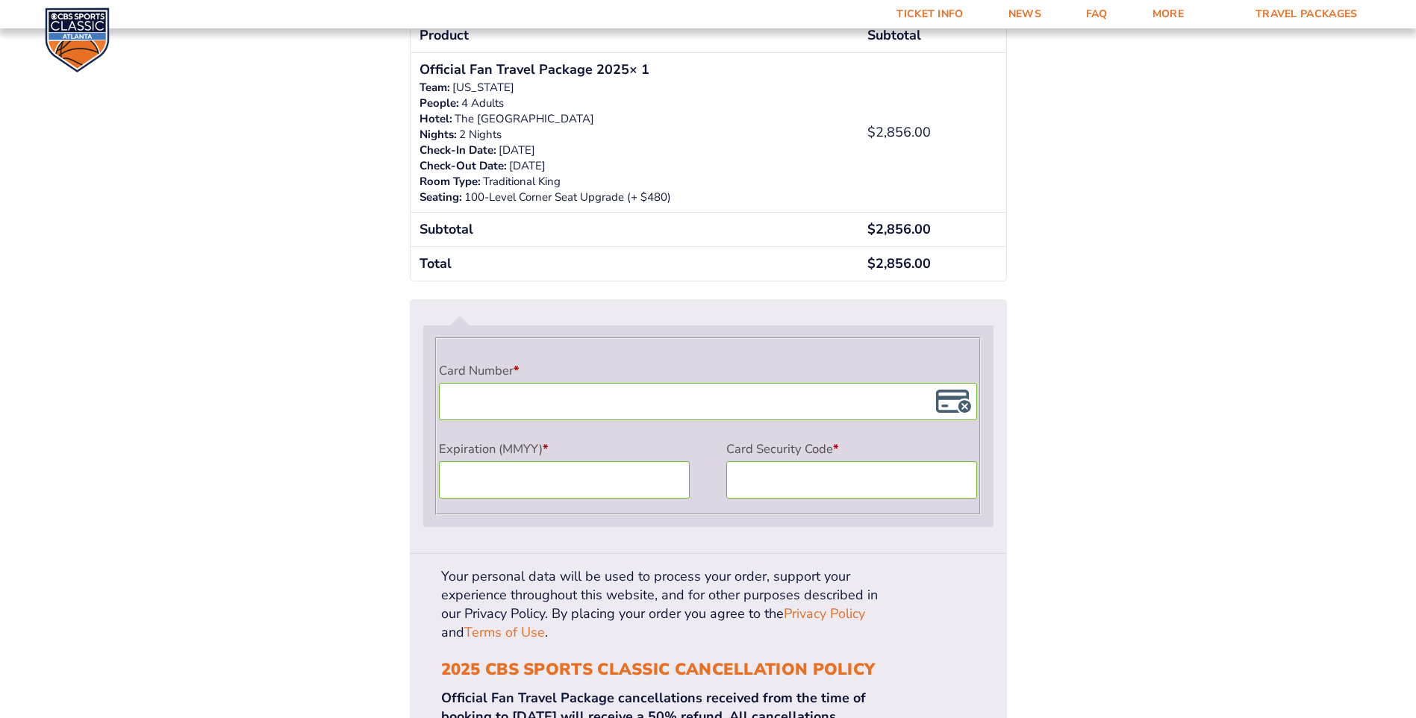
click at [654, 559] on div "Your personal data will be used to process your order, support your experience …" at bounding box center [708, 726] width 597 height 345
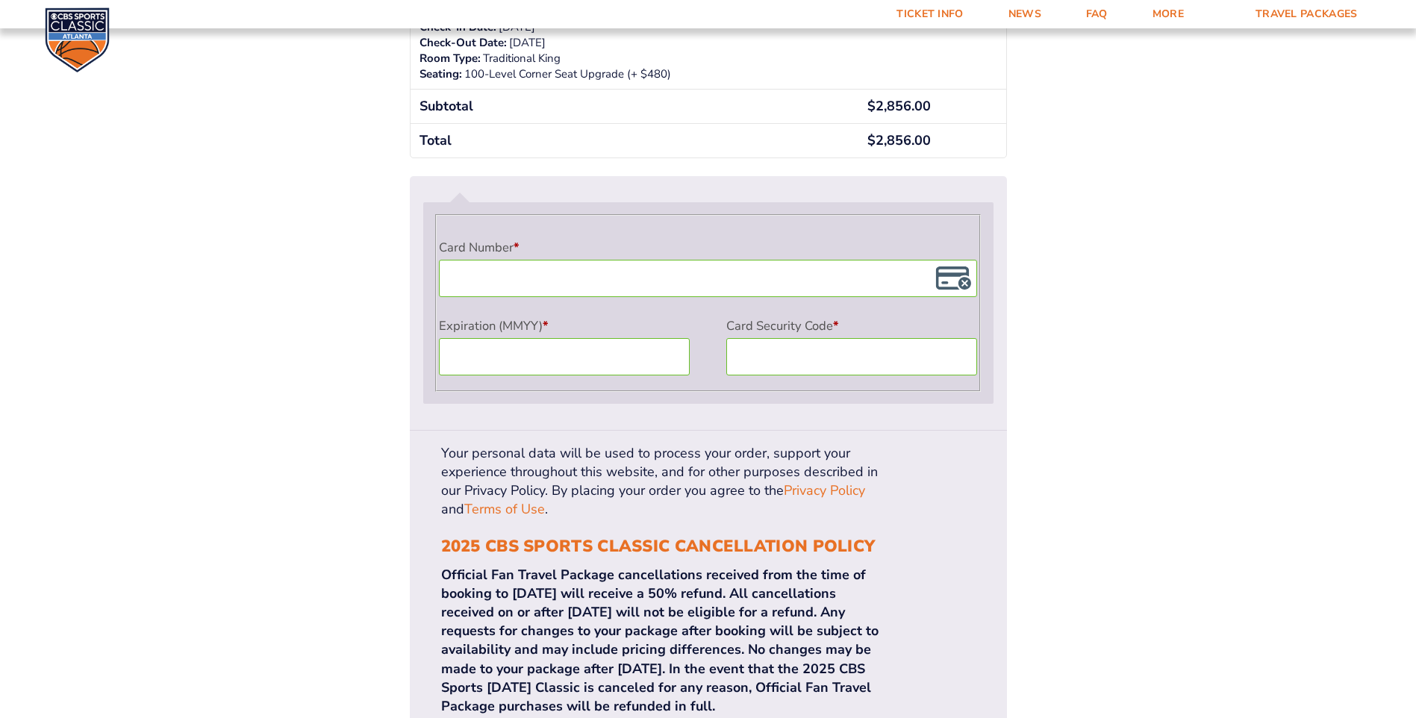
scroll to position [1269, 0]
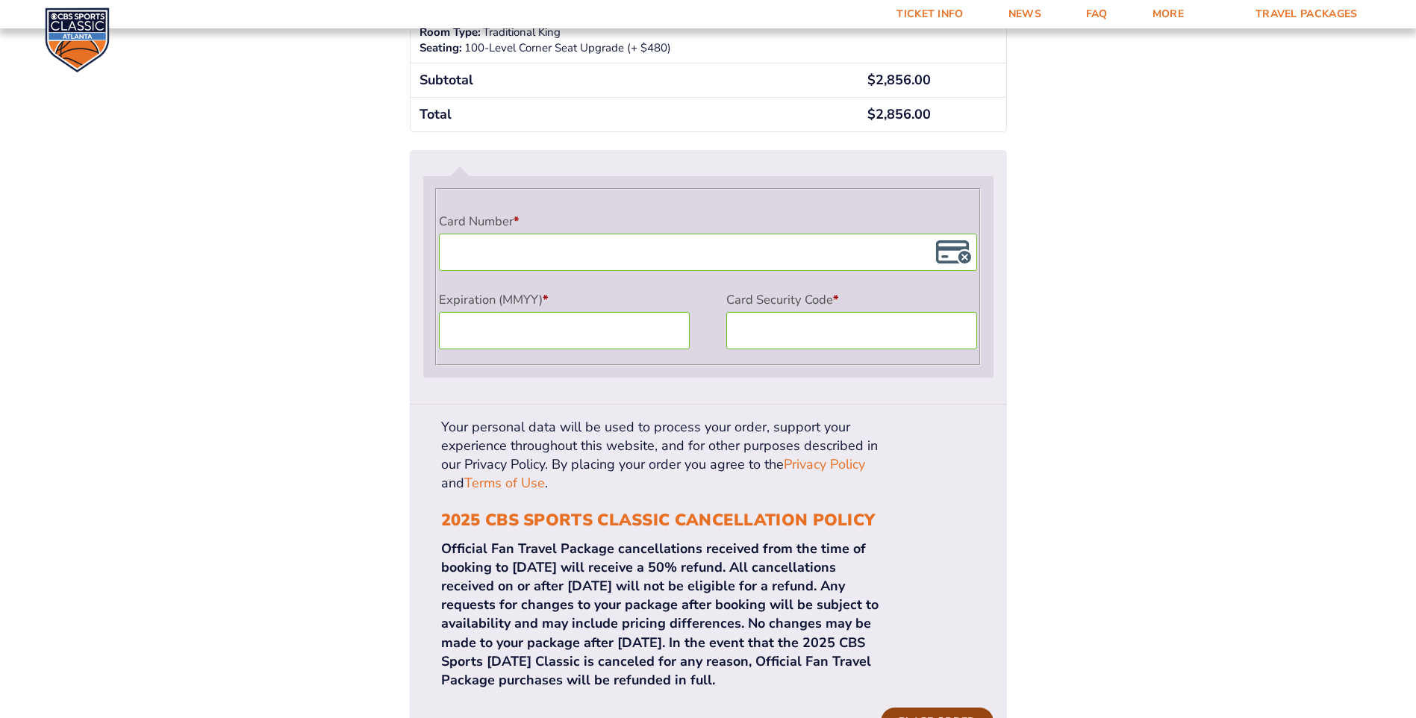
click at [941, 707] on button "Place order" at bounding box center [936, 721] width 112 height 28
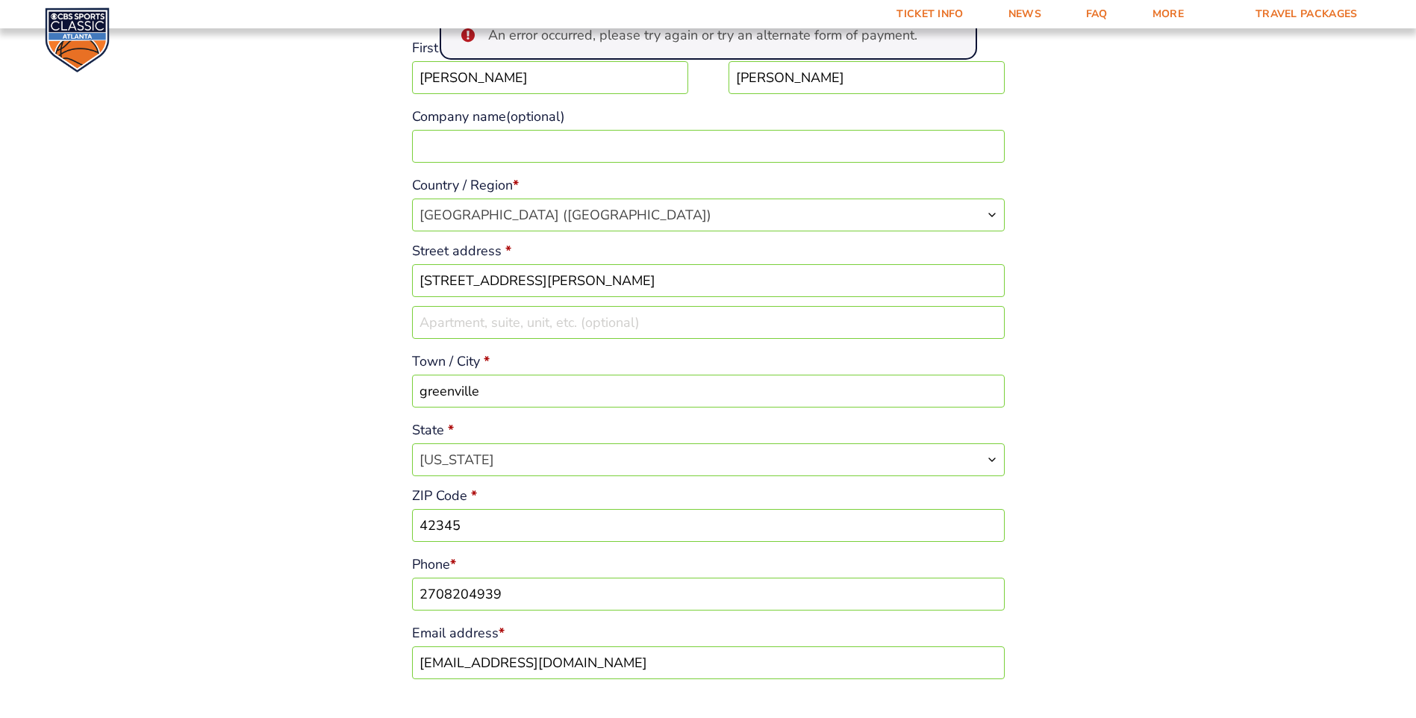
scroll to position [263, 0]
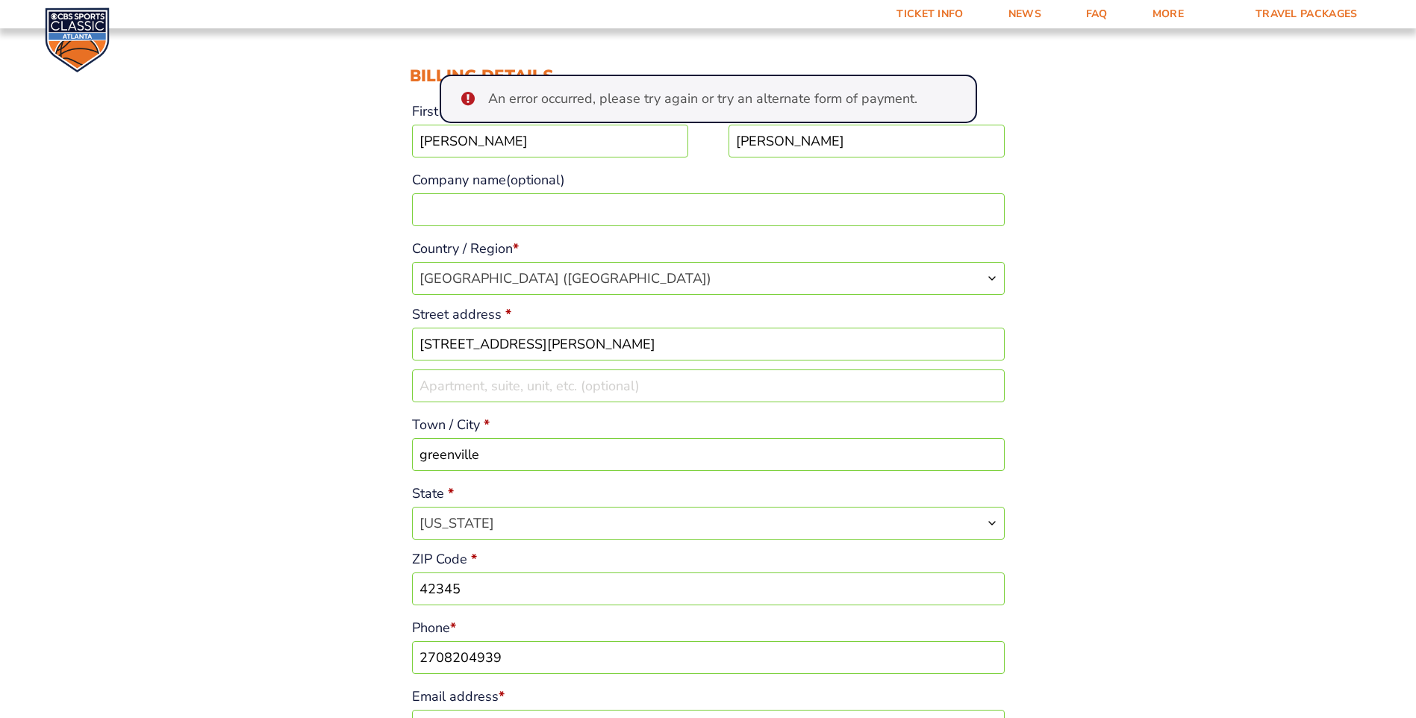
click at [576, 103] on li "An error occurred, please try again or try an alternate form of payment." at bounding box center [718, 99] width 460 height 19
drag, startPoint x: 576, startPoint y: 103, endPoint x: 575, endPoint y: 125, distance: 22.4
click at [575, 125] on input "tim" at bounding box center [550, 141] width 276 height 33
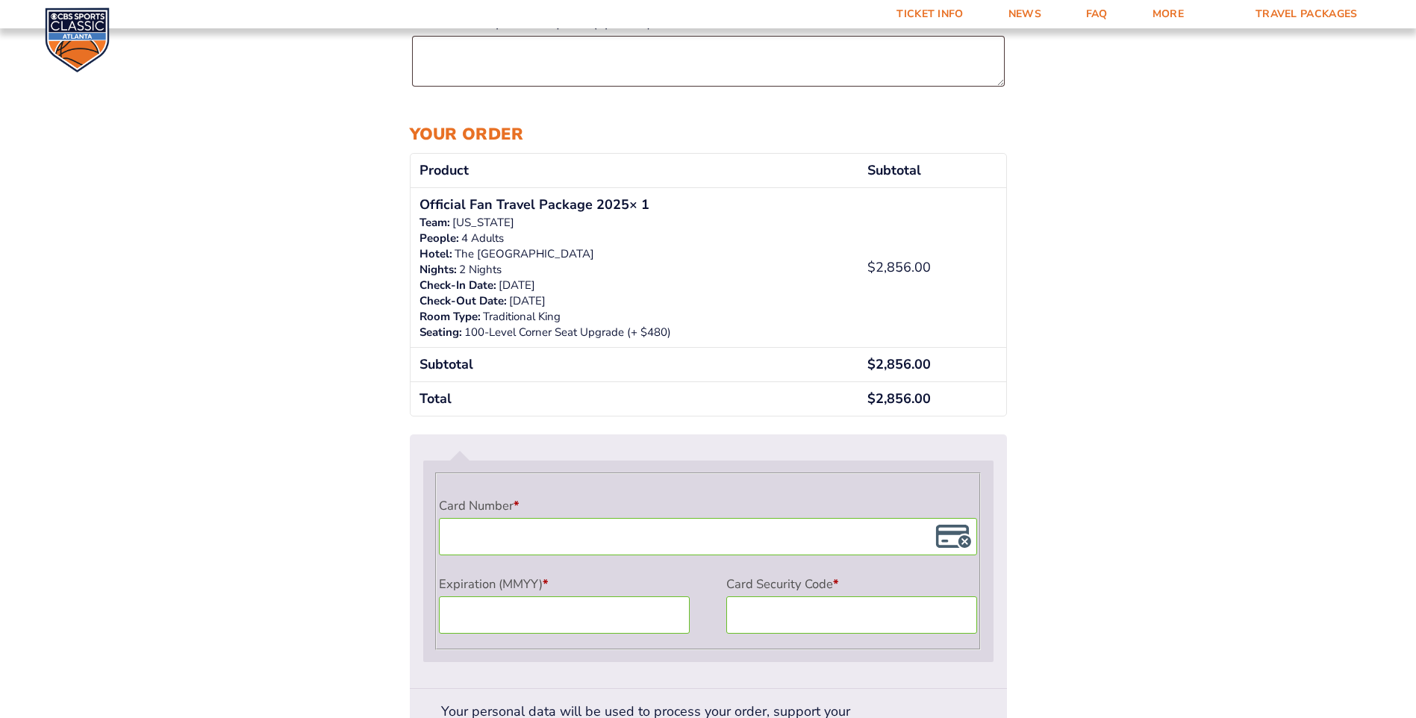
scroll to position [1159, 0]
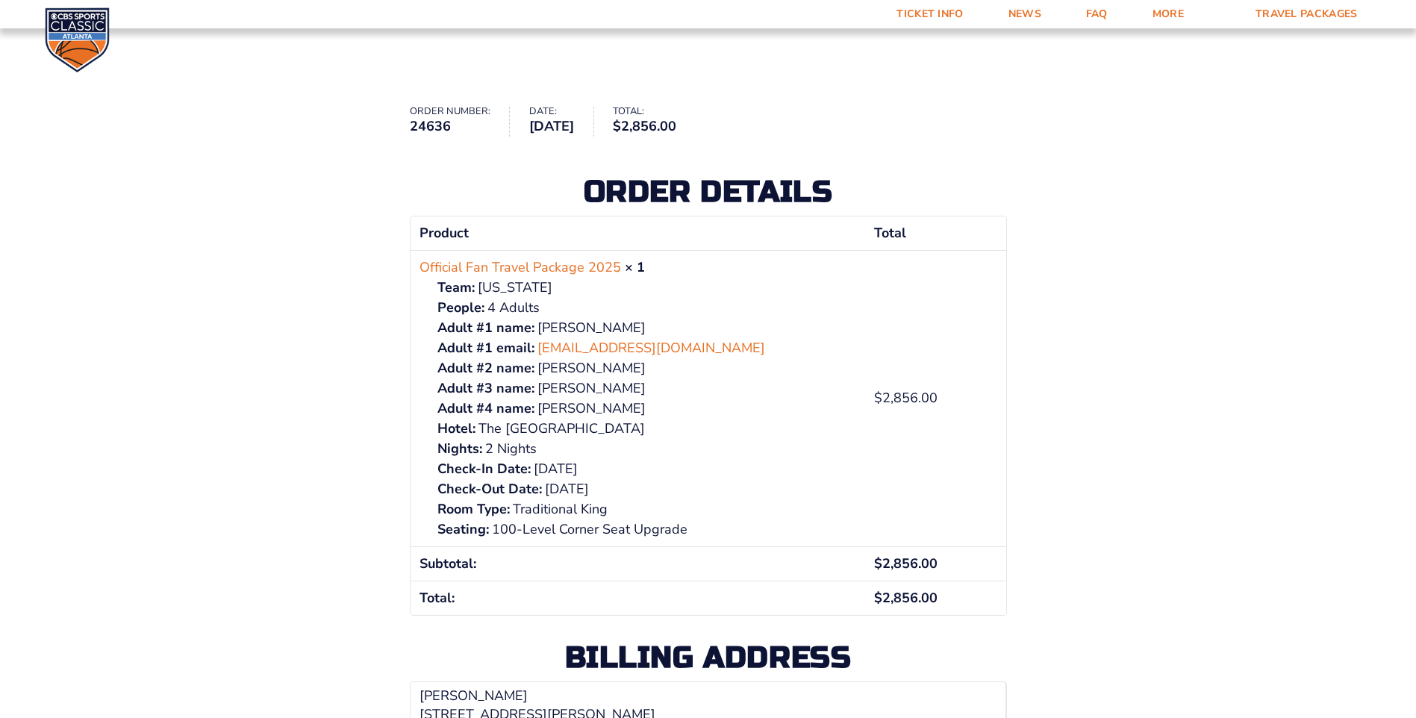
scroll to position [224, 0]
